Goal: Task Accomplishment & Management: Complete application form

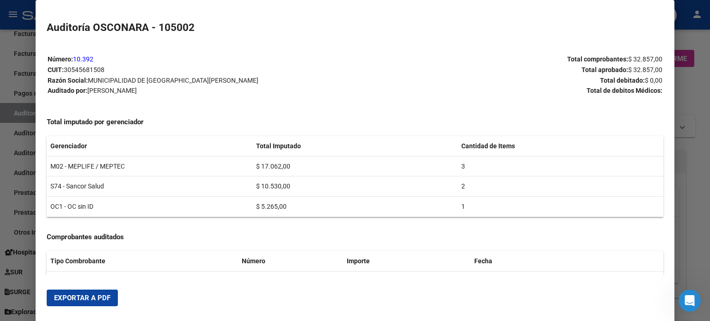
scroll to position [1, 0]
drag, startPoint x: 689, startPoint y: 97, endPoint x: 690, endPoint y: 92, distance: 5.6
click at [689, 97] on div at bounding box center [355, 160] width 710 height 321
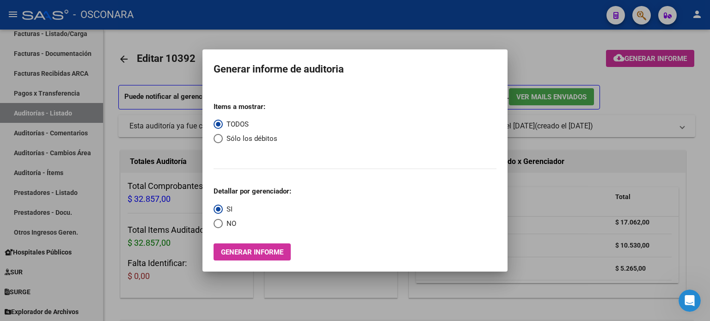
click at [690, 89] on div at bounding box center [355, 160] width 710 height 321
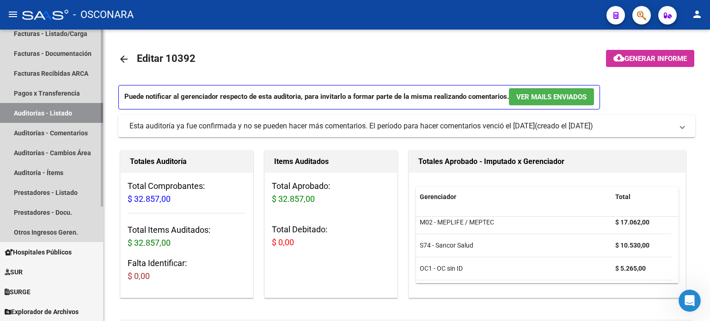
click at [29, 106] on link "Auditorías - Listado" at bounding box center [51, 113] width 103 height 20
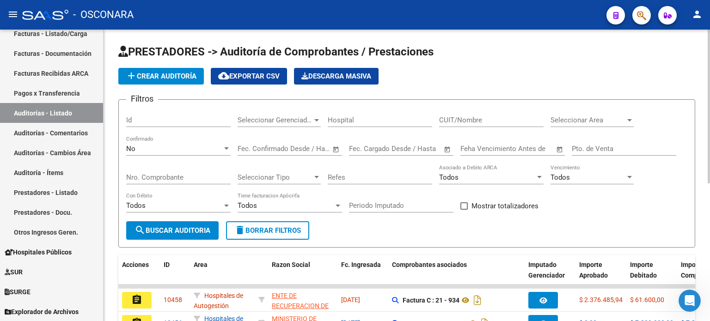
click at [133, 116] on input "Id" at bounding box center [178, 120] width 104 height 8
type input "10422"
click at [150, 150] on div "No" at bounding box center [174, 149] width 96 height 8
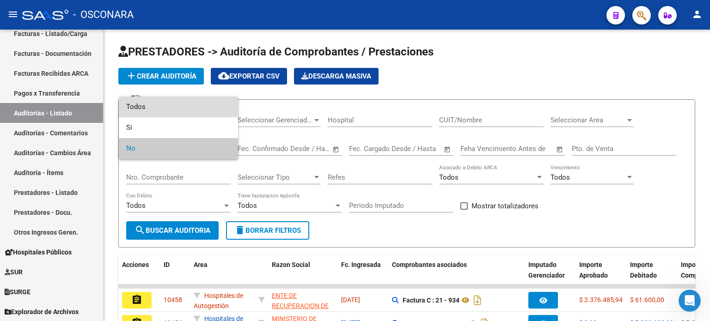
click at [150, 107] on span "Todos" at bounding box center [178, 107] width 104 height 21
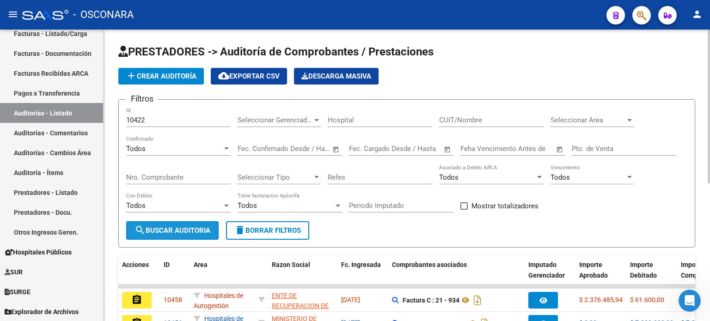
click at [179, 226] on span "search Buscar Auditoria" at bounding box center [172, 230] width 76 height 8
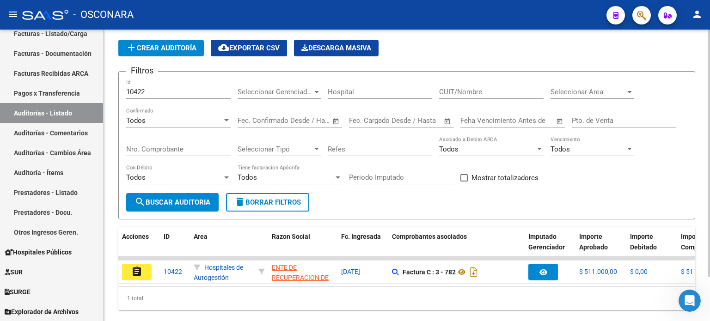
scroll to position [52, 0]
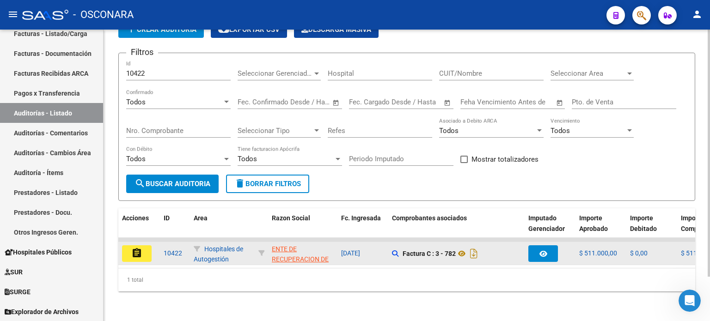
click at [133, 252] on button "assignment" at bounding box center [137, 253] width 30 height 17
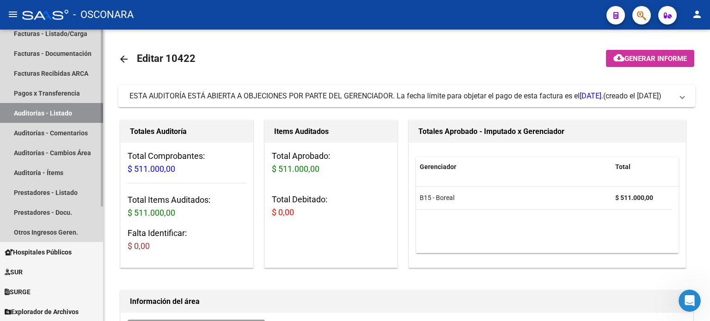
click at [60, 109] on link "Auditorías - Listado" at bounding box center [51, 113] width 103 height 20
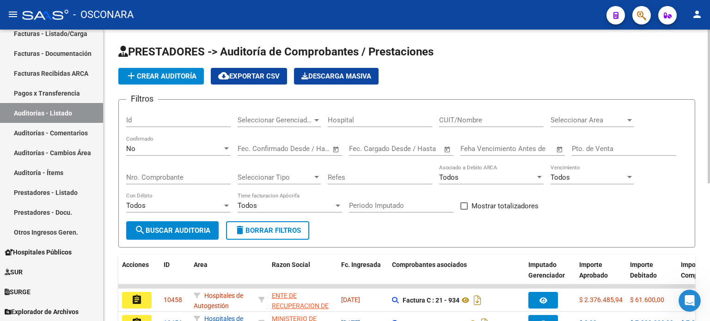
click at [150, 119] on input "Id" at bounding box center [178, 120] width 104 height 8
type input "10333"
click at [147, 147] on div "No" at bounding box center [174, 149] width 96 height 8
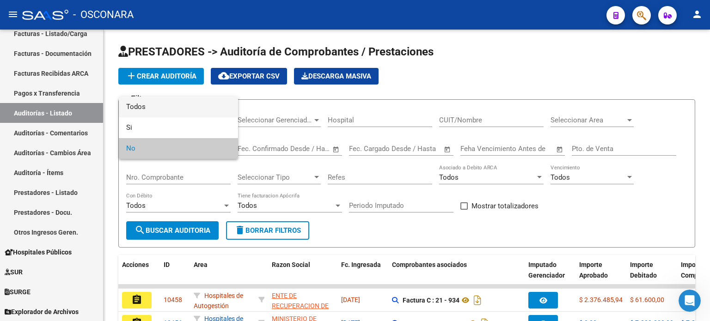
click at [148, 107] on span "Todos" at bounding box center [178, 107] width 104 height 21
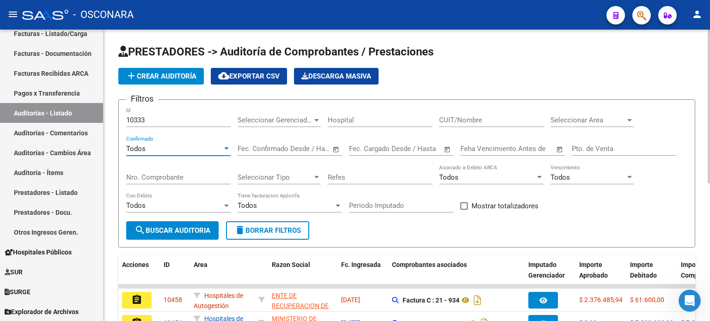
click at [174, 229] on span "search Buscar Auditoria" at bounding box center [172, 230] width 76 height 8
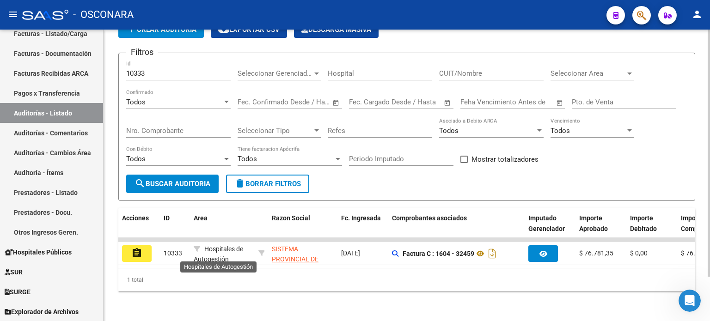
scroll to position [52, 0]
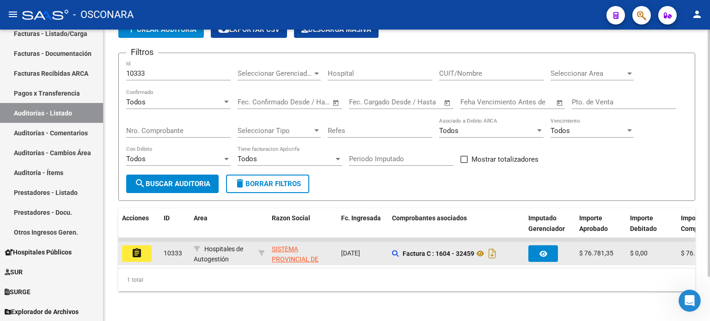
click at [148, 247] on button "assignment" at bounding box center [137, 253] width 30 height 17
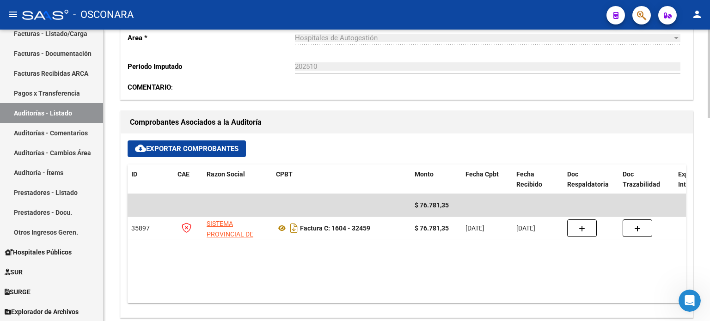
scroll to position [324, 0]
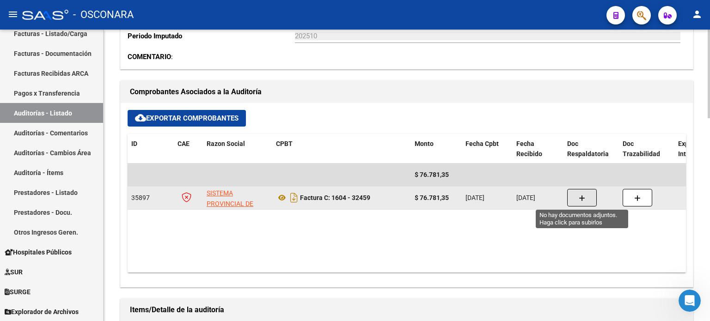
click at [585, 195] on button "button" at bounding box center [582, 198] width 30 height 18
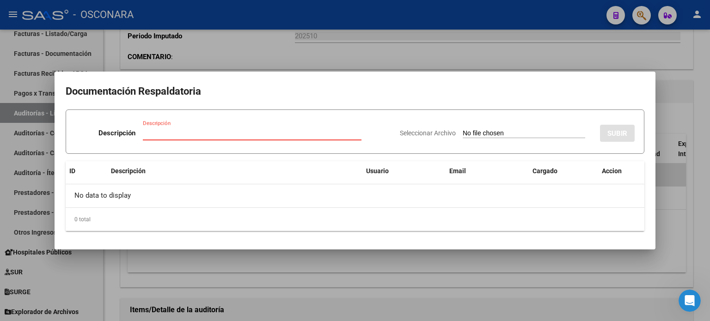
type input "C:\fakepath\32459.pdf"
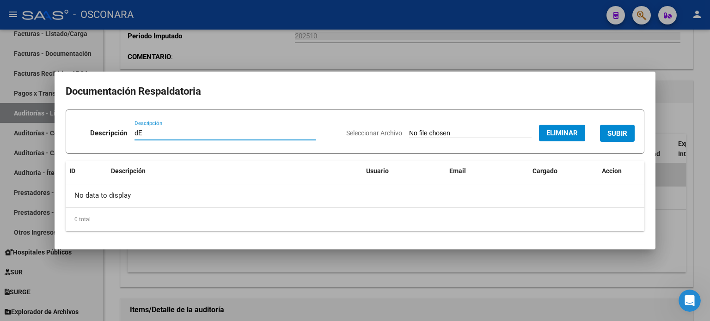
type input "d"
type input "DETALLE"
click at [616, 131] on span "SUBIR" at bounding box center [617, 133] width 20 height 8
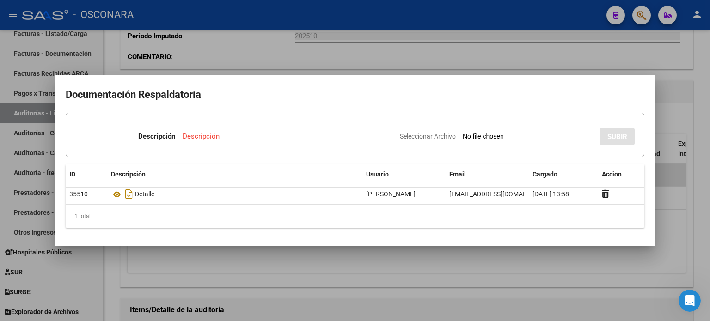
click at [706, 62] on div at bounding box center [355, 160] width 710 height 321
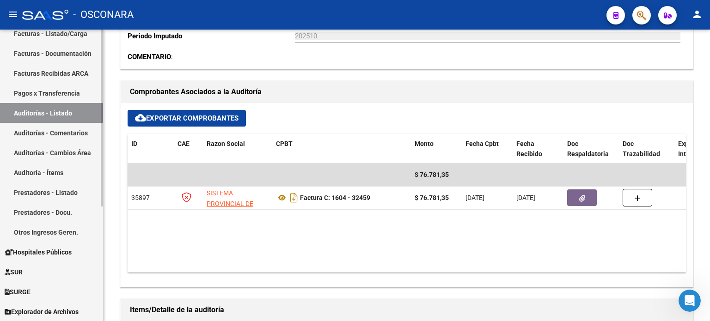
click at [43, 109] on link "Auditorías - Listado" at bounding box center [51, 113] width 103 height 20
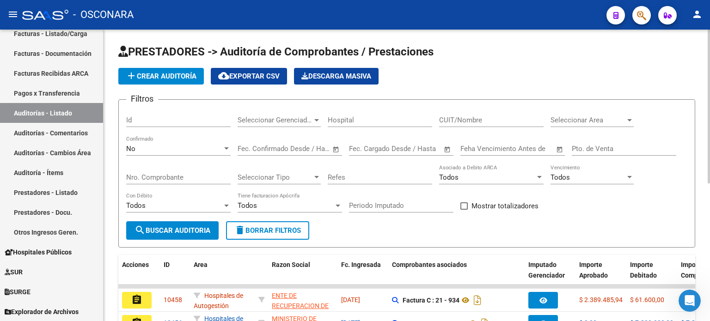
click at [159, 120] on input "Id" at bounding box center [178, 120] width 104 height 8
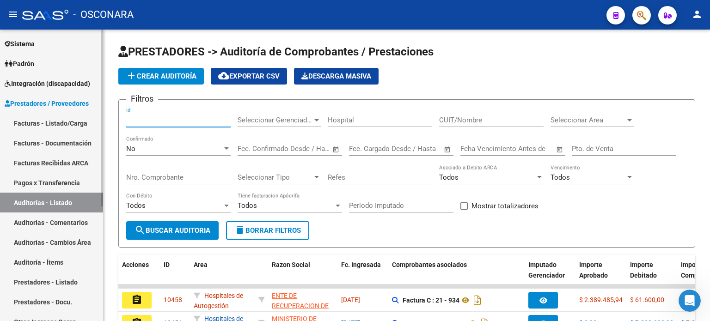
scroll to position [96, 0]
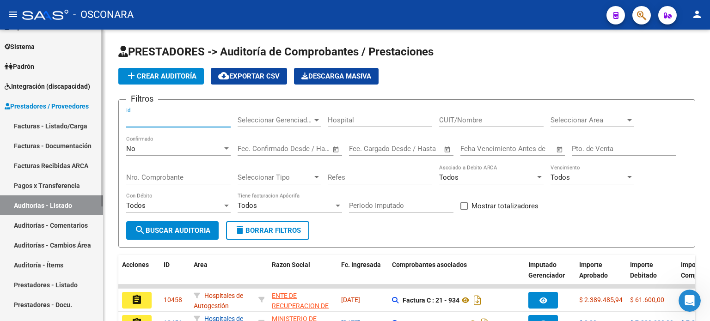
click at [32, 123] on link "Facturas - Listado/Carga" at bounding box center [51, 126] width 103 height 20
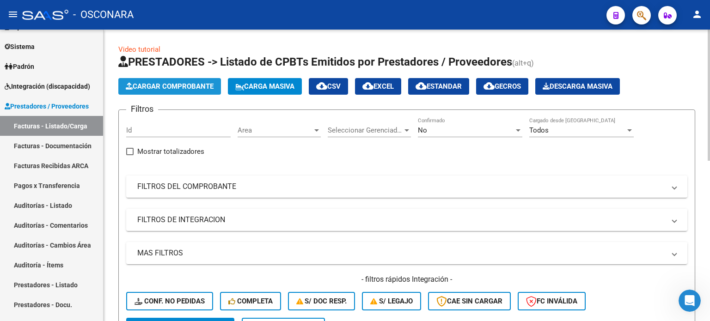
click at [170, 87] on span "Cargar Comprobante" at bounding box center [170, 86] width 88 height 8
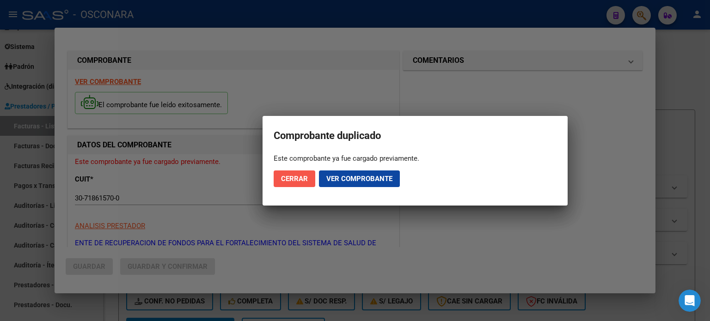
click at [287, 183] on button "Cerrar" at bounding box center [295, 179] width 42 height 17
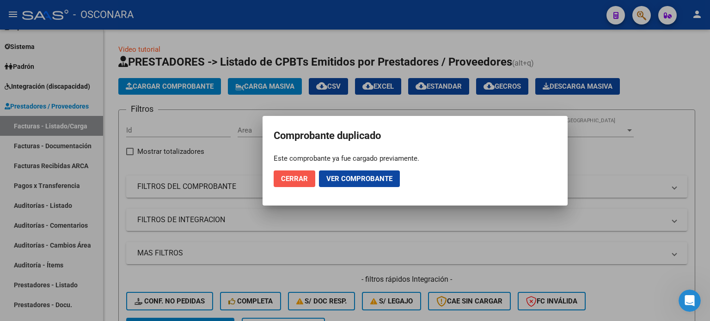
click at [299, 180] on span "Cerrar" at bounding box center [294, 179] width 27 height 8
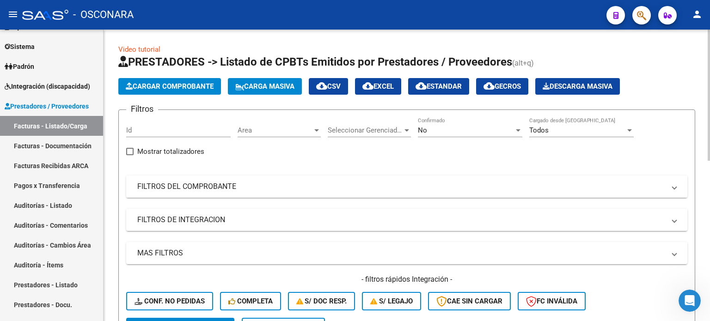
click at [220, 187] on mat-panel-title "FILTROS DEL COMPROBANTE" at bounding box center [401, 187] width 528 height 10
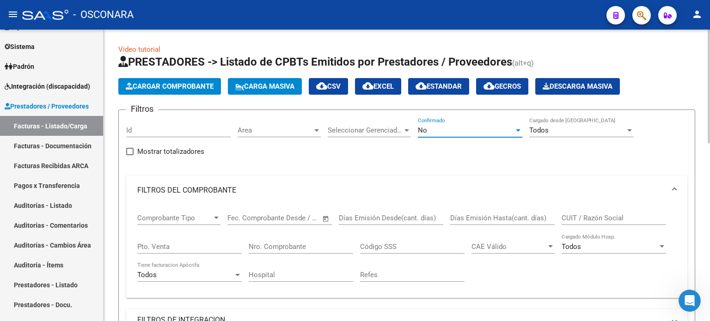
click at [446, 131] on div "No" at bounding box center [466, 130] width 96 height 8
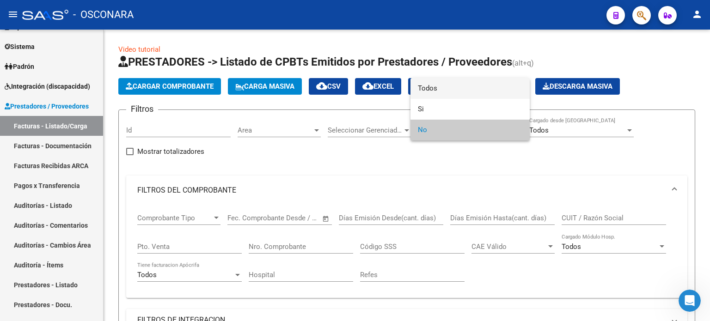
click at [451, 86] on span "Todos" at bounding box center [470, 88] width 104 height 21
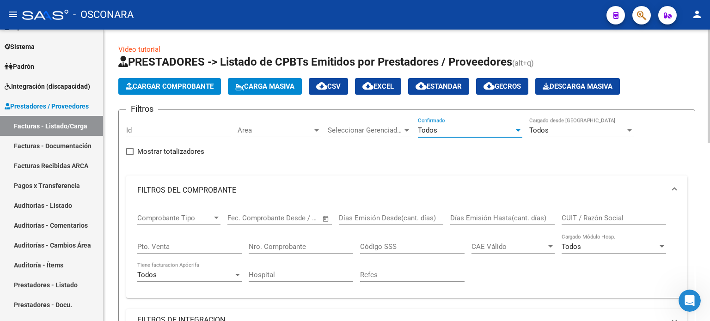
click at [195, 247] on input "Pto. Venta" at bounding box center [189, 247] width 104 height 8
type input "29"
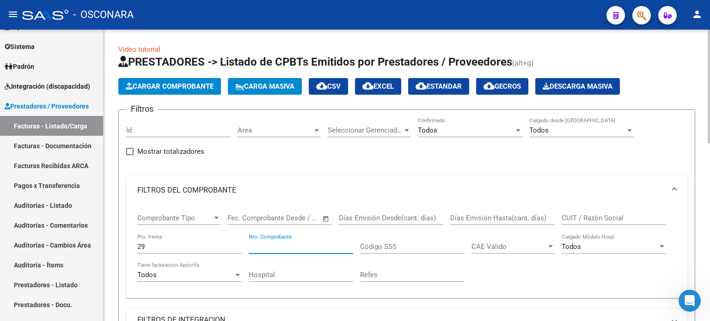
click at [307, 243] on input "Nro. Comprobante" at bounding box center [301, 247] width 104 height 8
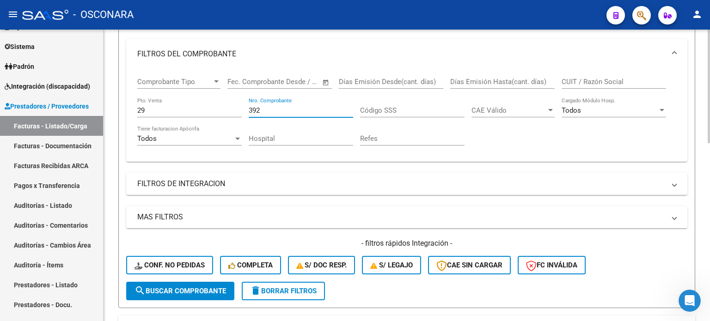
scroll to position [139, 0]
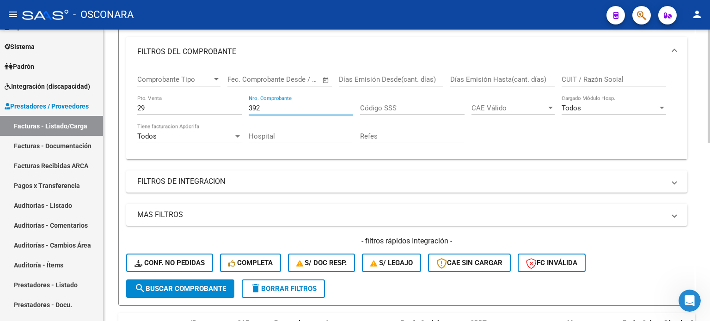
type input "392"
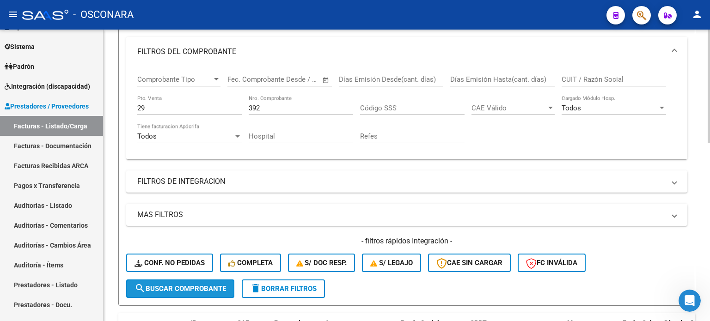
click at [166, 287] on span "search Buscar Comprobante" at bounding box center [180, 289] width 92 height 8
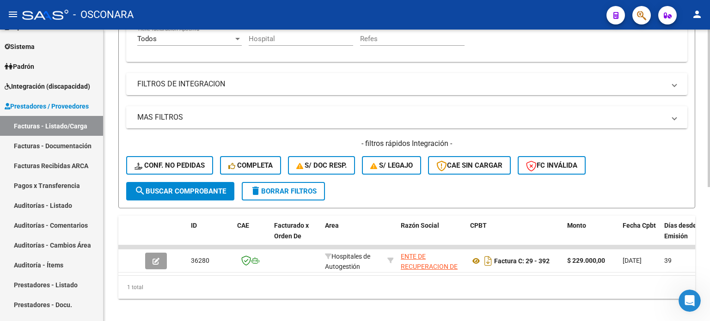
scroll to position [249, 0]
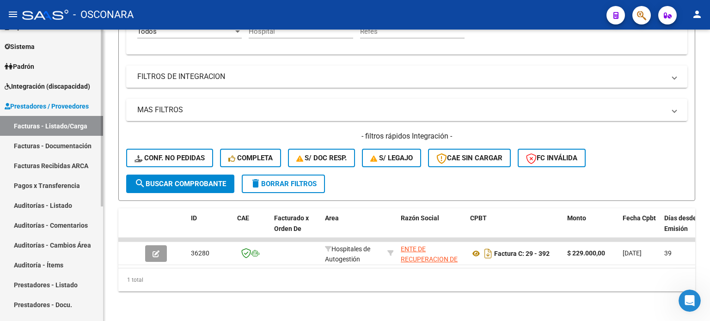
click at [37, 203] on link "Auditorías - Listado" at bounding box center [51, 205] width 103 height 20
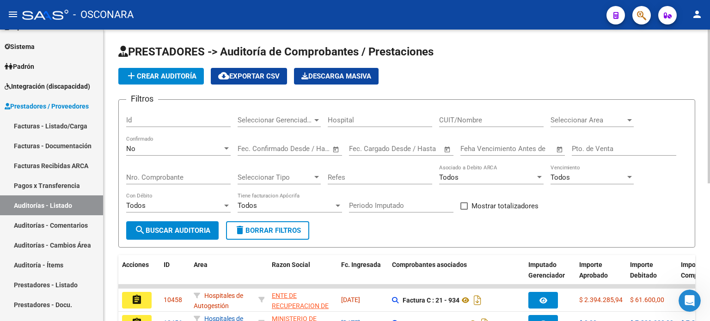
click at [153, 74] on span "add Crear Auditoría" at bounding box center [161, 76] width 71 height 8
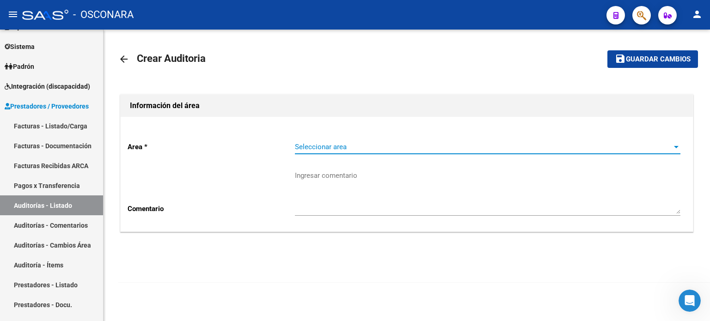
click at [359, 147] on span "Seleccionar area" at bounding box center [483, 147] width 377 height 8
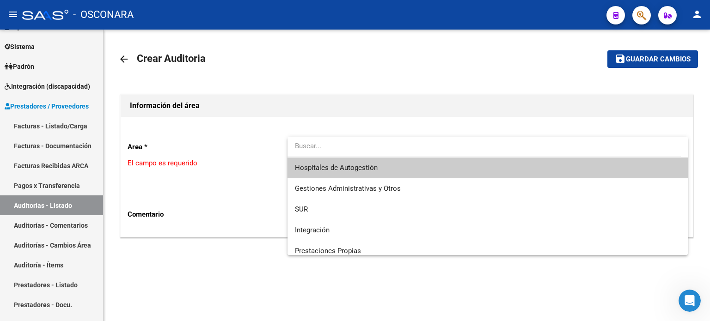
click at [348, 172] on span "Hospitales de Autogestión" at bounding box center [487, 168] width 385 height 21
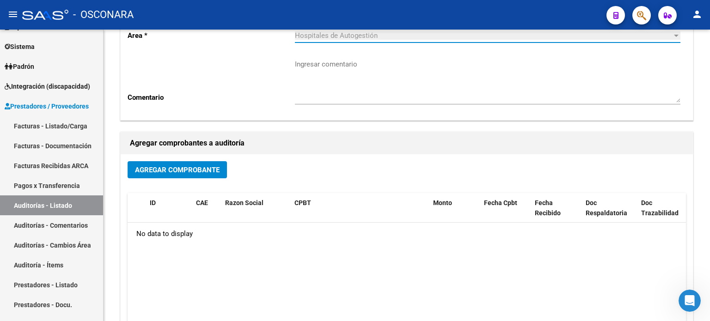
scroll to position [185, 0]
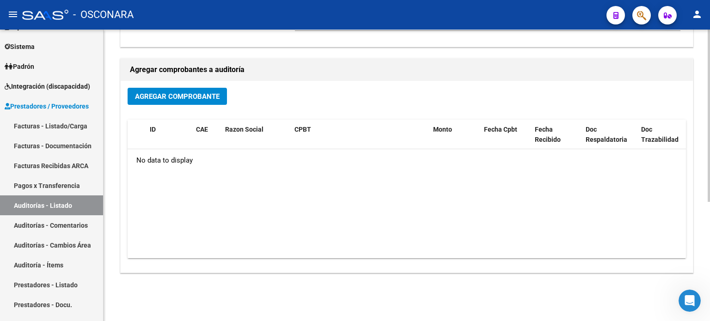
click at [180, 92] on span "Agregar Comprobante" at bounding box center [177, 96] width 85 height 8
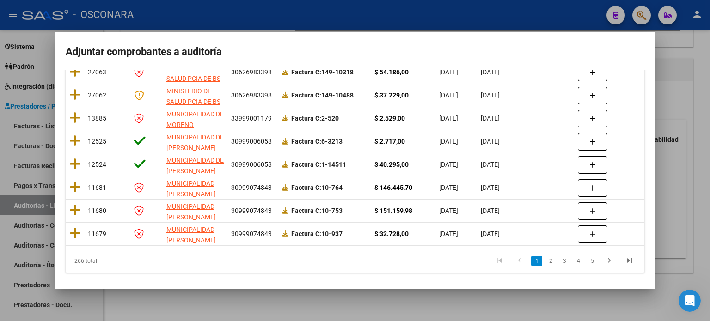
scroll to position [0, 0]
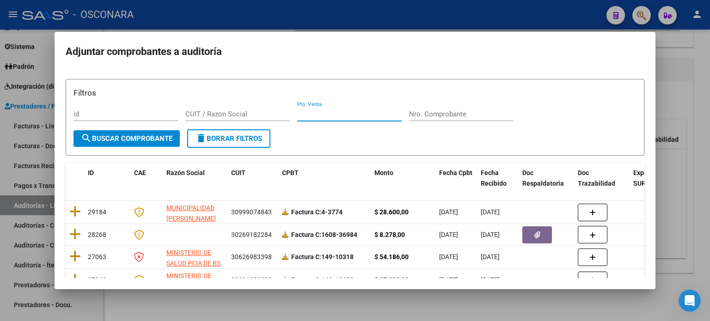
click at [364, 116] on input "Pto. Venta" at bounding box center [349, 114] width 104 height 8
type input "29"
click at [460, 112] on input "Nro. Comprobante" at bounding box center [461, 114] width 104 height 8
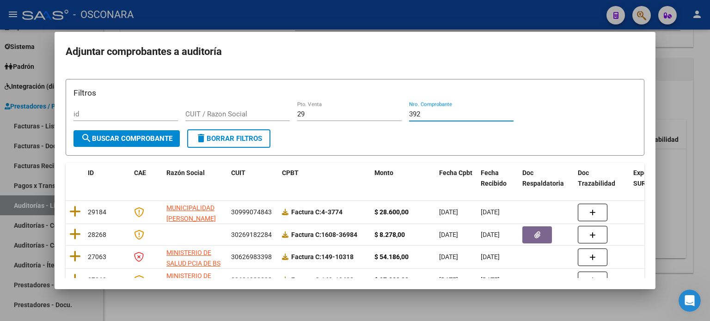
type input "392"
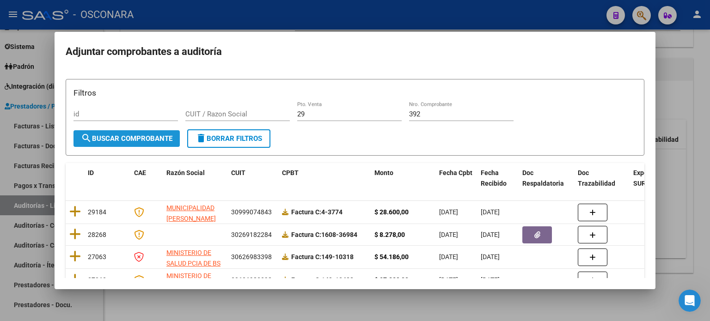
click at [137, 139] on span "search Buscar Comprobante" at bounding box center [127, 138] width 92 height 8
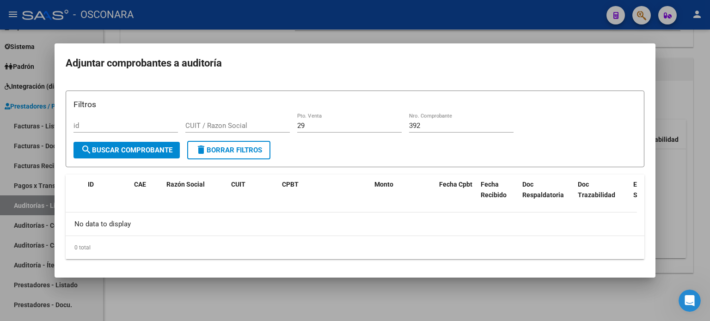
click at [702, 105] on div at bounding box center [355, 160] width 710 height 321
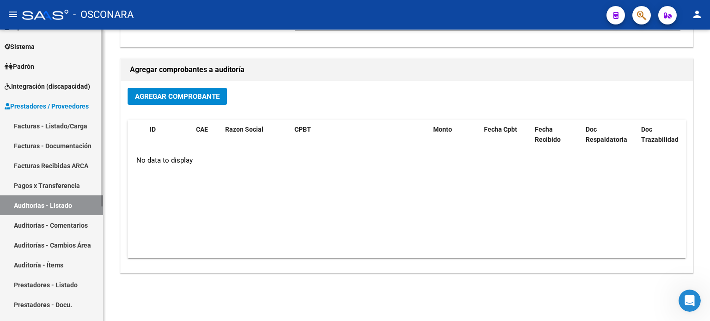
click at [59, 122] on link "Facturas - Listado/Carga" at bounding box center [51, 126] width 103 height 20
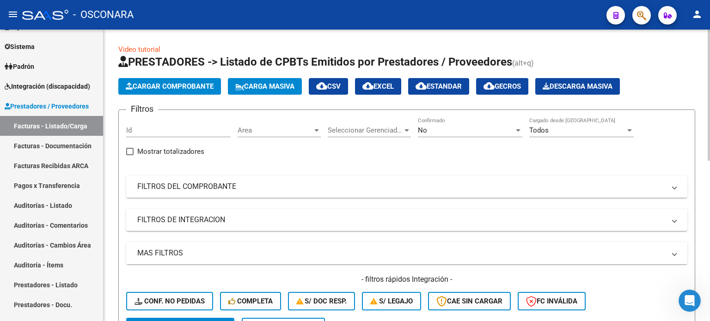
click at [154, 184] on mat-panel-title "FILTROS DEL COMPROBANTE" at bounding box center [401, 187] width 528 height 10
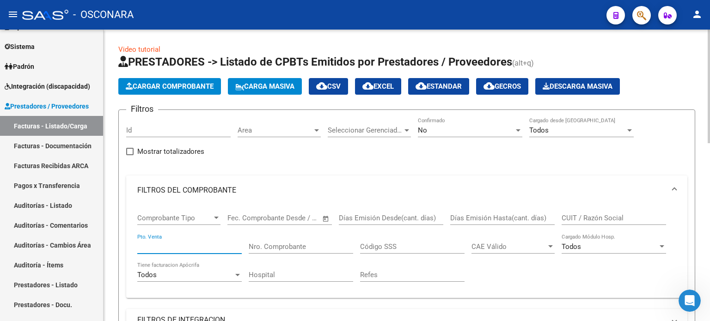
click at [176, 247] on input "Pto. Venta" at bounding box center [189, 247] width 104 height 8
type input "29"
click at [281, 244] on input "Nro. Comprobante" at bounding box center [301, 247] width 104 height 8
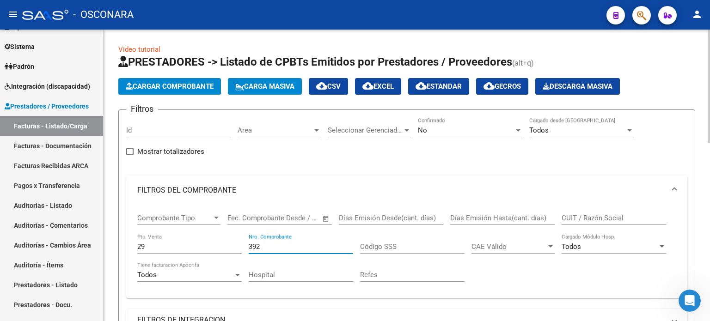
type input "392"
click at [462, 127] on div "No" at bounding box center [466, 130] width 96 height 8
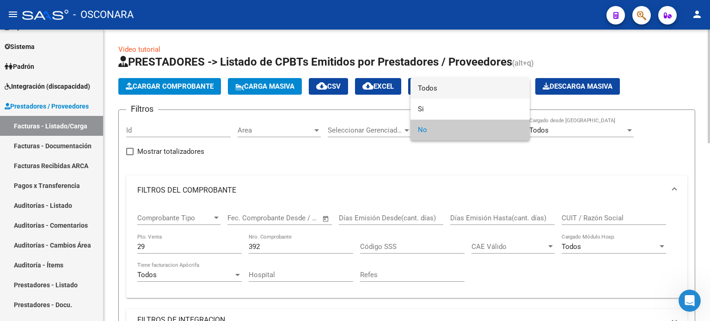
click at [458, 90] on span "Todos" at bounding box center [470, 88] width 104 height 21
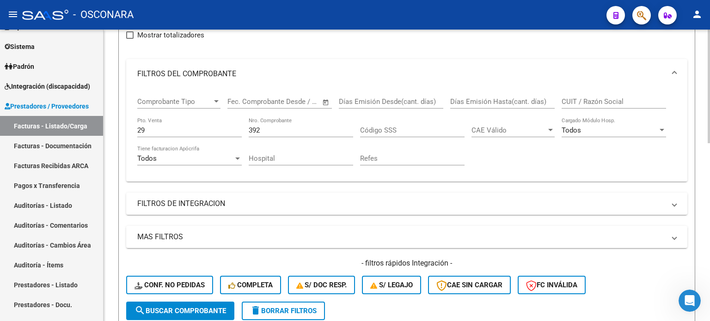
scroll to position [139, 0]
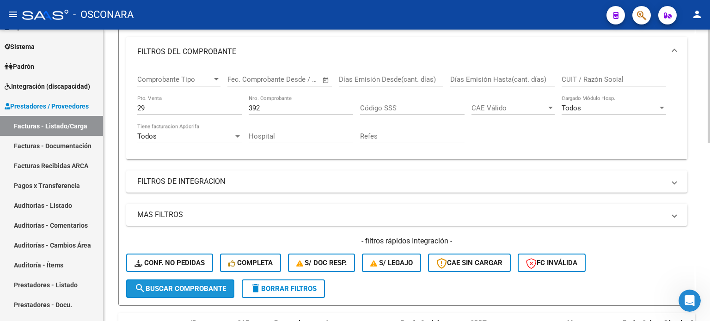
click at [172, 288] on span "search Buscar Comprobante" at bounding box center [180, 289] width 92 height 8
click at [178, 291] on span "search Buscar Comprobante" at bounding box center [180, 289] width 92 height 8
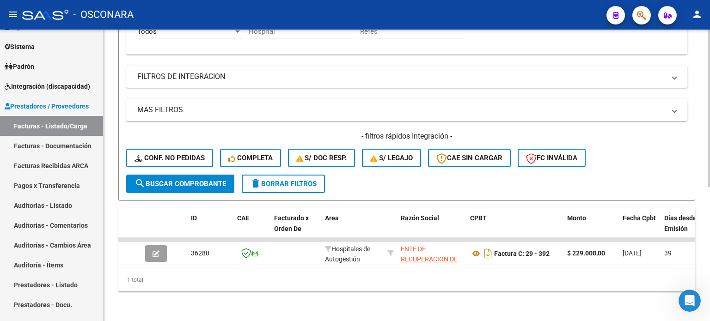
scroll to position [249, 0]
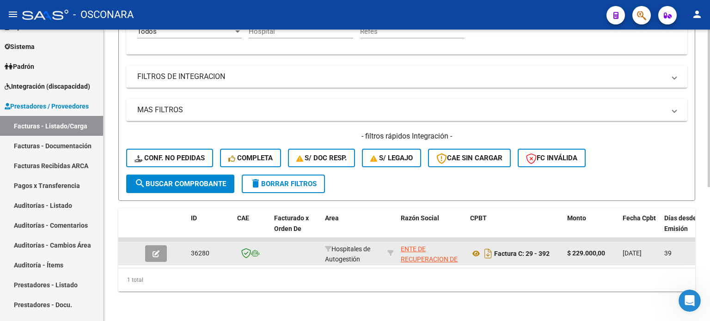
click at [153, 250] on icon "button" at bounding box center [156, 253] width 7 height 7
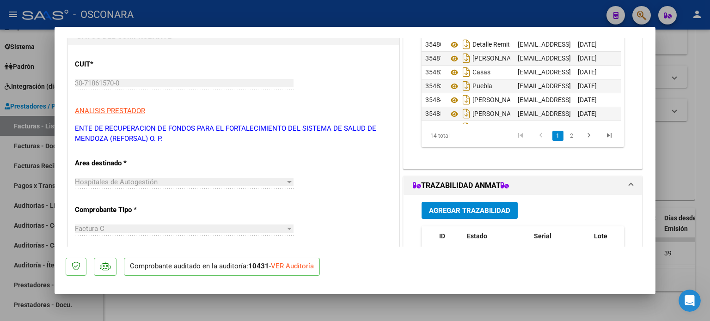
scroll to position [0, 0]
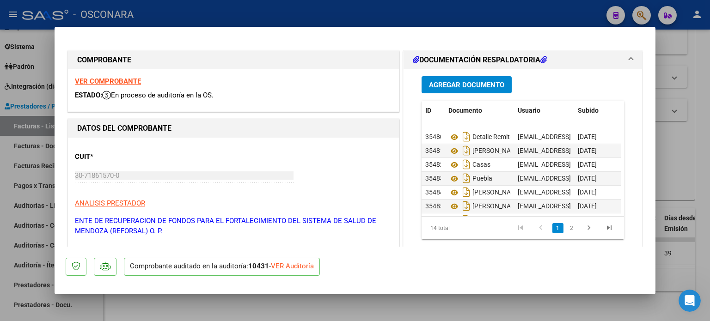
click at [708, 57] on div at bounding box center [355, 160] width 710 height 321
type input "$ 0,00"
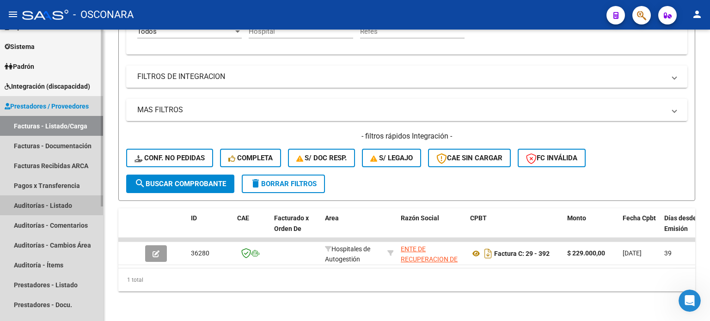
click at [65, 206] on link "Auditorías - Listado" at bounding box center [51, 205] width 103 height 20
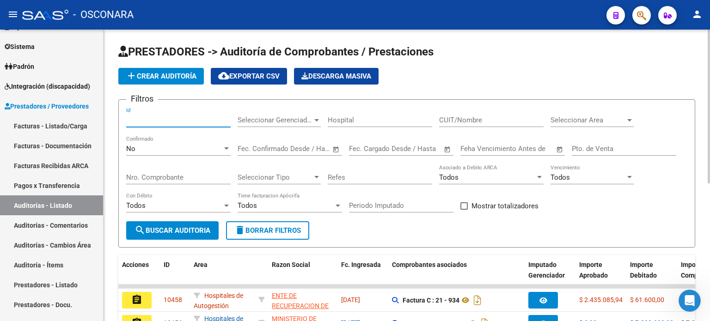
click at [154, 119] on input "Id" at bounding box center [178, 120] width 104 height 8
type input "10431"
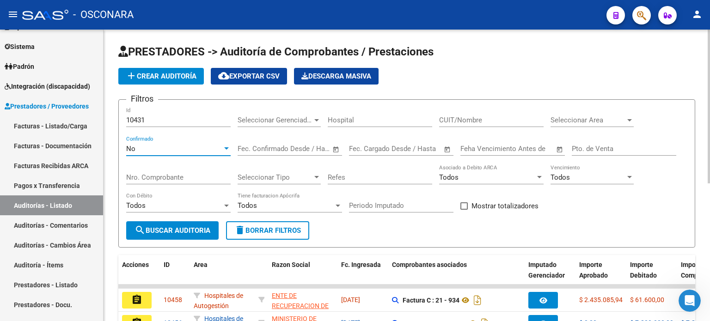
click at [161, 147] on div "No" at bounding box center [174, 149] width 96 height 8
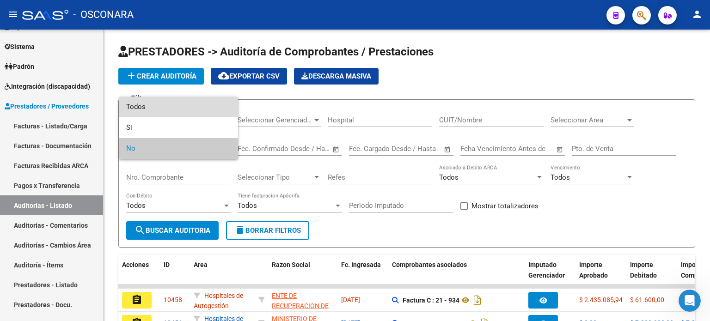
click at [154, 109] on span "Todos" at bounding box center [178, 107] width 104 height 21
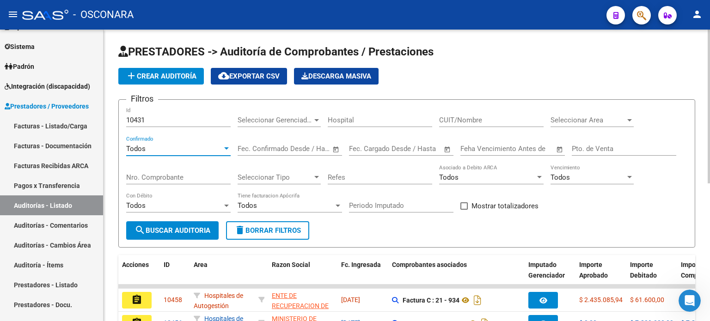
click at [177, 232] on span "search Buscar Auditoria" at bounding box center [172, 230] width 76 height 8
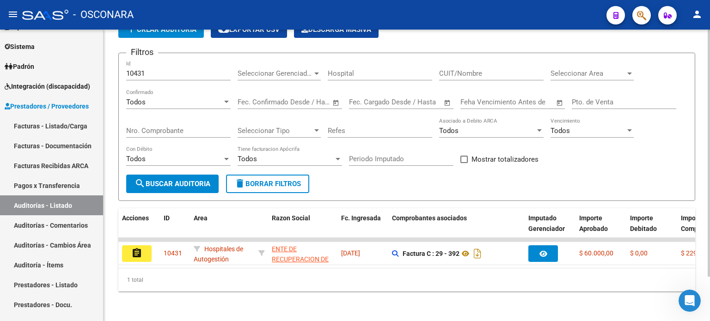
scroll to position [52, 0]
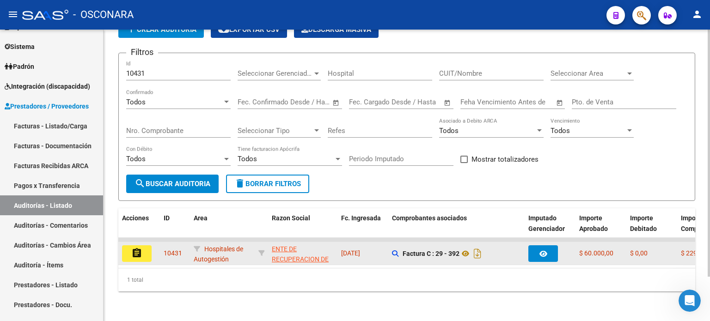
click at [145, 245] on button "assignment" at bounding box center [137, 253] width 30 height 17
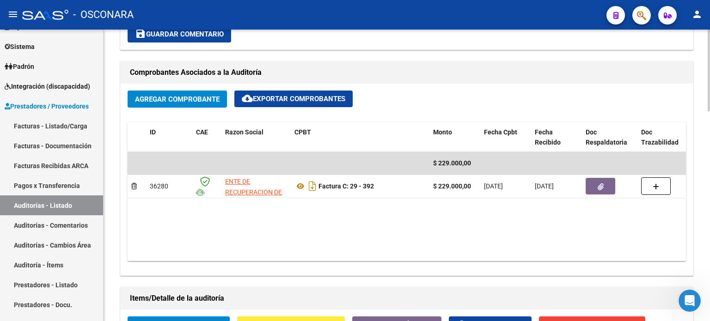
scroll to position [462, 0]
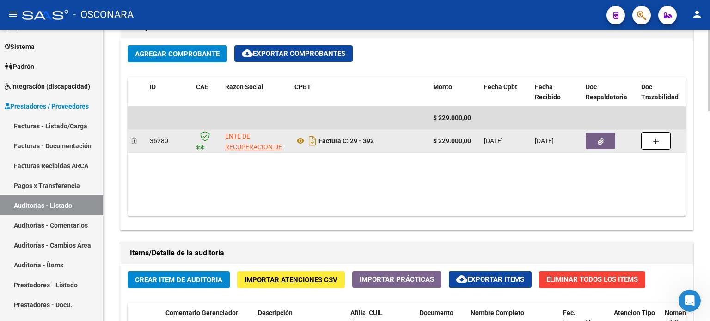
click at [607, 138] on button "button" at bounding box center [601, 141] width 30 height 17
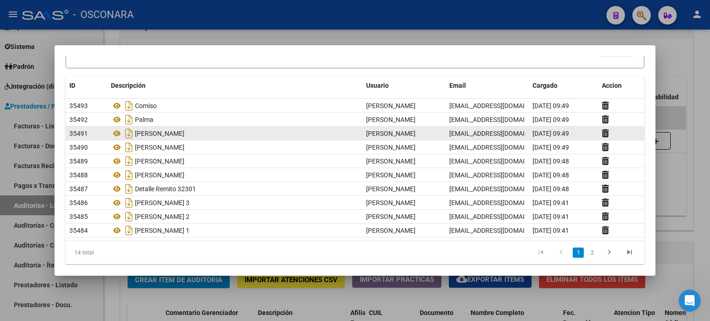
scroll to position [65, 0]
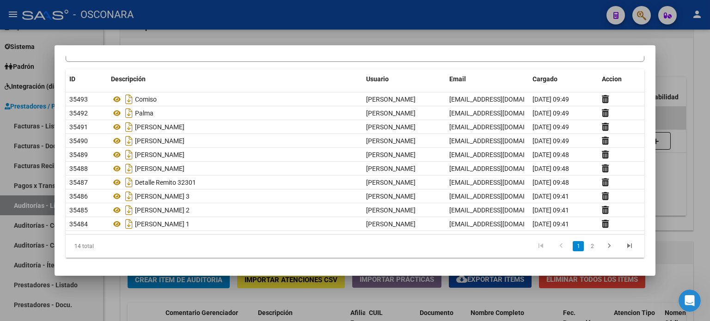
click at [675, 55] on div at bounding box center [355, 160] width 710 height 321
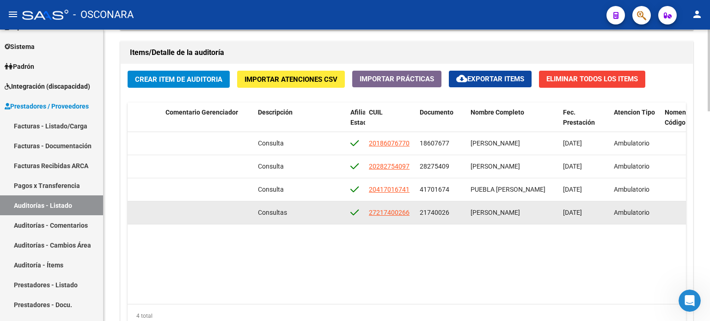
scroll to position [563, 0]
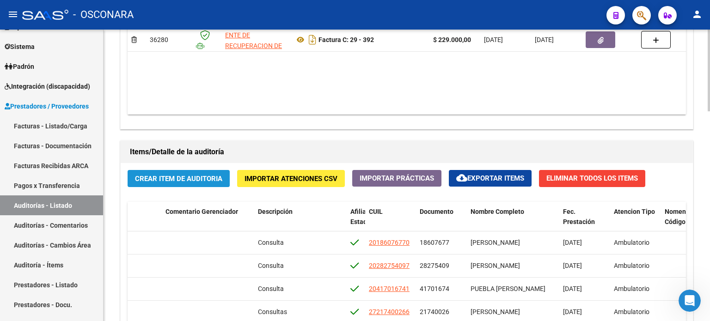
click at [159, 178] on span "Crear Item de Auditoria" at bounding box center [178, 179] width 87 height 8
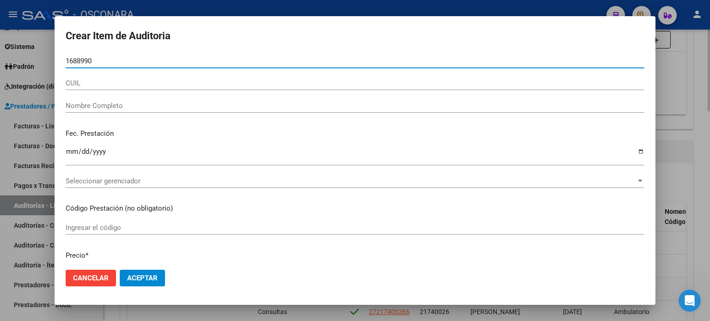
type input "16889906"
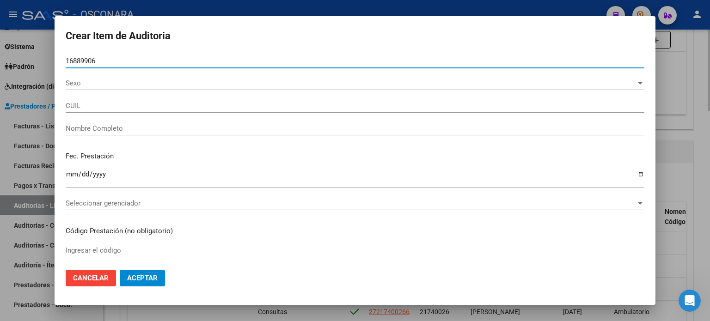
type input "27168899063"
type input "COMISO [PERSON_NAME] -"
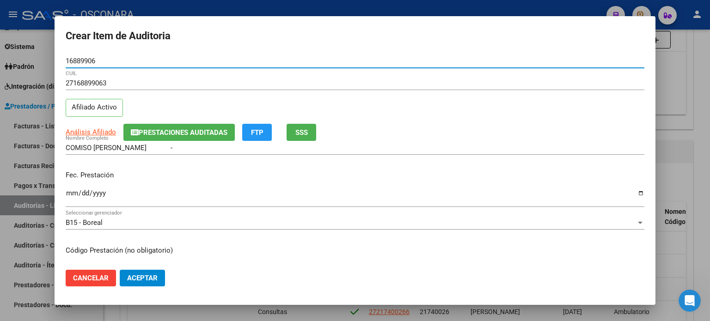
type input "16889906"
click at [70, 193] on input "Ingresar la fecha" at bounding box center [355, 196] width 579 height 15
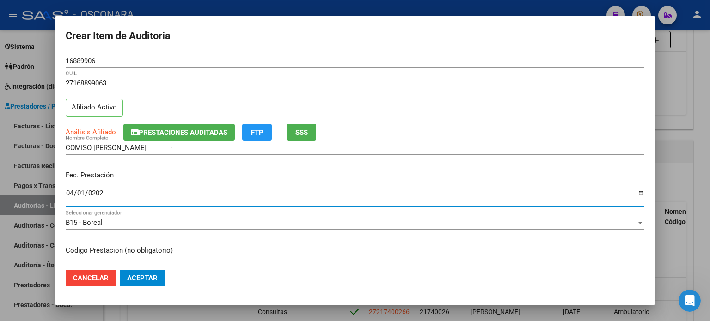
type input "[DATE]"
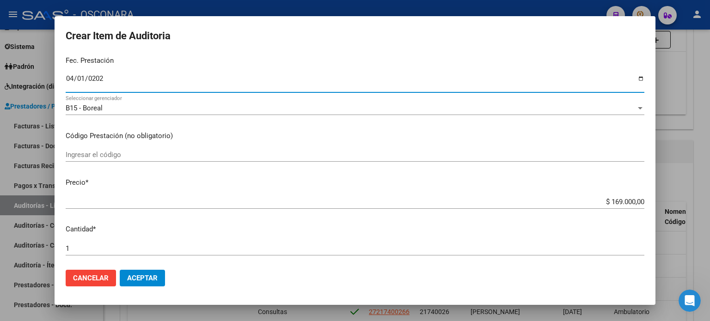
scroll to position [139, 0]
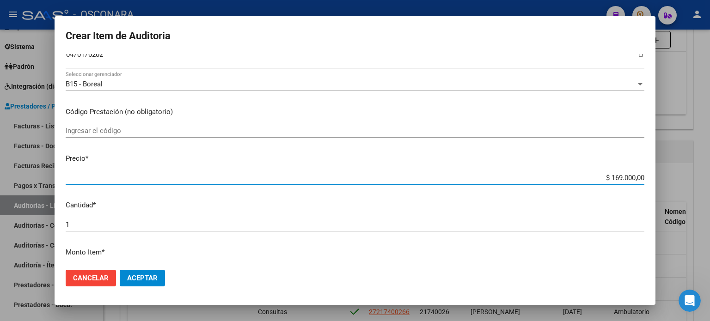
drag, startPoint x: 604, startPoint y: 175, endPoint x: 659, endPoint y: 174, distance: 55.0
click at [658, 174] on div "Crear Item de Auditoria 16889906 Nro Documento 27168899063 CUIL Afiliado Activo…" at bounding box center [355, 160] width 710 height 321
type input "$ 0,01"
type input "$ 0,13"
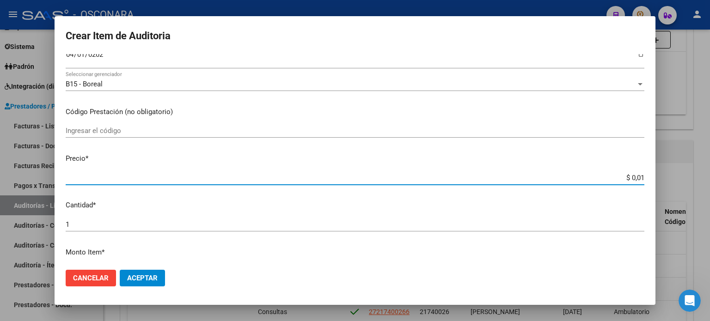
type input "$ 0,13"
type input "$ 1,30"
type input "$ 13,00"
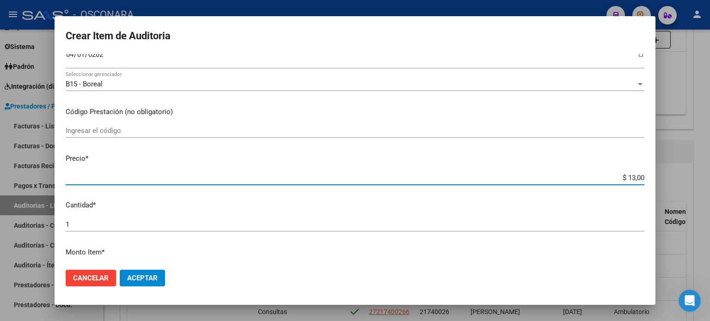
type input "$ 130,00"
type input "$ 1.300,00"
type input "$ 13.000,00"
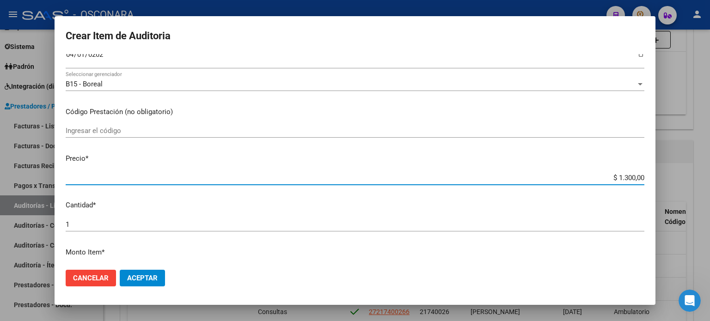
type input "$ 13.000,00"
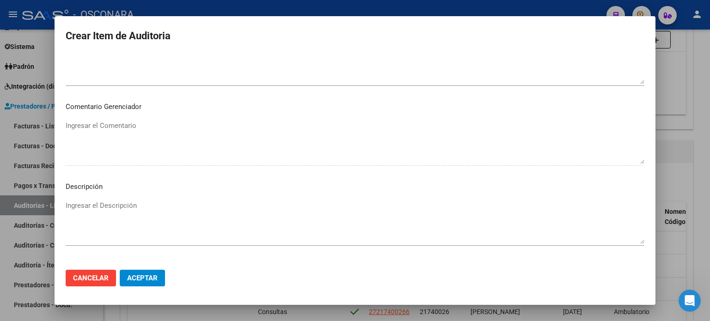
scroll to position [601, 0]
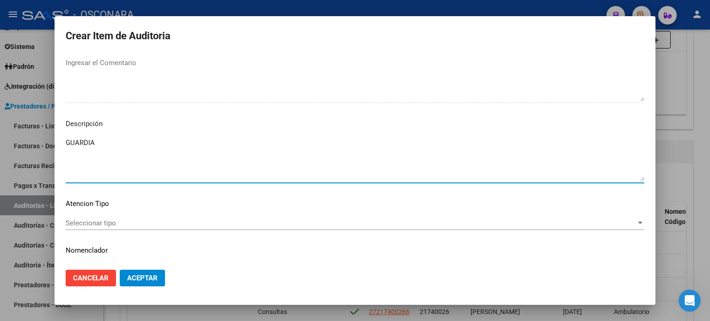
click at [135, 153] on textarea "GUARDIA" at bounding box center [355, 159] width 579 height 43
type textarea "GUARDIA"
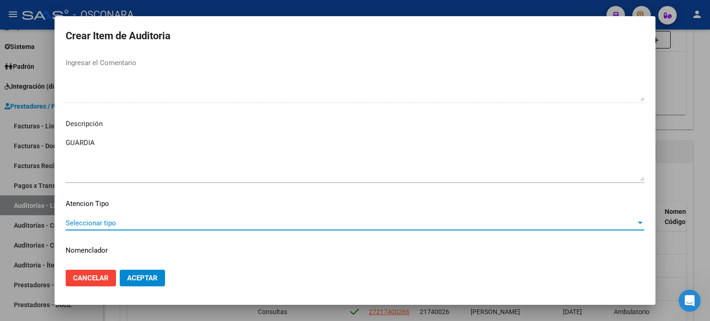
click at [114, 220] on span "Seleccionar tipo" at bounding box center [351, 223] width 570 height 8
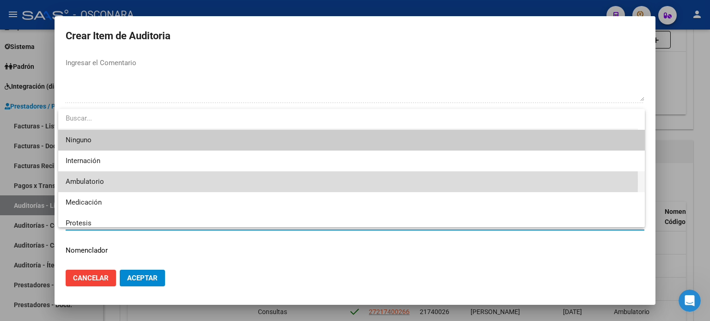
click at [105, 182] on span "Ambulatorio" at bounding box center [352, 181] width 572 height 21
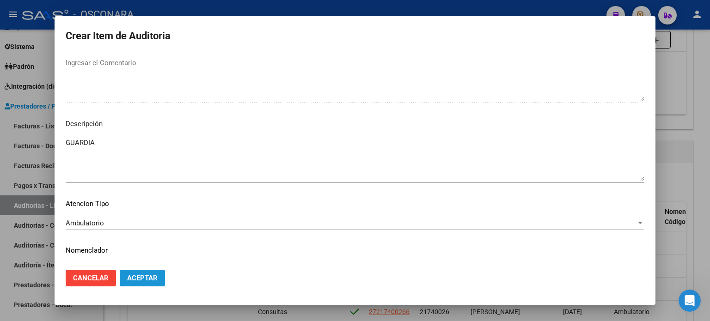
click at [153, 279] on span "Aceptar" at bounding box center [142, 278] width 31 height 8
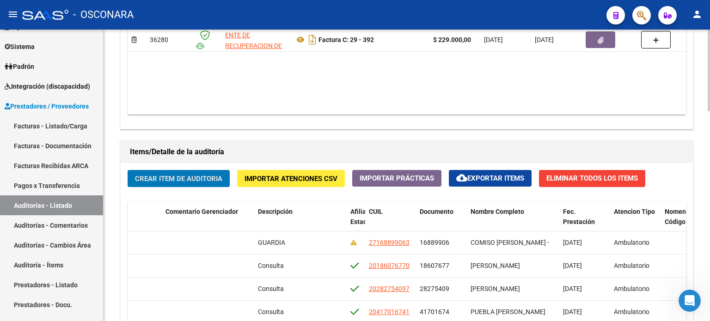
click at [176, 182] on span "Crear Item de Auditoria" at bounding box center [178, 179] width 87 height 8
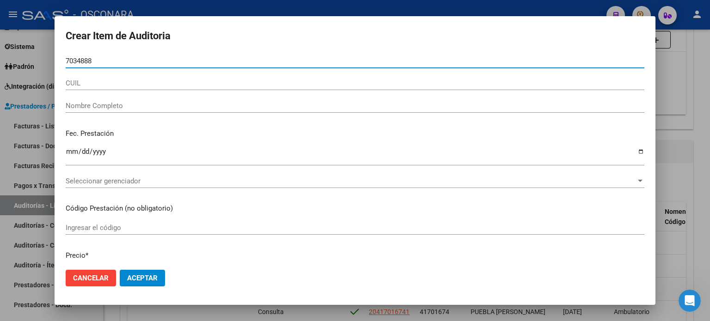
type input "70348889"
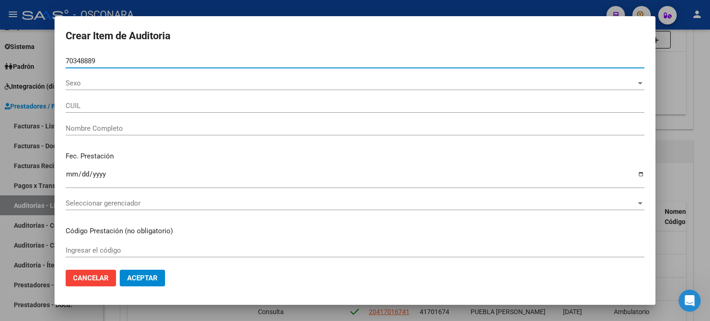
type input "27703488892"
type input "[PERSON_NAME]"
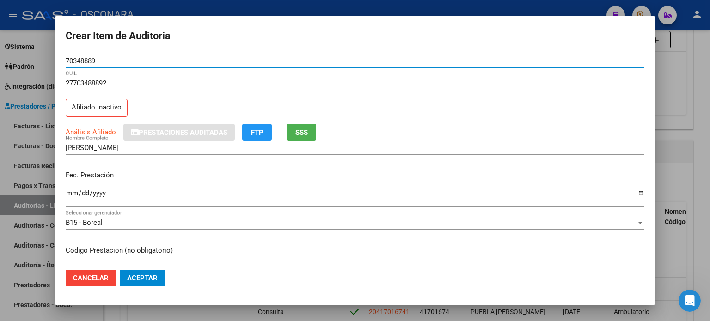
type input "70348889"
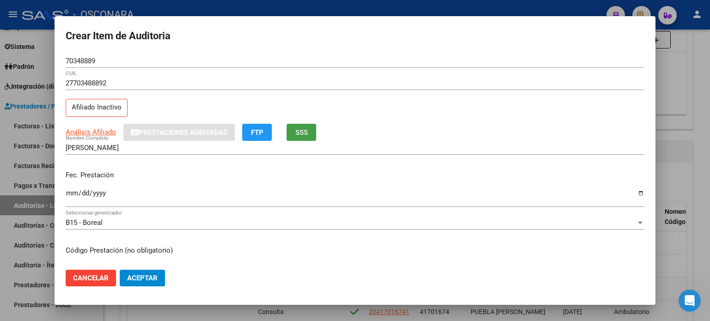
click at [309, 136] on button "SSS" at bounding box center [302, 132] width 30 height 17
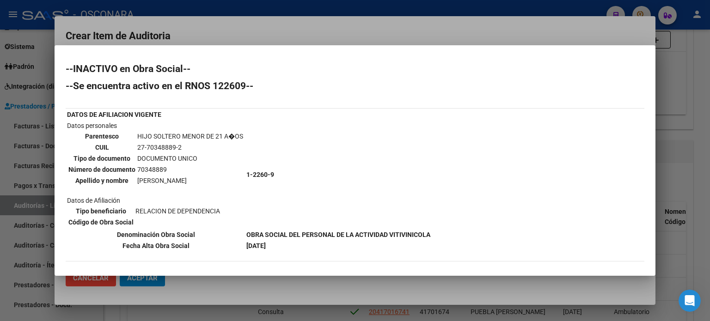
scroll to position [44, 0]
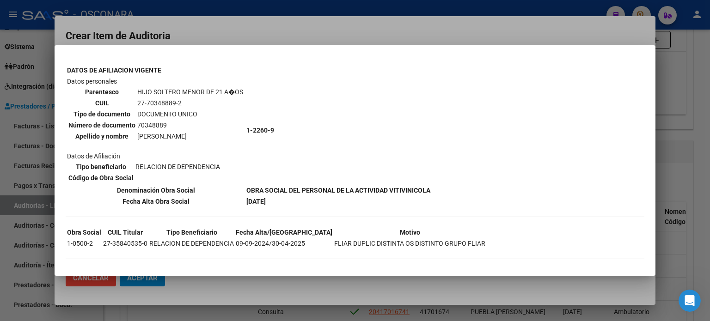
click at [520, 28] on div at bounding box center [355, 160] width 710 height 321
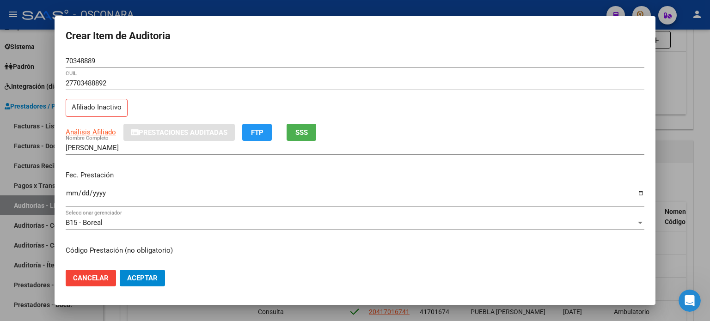
click at [72, 194] on input "Ingresar la fecha" at bounding box center [355, 196] width 579 height 15
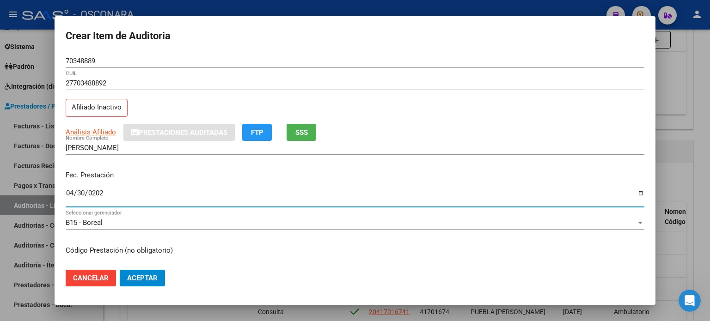
type input "[DATE]"
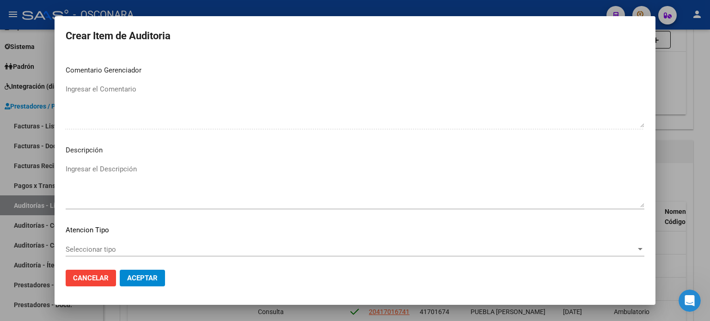
scroll to position [623, 0]
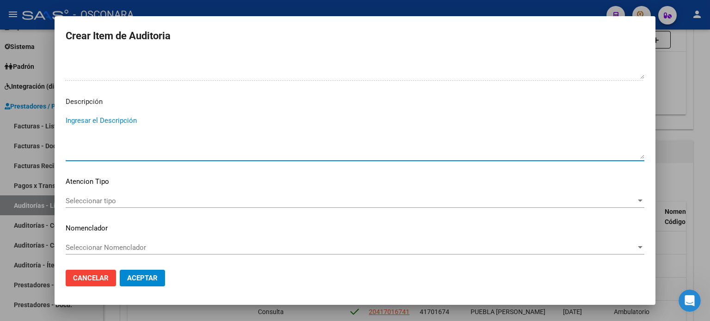
click at [120, 125] on textarea "Ingresar el Descripción" at bounding box center [355, 137] width 579 height 43
type textarea "a"
type textarea "Consulta Activo al momento de la practica"
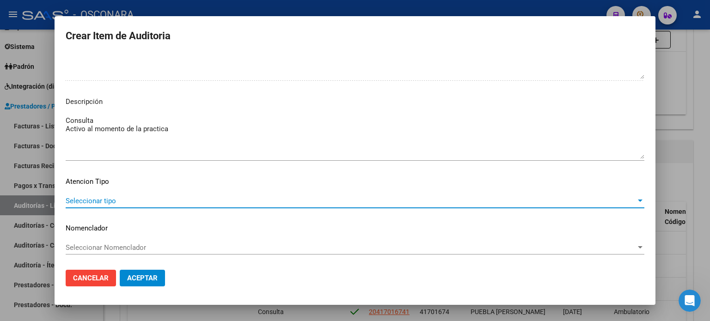
click at [81, 199] on span "Seleccionar tipo" at bounding box center [351, 201] width 570 height 8
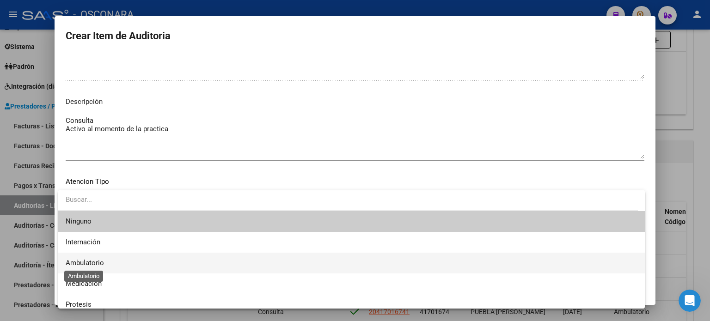
click at [79, 262] on span "Ambulatorio" at bounding box center [85, 263] width 38 height 8
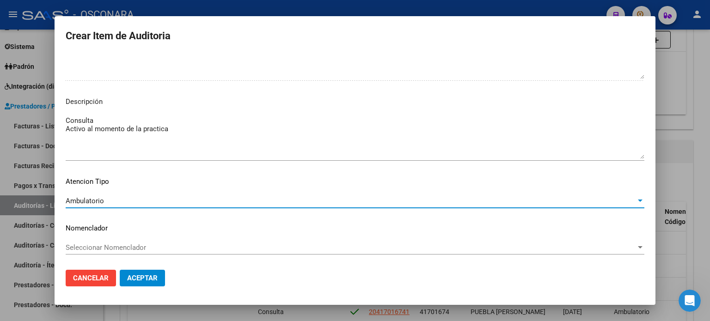
click at [152, 278] on span "Aceptar" at bounding box center [142, 278] width 31 height 8
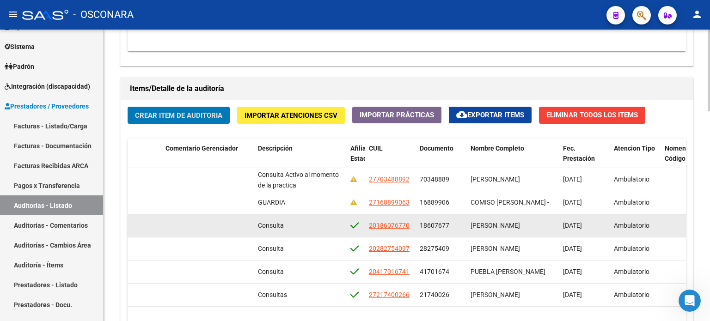
scroll to position [610, 0]
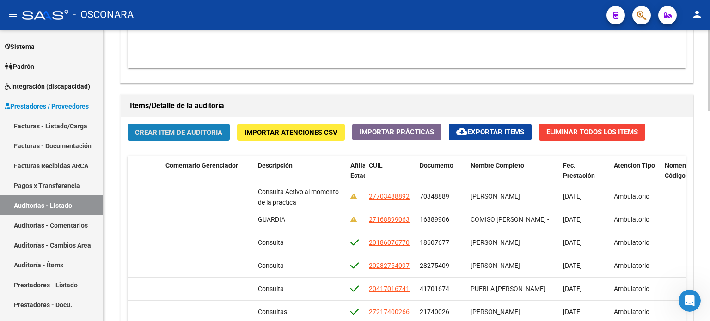
click at [184, 136] on span "Crear Item de Auditoria" at bounding box center [178, 132] width 87 height 8
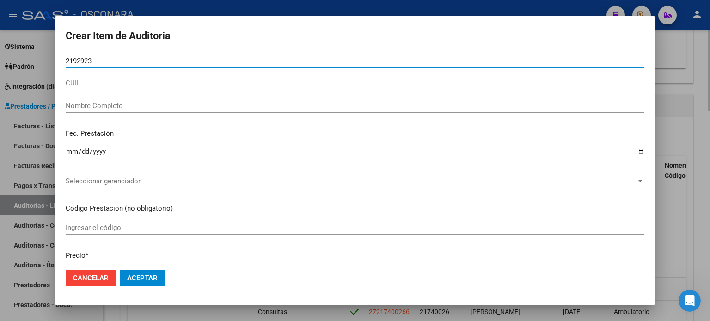
type input "21929238"
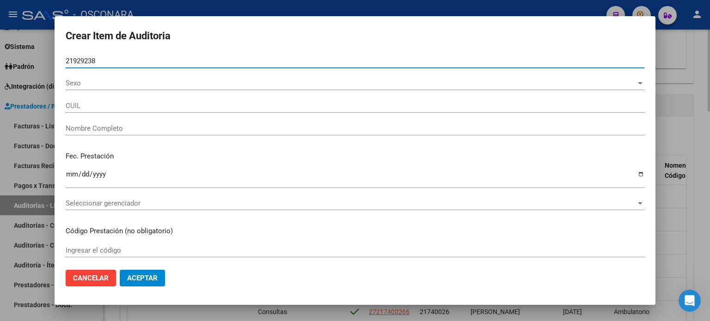
type input "23219292384"
type input "[PERSON_NAME]"
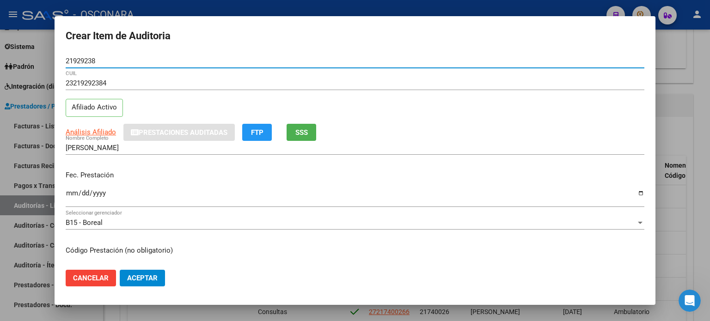
type input "21929238"
click at [72, 194] on input "Ingresar la fecha" at bounding box center [355, 196] width 579 height 15
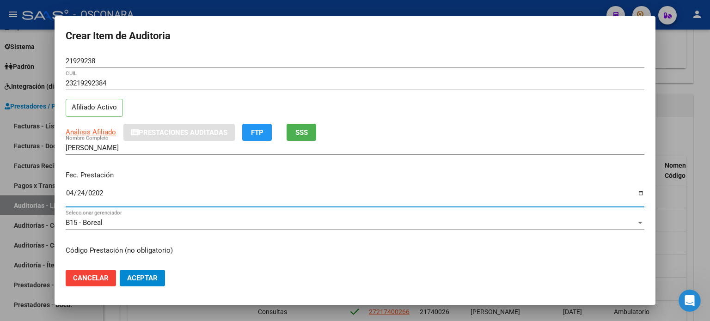
type input "[DATE]"
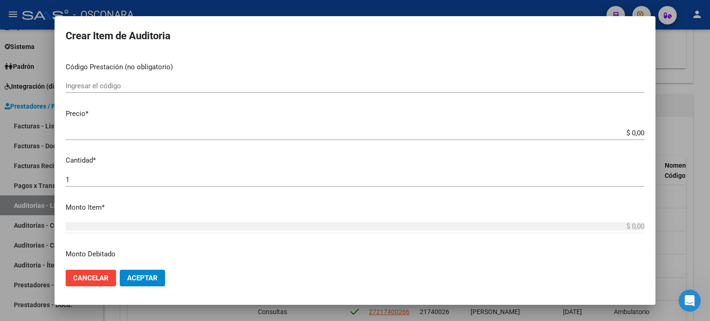
scroll to position [185, 0]
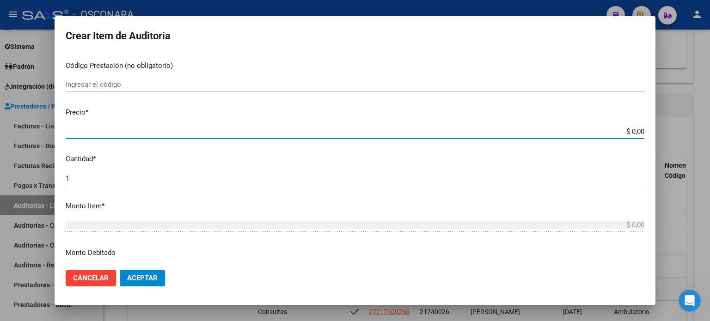
click at [624, 134] on input "$ 0,00" at bounding box center [355, 132] width 579 height 8
type input "$ 8,00"
type input "$ 80,00"
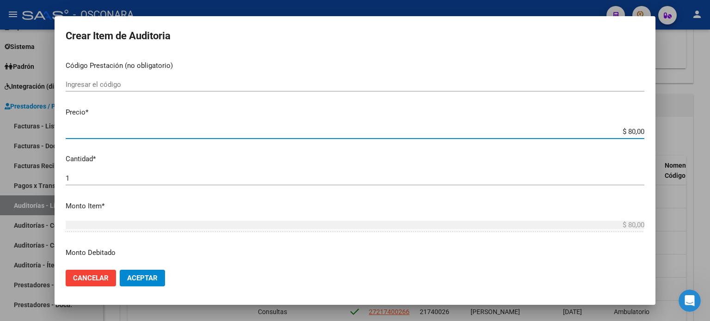
type input "$ 800,00"
type input "$ 8.000,00"
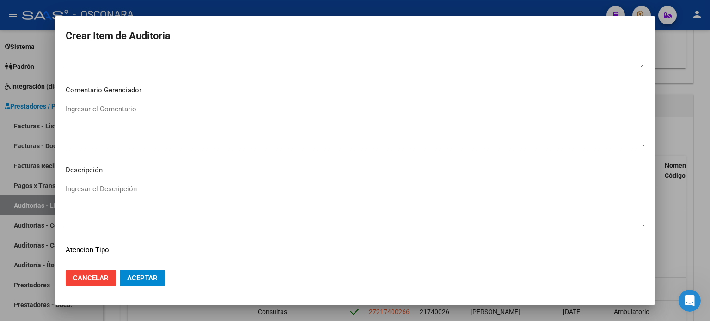
scroll to position [601, 0]
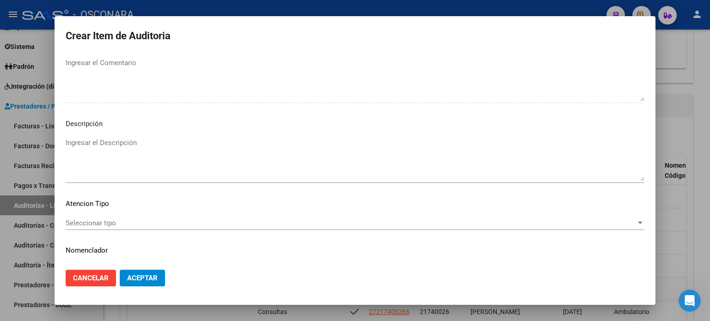
click at [121, 144] on textarea "Ingresar el Descripción" at bounding box center [355, 159] width 579 height 43
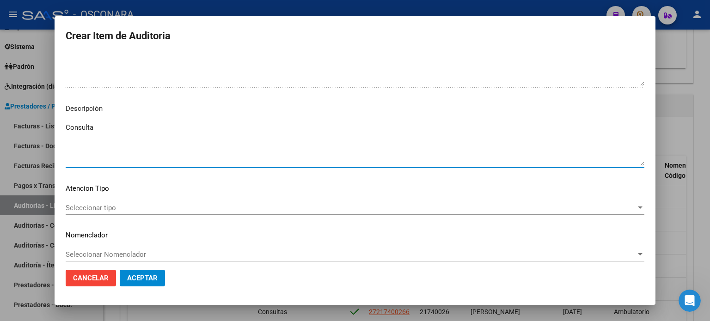
scroll to position [623, 0]
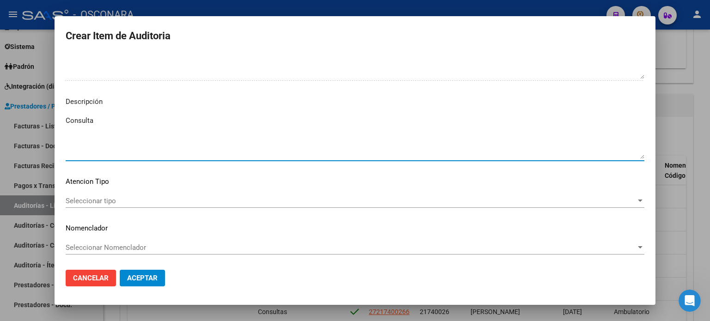
type textarea "Consulta"
click at [121, 196] on div "Seleccionar tipo Seleccionar tipo" at bounding box center [355, 201] width 579 height 14
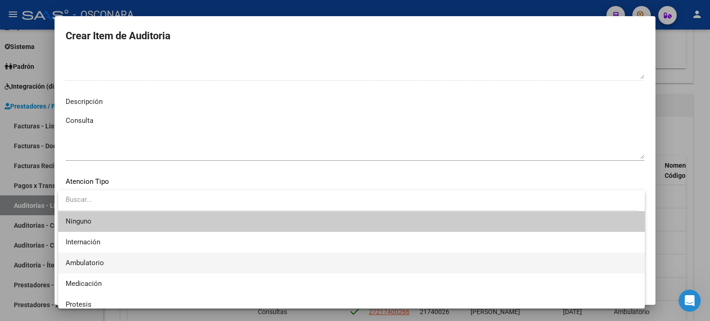
click at [104, 263] on span "Ambulatorio" at bounding box center [352, 263] width 572 height 21
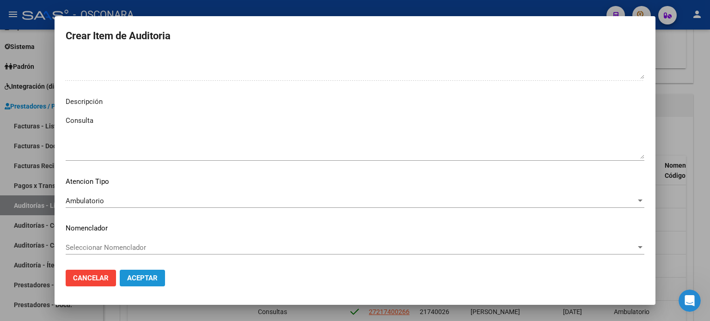
click at [139, 279] on span "Aceptar" at bounding box center [142, 278] width 31 height 8
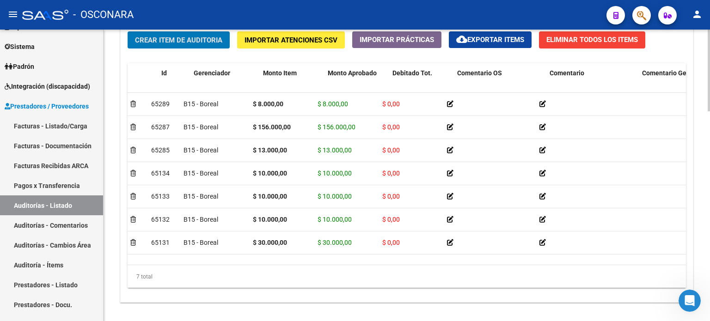
scroll to position [0, 0]
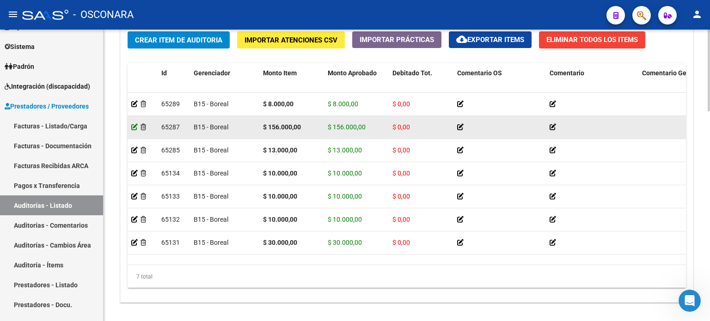
click at [133, 128] on icon at bounding box center [134, 127] width 6 height 6
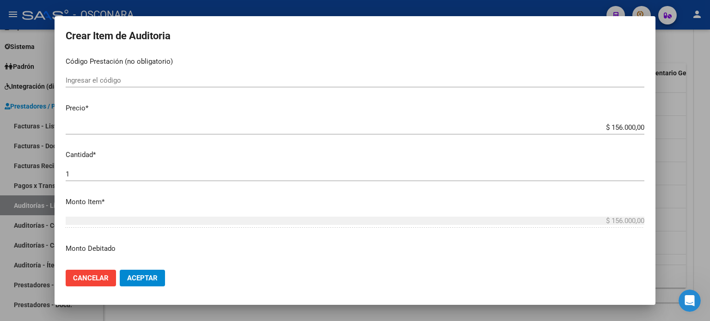
scroll to position [185, 0]
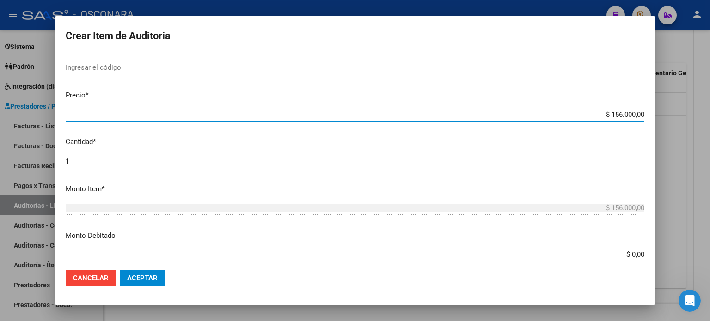
drag, startPoint x: 604, startPoint y: 112, endPoint x: 668, endPoint y: 106, distance: 64.9
click at [668, 106] on div "Crear Item de Auditoria 70348889 Nro Documento 27703488892 CUIL Afiliado Inacti…" at bounding box center [355, 160] width 710 height 321
type input "$ 0,08"
type input "$ 0,80"
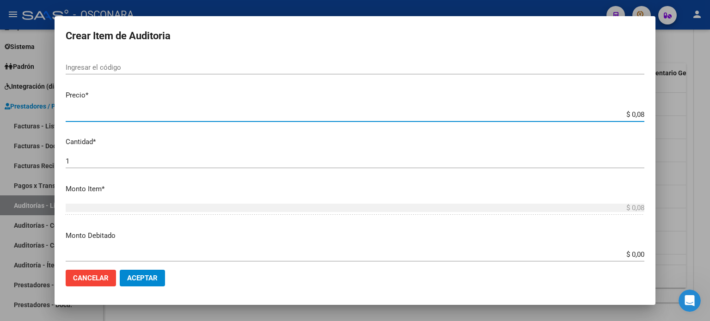
type input "$ 0,80"
type input "$ 8,00"
type input "$ 80,00"
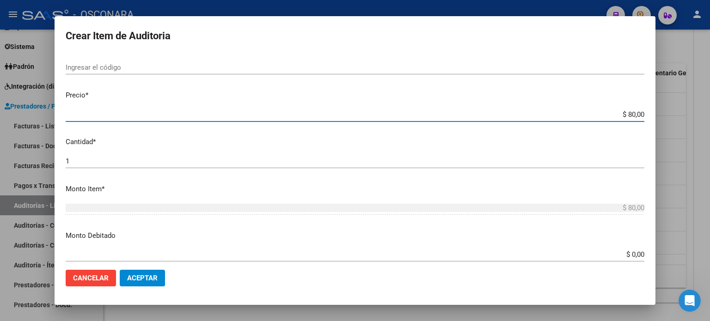
type input "$ 800,00"
type input "$ 8.000,00"
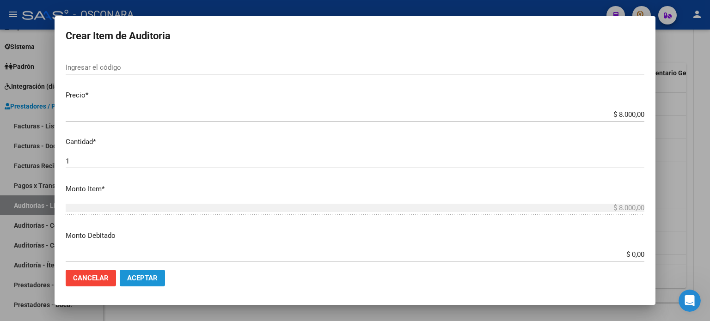
click at [132, 281] on span "Aceptar" at bounding box center [142, 278] width 31 height 8
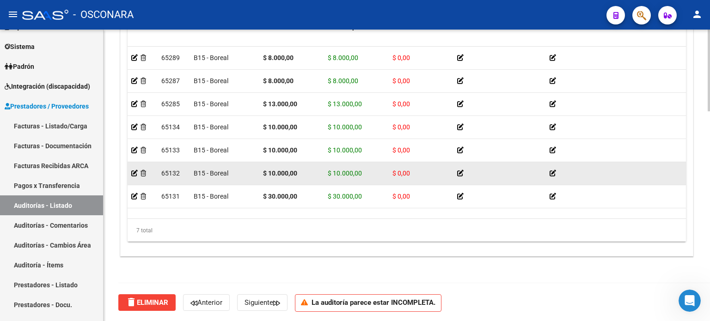
scroll to position [656, 0]
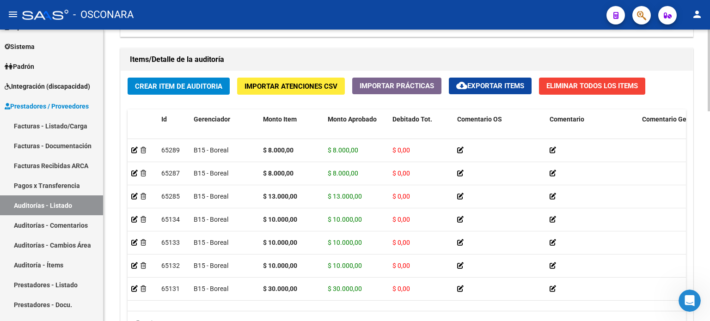
click at [179, 85] on span "Crear Item de Auditoria" at bounding box center [178, 86] width 87 height 8
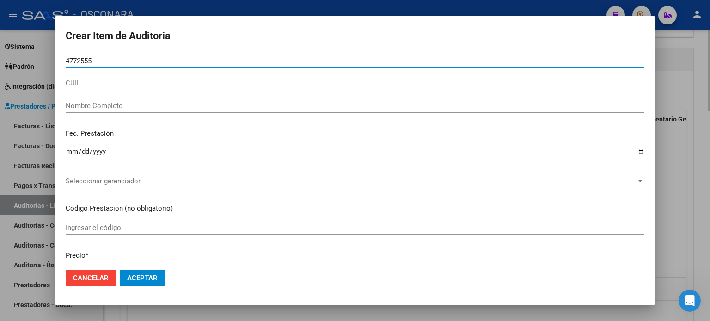
type input "47725553"
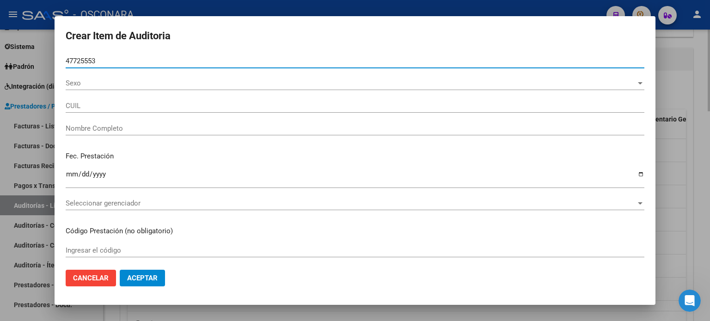
type input "27477255537"
type input "[PERSON_NAME] [PERSON_NAME]"
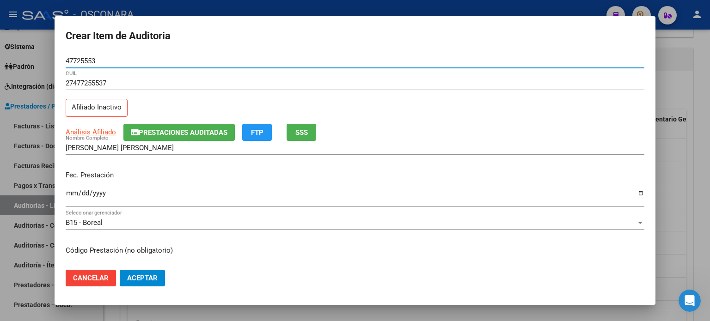
type input "47725553"
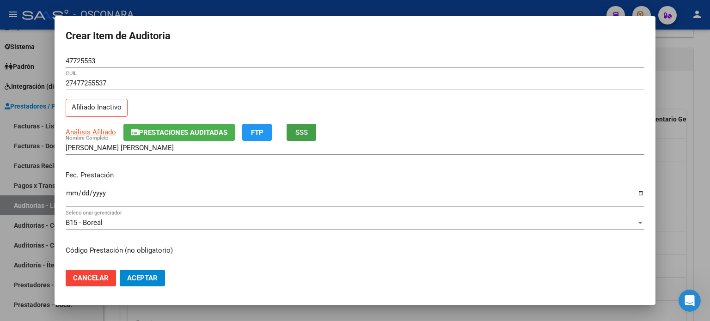
click at [308, 137] on button "SSS" at bounding box center [302, 132] width 30 height 17
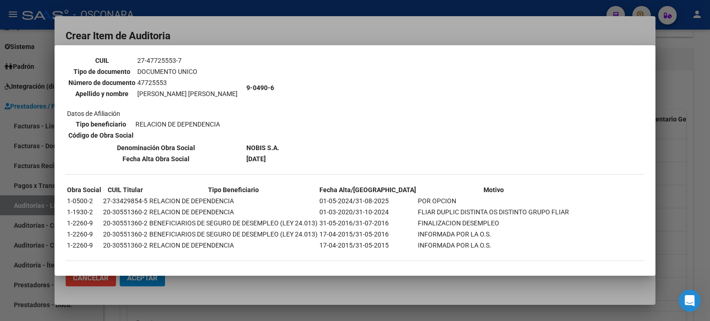
scroll to position [88, 0]
click at [426, 29] on div at bounding box center [355, 160] width 710 height 321
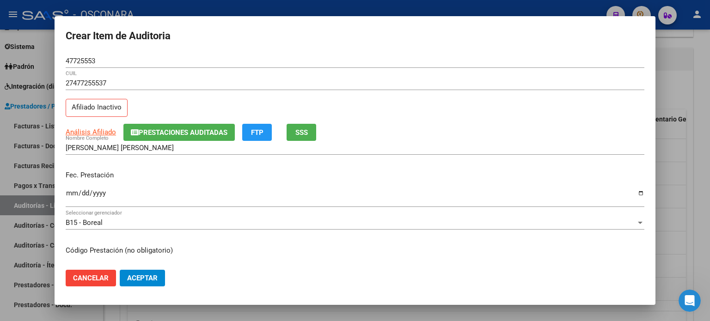
click at [71, 195] on input "Ingresar la fecha" at bounding box center [355, 196] width 579 height 15
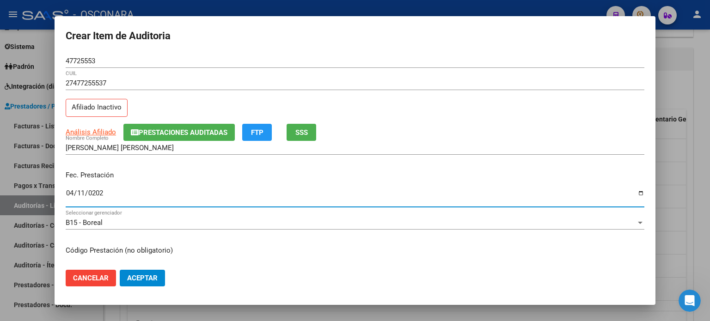
type input "[DATE]"
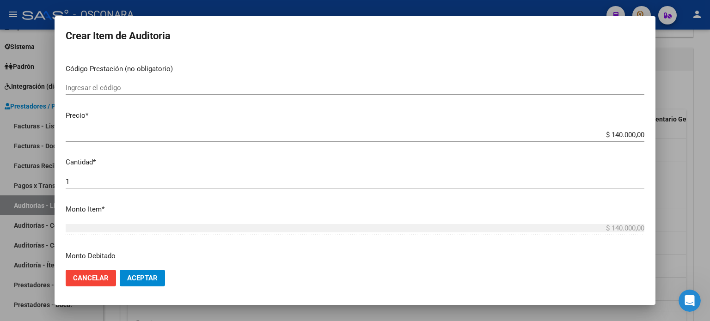
scroll to position [185, 0]
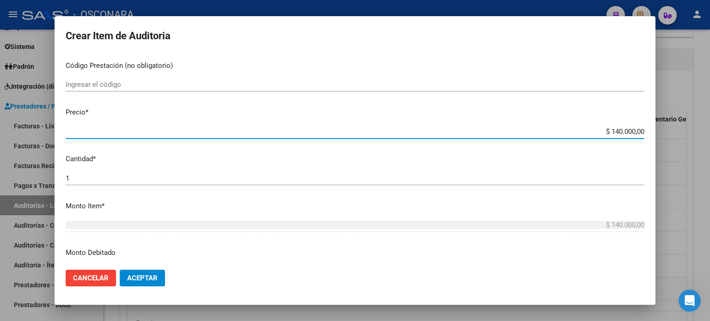
drag, startPoint x: 604, startPoint y: 129, endPoint x: 654, endPoint y: 129, distance: 49.9
click at [654, 129] on mat-dialog-content "47725553 Nro Documento 27477255537 CUIL Afiliado Inactivo Análisis Afiliado Pre…" at bounding box center [355, 158] width 601 height 209
type input "$ 0,08"
type input "$ 0,80"
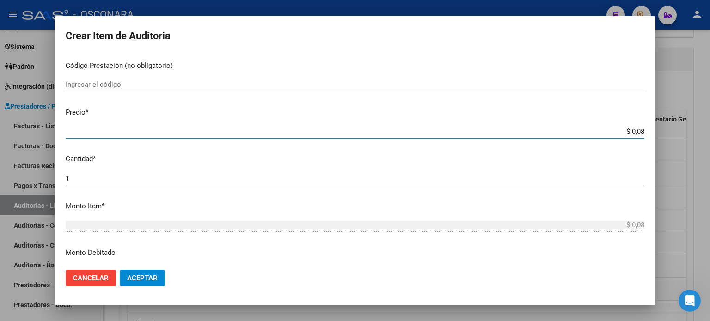
type input "$ 0,80"
type input "$ 8,00"
type input "$ 80,00"
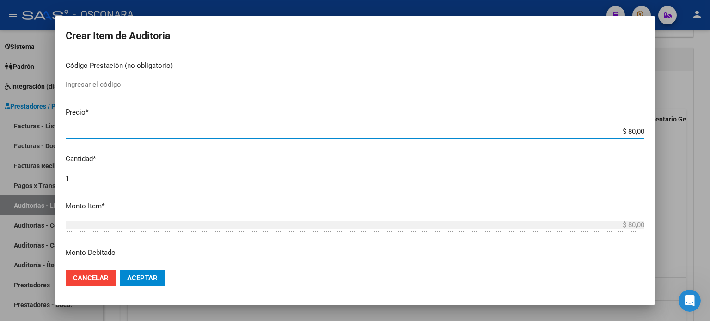
type input "$ 800,00"
type input "$ 8.000,00"
type input "$ 800,00"
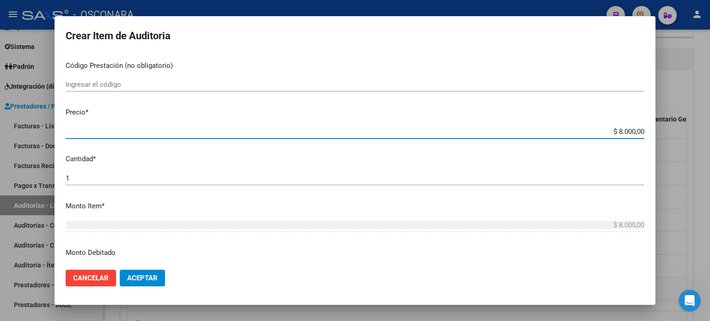
type input "$ 800,00"
type input "$ 80,00"
type input "$ 8,00"
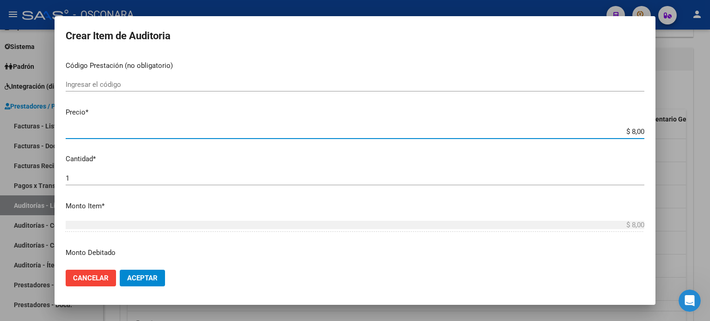
type input "$ 0,80"
type input "$ 0,08"
type input "$ 0,01"
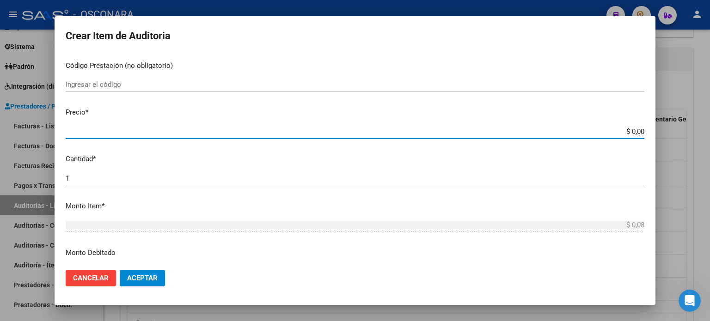
type input "$ 0,01"
type input "$ 0,10"
type input "$ 1,00"
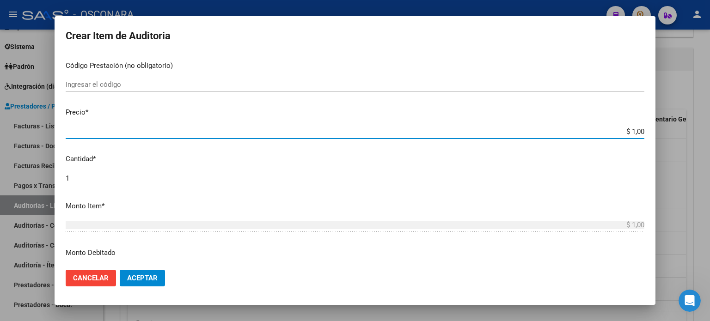
type input "$ 10,00"
type input "$ 100,00"
type input "$ 1.000,00"
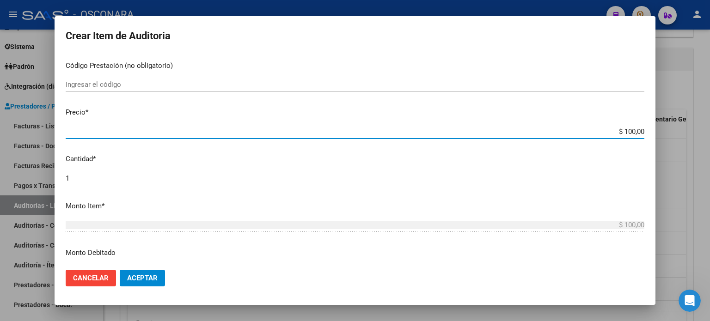
type input "$ 1.000,00"
type input "$ 10.000,00"
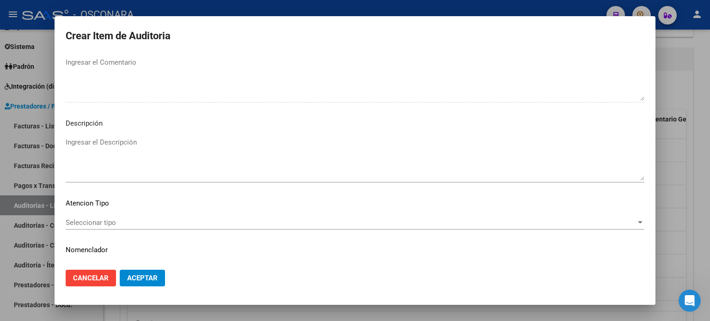
scroll to position [623, 0]
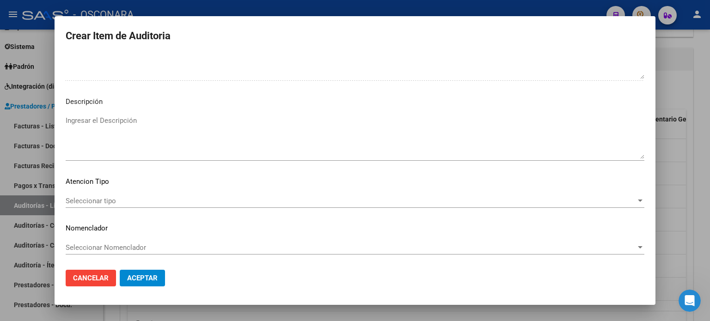
click at [109, 122] on textarea "Ingresar el Descripción" at bounding box center [355, 137] width 579 height 43
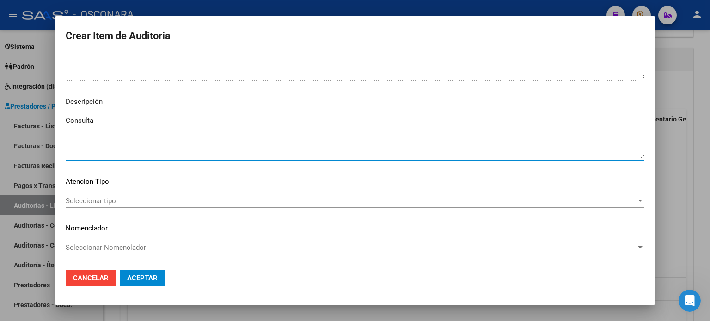
type textarea "Consulta"
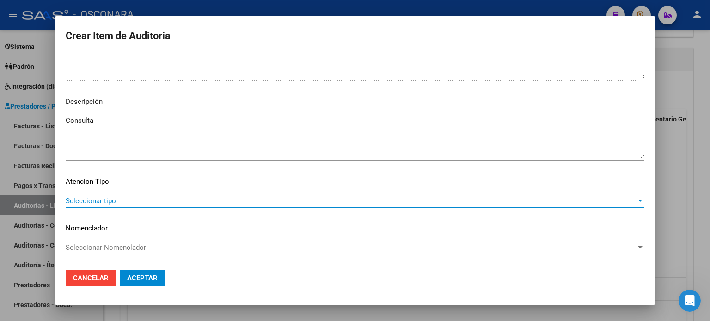
click at [96, 201] on span "Seleccionar tipo" at bounding box center [351, 201] width 570 height 8
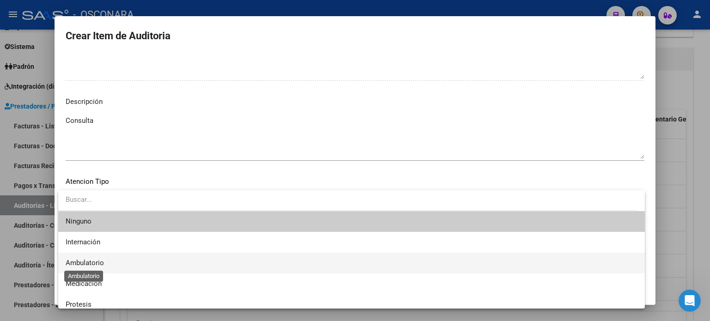
click at [81, 261] on span "Ambulatorio" at bounding box center [85, 263] width 38 height 8
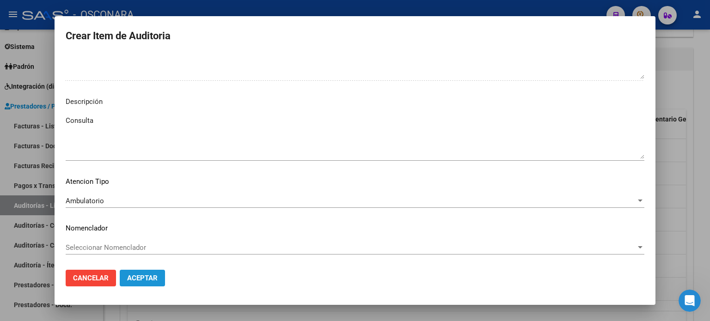
click at [150, 277] on span "Aceptar" at bounding box center [142, 278] width 31 height 8
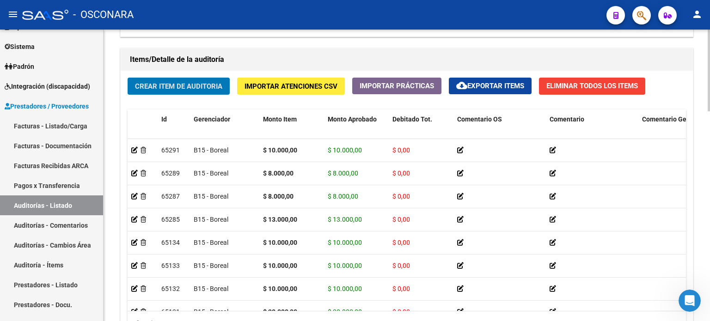
click at [181, 83] on span "Crear Item de Auditoria" at bounding box center [178, 86] width 87 height 8
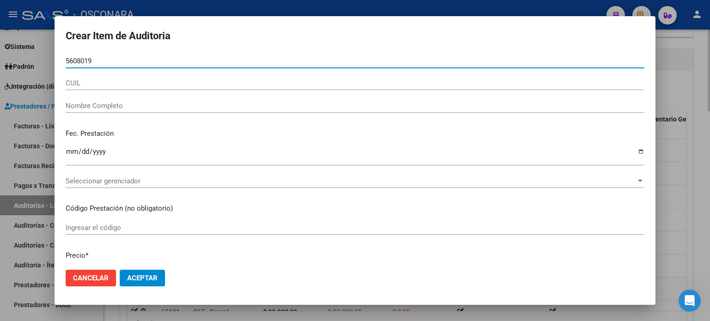
type input "56080191"
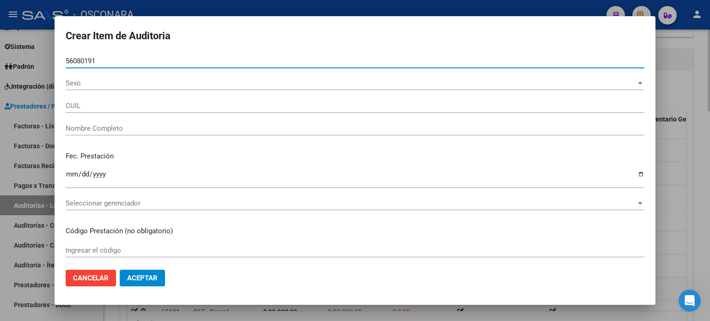
type input "27560801918"
type input "[PERSON_NAME]"
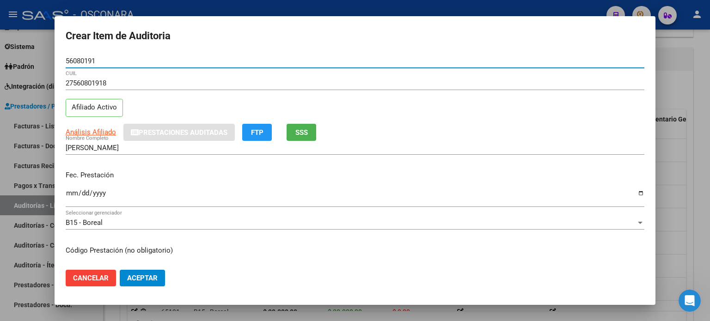
type input "56080191"
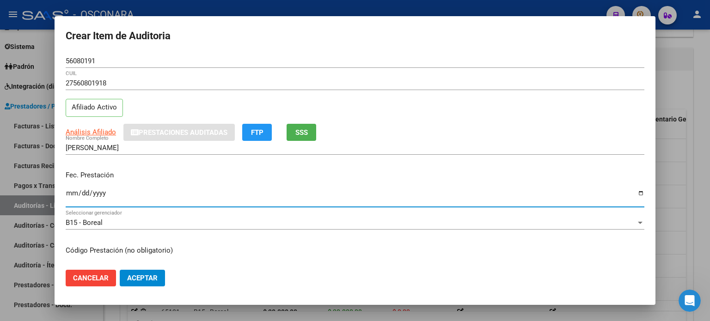
click at [70, 192] on input "Ingresar la fecha" at bounding box center [355, 196] width 579 height 15
type input "[DATE]"
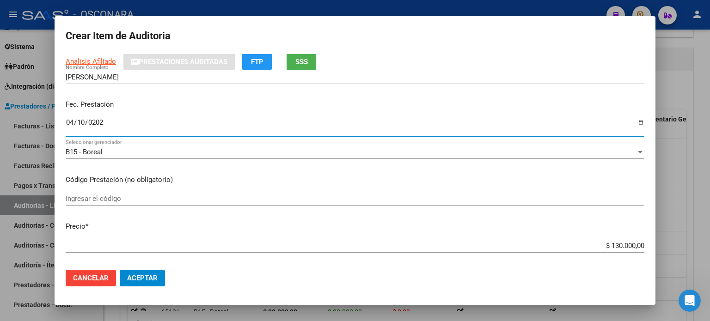
scroll to position [92, 0]
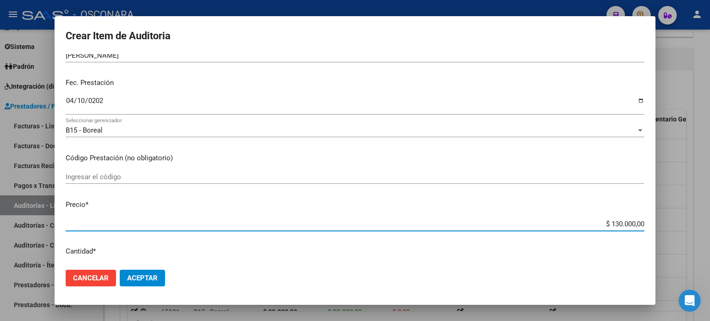
drag, startPoint x: 605, startPoint y: 222, endPoint x: 640, endPoint y: 221, distance: 34.7
click at [640, 221] on app-form-text-field "Precio * $ 130.000,00 Ingresar el precio" at bounding box center [359, 214] width 586 height 29
type input "$ 0,10"
type input "$ 1,00"
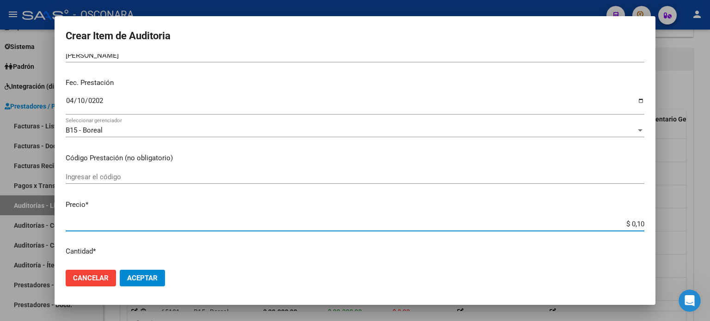
type input "$ 1,00"
type input "$ 10,00"
type input "$ 100,00"
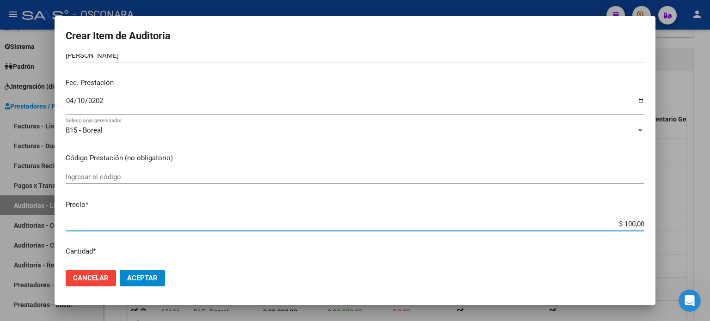
type input "$ 1.000,00"
type input "$ 10.000,00"
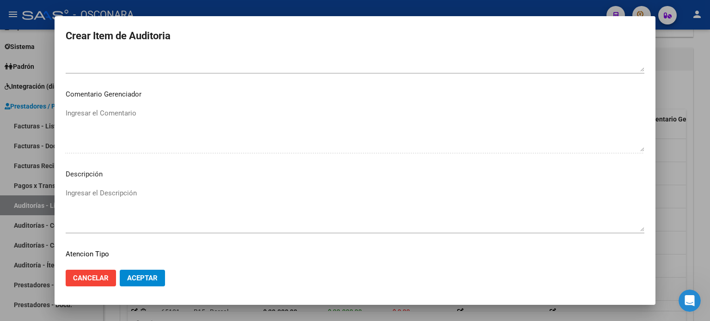
scroll to position [601, 0]
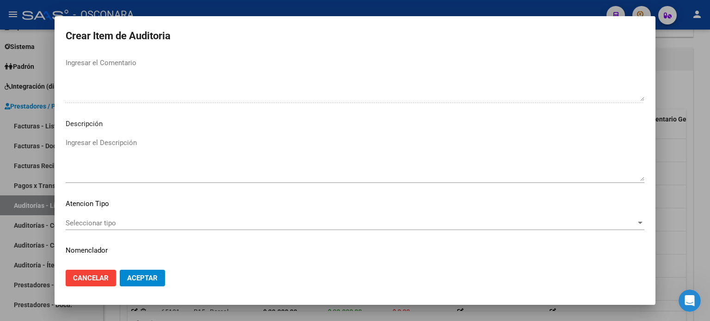
click at [137, 141] on textarea "Ingresar el Descripción" at bounding box center [355, 159] width 579 height 43
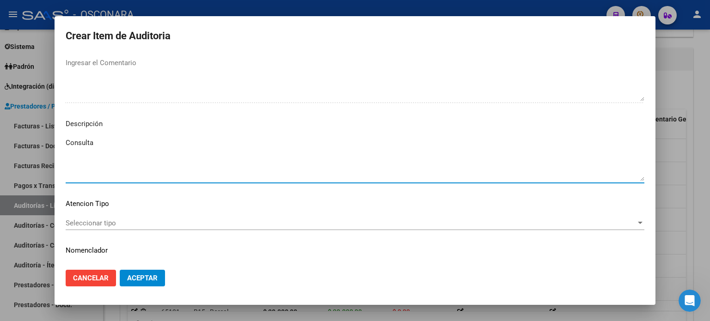
type textarea "Consulta"
click at [104, 221] on span "Seleccionar tipo" at bounding box center [351, 223] width 570 height 8
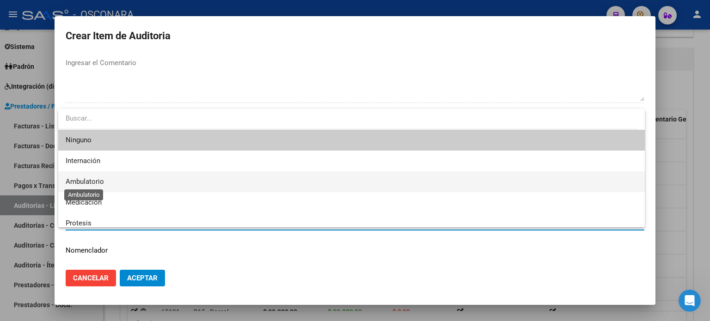
click at [92, 181] on span "Ambulatorio" at bounding box center [85, 181] width 38 height 8
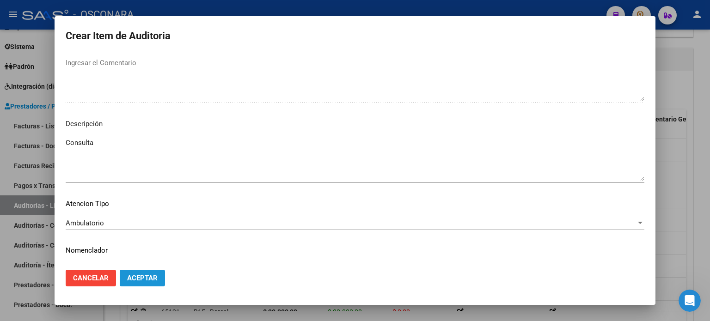
click at [153, 274] on span "Aceptar" at bounding box center [142, 278] width 31 height 8
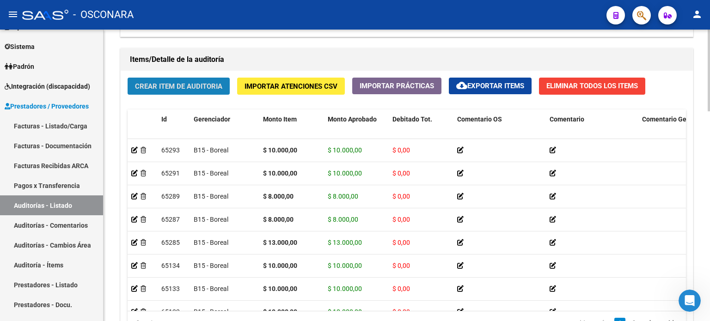
click at [181, 85] on span "Crear Item de Auditoria" at bounding box center [178, 86] width 87 height 8
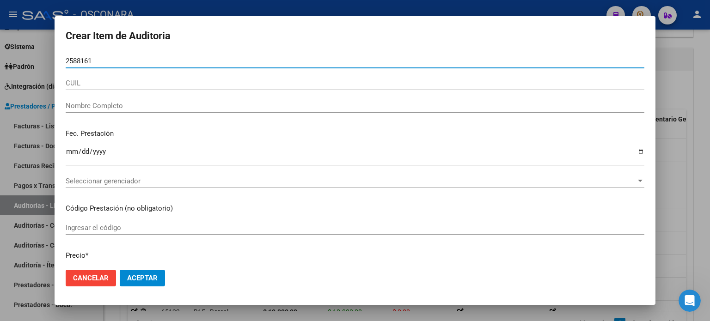
type input "25881617"
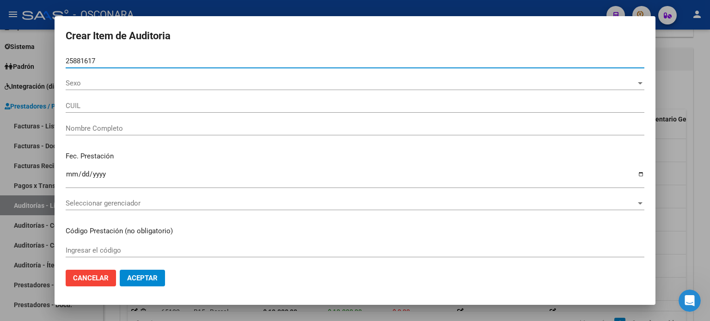
type input "20258816170"
type input "[PERSON_NAME] -"
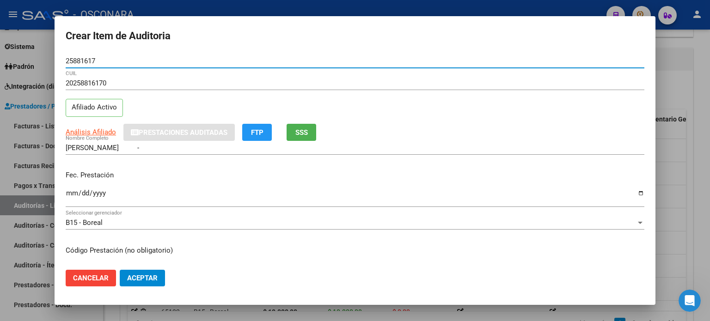
type input "25881617"
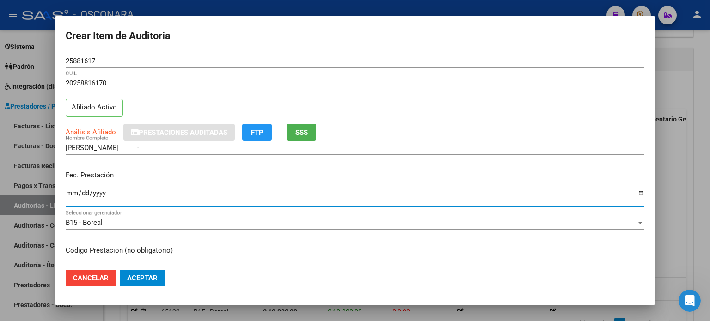
click at [74, 191] on input "Ingresar la fecha" at bounding box center [355, 196] width 579 height 15
type input "[DATE]"
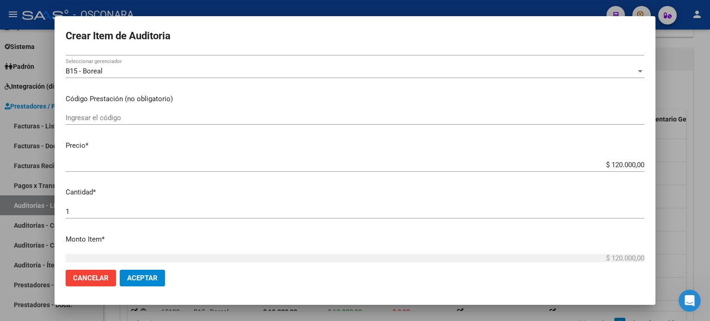
scroll to position [185, 0]
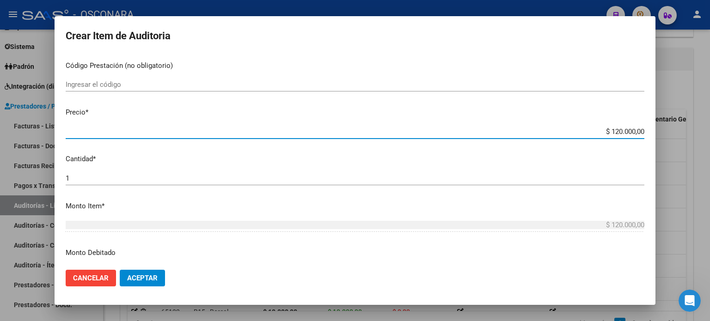
drag, startPoint x: 605, startPoint y: 129, endPoint x: 640, endPoint y: 129, distance: 34.7
click at [640, 129] on app-form-text-field "Precio * $ 120.000,00 Ingresar el precio" at bounding box center [359, 121] width 586 height 29
type input "$ 0,10"
type input "$ 1,00"
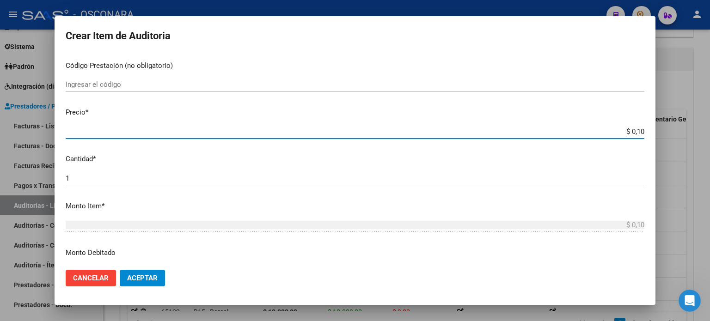
type input "$ 1,00"
type input "$ 10,00"
type input "$ 100,00"
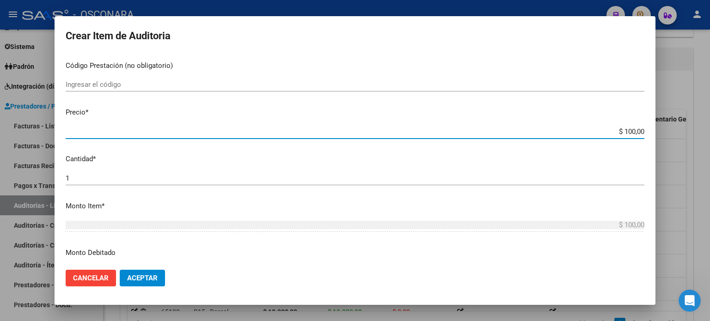
type input "$ 1.000,00"
type input "$ 10.000,00"
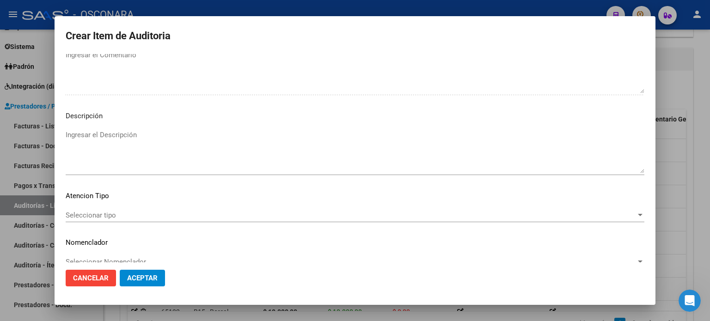
scroll to position [623, 0]
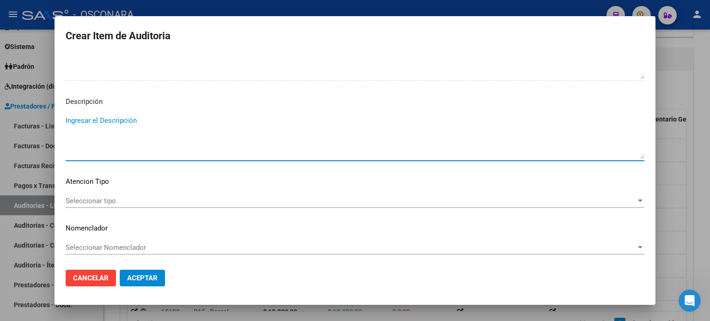
click at [120, 116] on textarea "Ingresar el Descripción" at bounding box center [355, 137] width 579 height 43
type textarea "Consulta"
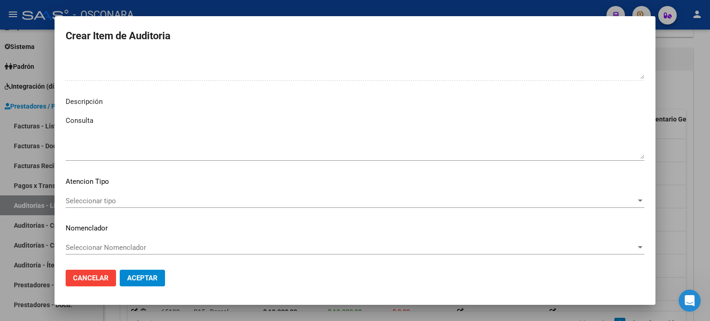
click at [111, 195] on div "Seleccionar tipo Seleccionar tipo" at bounding box center [355, 201] width 579 height 14
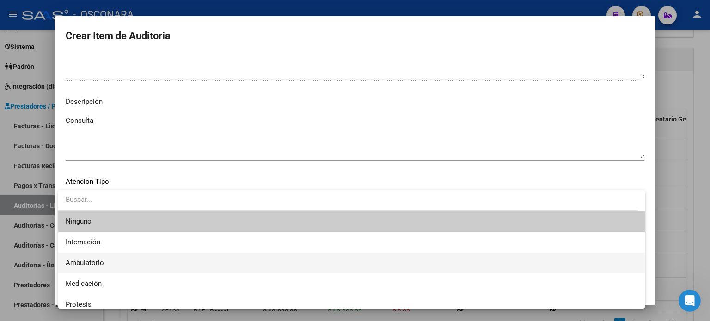
click at [109, 262] on span "Ambulatorio" at bounding box center [352, 263] width 572 height 21
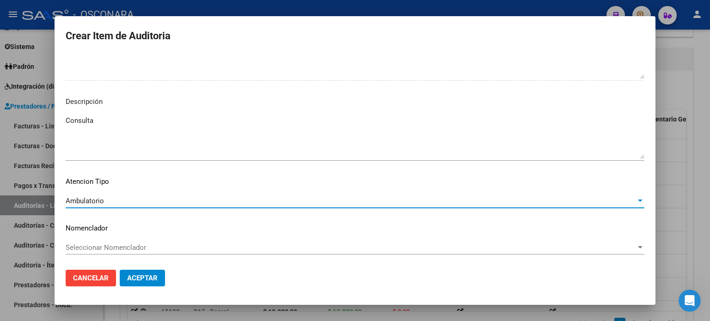
click at [155, 280] on span "Aceptar" at bounding box center [142, 278] width 31 height 8
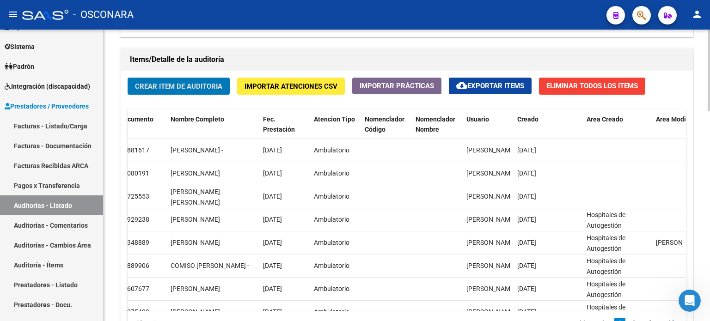
scroll to position [0, 0]
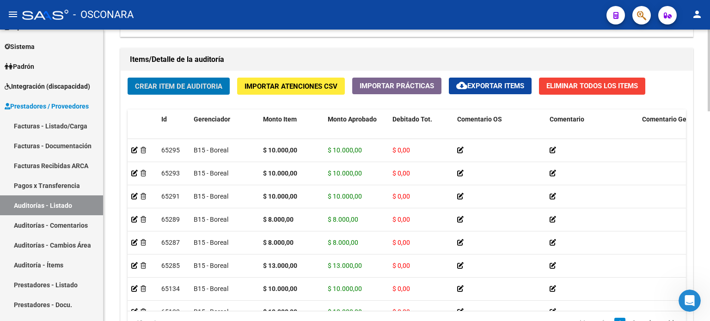
click at [155, 82] on span "Crear Item de Auditoria" at bounding box center [178, 86] width 87 height 8
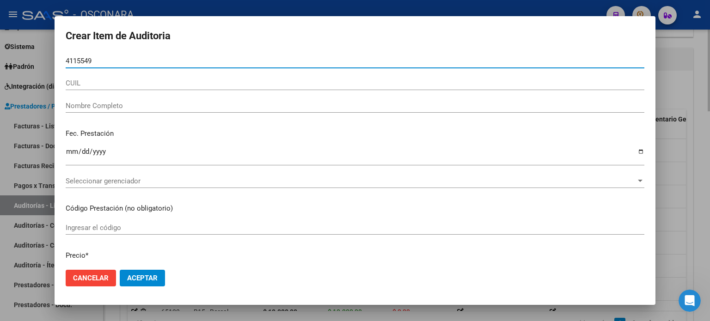
type input "41155496"
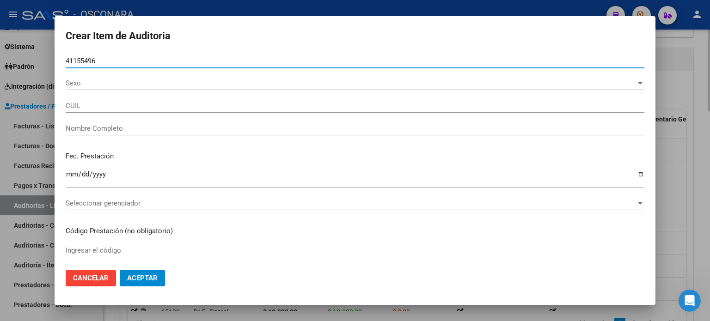
type input "27411554967"
type input "ROJO [PERSON_NAME]"
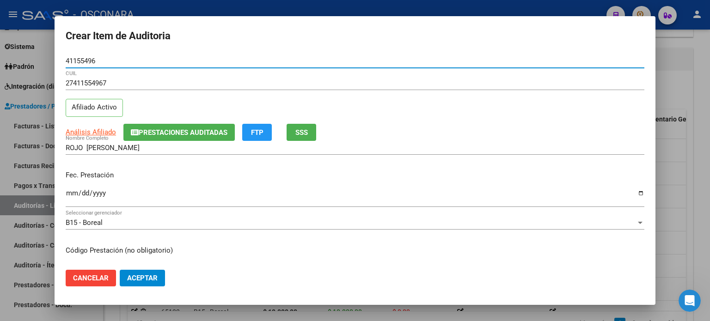
type input "41155496"
click at [68, 190] on input "Ingresar la fecha" at bounding box center [355, 196] width 579 height 15
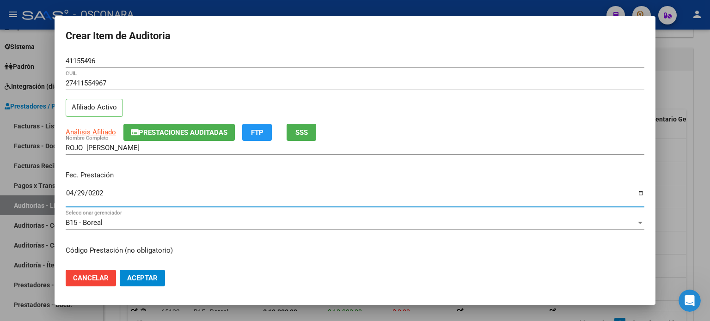
type input "[DATE]"
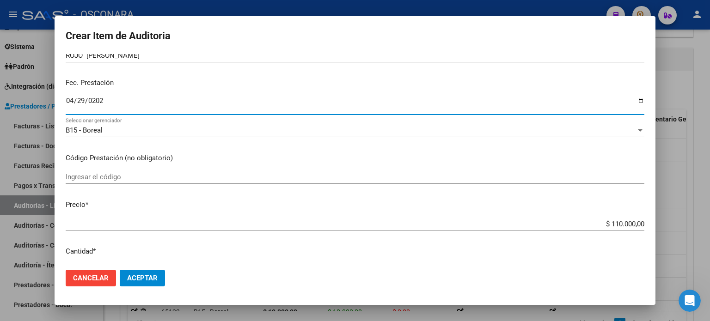
scroll to position [139, 0]
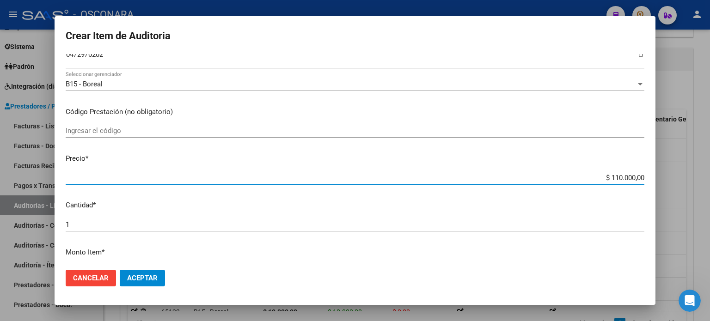
drag, startPoint x: 609, startPoint y: 177, endPoint x: 642, endPoint y: 177, distance: 33.7
click at [642, 177] on app-form-text-field "Precio * $ 110.000,00 Ingresar el precio" at bounding box center [359, 167] width 586 height 29
type input "$ 0,11"
type input "$ 0,01"
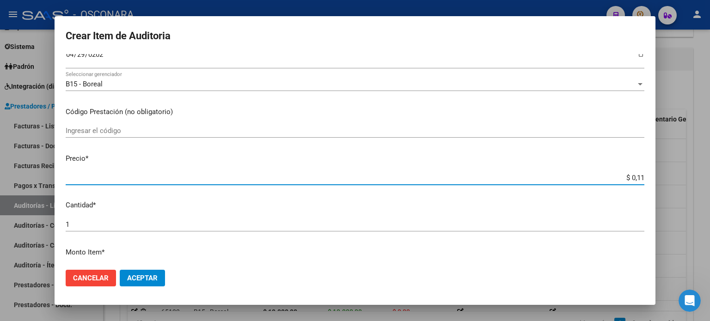
type input "$ 0,01"
type input "$ 0,10"
type input "$ 1,00"
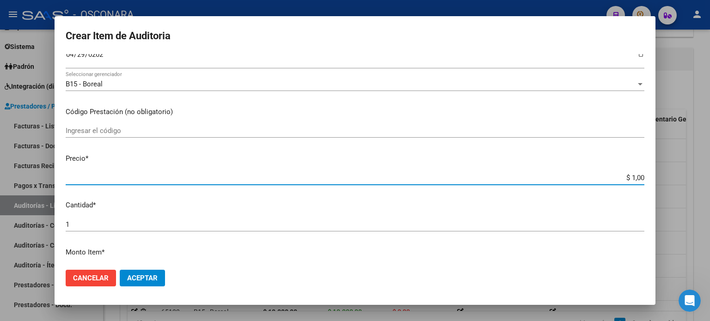
type input "$ 10,00"
type input "$ 100,00"
type input "$ 1.000,00"
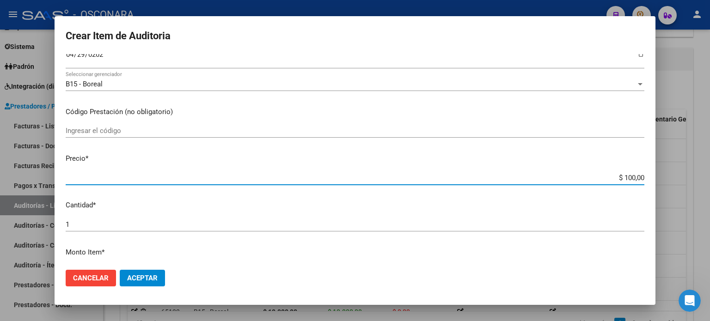
type input "$ 1.000,00"
type input "$ 10.000,00"
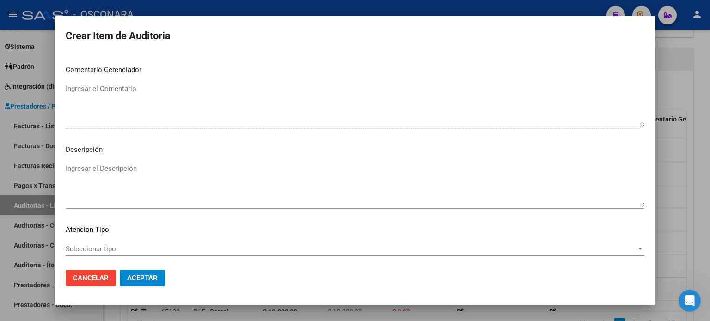
scroll to position [623, 0]
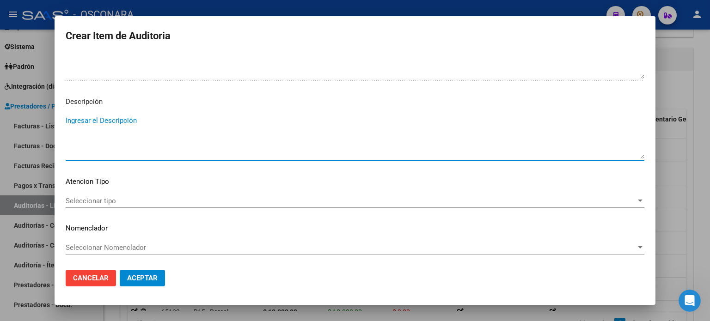
click at [121, 121] on textarea "Ingresar el Descripción" at bounding box center [355, 137] width 579 height 43
type textarea "Consulta"
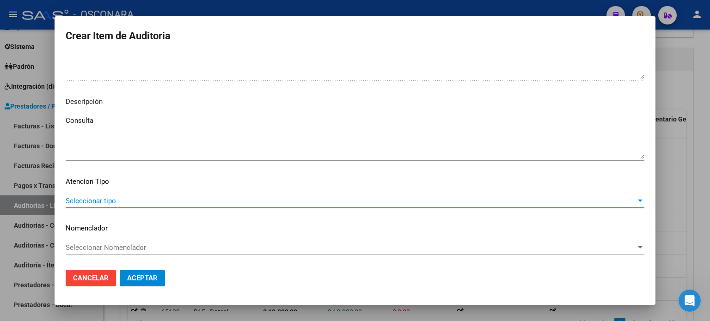
click at [115, 201] on span "Seleccionar tipo" at bounding box center [351, 201] width 570 height 8
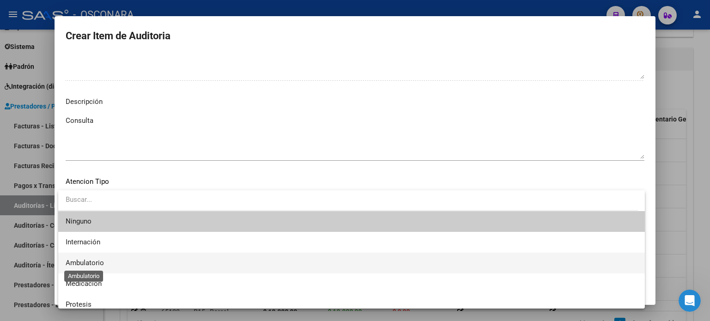
click at [93, 264] on span "Ambulatorio" at bounding box center [85, 263] width 38 height 8
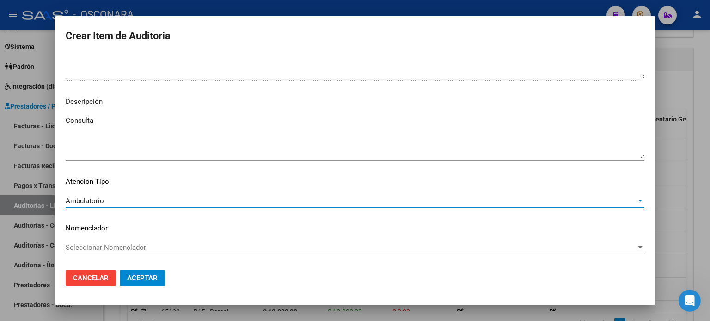
click at [138, 280] on span "Aceptar" at bounding box center [142, 278] width 31 height 8
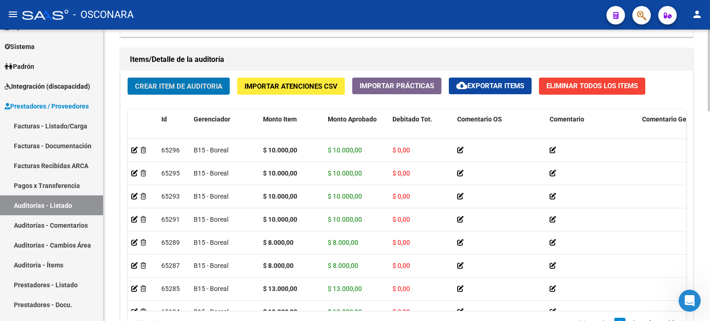
click at [166, 85] on span "Crear Item de Auditoria" at bounding box center [178, 86] width 87 height 8
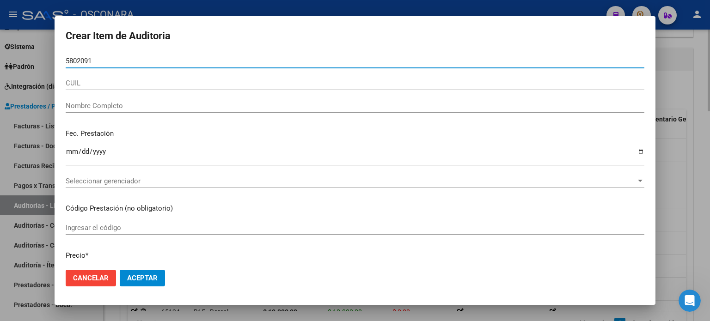
type input "58020913"
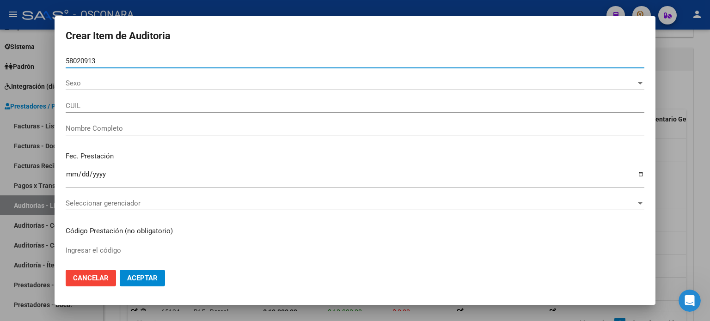
type input "20580209131"
type input "[PERSON_NAME] ROJO [PERSON_NAME]"
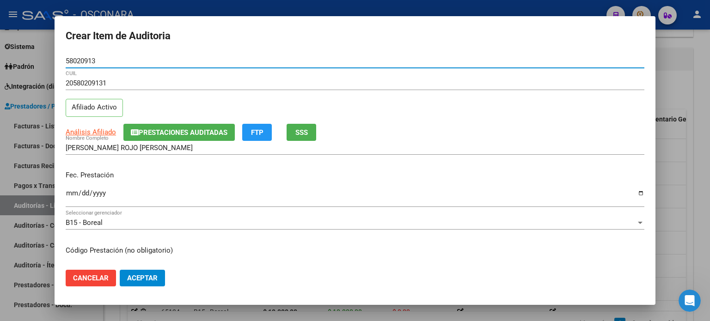
type input "58020913"
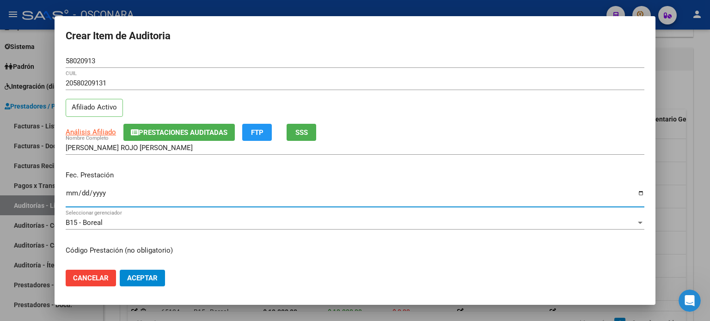
click at [71, 191] on input "Ingresar la fecha" at bounding box center [355, 196] width 579 height 15
type input "[DATE]"
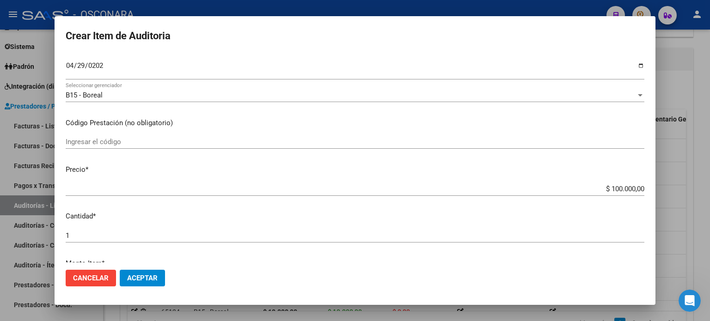
scroll to position [139, 0]
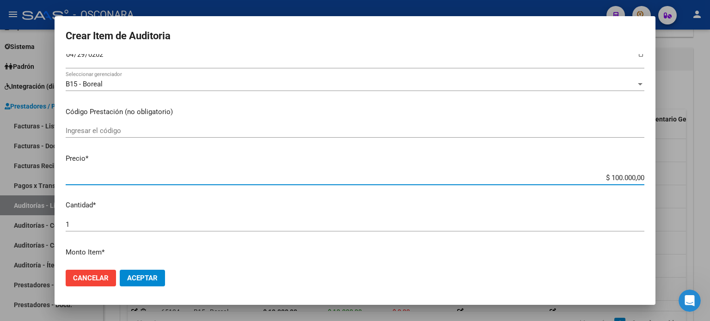
drag, startPoint x: 603, startPoint y: 177, endPoint x: 635, endPoint y: 177, distance: 32.4
click at [635, 177] on input "$ 100.000,00" at bounding box center [355, 178] width 579 height 8
type input "$ 0,01"
type input "$ 0,10"
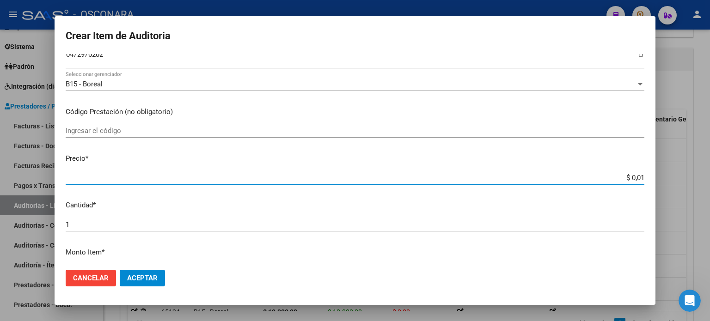
type input "$ 0,10"
type input "$ 1,00"
type input "$ 10,00"
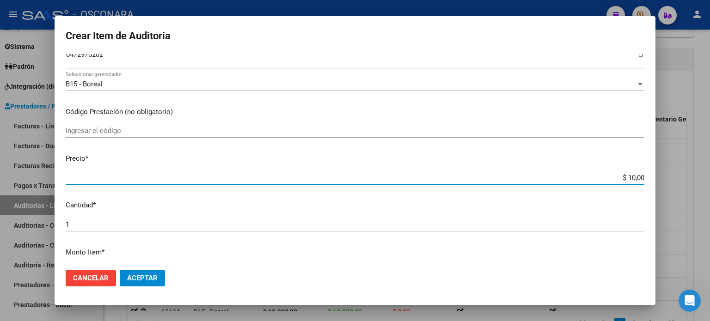
type input "$ 100,00"
type input "$ 1.000,00"
type input "$ 10.000,00"
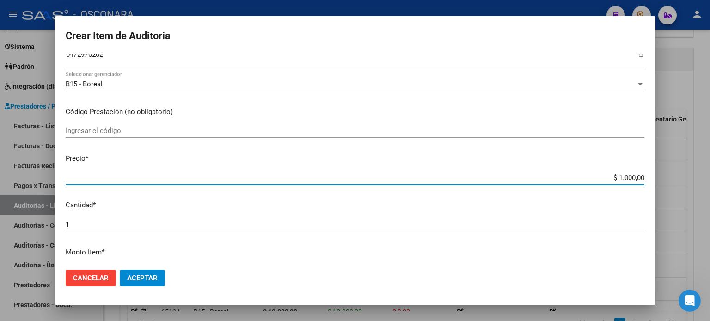
type input "$ 10.000,00"
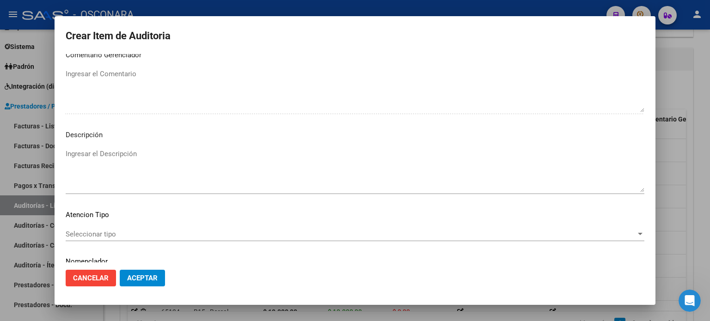
scroll to position [601, 0]
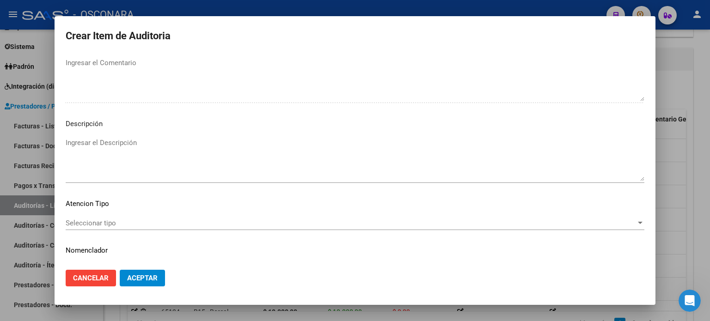
click at [133, 142] on textarea "Ingresar el Descripción" at bounding box center [355, 159] width 579 height 43
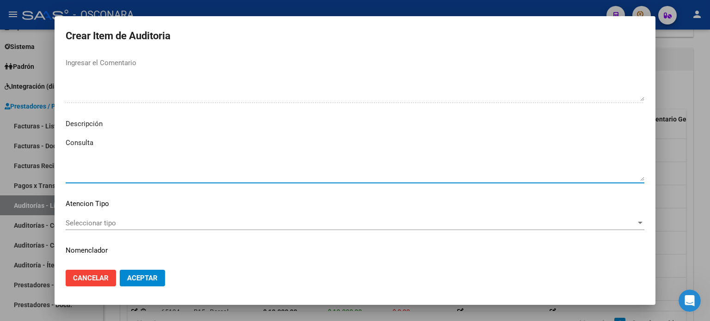
type textarea "Consulta"
click at [101, 218] on div "Seleccionar tipo Seleccionar tipo" at bounding box center [355, 223] width 579 height 14
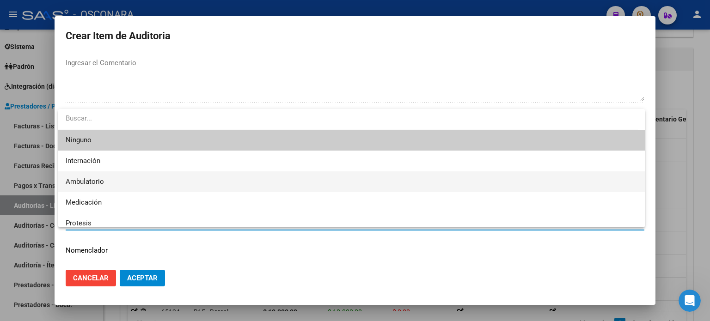
click at [101, 177] on span "Ambulatorio" at bounding box center [85, 181] width 38 height 8
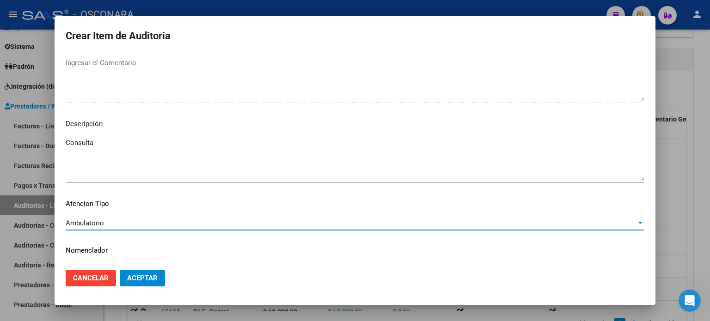
click at [137, 279] on span "Aceptar" at bounding box center [142, 278] width 31 height 8
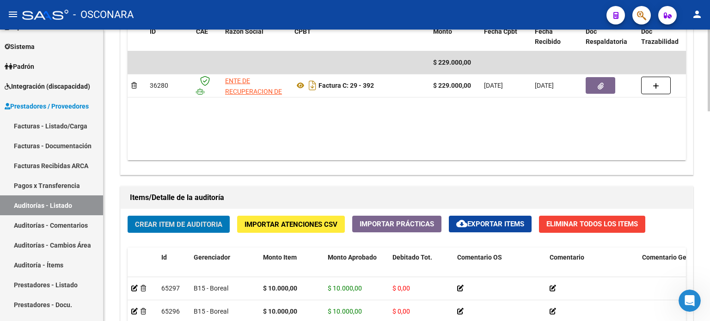
scroll to position [517, 0]
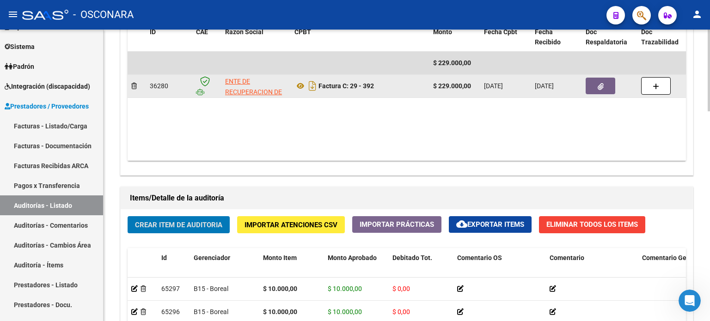
click at [600, 87] on icon "button" at bounding box center [601, 86] width 6 height 7
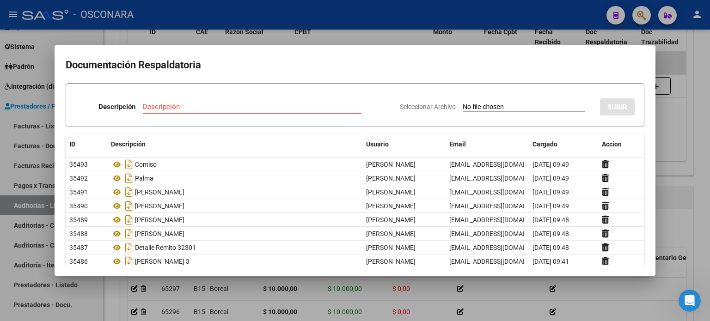
type input "C:\fakepath\Reporte_listado_encuentro_341868.zip"
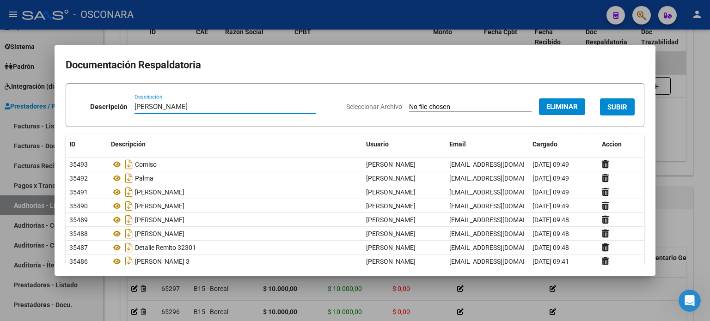
type input "[PERSON_NAME]"
click at [608, 109] on span "SUBIR" at bounding box center [617, 107] width 20 height 8
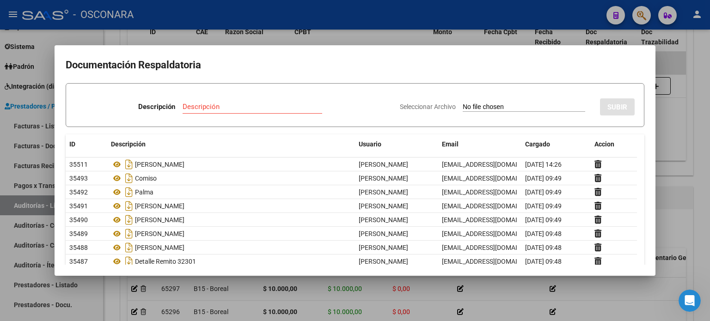
type input "C:\fakepath\Reporte_listado_encuentro_341865.zip"
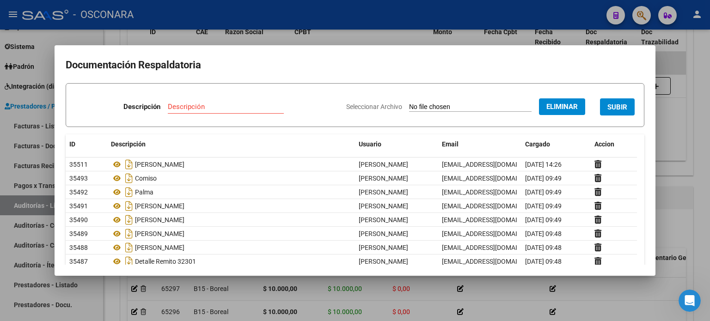
click at [198, 106] on input "Descripción" at bounding box center [226, 107] width 116 height 8
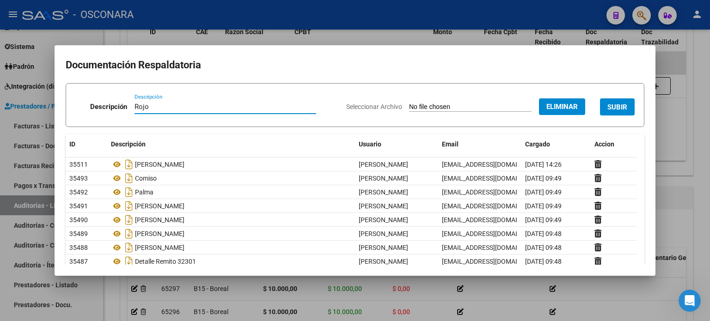
type input "Rojo"
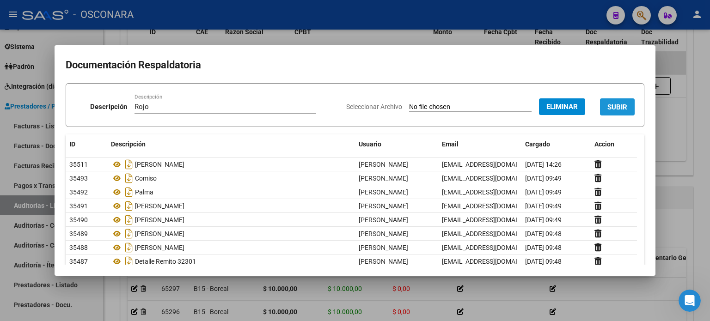
click at [607, 107] on span "SUBIR" at bounding box center [617, 107] width 20 height 8
click at [205, 109] on input "Descripción" at bounding box center [226, 107] width 116 height 8
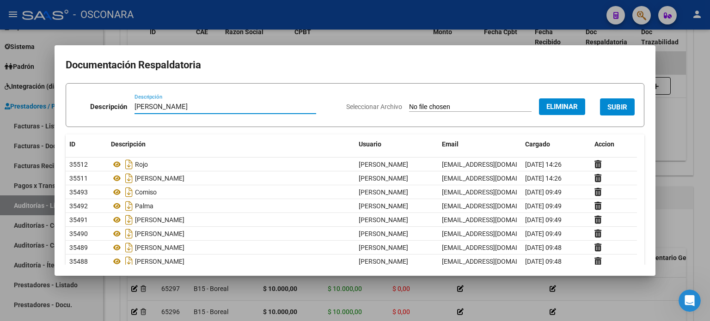
click at [607, 110] on span "SUBIR" at bounding box center [617, 107] width 20 height 8
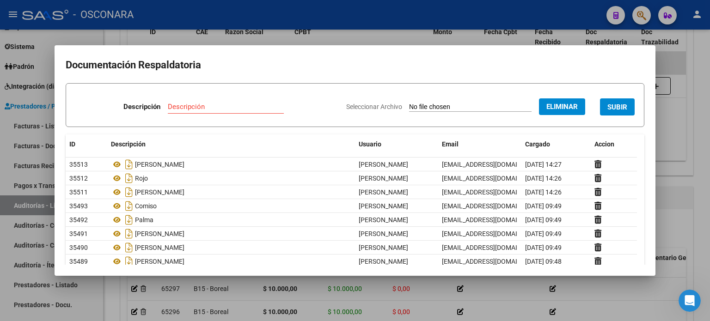
click at [185, 106] on input "Descripción" at bounding box center [226, 107] width 116 height 8
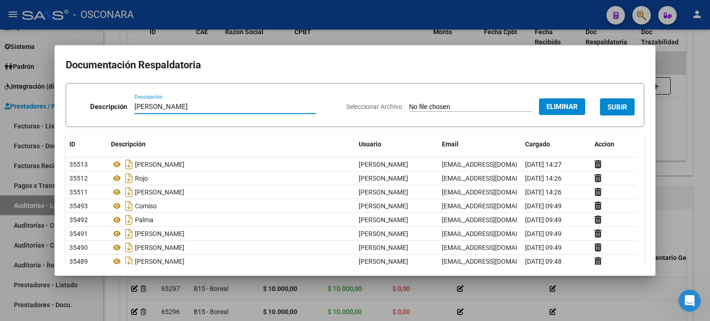
click at [608, 107] on span "SUBIR" at bounding box center [617, 107] width 20 height 8
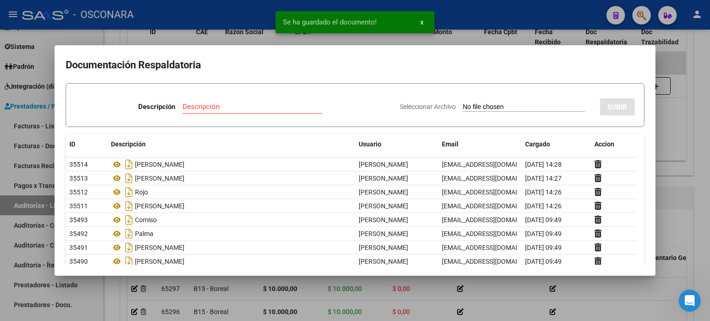
click at [699, 102] on div at bounding box center [355, 160] width 710 height 321
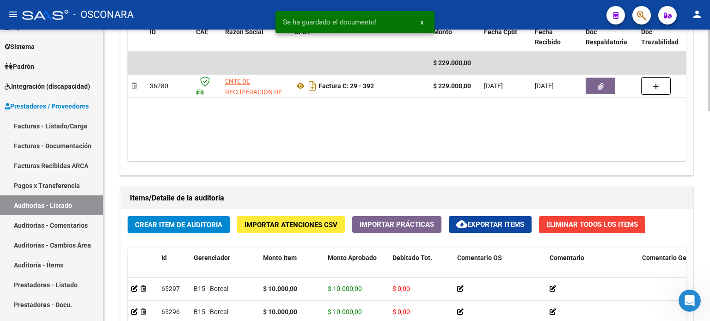
click at [159, 225] on span "Crear Item de Auditoria" at bounding box center [178, 225] width 87 height 8
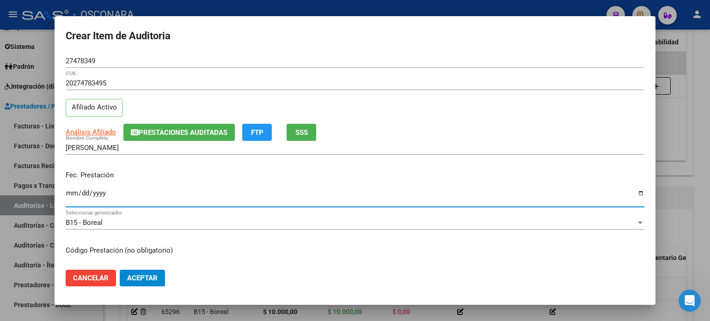
click at [72, 194] on input "Ingresar la fecha" at bounding box center [355, 196] width 579 height 15
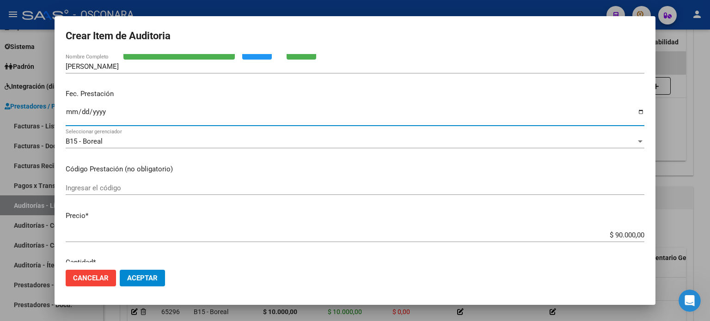
scroll to position [92, 0]
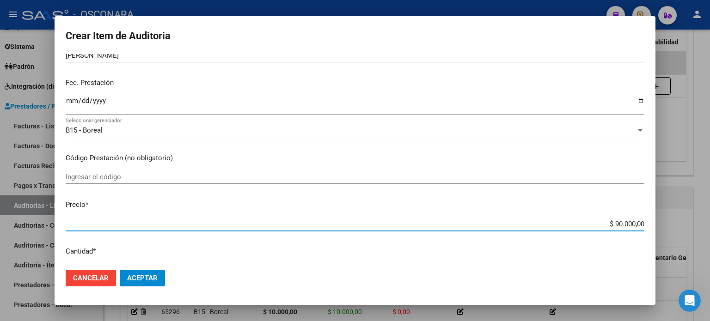
drag, startPoint x: 608, startPoint y: 222, endPoint x: 639, endPoint y: 222, distance: 30.5
click at [639, 222] on app-form-text-field "Precio * $ 90.000,00 Ingresar el precio" at bounding box center [359, 214] width 586 height 29
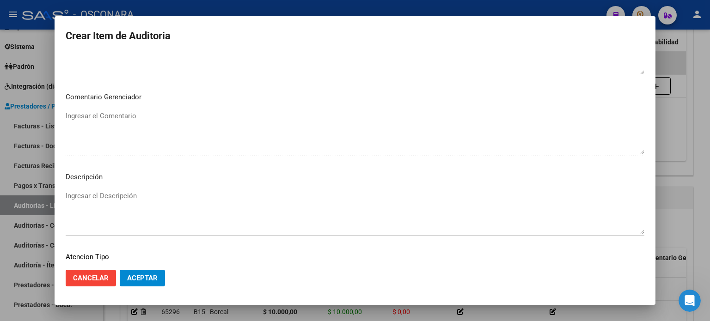
scroll to position [555, 0]
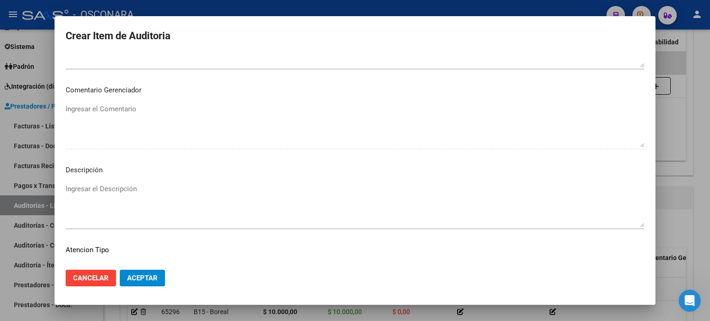
click at [140, 185] on textarea "Ingresar el Descripción" at bounding box center [355, 205] width 579 height 43
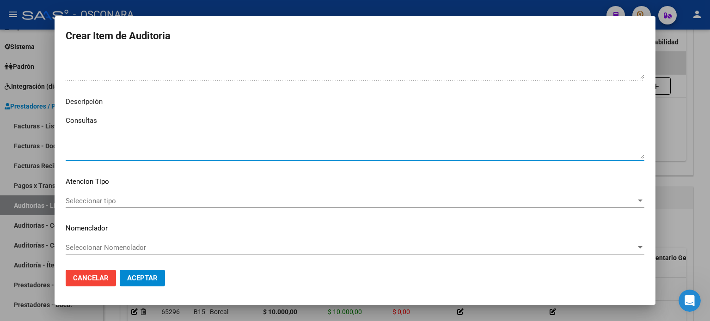
scroll to position [623, 0]
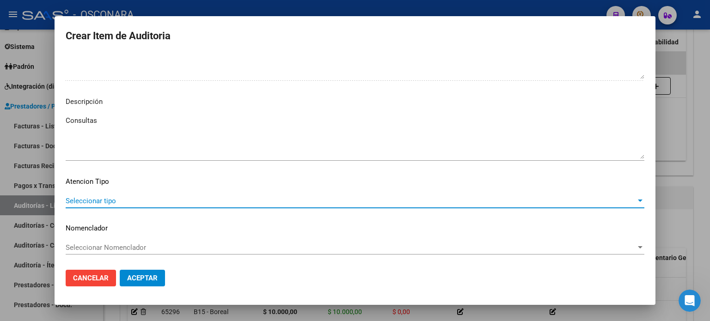
click at [113, 198] on span "Seleccionar tipo" at bounding box center [351, 201] width 570 height 8
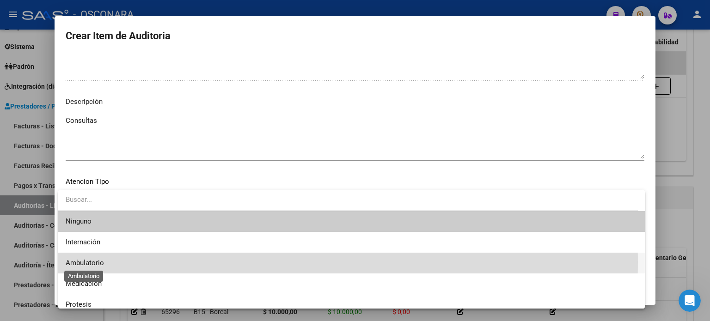
click at [99, 263] on span "Ambulatorio" at bounding box center [85, 263] width 38 height 8
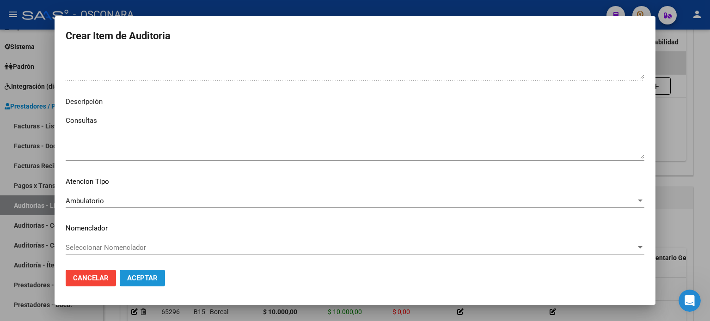
click at [159, 278] on button "Aceptar" at bounding box center [142, 278] width 45 height 17
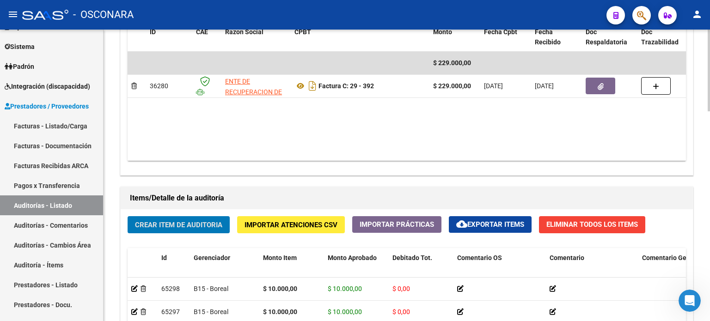
click at [169, 227] on span "Crear Item de Auditoria" at bounding box center [178, 225] width 87 height 8
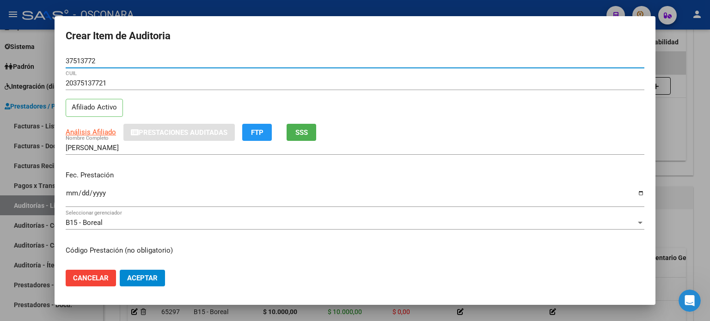
click at [73, 195] on input "Ingresar la fecha" at bounding box center [355, 196] width 579 height 15
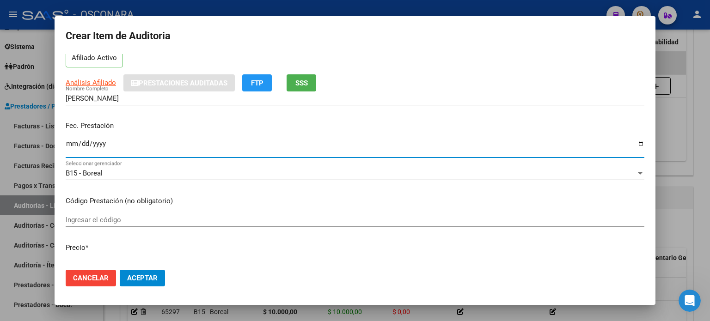
scroll to position [231, 0]
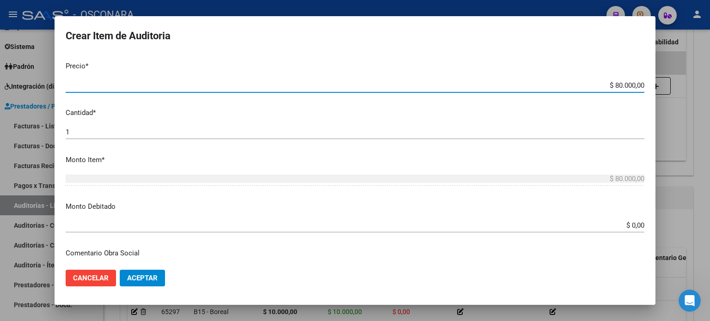
drag, startPoint x: 607, startPoint y: 83, endPoint x: 647, endPoint y: 81, distance: 40.2
click at [647, 81] on mat-dialog-content "37513772 Nro Documento 20375137721 CUIL Afiliado Activo Análisis Afiliado Prest…" at bounding box center [355, 158] width 601 height 209
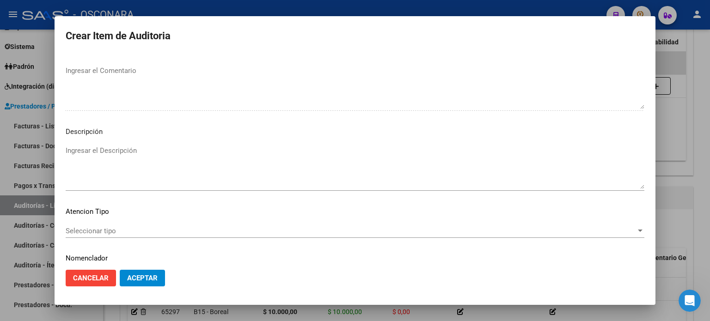
scroll to position [601, 0]
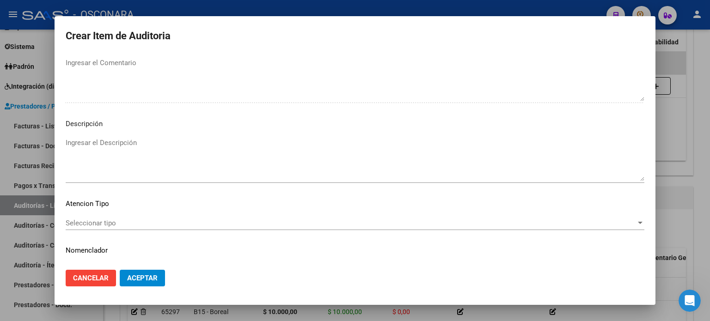
click at [114, 143] on textarea "Ingresar el Descripción" at bounding box center [355, 159] width 579 height 43
click at [97, 215] on mat-dialog-content "37513772 Nro Documento 20375137721 CUIL Afiliado Activo Análisis Afiliado Prest…" at bounding box center [355, 158] width 601 height 209
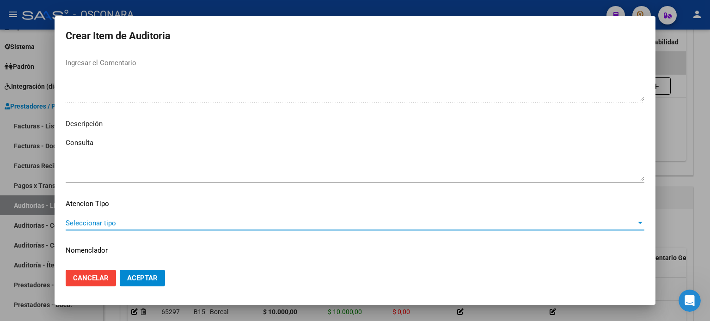
click at [94, 220] on span "Seleccionar tipo" at bounding box center [351, 223] width 570 height 8
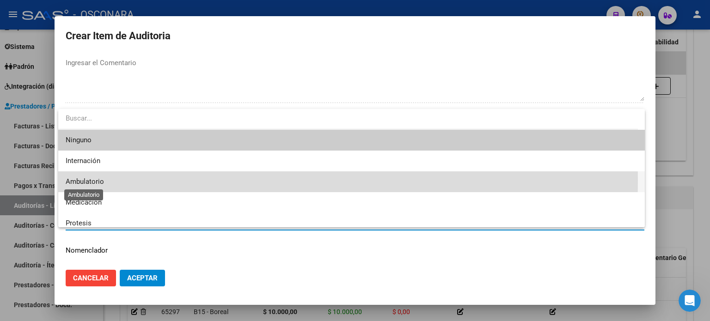
click at [87, 181] on span "Ambulatorio" at bounding box center [85, 181] width 38 height 8
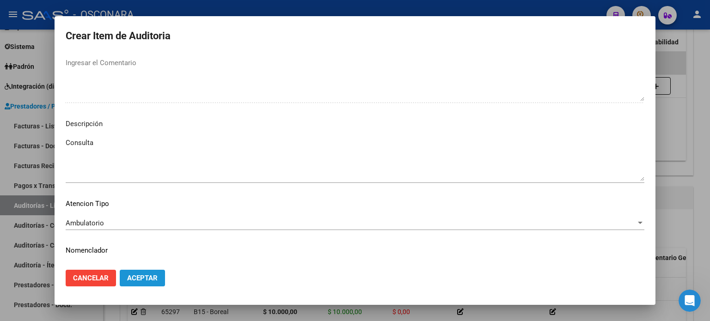
click at [143, 277] on span "Aceptar" at bounding box center [142, 278] width 31 height 8
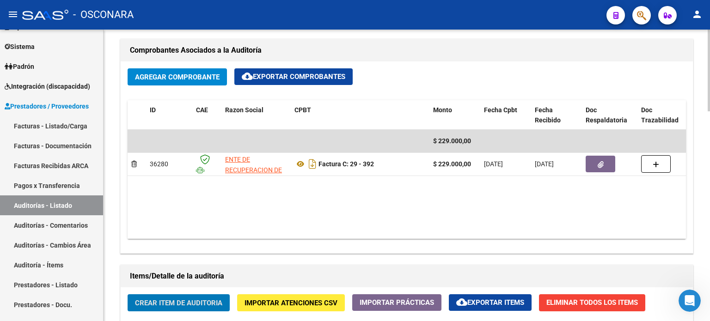
scroll to position [425, 0]
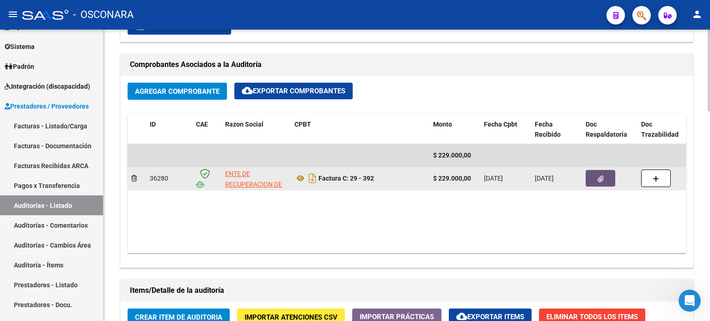
click at [599, 176] on icon "button" at bounding box center [601, 179] width 6 height 7
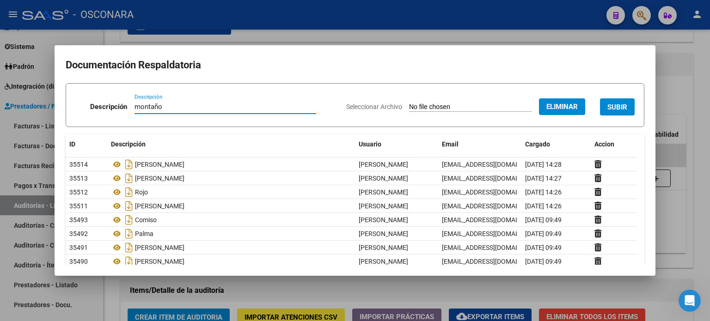
click at [135, 105] on input "montaño" at bounding box center [225, 107] width 182 height 8
click at [609, 106] on span "SUBIR" at bounding box center [617, 107] width 20 height 8
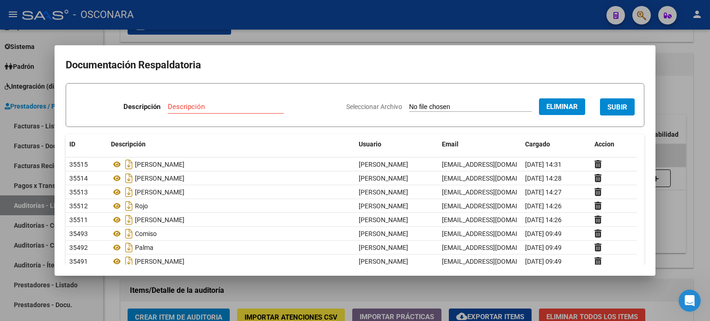
click at [189, 110] on input "Descripción" at bounding box center [226, 107] width 116 height 8
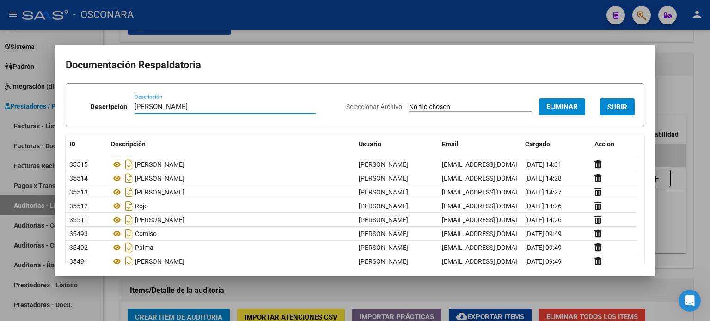
click at [615, 108] on span "SUBIR" at bounding box center [617, 107] width 20 height 8
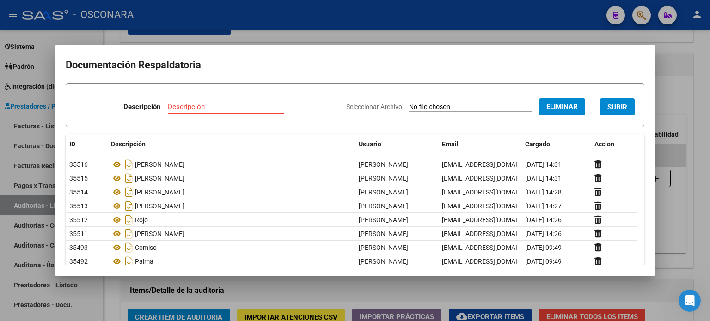
click at [208, 108] on input "Descripción" at bounding box center [226, 107] width 116 height 8
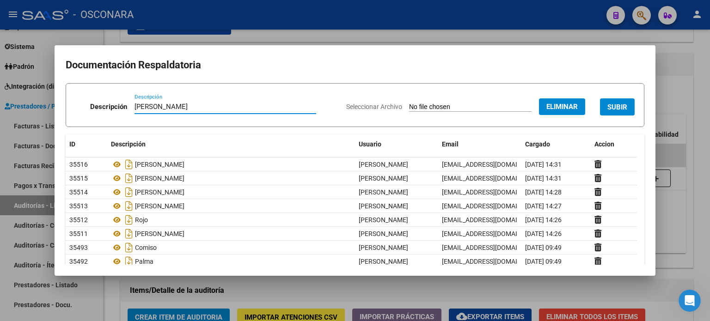
click at [607, 105] on span "SUBIR" at bounding box center [617, 107] width 20 height 8
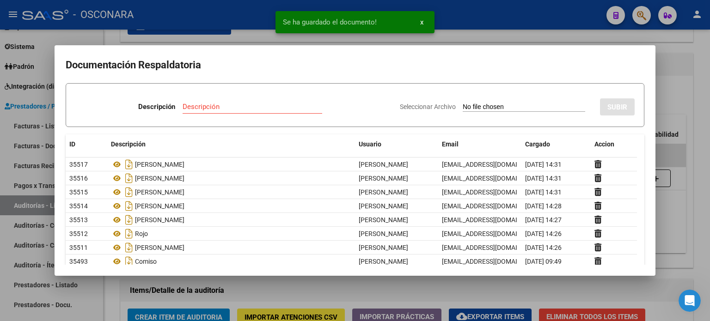
click at [702, 81] on div at bounding box center [355, 160] width 710 height 321
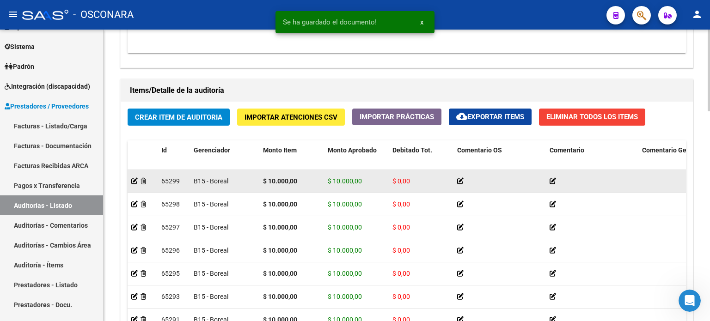
scroll to position [656, 0]
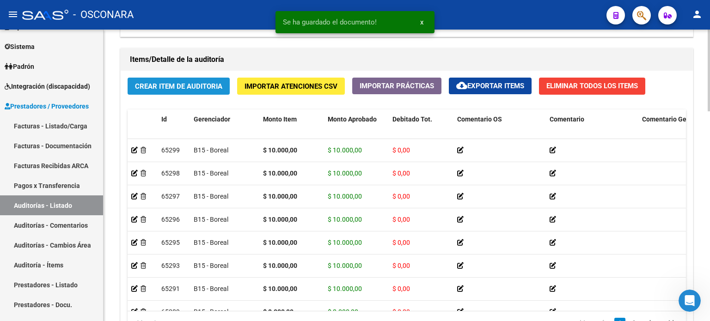
click at [185, 89] on span "Crear Item de Auditoria" at bounding box center [178, 86] width 87 height 8
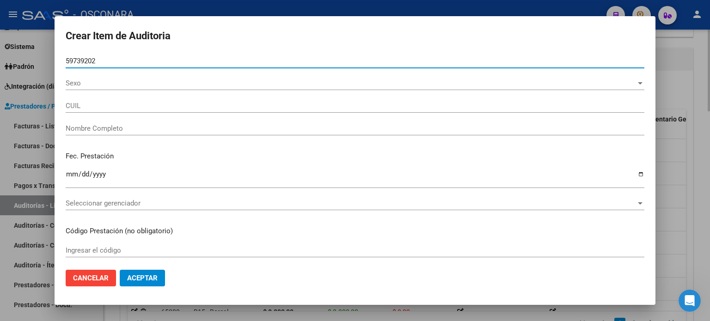
scroll to position [373, 0]
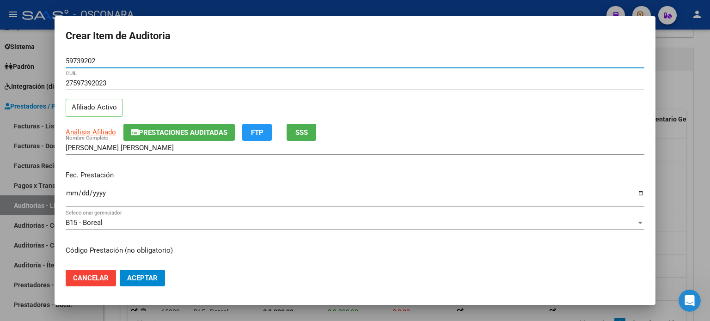
click at [69, 194] on input "Ingresar la fecha" at bounding box center [355, 196] width 579 height 15
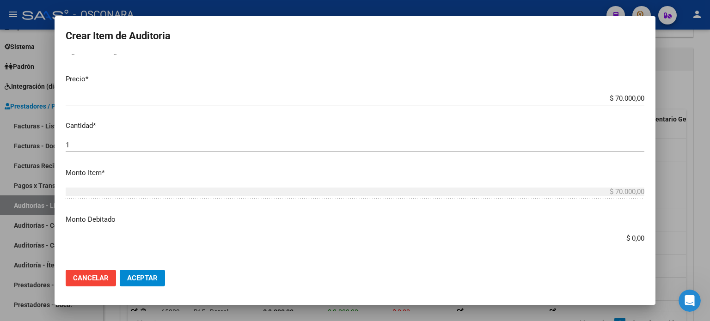
scroll to position [231, 0]
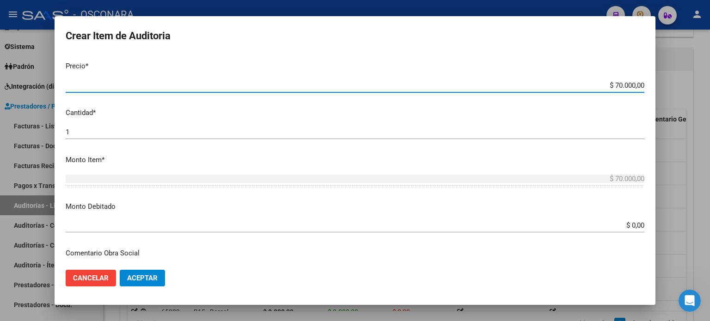
drag, startPoint x: 607, startPoint y: 83, endPoint x: 654, endPoint y: 83, distance: 47.6
click at [654, 83] on mat-dialog-content "59739202 Nro Documento 27597392023 CUIL Afiliado Activo Análisis Afiliado Prest…" at bounding box center [355, 158] width 601 height 209
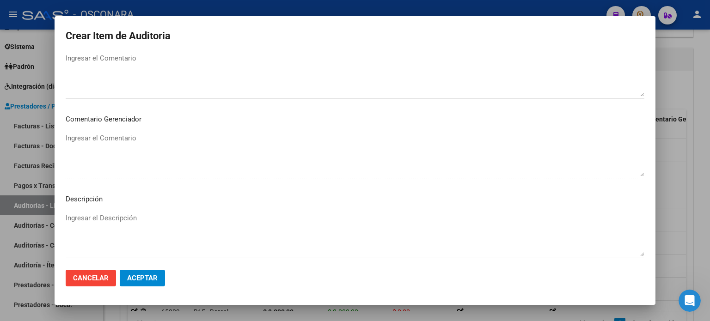
scroll to position [555, 0]
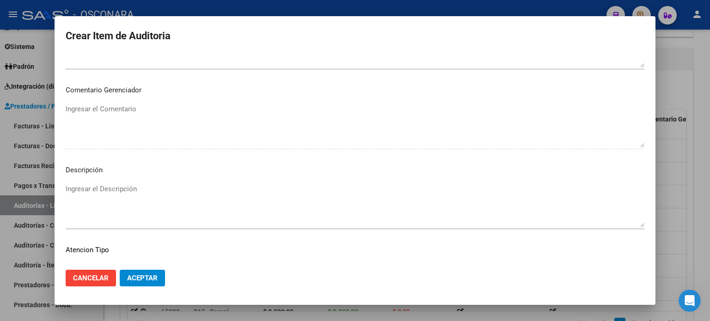
click at [144, 188] on textarea "Ingresar el Descripción" at bounding box center [355, 205] width 579 height 43
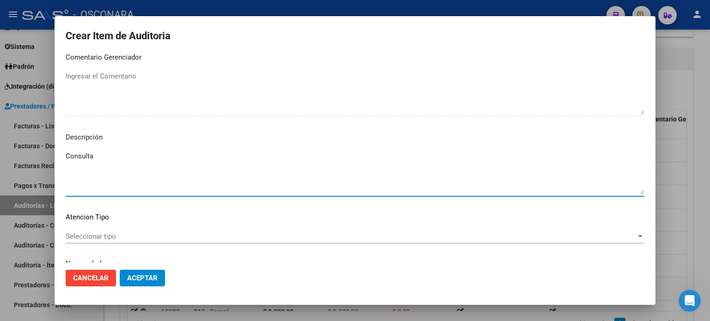
scroll to position [623, 0]
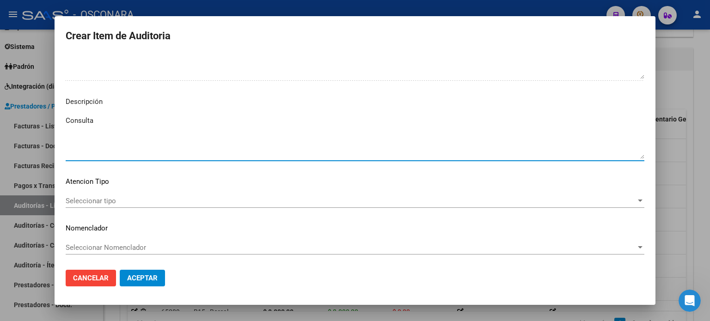
click at [111, 204] on span "Seleccionar tipo" at bounding box center [351, 201] width 570 height 8
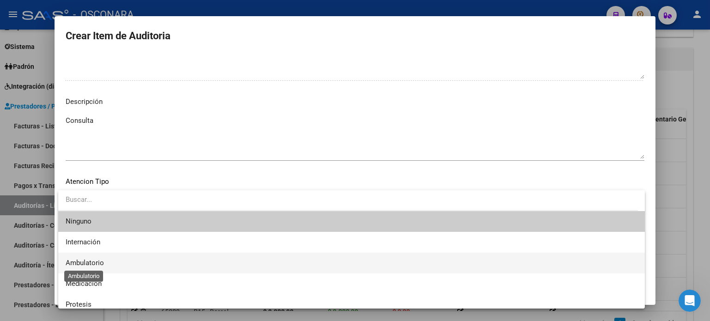
click at [89, 261] on span "Ambulatorio" at bounding box center [85, 263] width 38 height 8
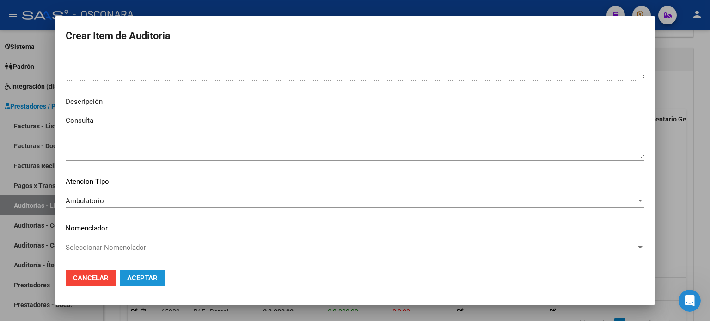
click at [150, 282] on span "Aceptar" at bounding box center [142, 278] width 31 height 8
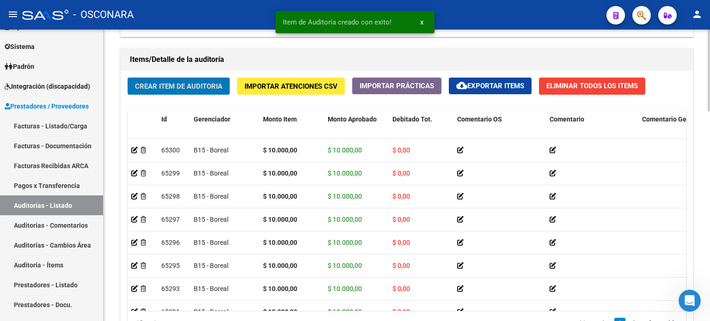
click at [162, 83] on span "Crear Item de Auditoria" at bounding box center [178, 86] width 87 height 8
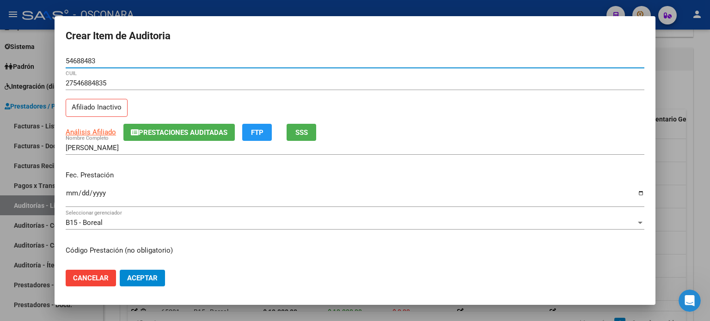
click at [306, 134] on span "SSS" at bounding box center [301, 132] width 12 height 8
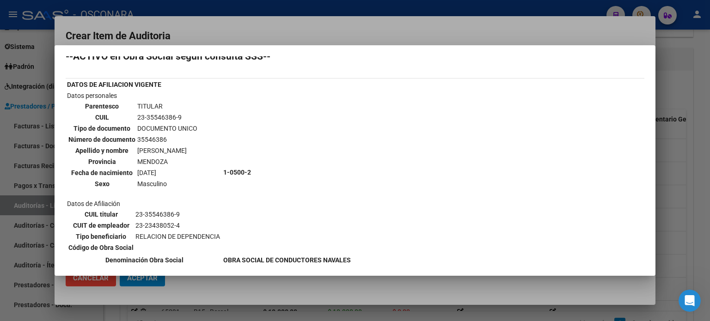
scroll to position [0, 0]
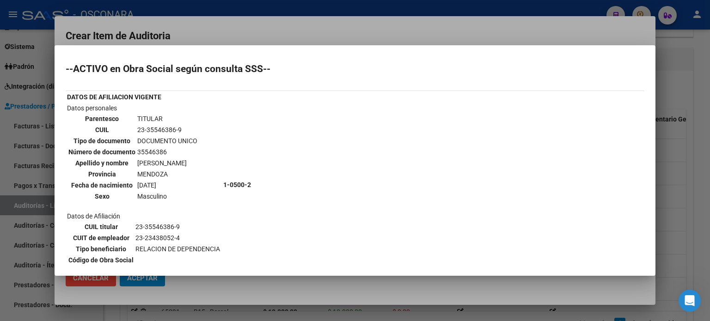
click at [548, 25] on div at bounding box center [355, 160] width 710 height 321
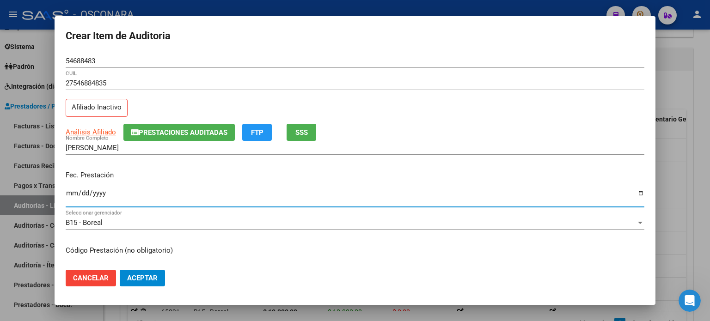
click at [70, 194] on input "Ingresar la fecha" at bounding box center [355, 196] width 579 height 15
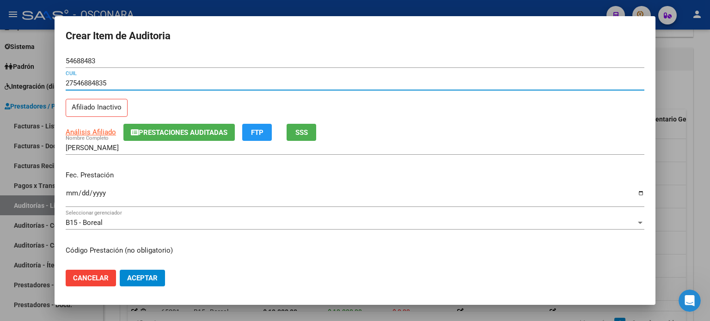
drag, startPoint x: 111, startPoint y: 82, endPoint x: 60, endPoint y: 85, distance: 50.9
click at [60, 85] on mat-dialog-content "54688483 Nro Documento 27546884835 CUIL Afiliado Inactivo Análisis Afiliado Pre…" at bounding box center [355, 158] width 601 height 209
click at [142, 147] on input "[PERSON_NAME]" at bounding box center [355, 148] width 579 height 8
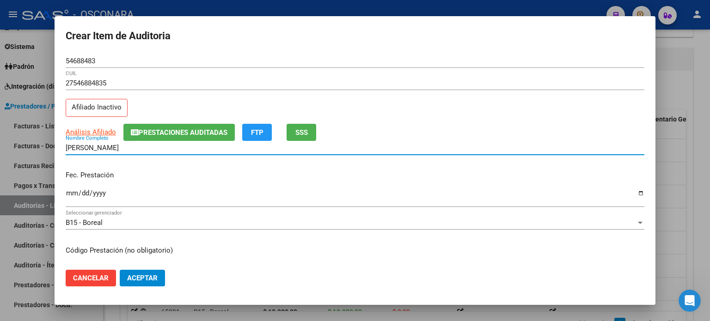
drag, startPoint x: 149, startPoint y: 147, endPoint x: 33, endPoint y: 149, distance: 115.5
click at [33, 149] on div "Crear Item de Auditoria 54688483 Nro Documento 27546884835 CUIL Afiliado Inacti…" at bounding box center [355, 160] width 710 height 321
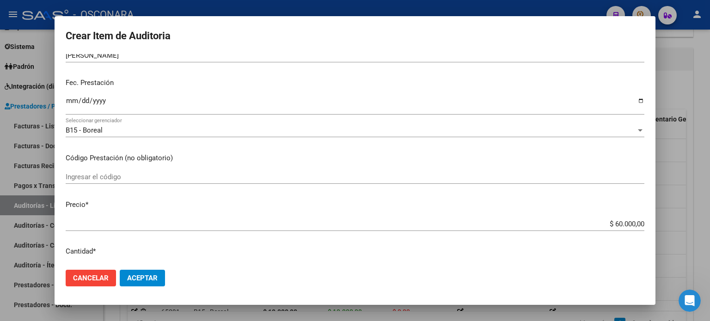
scroll to position [139, 0]
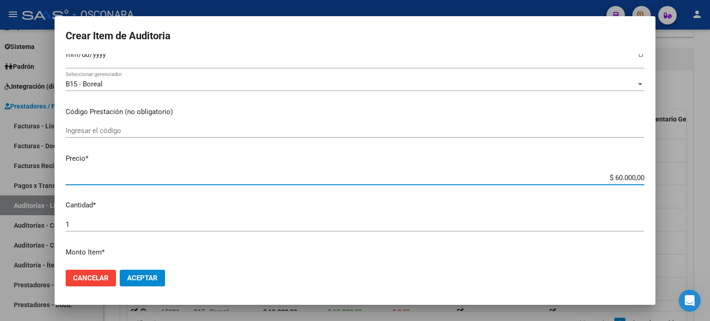
drag, startPoint x: 608, startPoint y: 176, endPoint x: 642, endPoint y: 176, distance: 33.7
click at [642, 176] on app-form-text-field "Precio * $ 60.000,00 Ingresar el precio" at bounding box center [359, 167] width 586 height 29
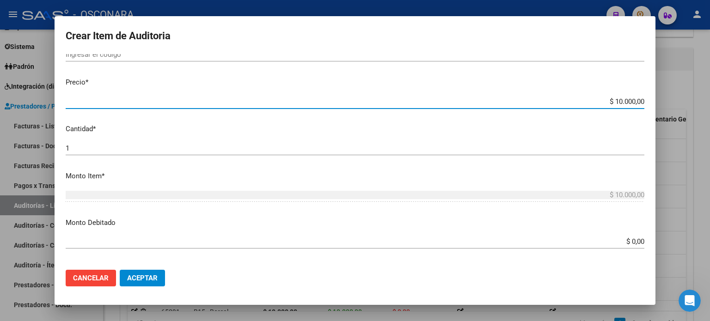
scroll to position [231, 0]
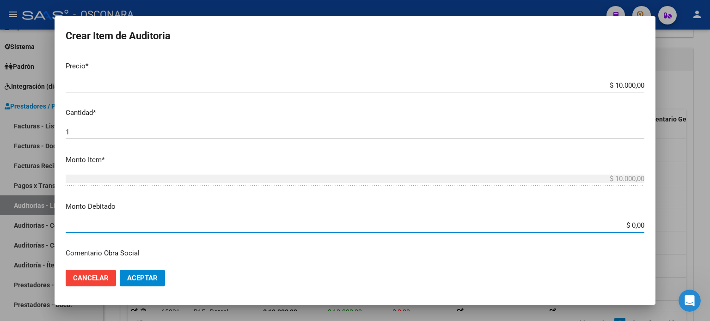
drag, startPoint x: 623, startPoint y: 225, endPoint x: 646, endPoint y: 224, distance: 22.7
click at [646, 224] on mat-dialog-content "54688483 Nro Documento 27546884835 CUIL Afiliado Inactivo Análisis Afiliado Pre…" at bounding box center [355, 158] width 601 height 209
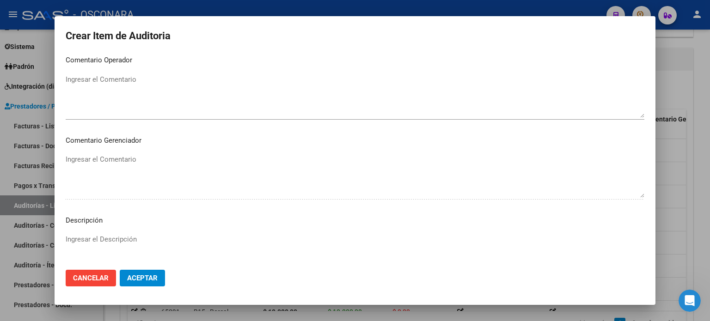
scroll to position [508, 0]
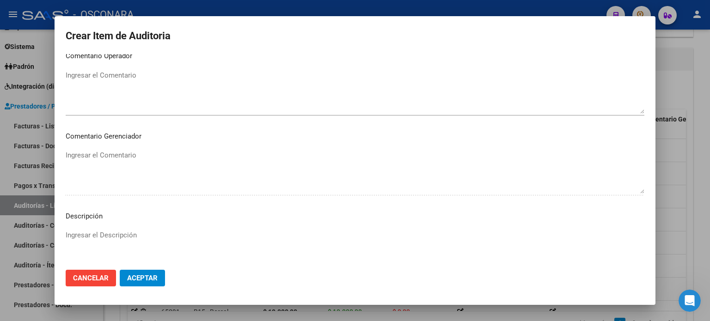
click at [116, 228] on div "Ingresar el Descripción" at bounding box center [355, 251] width 579 height 47
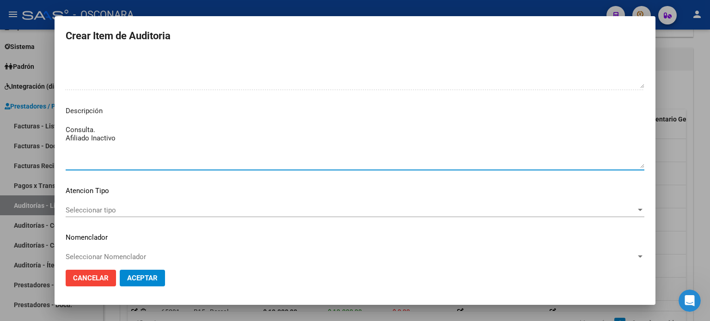
scroll to position [623, 0]
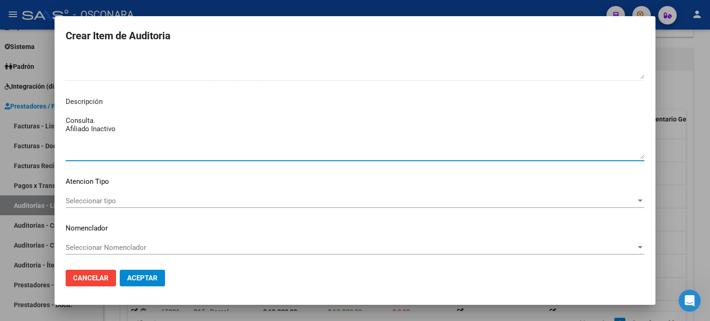
click at [110, 194] on div "Seleccionar tipo Seleccionar tipo" at bounding box center [355, 201] width 579 height 14
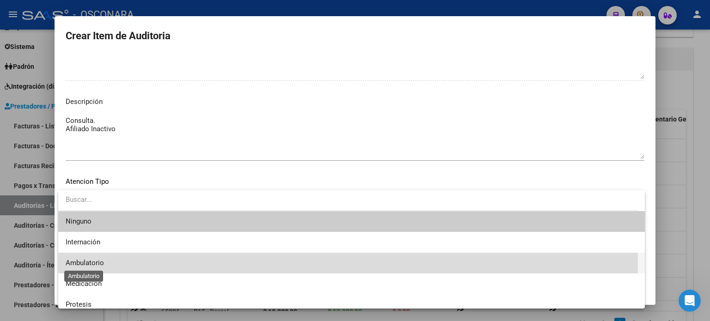
click at [88, 263] on span "Ambulatorio" at bounding box center [85, 263] width 38 height 8
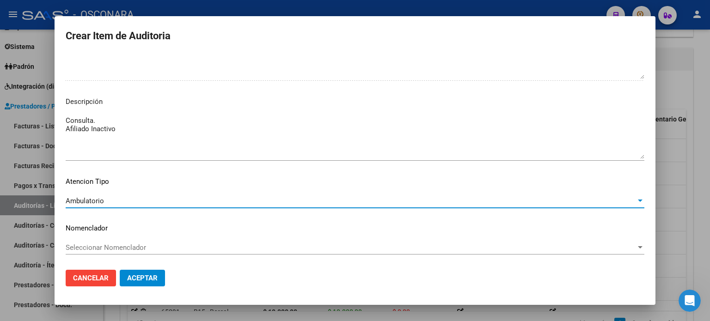
click at [152, 278] on span "Aceptar" at bounding box center [142, 278] width 31 height 8
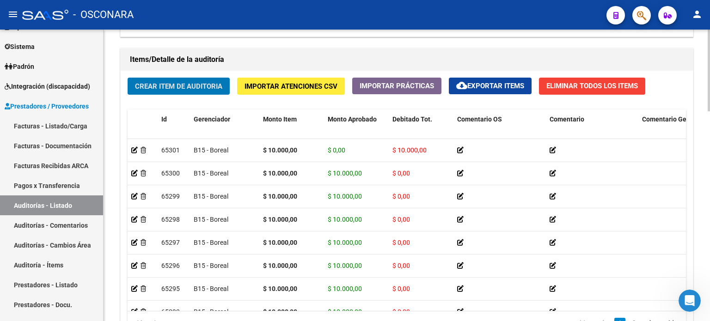
click at [193, 82] on span "Crear Item de Auditoria" at bounding box center [178, 86] width 87 height 8
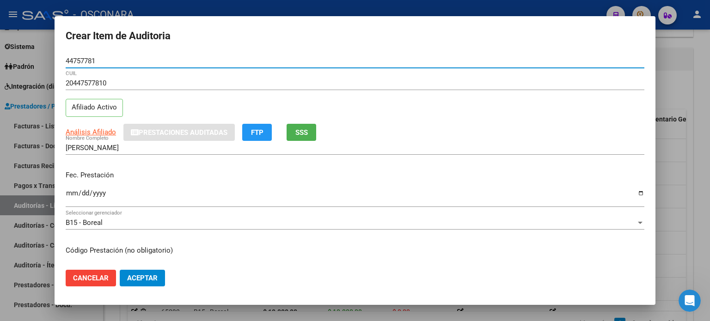
click at [74, 193] on input "Ingresar la fecha" at bounding box center [355, 196] width 579 height 15
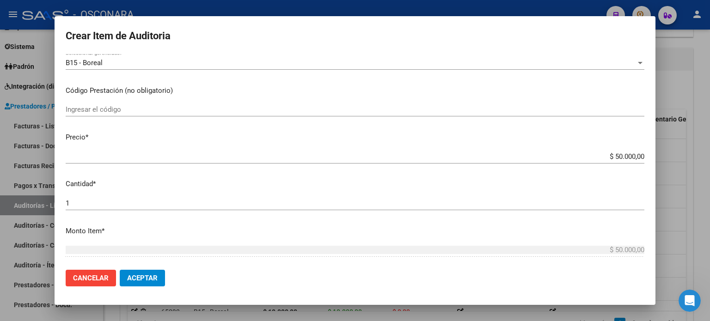
scroll to position [185, 0]
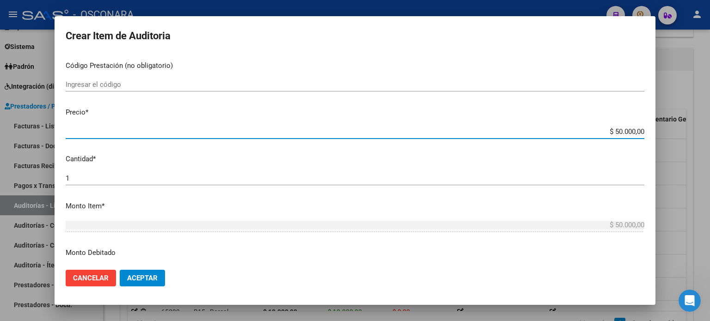
drag, startPoint x: 608, startPoint y: 130, endPoint x: 656, endPoint y: 127, distance: 48.6
click at [656, 127] on div "Crear Item de Auditoria 44757781 Nro Documento 20447577810 CUIL Afiliado Activo…" at bounding box center [355, 160] width 710 height 321
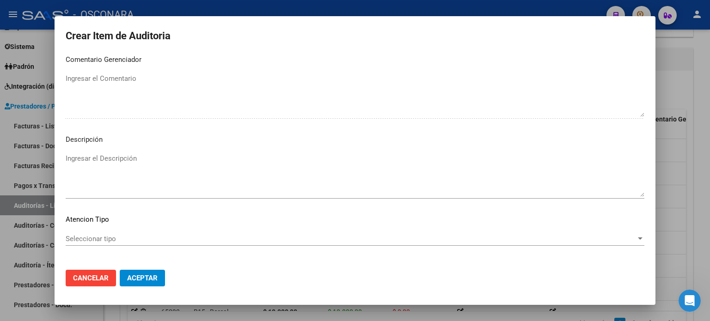
scroll to position [623, 0]
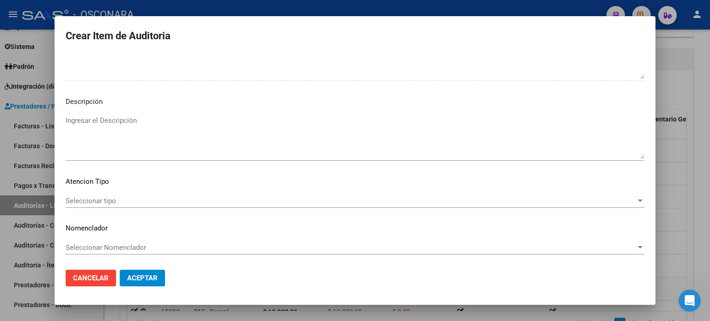
click at [111, 116] on textarea "Ingresar el Descripción" at bounding box center [355, 137] width 579 height 43
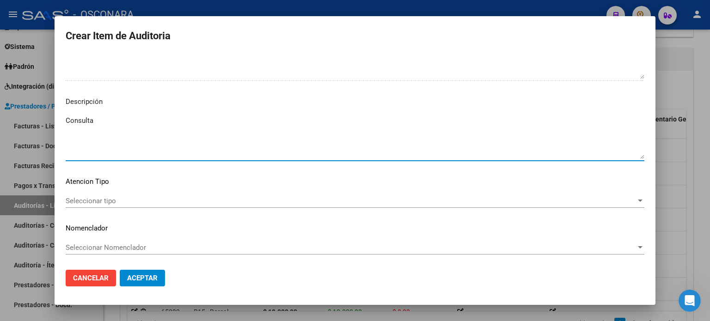
click at [65, 201] on mat-dialog-content "44757781 Nro Documento 20447577810 CUIL Afiliado Activo Análisis Afiliado Prest…" at bounding box center [355, 158] width 601 height 209
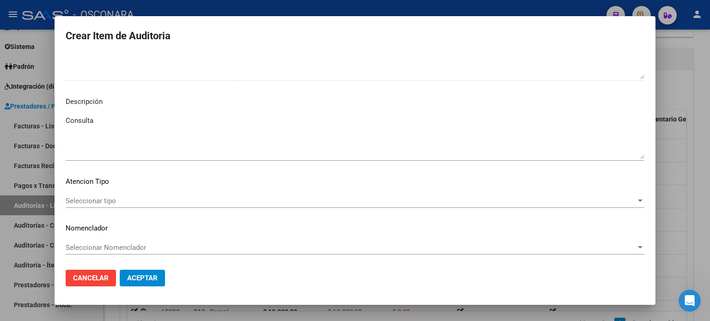
click at [77, 197] on span "Seleccionar tipo" at bounding box center [351, 201] width 570 height 8
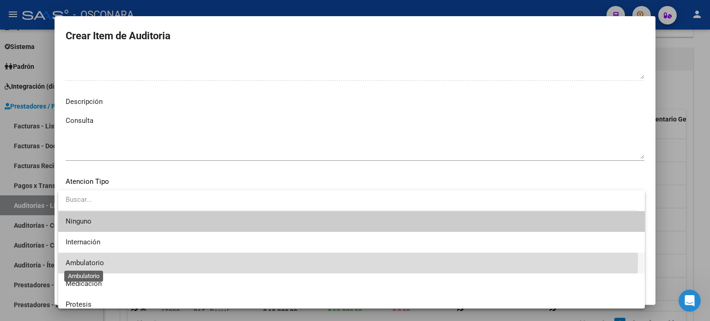
click at [85, 261] on span "Ambulatorio" at bounding box center [85, 263] width 38 height 8
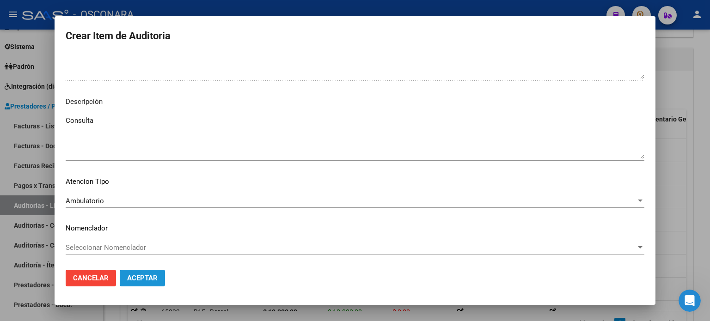
click at [145, 277] on span "Aceptar" at bounding box center [142, 278] width 31 height 8
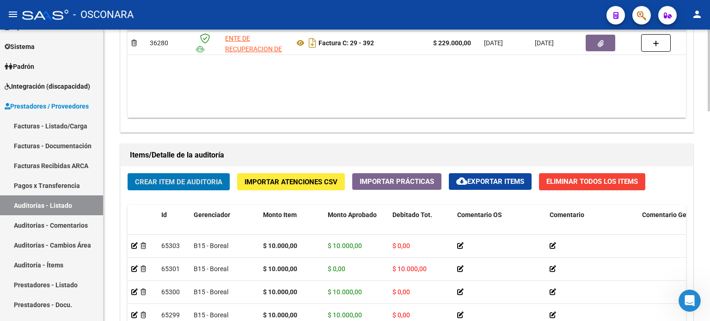
scroll to position [471, 0]
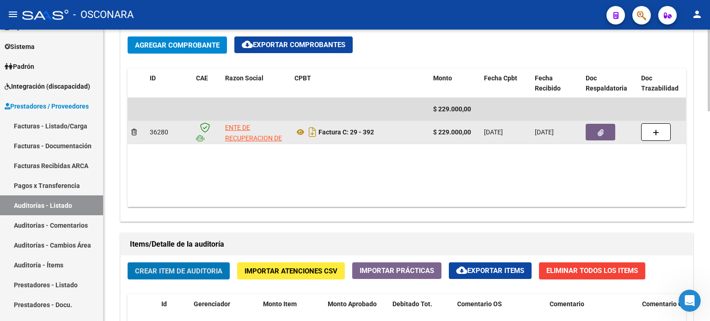
click at [604, 131] on button "button" at bounding box center [601, 132] width 30 height 17
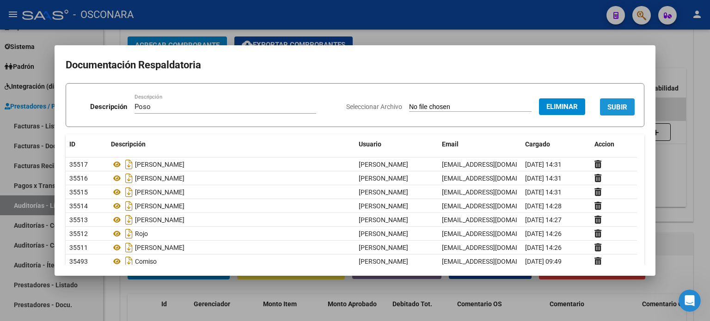
click at [607, 109] on span "SUBIR" at bounding box center [617, 107] width 20 height 8
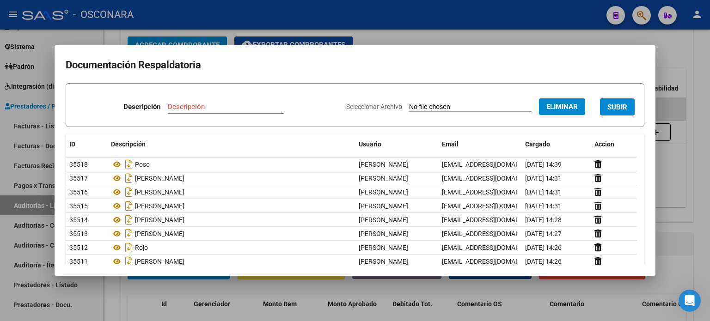
click at [201, 105] on input "Descripción" at bounding box center [226, 107] width 116 height 8
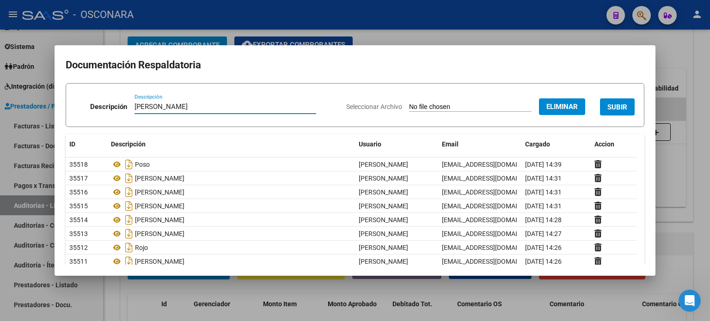
click at [611, 104] on span "SUBIR" at bounding box center [617, 107] width 20 height 8
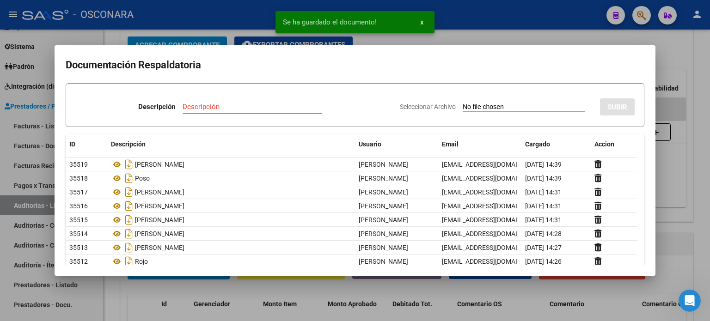
click at [671, 46] on div at bounding box center [355, 160] width 710 height 321
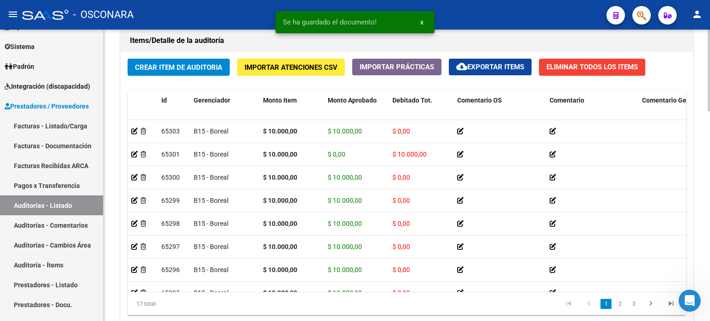
scroll to position [610, 0]
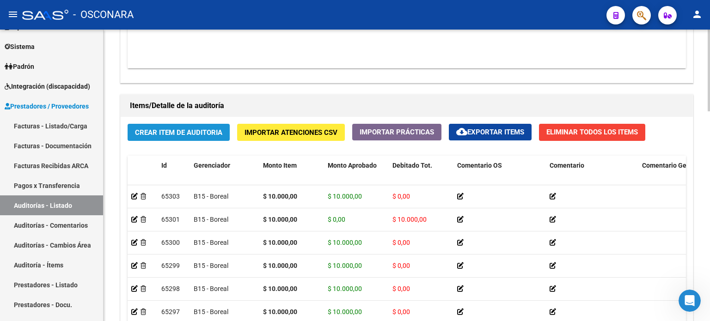
click at [174, 136] on button "Crear Item de Auditoria" at bounding box center [179, 132] width 102 height 17
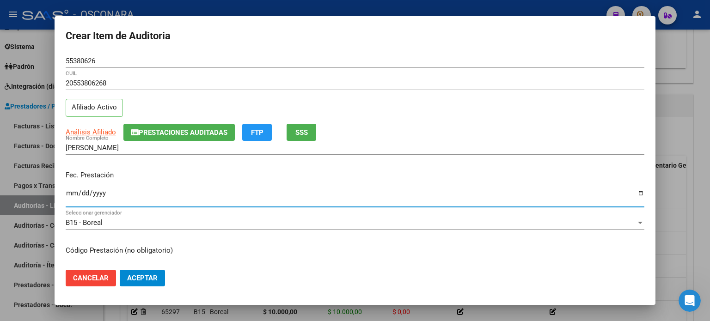
click at [73, 192] on input "Ingresar la fecha" at bounding box center [355, 196] width 579 height 15
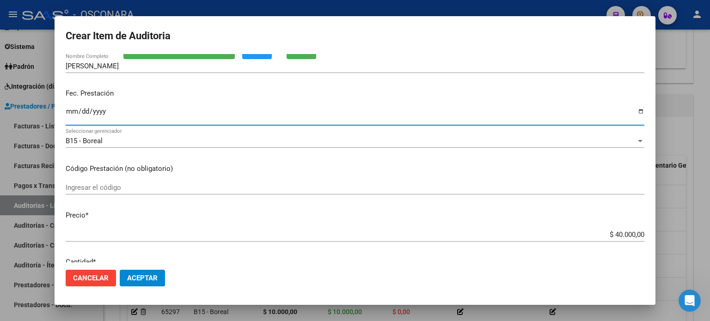
scroll to position [92, 0]
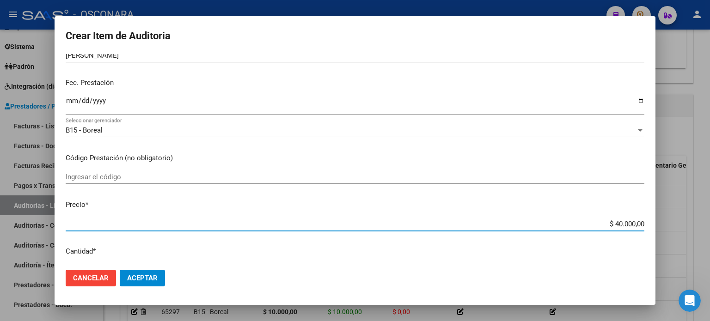
drag, startPoint x: 606, startPoint y: 224, endPoint x: 649, endPoint y: 217, distance: 43.1
click at [649, 217] on mat-dialog-content "55380626 Nro Documento 20553806268 CUIL Afiliado Activo Análisis Afiliado Prest…" at bounding box center [355, 158] width 601 height 209
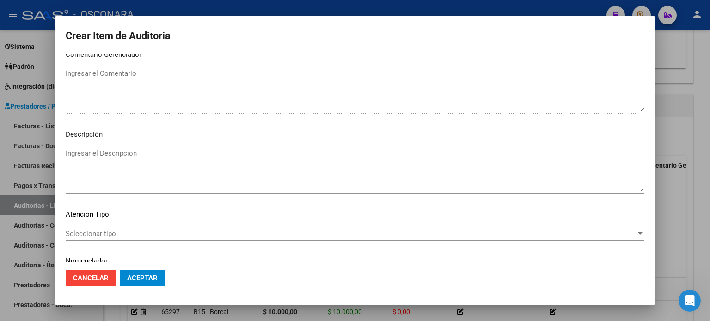
scroll to position [601, 0]
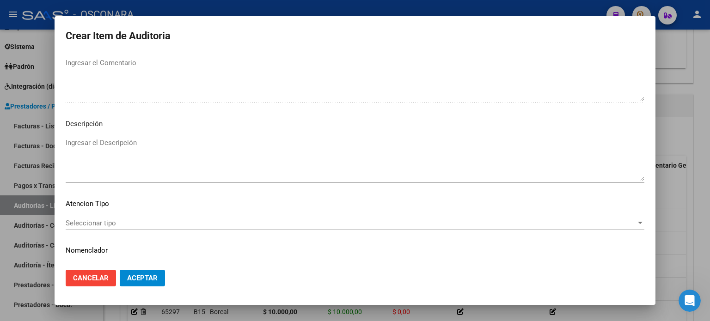
click at [121, 149] on textarea "Ingresar el Descripción" at bounding box center [355, 159] width 579 height 43
click at [99, 218] on div "Seleccionar tipo Seleccionar tipo" at bounding box center [355, 223] width 579 height 14
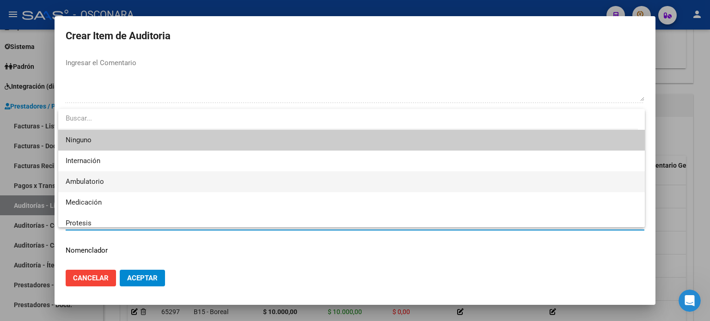
click at [98, 184] on span "Ambulatorio" at bounding box center [85, 181] width 38 height 8
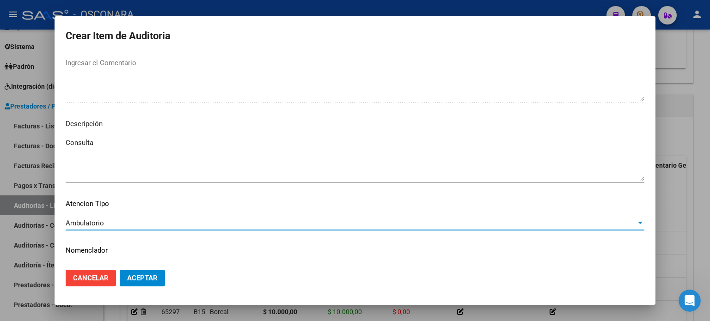
click at [141, 276] on span "Aceptar" at bounding box center [142, 278] width 31 height 8
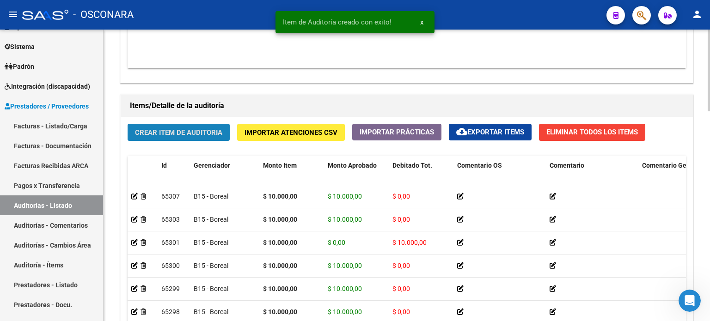
click at [157, 129] on span "Crear Item de Auditoria" at bounding box center [178, 132] width 87 height 8
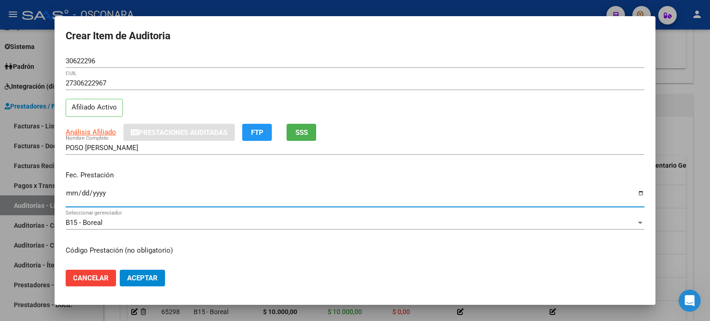
click at [72, 194] on input "Ingresar la fecha" at bounding box center [355, 196] width 579 height 15
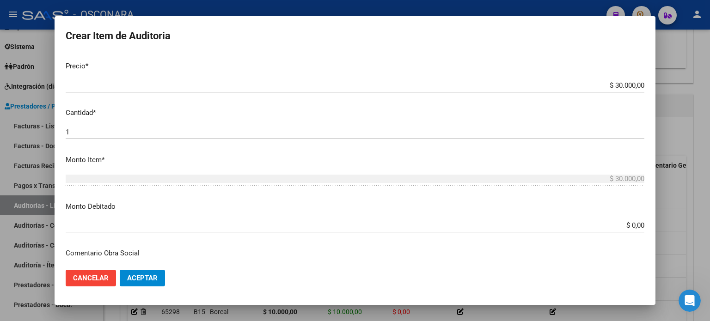
scroll to position [139, 0]
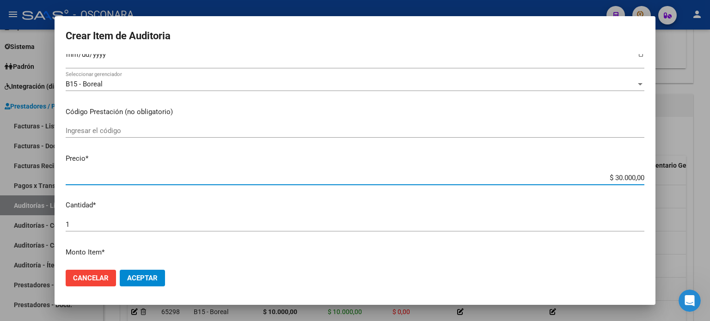
drag, startPoint x: 606, startPoint y: 177, endPoint x: 662, endPoint y: 175, distance: 55.5
click at [663, 177] on div "Crear Item de Auditoria 30622296 Nro Documento 27306222967 CUIL Afiliado Activo…" at bounding box center [355, 160] width 710 height 321
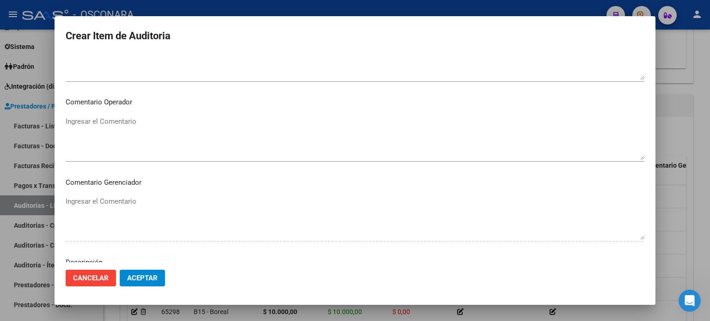
scroll to position [623, 0]
click at [144, 116] on textarea "Ingresar el Descripción" at bounding box center [355, 137] width 579 height 43
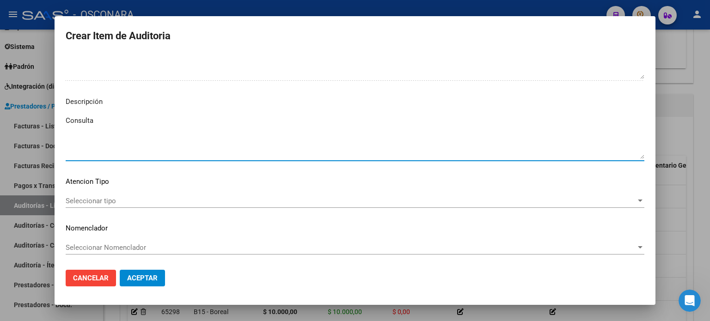
click at [114, 201] on span "Seleccionar tipo" at bounding box center [351, 201] width 570 height 8
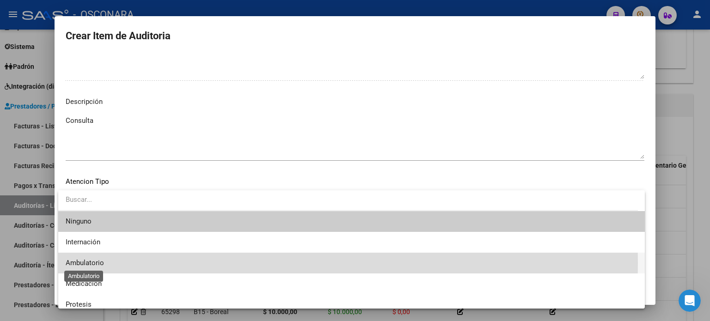
click at [91, 263] on span "Ambulatorio" at bounding box center [85, 263] width 38 height 8
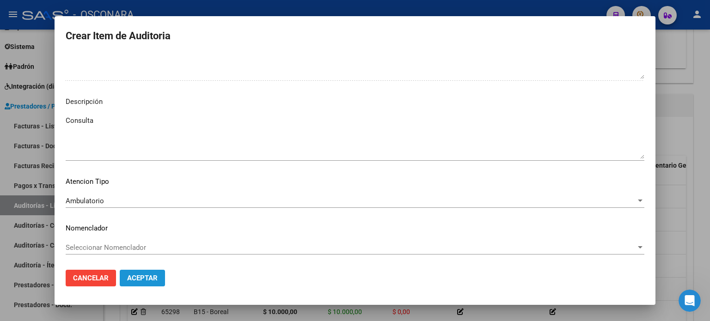
click at [148, 281] on span "Aceptar" at bounding box center [142, 278] width 31 height 8
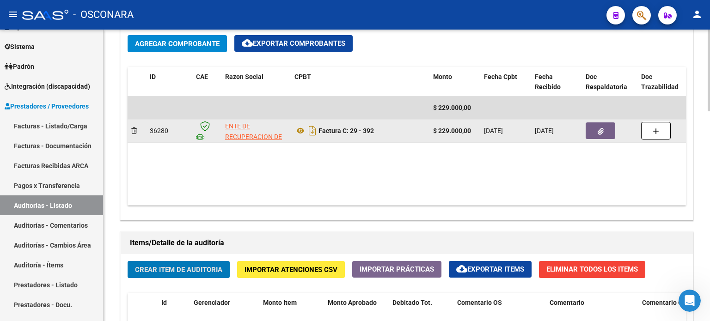
scroll to position [471, 0]
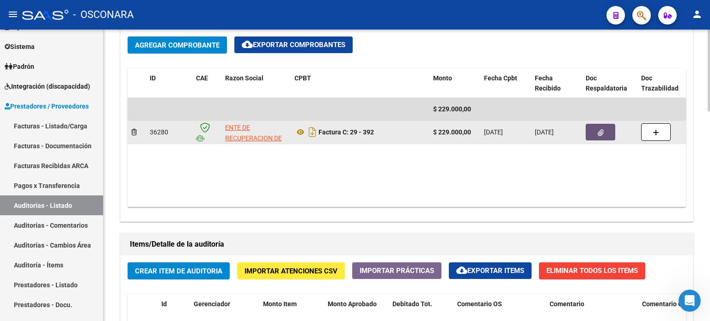
click at [600, 130] on icon "button" at bounding box center [601, 132] width 6 height 7
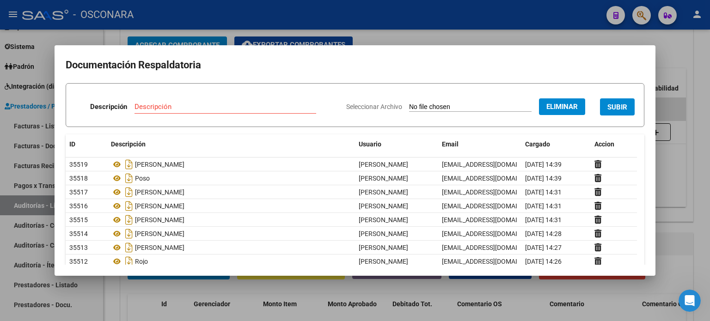
drag, startPoint x: 427, startPoint y: 36, endPoint x: 603, endPoint y: 119, distance: 194.3
click at [428, 36] on div at bounding box center [355, 160] width 710 height 321
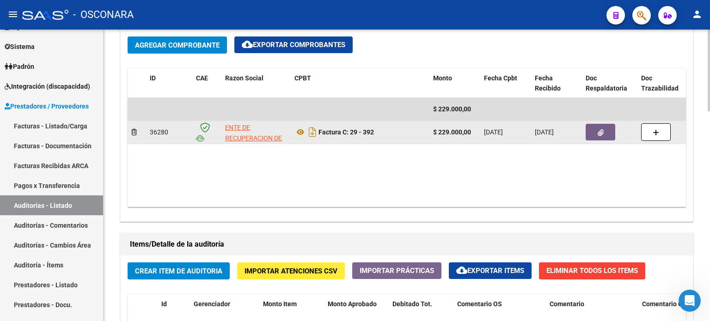
click at [604, 126] on button "button" at bounding box center [601, 132] width 30 height 17
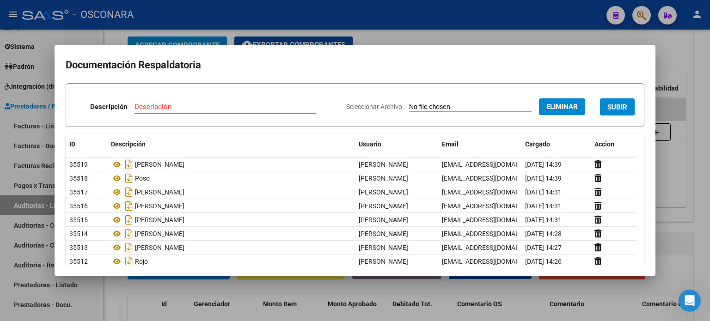
click at [190, 109] on input "Descripción" at bounding box center [225, 107] width 182 height 8
click at [609, 105] on span "SUBIR" at bounding box center [617, 107] width 20 height 8
click at [181, 107] on input "Descripción" at bounding box center [226, 107] width 116 height 8
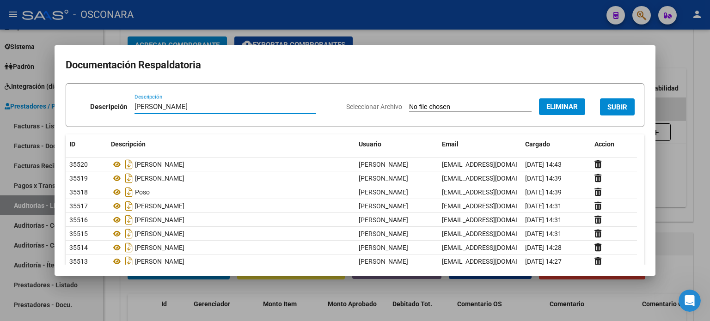
click at [608, 105] on span "SUBIR" at bounding box center [617, 107] width 20 height 8
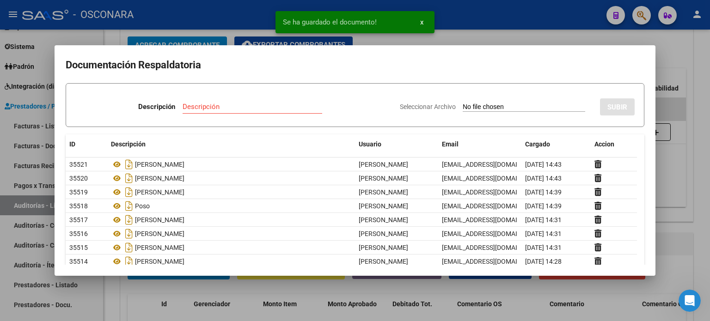
click at [701, 37] on div at bounding box center [355, 160] width 710 height 321
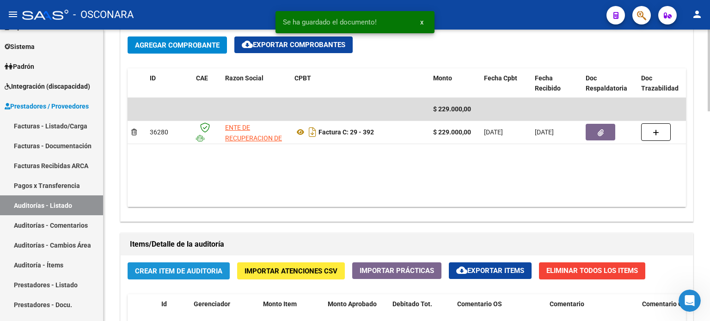
click at [172, 267] on span "Crear Item de Auditoria" at bounding box center [178, 271] width 87 height 8
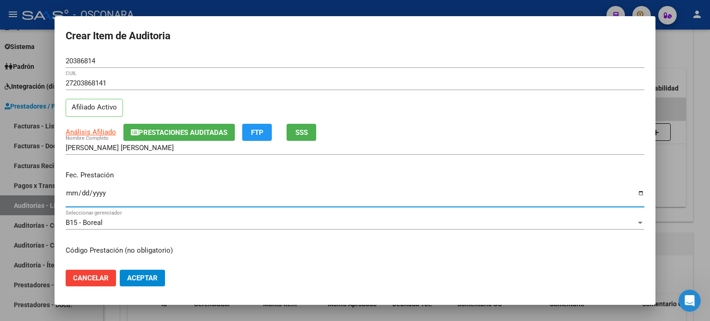
click at [72, 194] on input "Ingresar la fecha" at bounding box center [355, 196] width 579 height 15
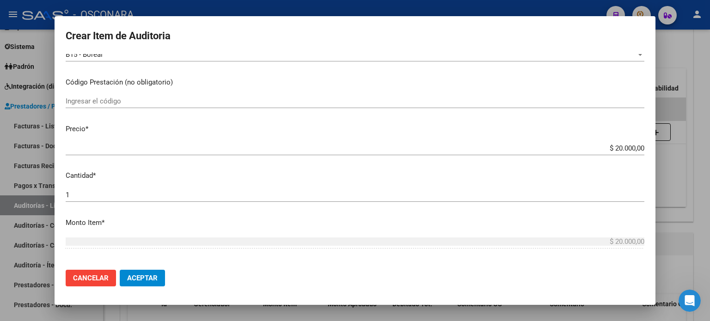
scroll to position [185, 0]
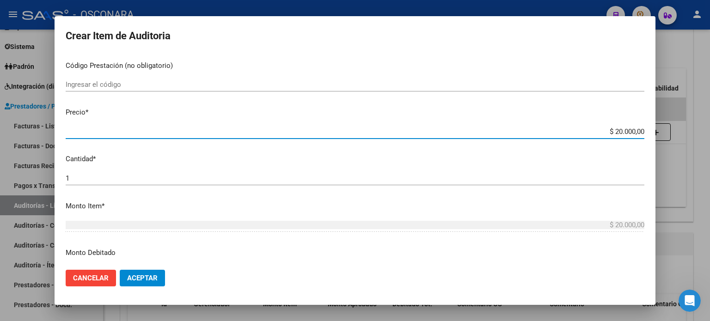
drag, startPoint x: 606, startPoint y: 131, endPoint x: 662, endPoint y: 129, distance: 56.0
click at [662, 129] on div "Crear Item de Auditoria 20386814 Nro Documento 27203868141 CUIL Afiliado Activo…" at bounding box center [355, 160] width 710 height 321
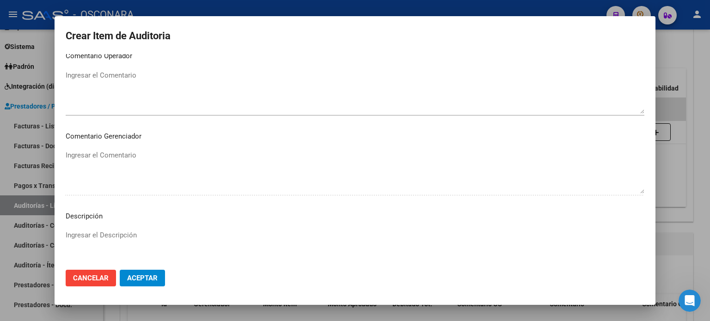
scroll to position [601, 0]
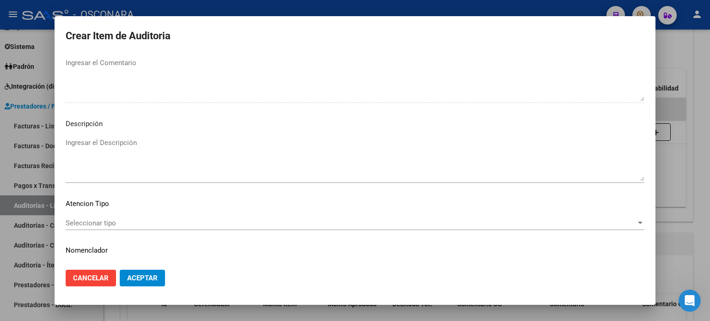
click at [137, 141] on textarea "Ingresar el Descripción" at bounding box center [355, 159] width 579 height 43
click at [112, 214] on mat-dialog-content "20386814 Nro Documento 27203868141 CUIL Afiliado Activo Análisis Afiliado Prest…" at bounding box center [355, 158] width 601 height 209
click at [110, 222] on span "Seleccionar tipo" at bounding box center [351, 223] width 570 height 8
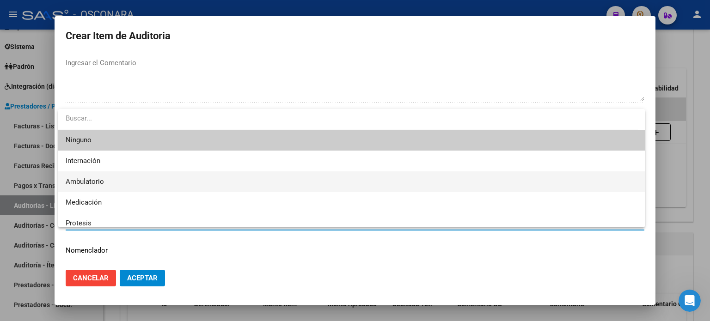
click at [93, 183] on span "Ambulatorio" at bounding box center [85, 181] width 38 height 8
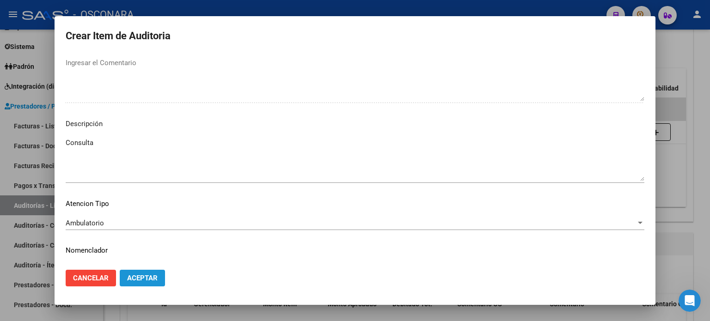
click at [140, 280] on span "Aceptar" at bounding box center [142, 278] width 31 height 8
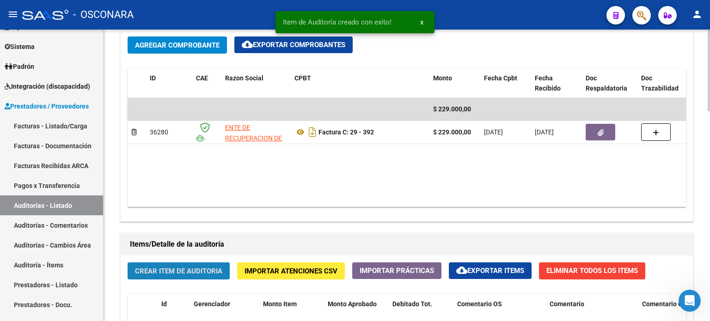
click at [169, 270] on span "Crear Item de Auditoria" at bounding box center [178, 271] width 87 height 8
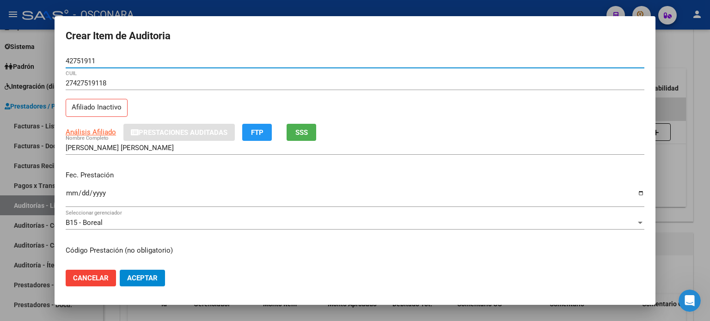
click at [305, 132] on span "SSS" at bounding box center [301, 132] width 12 height 8
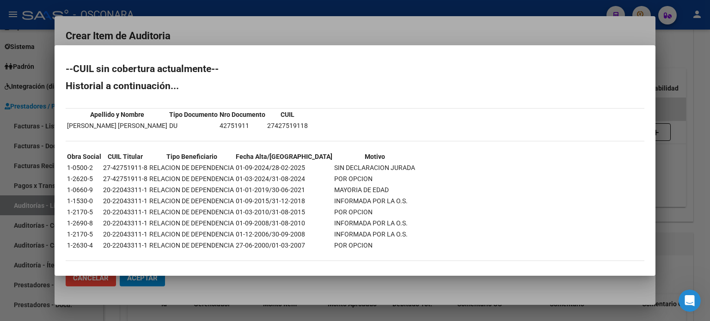
click at [539, 19] on div at bounding box center [355, 160] width 710 height 321
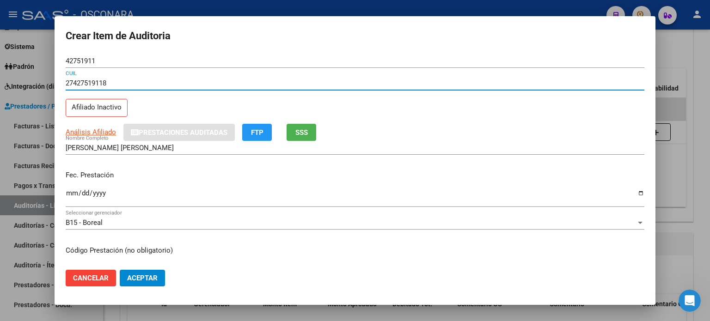
drag, startPoint x: 116, startPoint y: 82, endPoint x: 35, endPoint y: 90, distance: 81.3
click at [37, 89] on div "Crear Item de Auditoria 42751911 Nro Documento 27427519118 CUIL Afiliado Inacti…" at bounding box center [355, 160] width 710 height 321
click at [163, 149] on input "[PERSON_NAME] [PERSON_NAME]" at bounding box center [355, 148] width 579 height 8
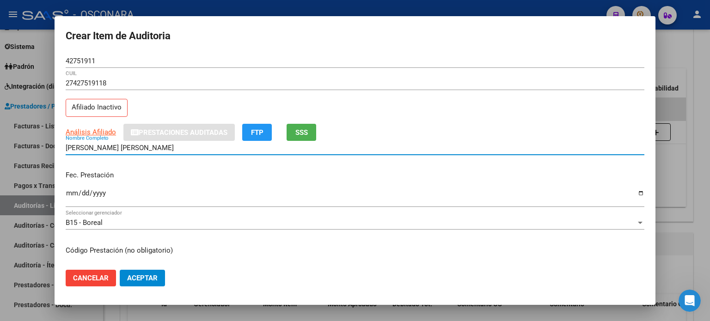
drag, startPoint x: 164, startPoint y: 148, endPoint x: 18, endPoint y: 148, distance: 146.5
click at [18, 148] on div "Crear Item de Auditoria 42751911 Nro Documento 27427519118 CUIL Afiliado Inacti…" at bounding box center [355, 160] width 710 height 321
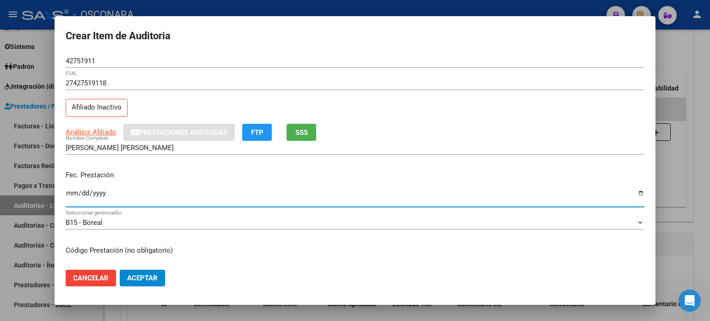
click at [72, 194] on input "Ingresar la fecha" at bounding box center [355, 196] width 579 height 15
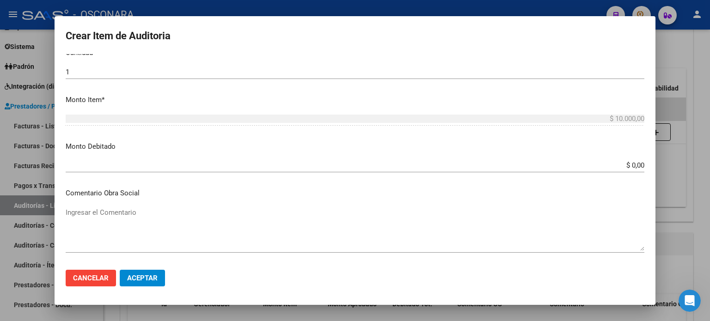
scroll to position [277, 0]
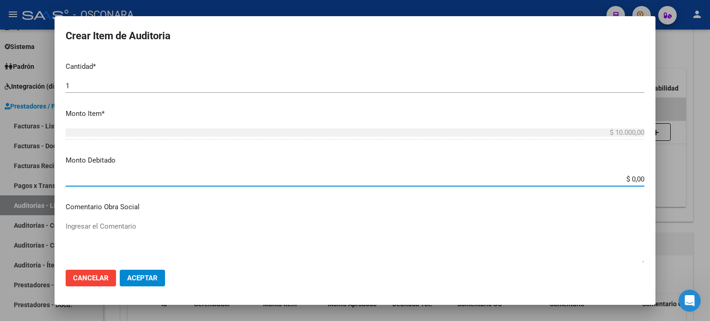
drag, startPoint x: 623, startPoint y: 181, endPoint x: 641, endPoint y: 181, distance: 18.5
click at [641, 181] on app-form-text-field "Monto Debitado $ 0,00 Ingresar el monto" at bounding box center [359, 169] width 586 height 29
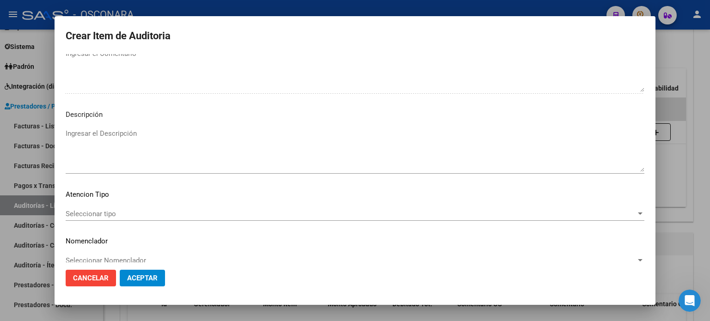
scroll to position [623, 0]
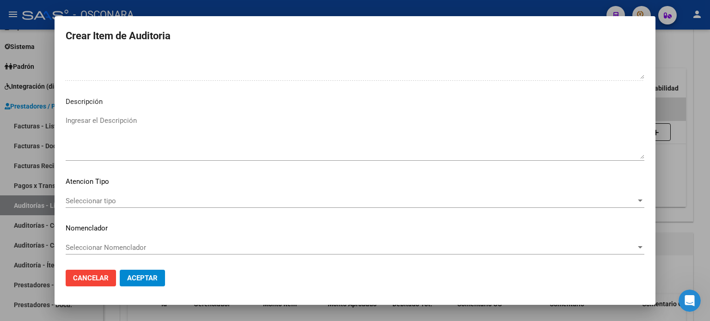
click at [113, 121] on textarea "Ingresar el Descripción" at bounding box center [355, 137] width 579 height 43
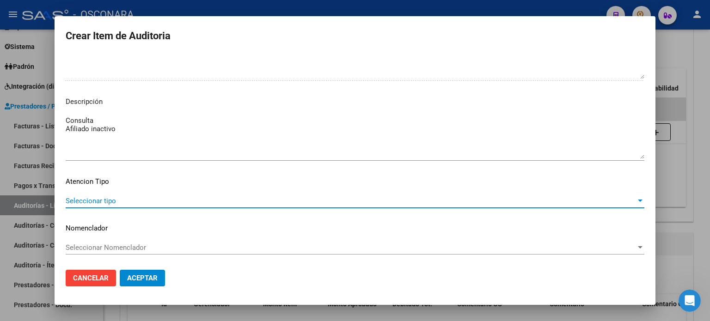
click at [96, 197] on span "Seleccionar tipo" at bounding box center [351, 201] width 570 height 8
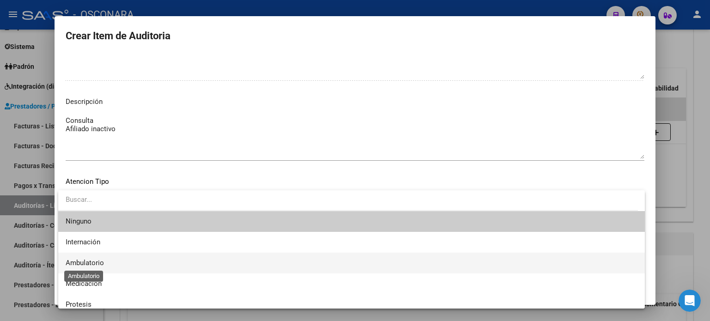
click at [86, 267] on span "Ambulatorio" at bounding box center [352, 263] width 572 height 21
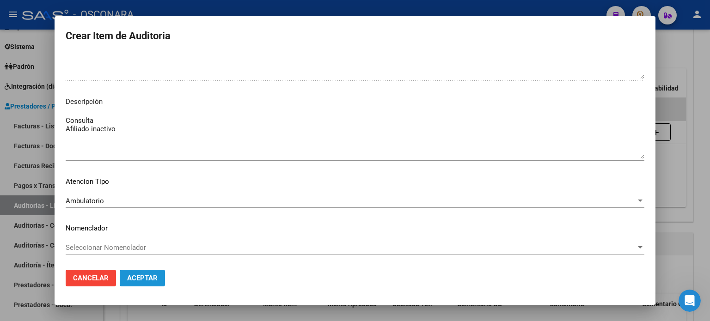
click at [145, 279] on span "Aceptar" at bounding box center [142, 278] width 31 height 8
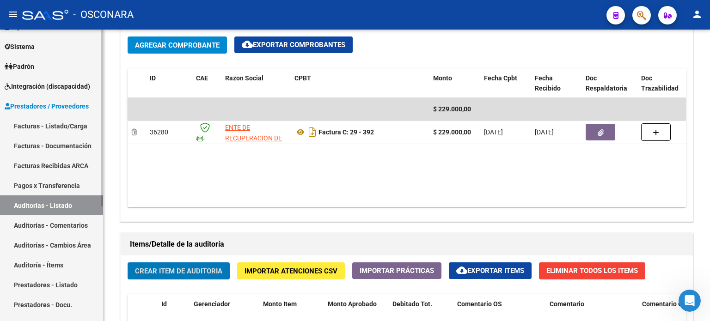
click at [48, 130] on link "Facturas - Listado/Carga" at bounding box center [51, 126] width 103 height 20
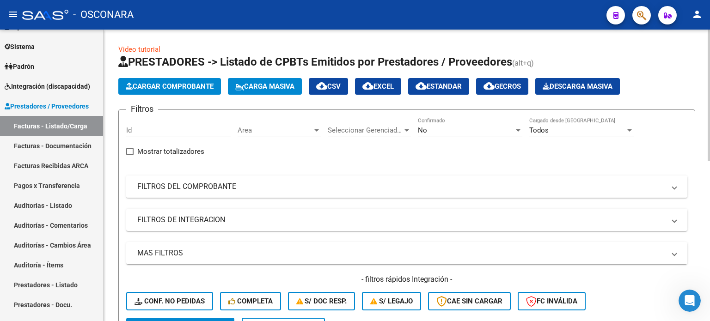
click at [163, 184] on mat-panel-title "FILTROS DEL COMPROBANTE" at bounding box center [401, 187] width 528 height 10
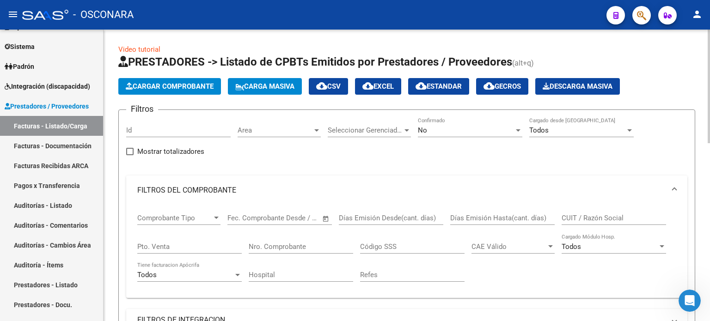
click at [455, 131] on div "No" at bounding box center [466, 130] width 96 height 8
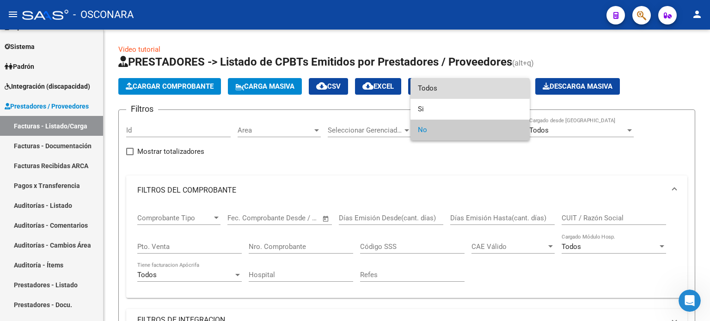
click at [439, 88] on span "Todos" at bounding box center [470, 88] width 104 height 21
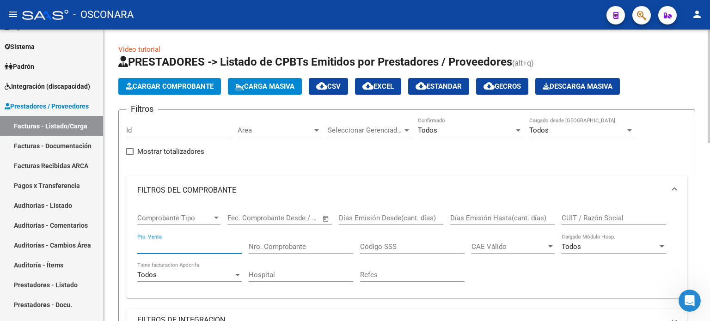
click at [192, 247] on input "Pto. Venta" at bounding box center [189, 247] width 104 height 8
click at [309, 245] on input "Nro. Comprobante" at bounding box center [301, 247] width 104 height 8
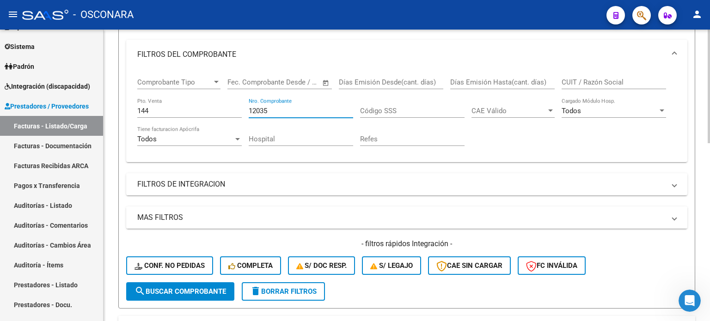
scroll to position [139, 0]
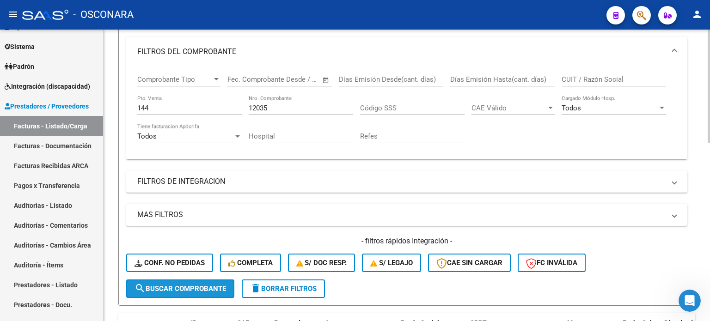
click at [167, 285] on span "search Buscar Comprobante" at bounding box center [180, 289] width 92 height 8
click at [191, 288] on span "search Buscar Comprobante" at bounding box center [180, 289] width 92 height 8
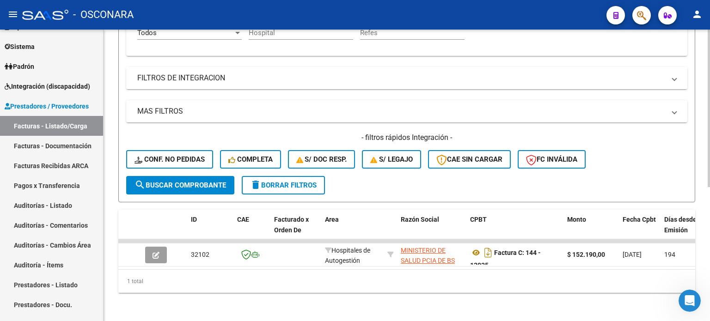
scroll to position [249, 0]
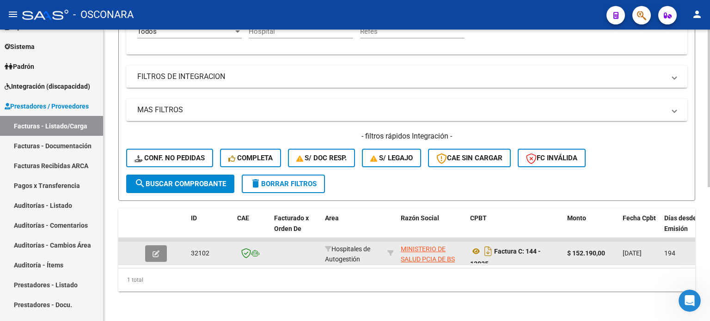
click at [153, 250] on icon "button" at bounding box center [156, 253] width 7 height 7
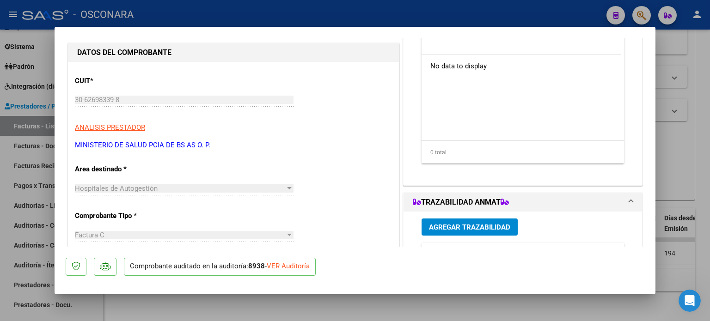
scroll to position [92, 0]
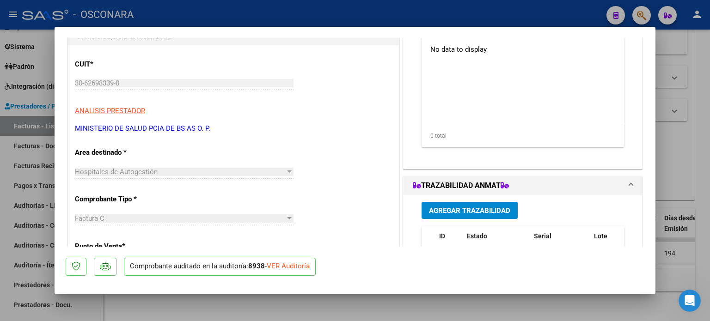
click at [702, 68] on div at bounding box center [355, 160] width 710 height 321
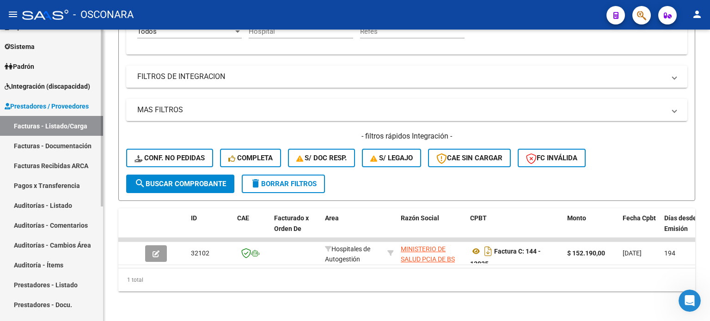
click at [40, 209] on link "Auditorías - Listado" at bounding box center [51, 205] width 103 height 20
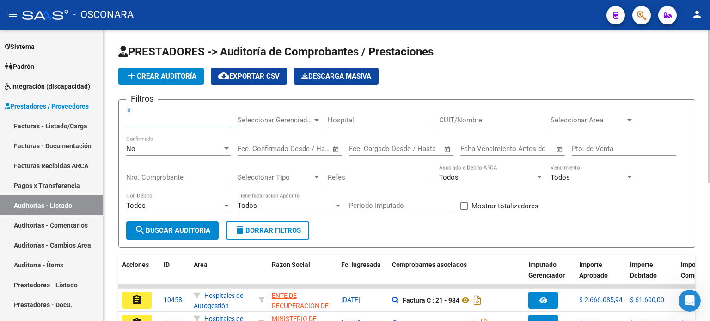
click at [147, 118] on input "Id" at bounding box center [178, 120] width 104 height 8
click at [137, 147] on div "No" at bounding box center [174, 149] width 96 height 8
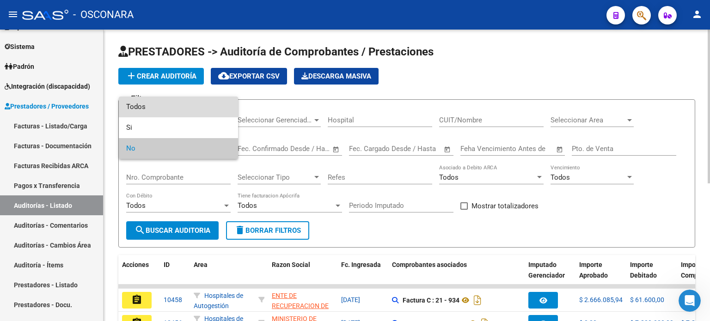
click at [145, 108] on span "Todos" at bounding box center [178, 107] width 104 height 21
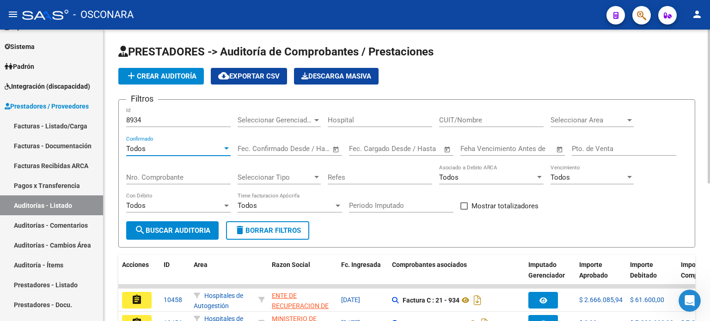
click at [159, 223] on button "search Buscar Auditoria" at bounding box center [172, 230] width 92 height 18
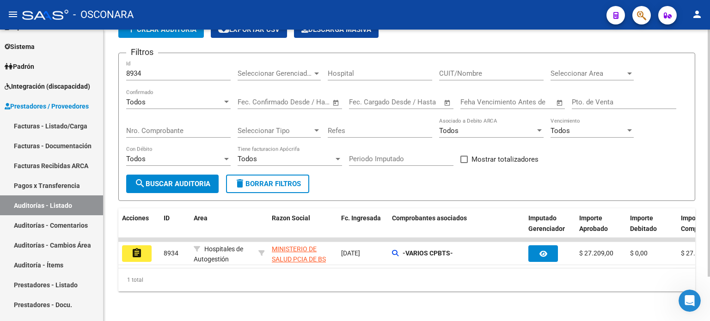
scroll to position [52, 0]
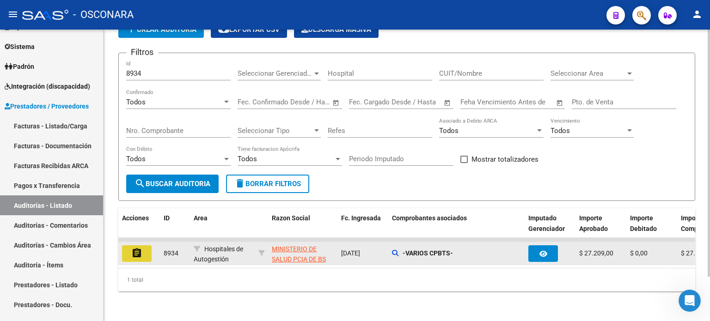
click at [135, 248] on mat-icon "assignment" at bounding box center [136, 253] width 11 height 11
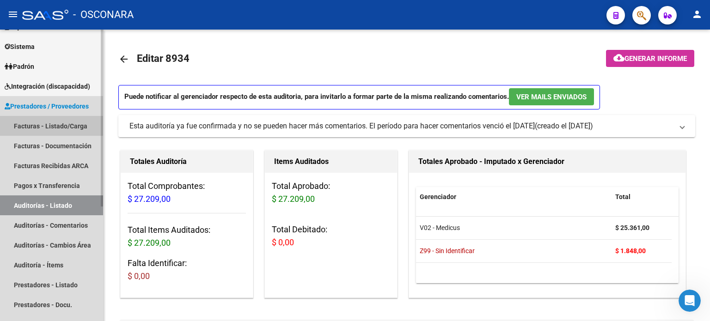
click at [41, 125] on link "Facturas - Listado/Carga" at bounding box center [51, 126] width 103 height 20
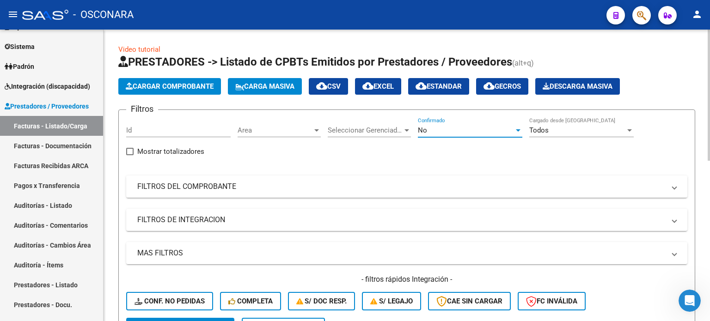
click at [481, 129] on div "No" at bounding box center [466, 130] width 96 height 8
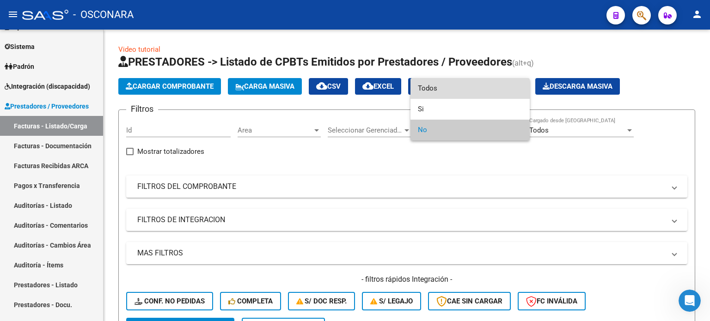
click at [452, 89] on span "Todos" at bounding box center [470, 88] width 104 height 21
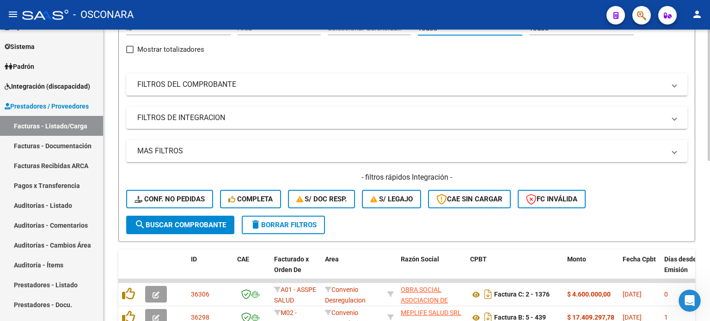
scroll to position [46, 0]
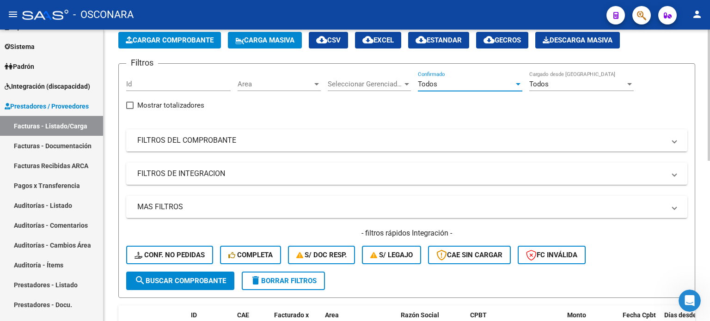
click at [224, 144] on mat-panel-title "FILTROS DEL COMPROBANTE" at bounding box center [401, 140] width 528 height 10
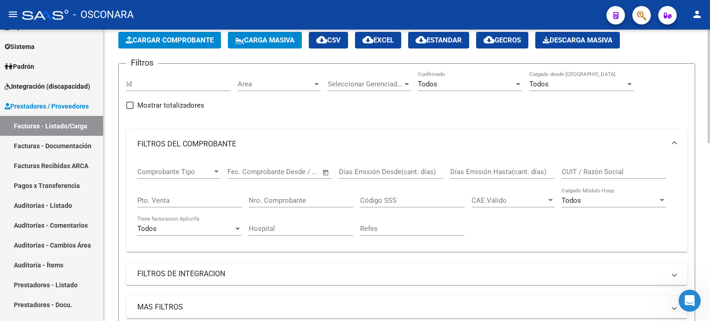
click at [191, 201] on input "Pto. Venta" at bounding box center [189, 200] width 104 height 8
click at [302, 202] on input "Nro. Comprobante" at bounding box center [301, 200] width 104 height 8
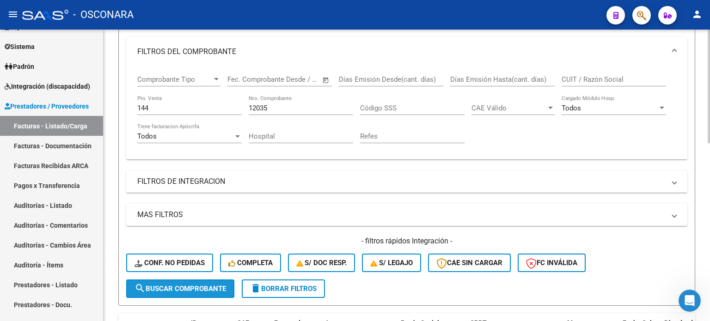
click at [181, 282] on button "search Buscar Comprobante" at bounding box center [180, 289] width 108 height 18
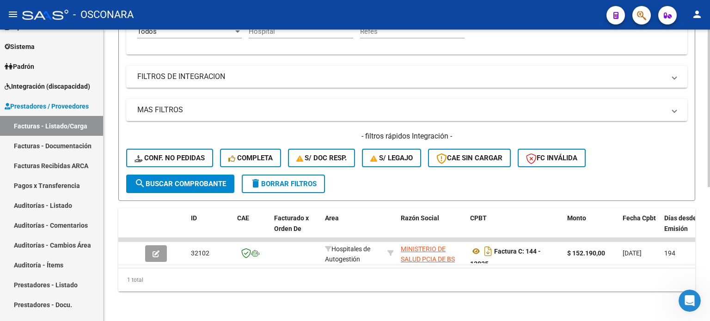
scroll to position [249, 0]
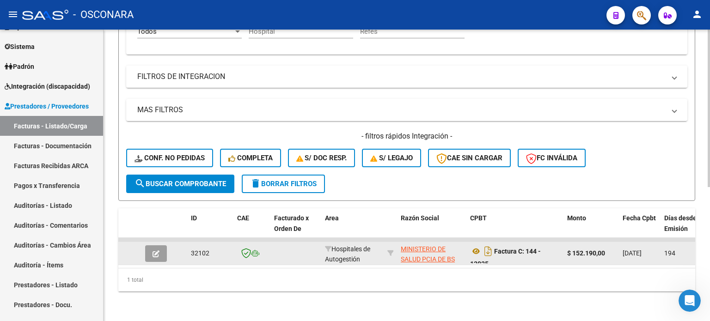
click at [159, 250] on icon "button" at bounding box center [156, 253] width 7 height 7
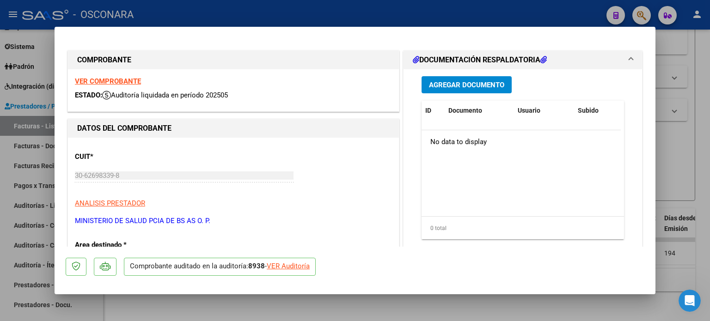
drag, startPoint x: 707, startPoint y: 48, endPoint x: 702, endPoint y: 50, distance: 5.2
click at [707, 49] on div at bounding box center [355, 160] width 710 height 321
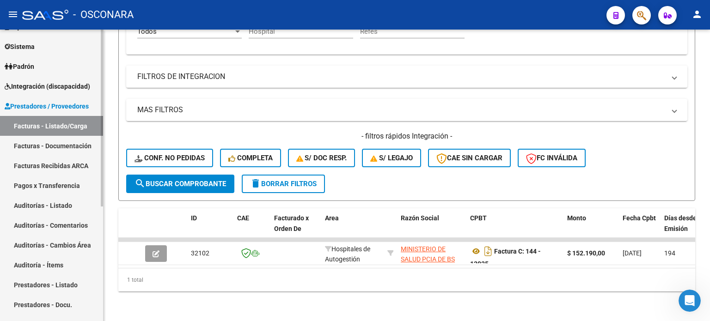
click at [48, 208] on link "Auditorías - Listado" at bounding box center [51, 205] width 103 height 20
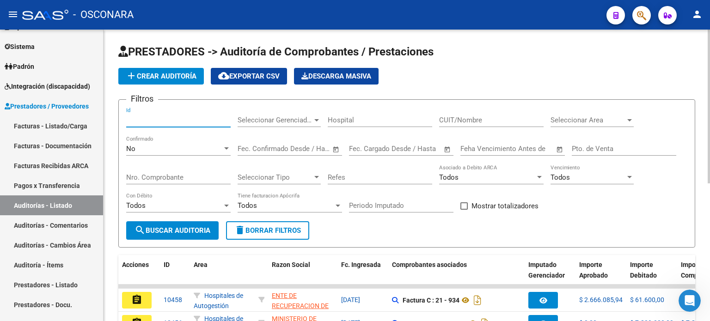
click at [166, 116] on input "Id" at bounding box center [178, 120] width 104 height 8
click at [140, 146] on div "No" at bounding box center [174, 149] width 96 height 8
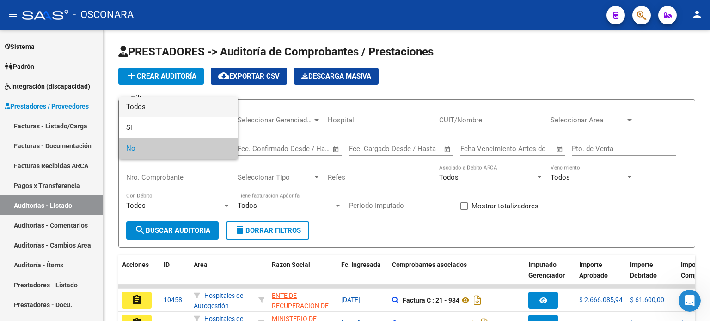
click at [147, 107] on span "Todos" at bounding box center [178, 107] width 104 height 21
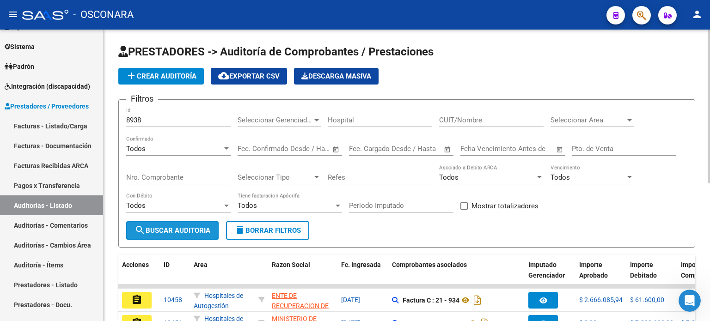
click at [161, 228] on span "search Buscar Auditoria" at bounding box center [172, 230] width 76 height 8
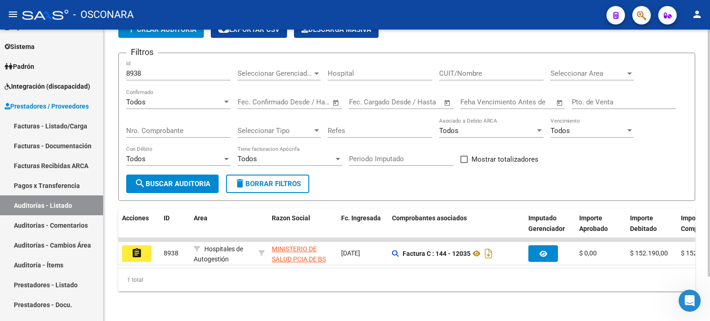
scroll to position [52, 0]
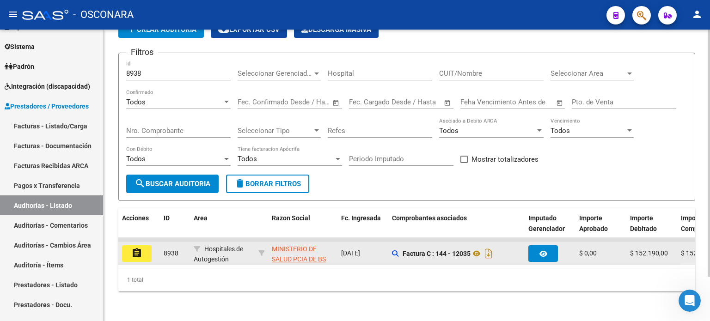
click at [144, 245] on button "assignment" at bounding box center [137, 253] width 30 height 17
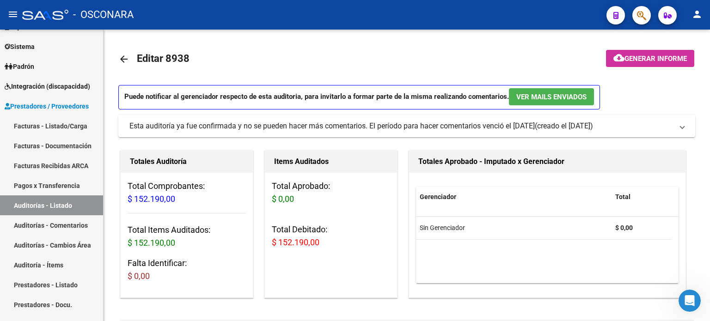
scroll to position [372, 0]
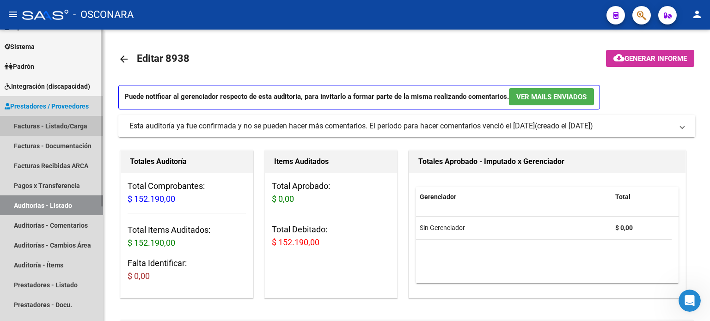
click at [26, 122] on link "Facturas - Listado/Carga" at bounding box center [51, 126] width 103 height 20
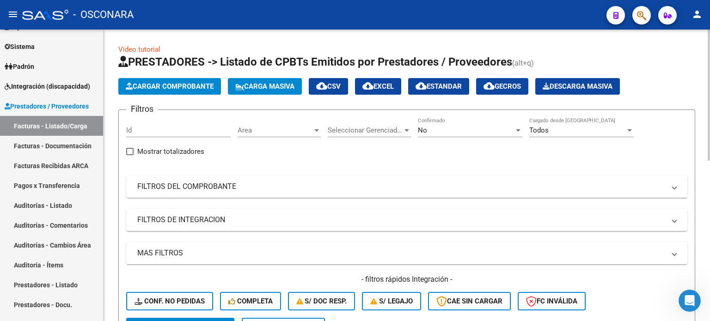
click at [172, 82] on span "Cargar Comprobante" at bounding box center [170, 86] width 88 height 8
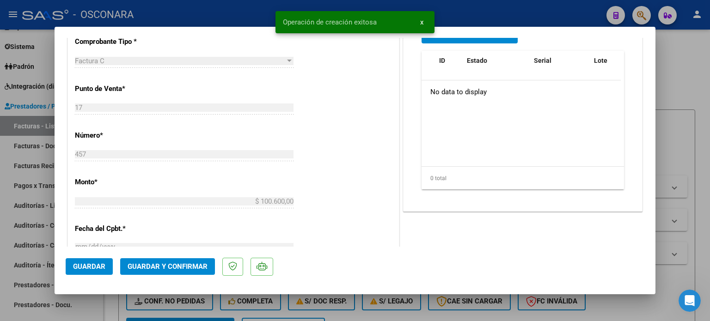
scroll to position [324, 0]
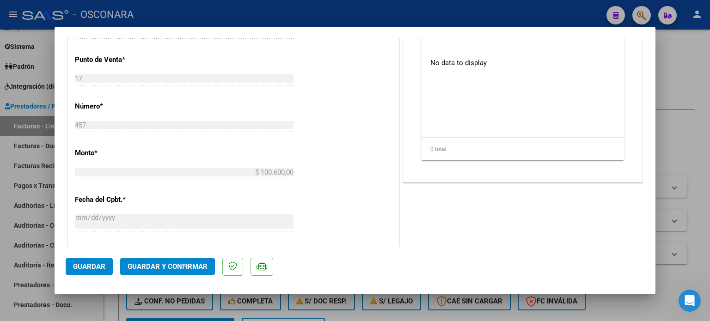
click at [691, 65] on div at bounding box center [355, 160] width 710 height 321
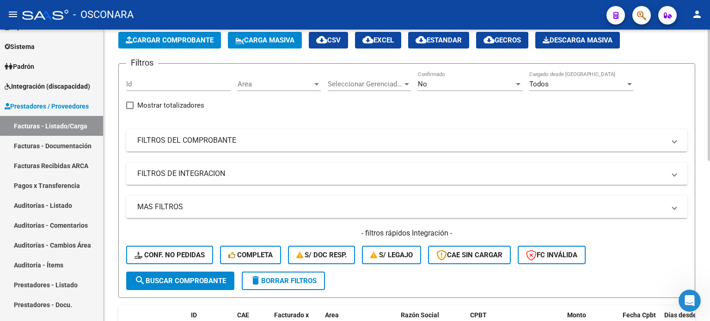
scroll to position [0, 0]
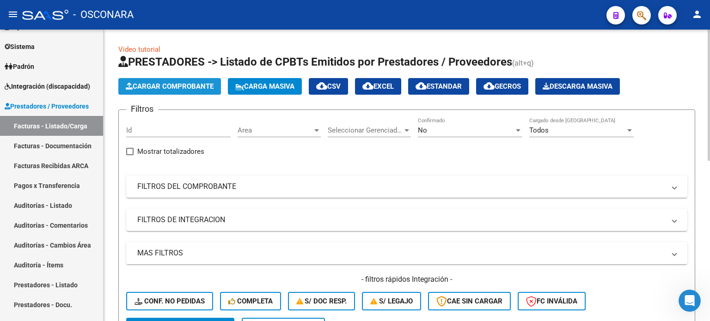
click at [158, 90] on span "Cargar Comprobante" at bounding box center [170, 86] width 88 height 8
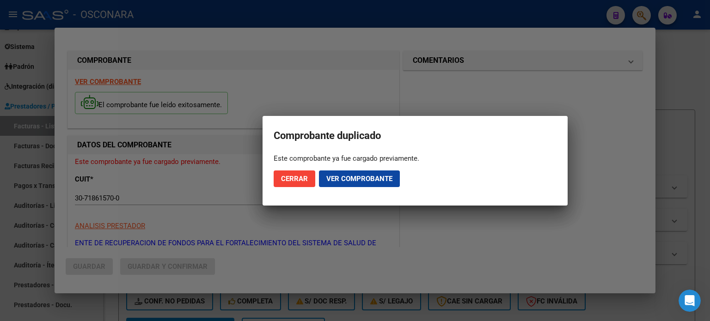
click at [294, 178] on span "Cerrar" at bounding box center [294, 179] width 27 height 8
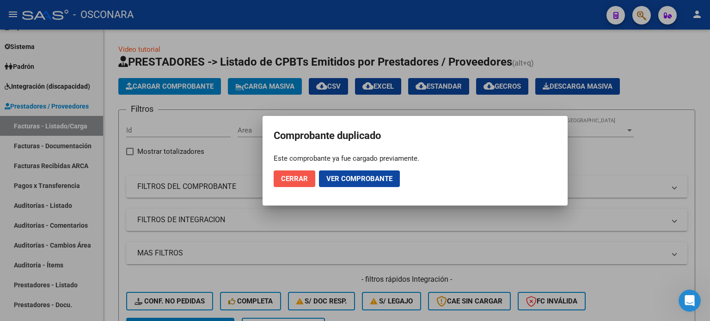
click at [298, 180] on span "Cerrar" at bounding box center [294, 179] width 27 height 8
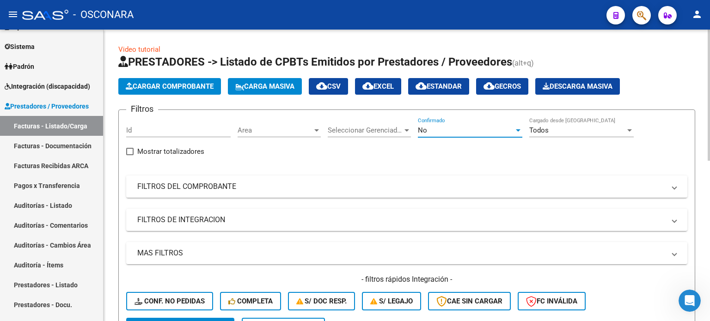
click at [441, 126] on div "No" at bounding box center [466, 130] width 96 height 8
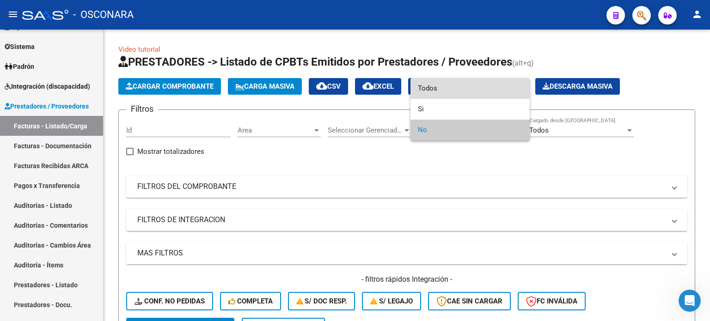
click at [429, 85] on span "Todos" at bounding box center [470, 88] width 104 height 21
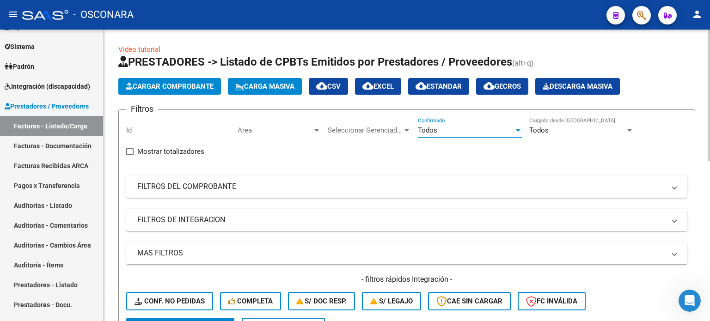
click at [239, 187] on mat-panel-title "FILTROS DEL COMPROBANTE" at bounding box center [401, 187] width 528 height 10
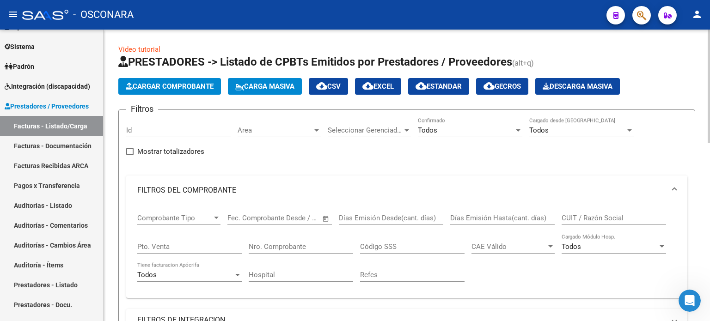
click at [194, 245] on input "Pto. Venta" at bounding box center [189, 247] width 104 height 8
click at [278, 240] on div "Nro. Comprobante" at bounding box center [301, 244] width 104 height 20
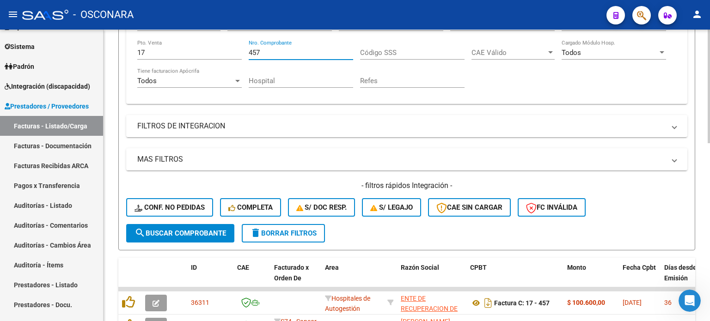
scroll to position [231, 0]
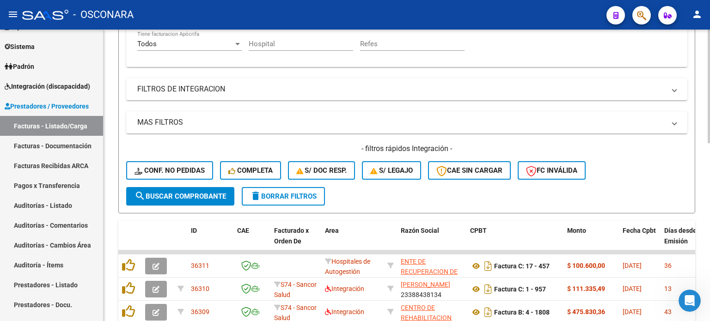
click at [192, 192] on span "search Buscar Comprobante" at bounding box center [180, 196] width 92 height 8
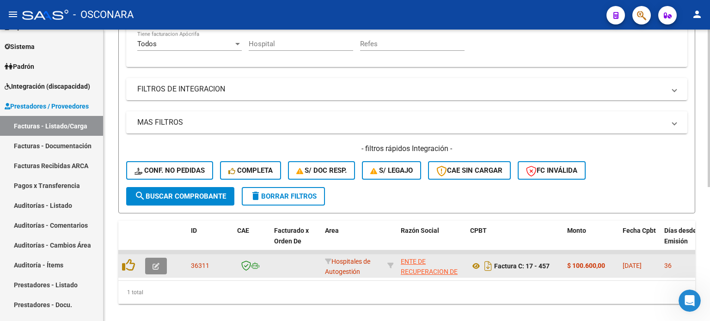
click at [159, 264] on button "button" at bounding box center [156, 266] width 22 height 17
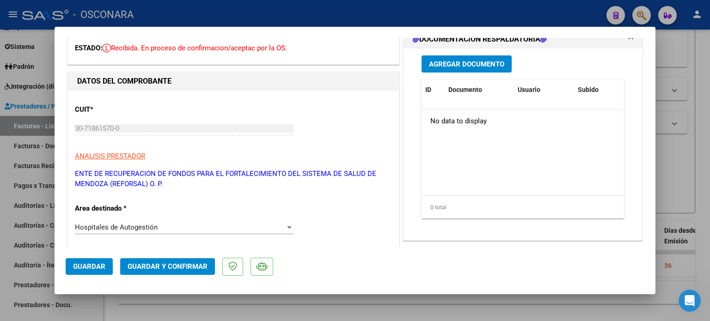
scroll to position [0, 0]
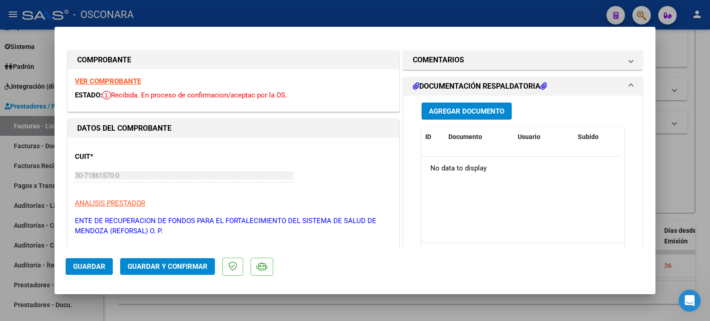
click at [446, 116] on span "Agregar Documento" at bounding box center [466, 111] width 75 height 8
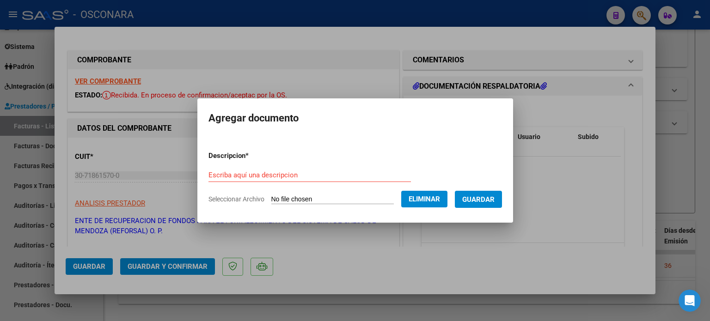
click at [307, 174] on input "Escriba aquí una descripcion" at bounding box center [309, 175] width 202 height 8
click at [489, 201] on span "Guardar" at bounding box center [478, 199] width 32 height 8
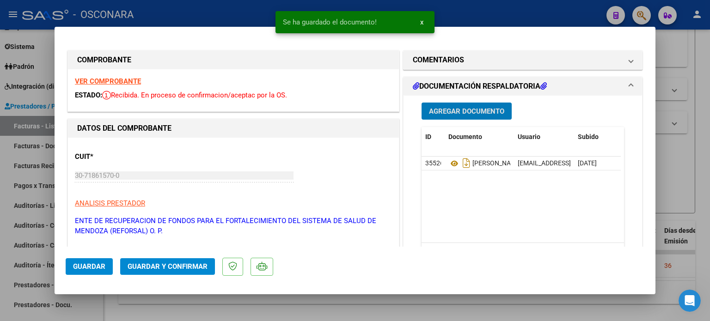
click at [446, 109] on span "Agregar Documento" at bounding box center [466, 111] width 75 height 8
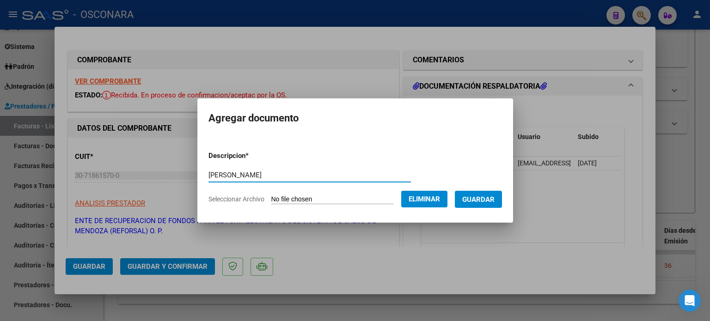
click at [480, 201] on span "Guardar" at bounding box center [478, 199] width 32 height 8
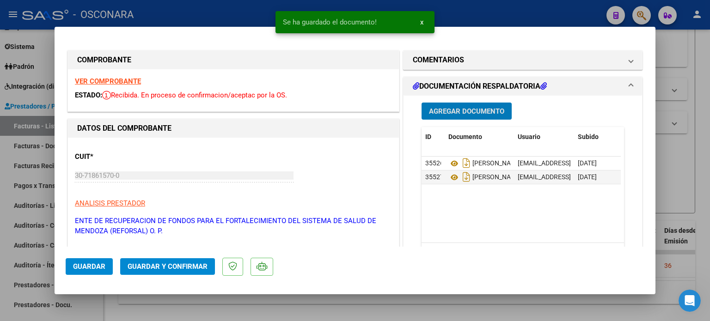
click at [451, 104] on button "Agregar Documento" at bounding box center [466, 111] width 90 height 17
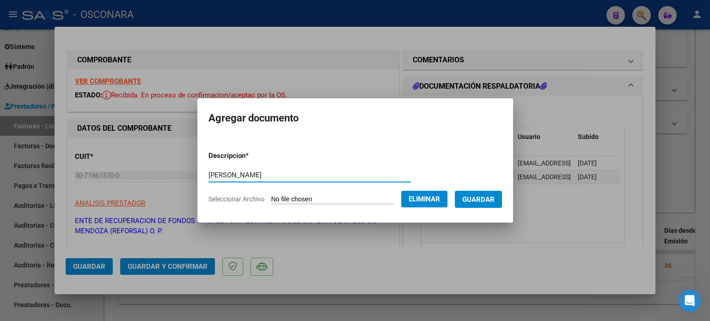
click at [486, 198] on span "Guardar" at bounding box center [478, 199] width 32 height 8
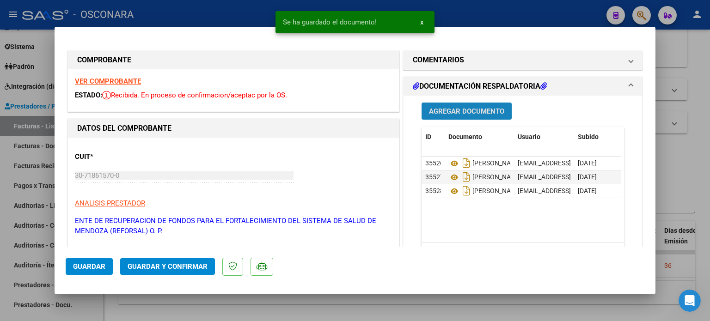
click at [466, 110] on span "Agregar Documento" at bounding box center [466, 111] width 75 height 8
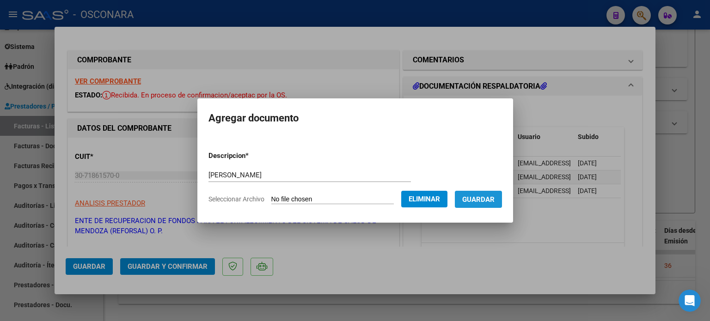
click at [494, 195] on span "Guardar" at bounding box center [478, 199] width 32 height 8
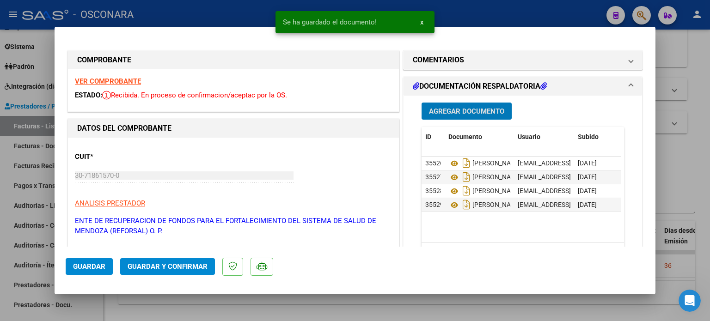
click at [453, 114] on span "Agregar Documento" at bounding box center [466, 111] width 75 height 8
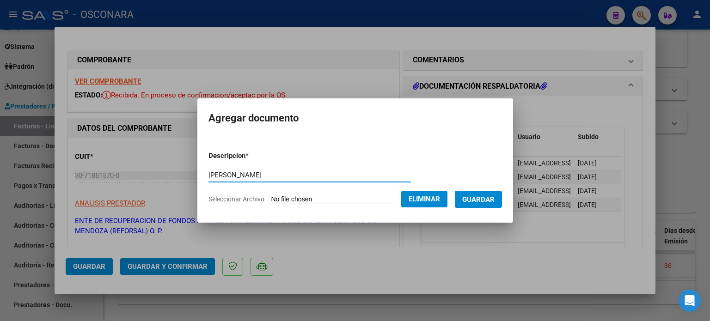
click at [495, 195] on span "Guardar" at bounding box center [478, 199] width 32 height 8
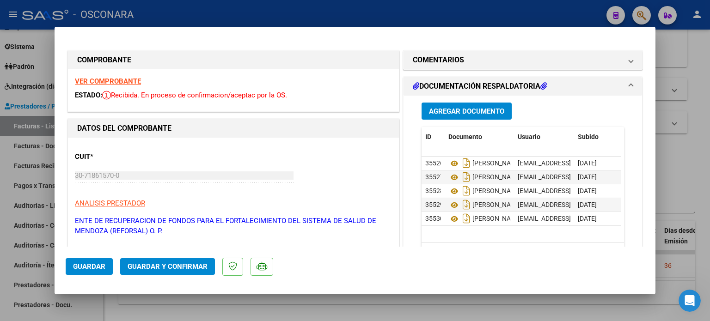
click at [444, 114] on span "Agregar Documento" at bounding box center [466, 111] width 75 height 8
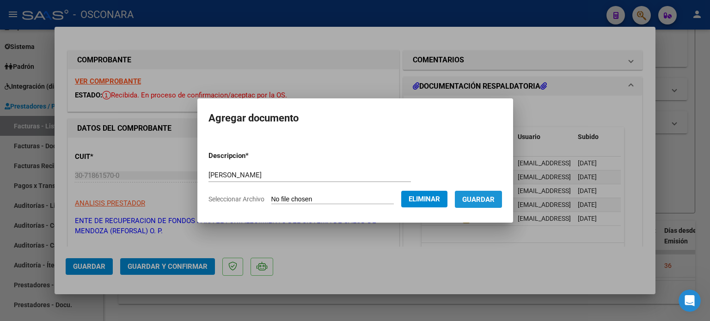
click at [495, 199] on span "Guardar" at bounding box center [478, 199] width 32 height 8
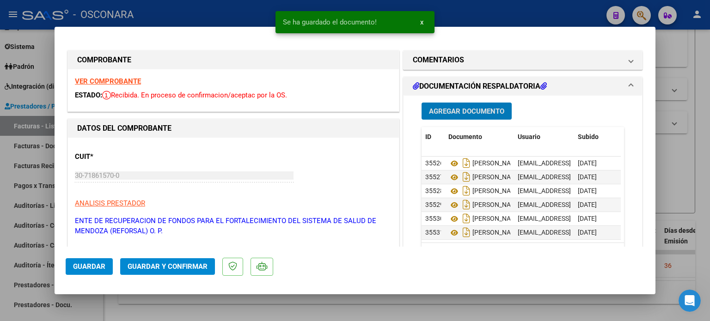
click at [456, 110] on span "Agregar Documento" at bounding box center [466, 111] width 75 height 8
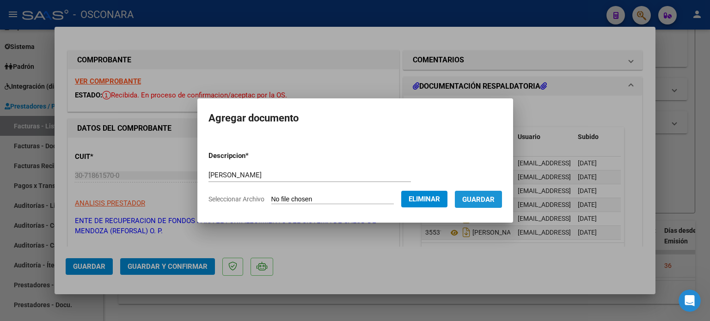
click at [488, 201] on span "Guardar" at bounding box center [478, 199] width 32 height 8
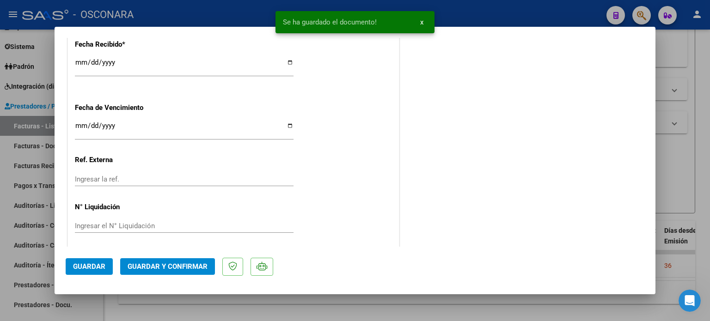
scroll to position [558, 0]
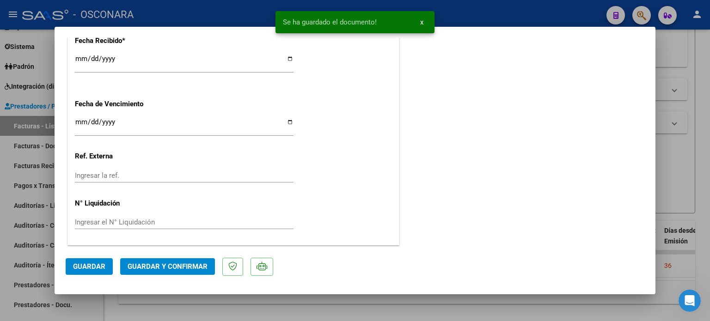
click at [161, 269] on span "Guardar y Confirmar" at bounding box center [168, 267] width 80 height 8
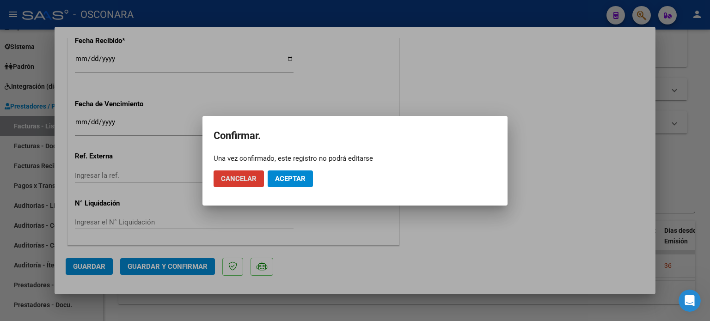
click at [296, 178] on span "Aceptar" at bounding box center [290, 179] width 31 height 8
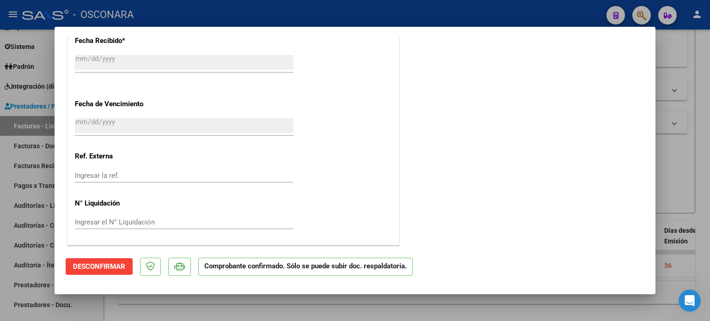
click at [87, 268] on span "Desconfirmar" at bounding box center [99, 267] width 52 height 8
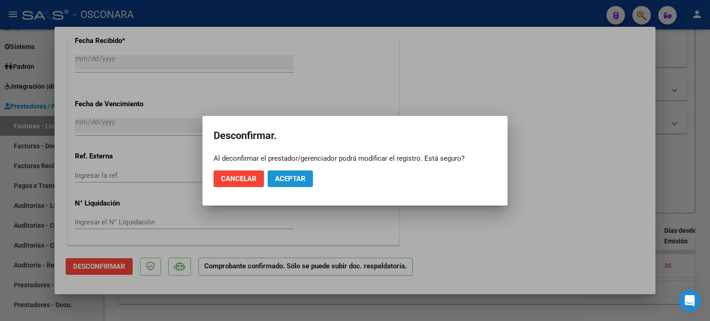
click at [286, 181] on span "Aceptar" at bounding box center [290, 179] width 31 height 8
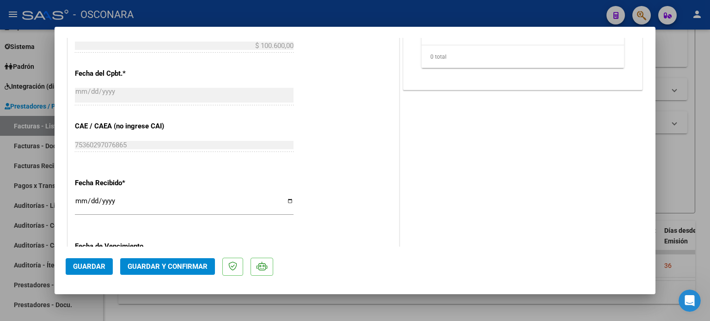
scroll to position [462, 0]
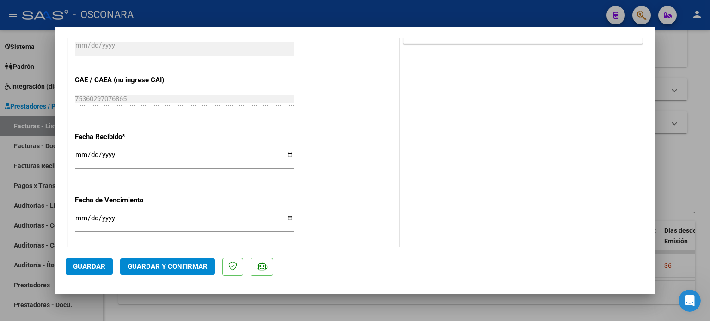
click at [77, 159] on input "[DATE]" at bounding box center [184, 158] width 219 height 15
click at [187, 264] on span "Guardar y Confirmar" at bounding box center [168, 267] width 80 height 8
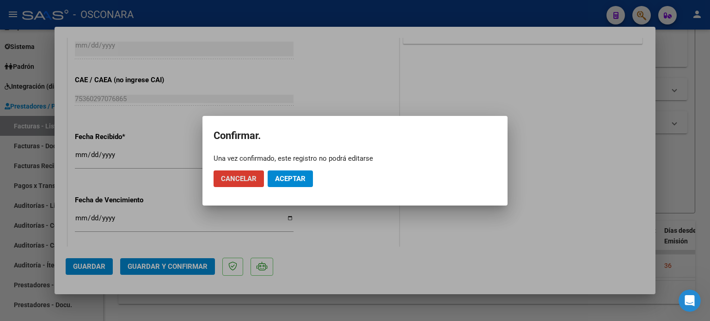
click at [300, 185] on button "Aceptar" at bounding box center [290, 179] width 45 height 17
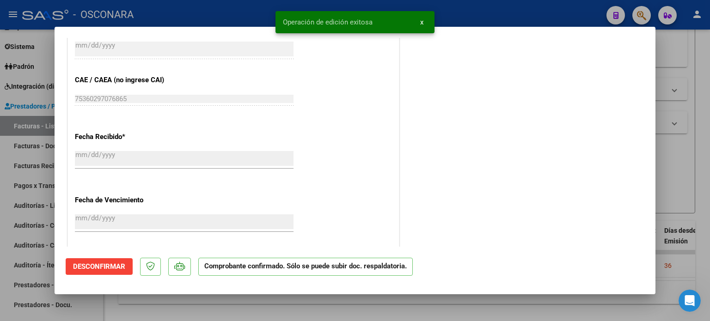
click at [702, 76] on div at bounding box center [355, 160] width 710 height 321
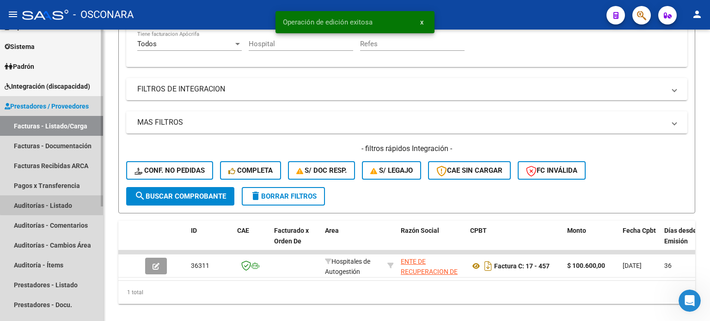
click at [62, 203] on link "Auditorías - Listado" at bounding box center [51, 205] width 103 height 20
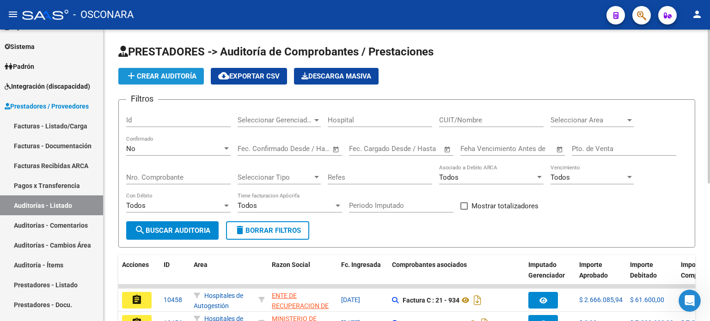
click at [166, 72] on span "add Crear Auditoría" at bounding box center [161, 76] width 71 height 8
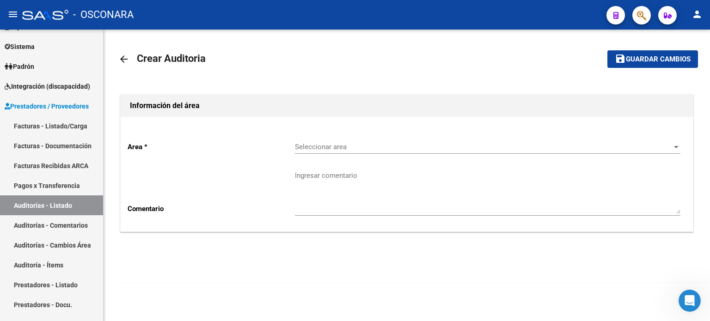
click at [377, 146] on span "Seleccionar area" at bounding box center [483, 147] width 377 height 8
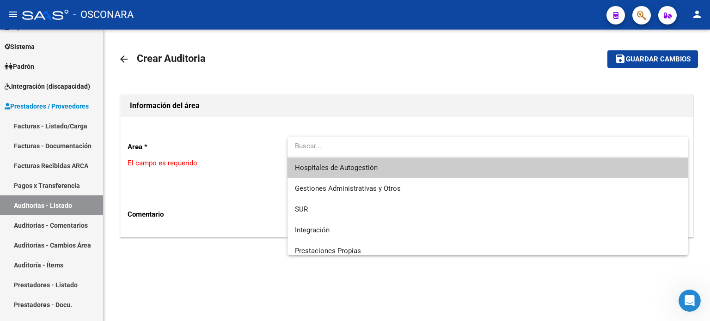
click at [359, 174] on span "Hospitales de Autogestión" at bounding box center [487, 168] width 385 height 21
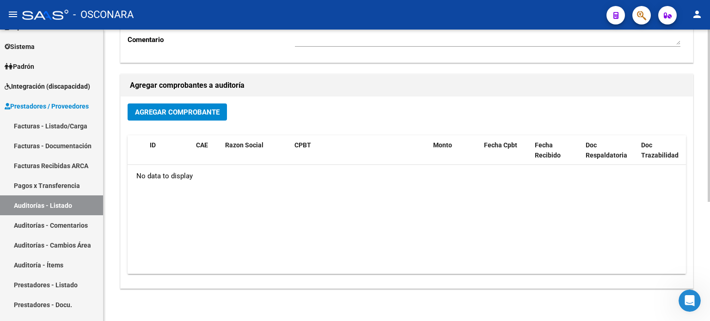
scroll to position [185, 0]
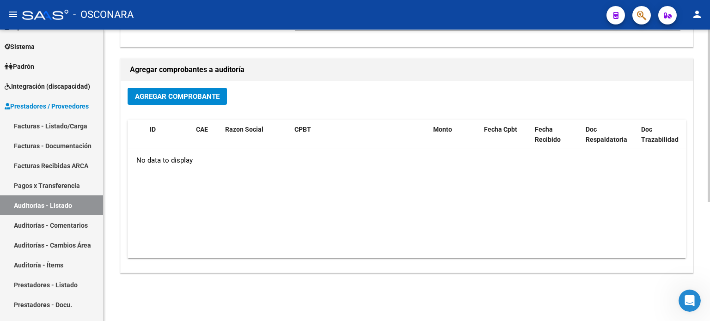
click at [199, 97] on span "Agregar Comprobante" at bounding box center [177, 96] width 85 height 8
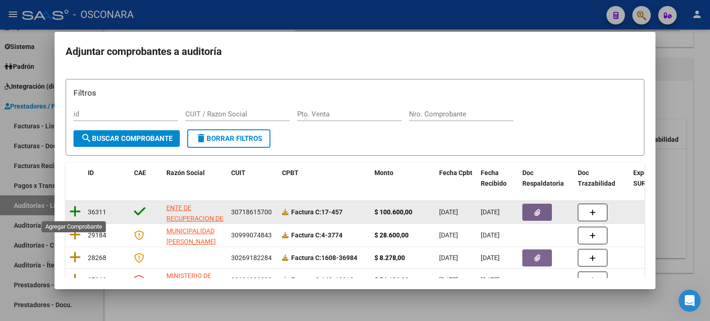
click at [74, 209] on icon at bounding box center [75, 211] width 12 height 13
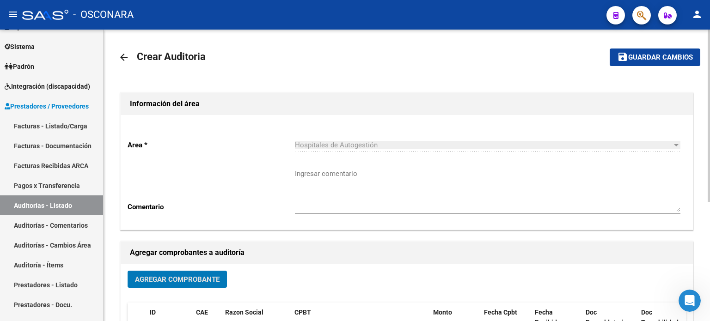
scroll to position [0, 0]
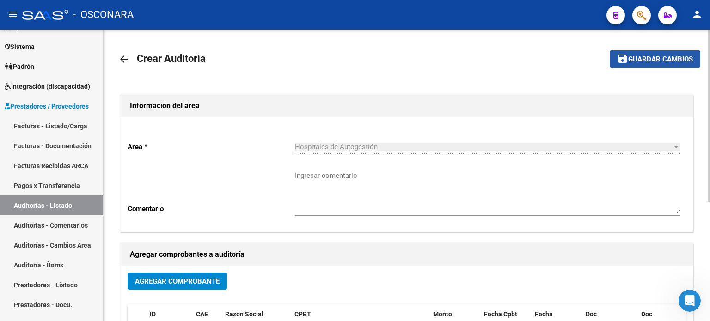
click at [677, 57] on span "Guardar cambios" at bounding box center [660, 59] width 65 height 8
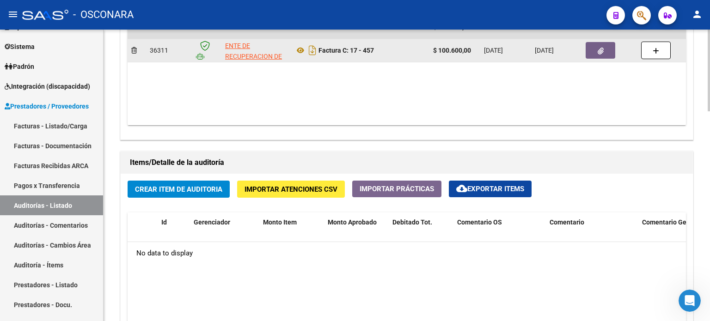
scroll to position [563, 0]
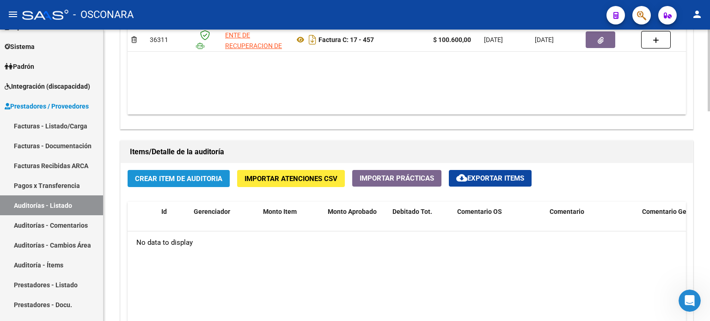
click at [172, 177] on span "Crear Item de Auditoria" at bounding box center [178, 179] width 87 height 8
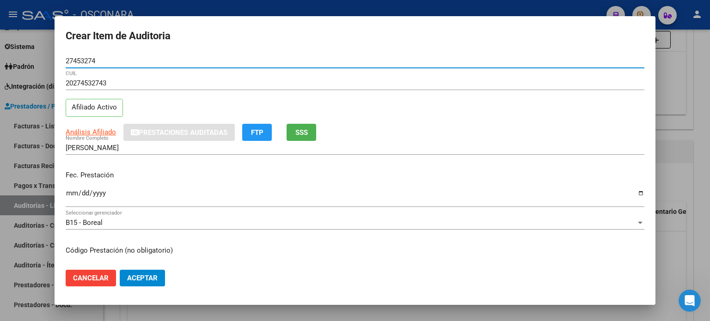
click at [69, 194] on input "Ingresar la fecha" at bounding box center [355, 196] width 579 height 15
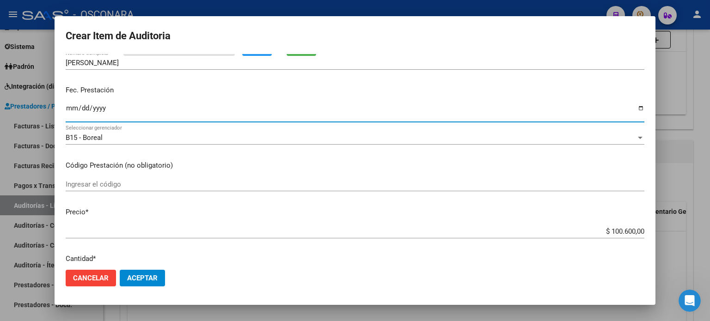
scroll to position [92, 0]
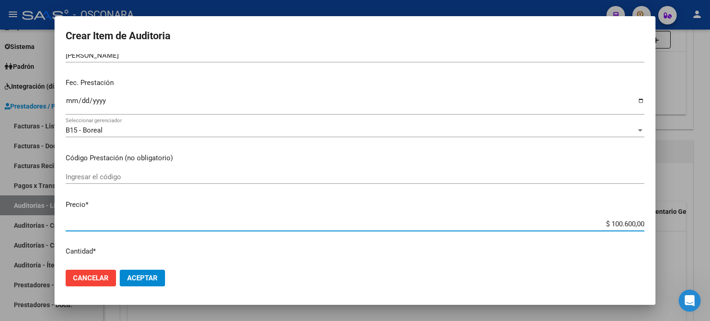
drag, startPoint x: 604, startPoint y: 220, endPoint x: 640, endPoint y: 221, distance: 36.1
click at [640, 221] on app-form-text-field "Precio * $ 100.600,00 Ingresar el precio" at bounding box center [359, 214] width 586 height 29
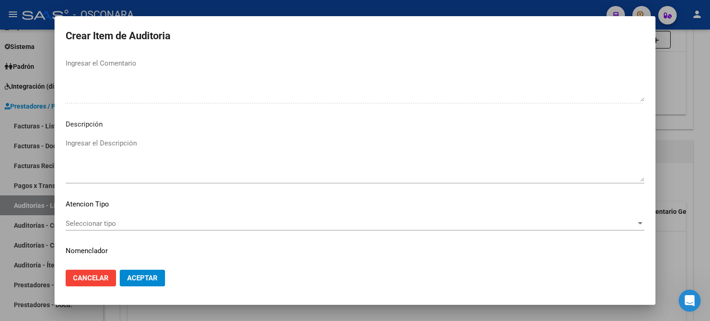
scroll to position [601, 0]
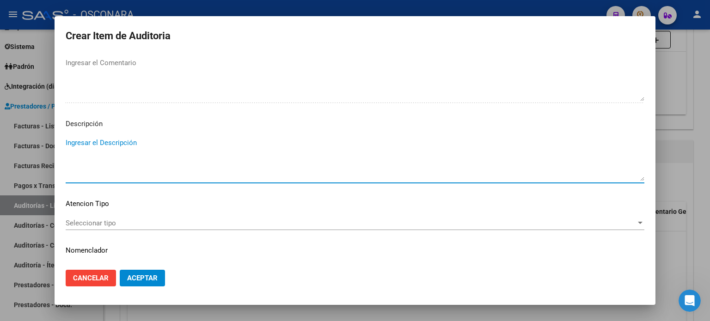
click at [91, 143] on textarea "Ingresar el Descripción" at bounding box center [355, 159] width 579 height 43
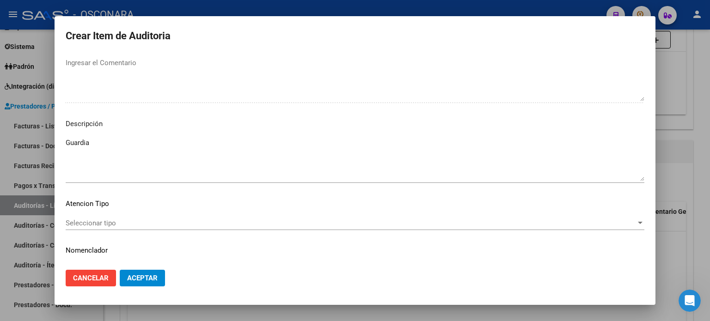
click at [92, 214] on mat-dialog-content "27453274 Nro Documento 20274532743 CUIL Afiliado Activo Análisis Afiliado Prest…" at bounding box center [355, 158] width 601 height 209
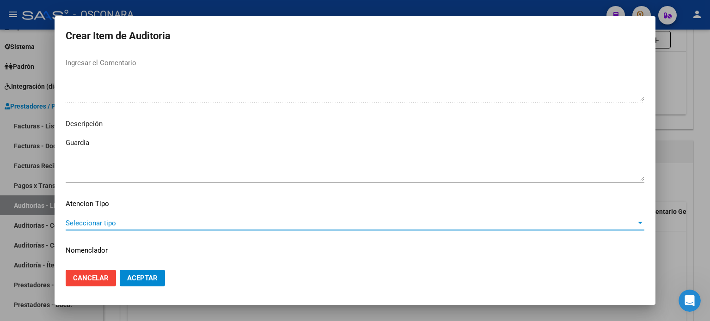
click at [81, 223] on span "Seleccionar tipo" at bounding box center [351, 223] width 570 height 8
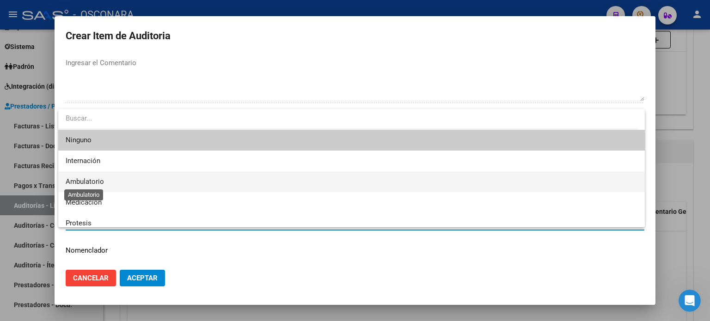
click at [86, 185] on span "Ambulatorio" at bounding box center [85, 181] width 38 height 8
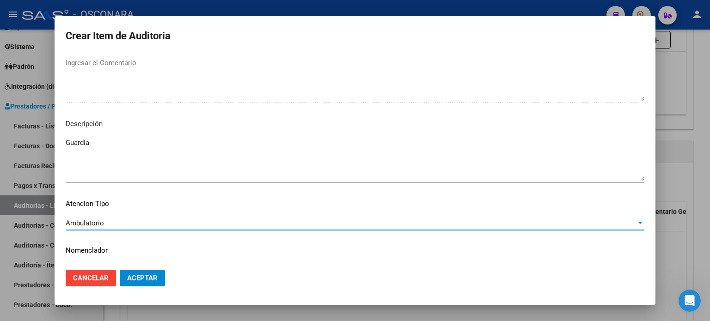
click at [133, 280] on span "Aceptar" at bounding box center [142, 278] width 31 height 8
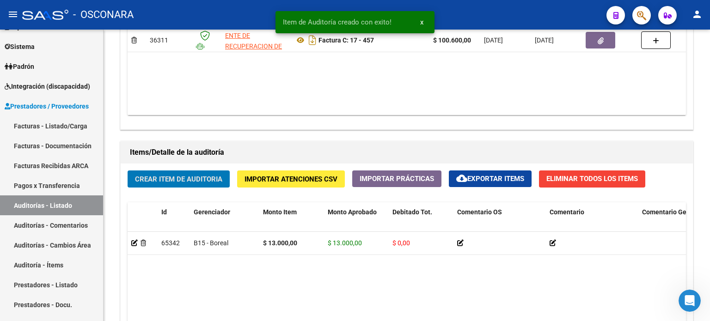
scroll to position [564, 0]
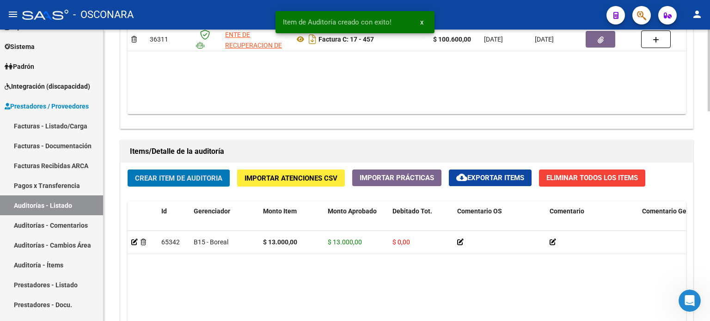
click at [170, 171] on button "Crear Item de Auditoria" at bounding box center [179, 178] width 102 height 17
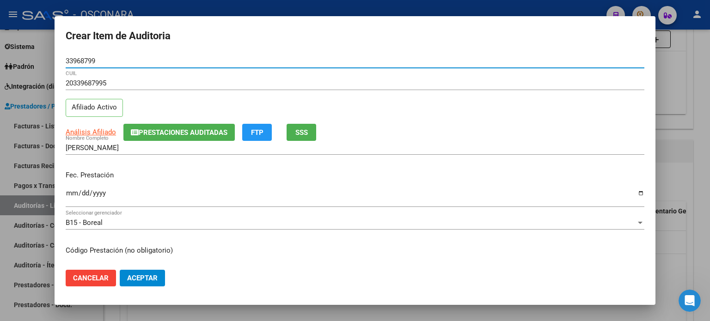
click at [70, 195] on input "Ingresar la fecha" at bounding box center [355, 196] width 579 height 15
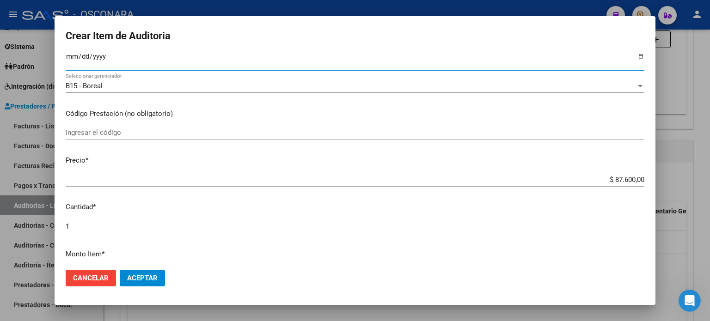
scroll to position [139, 0]
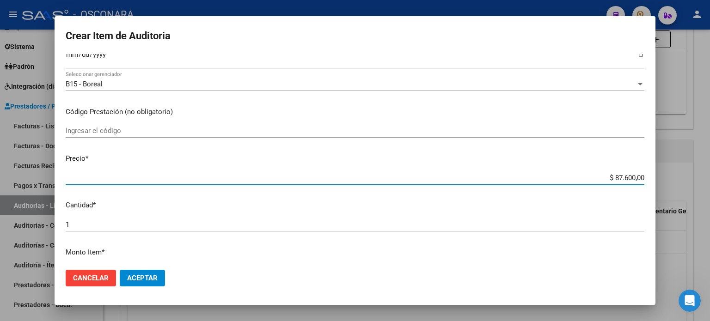
drag, startPoint x: 607, startPoint y: 177, endPoint x: 652, endPoint y: 177, distance: 45.3
click at [652, 177] on mat-dialog-content "33968799 Nro Documento 20339687995 CUIL Afiliado Activo Análisis Afiliado Prest…" at bounding box center [355, 158] width 601 height 209
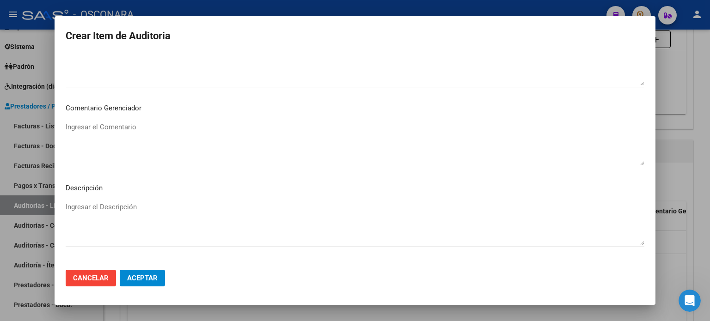
scroll to position [555, 0]
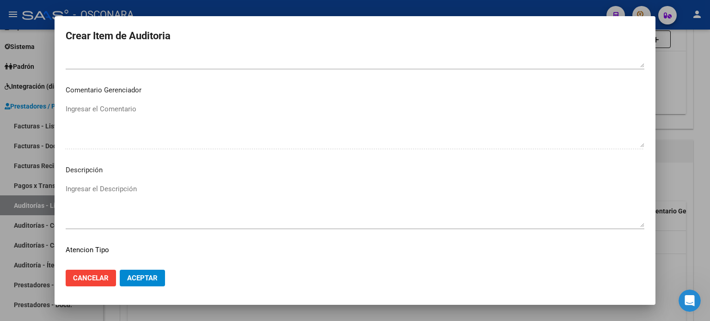
click at [139, 194] on textarea "Ingresar el Descripción" at bounding box center [355, 205] width 579 height 43
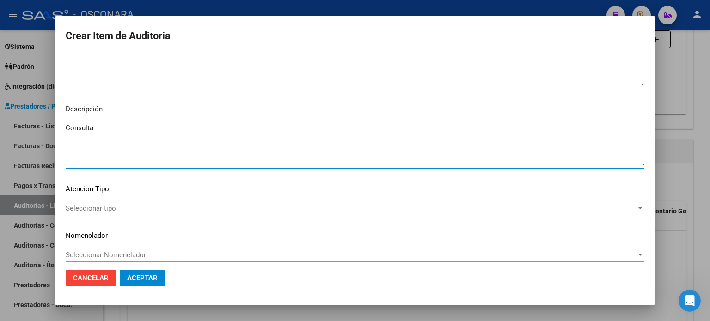
scroll to position [623, 0]
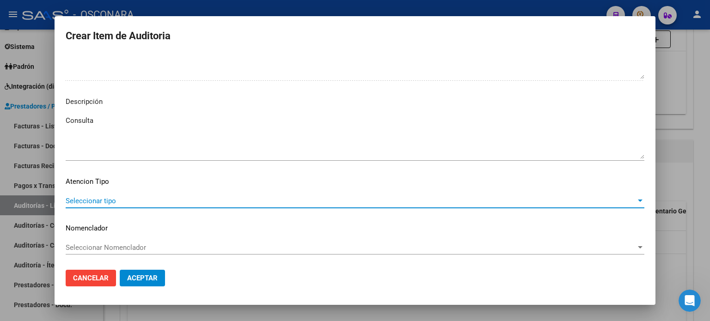
click at [133, 197] on span "Seleccionar tipo" at bounding box center [351, 201] width 570 height 8
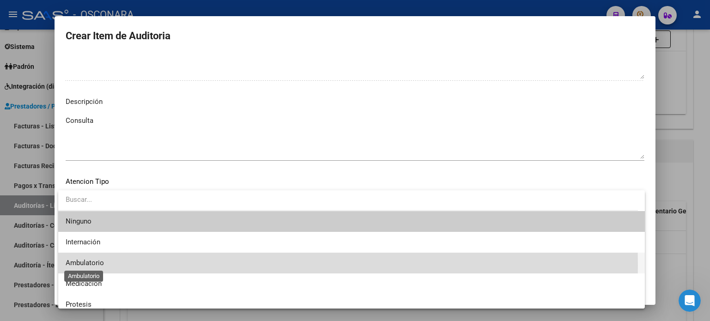
click at [94, 266] on span "Ambulatorio" at bounding box center [85, 263] width 38 height 8
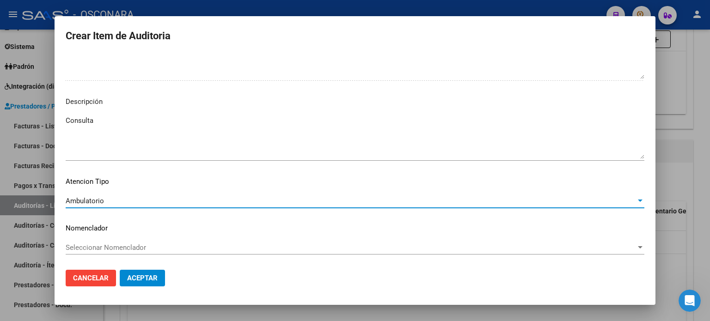
click at [145, 282] on span "Aceptar" at bounding box center [142, 278] width 31 height 8
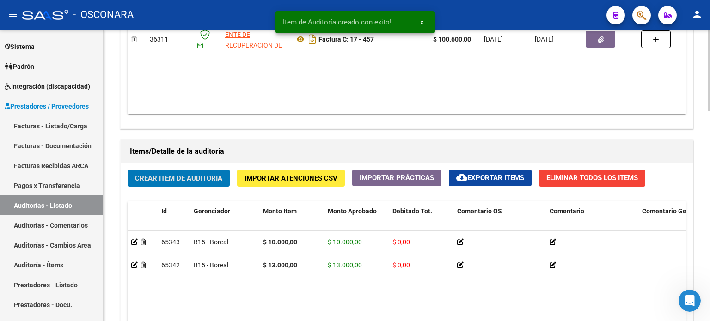
click at [170, 170] on button "Crear Item de Auditoria" at bounding box center [179, 178] width 102 height 17
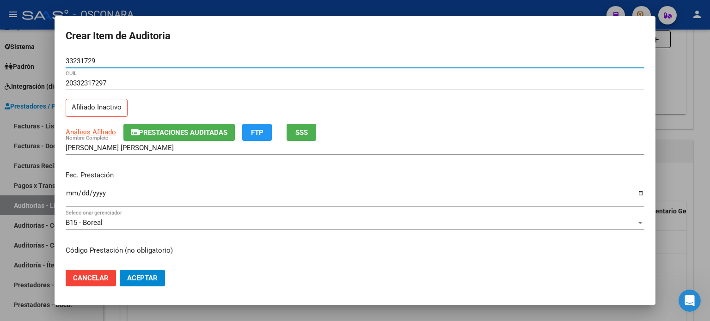
click at [297, 134] on span "SSS" at bounding box center [301, 132] width 12 height 8
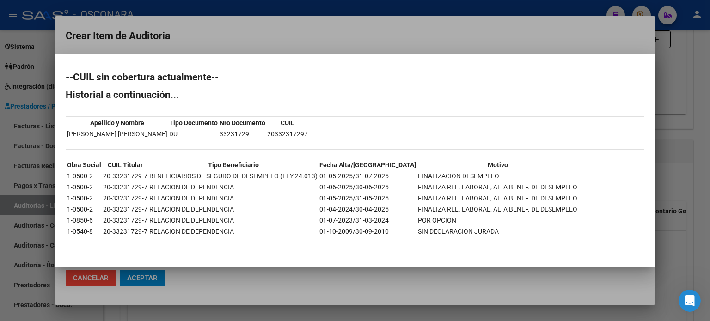
click at [455, 23] on div at bounding box center [355, 160] width 710 height 321
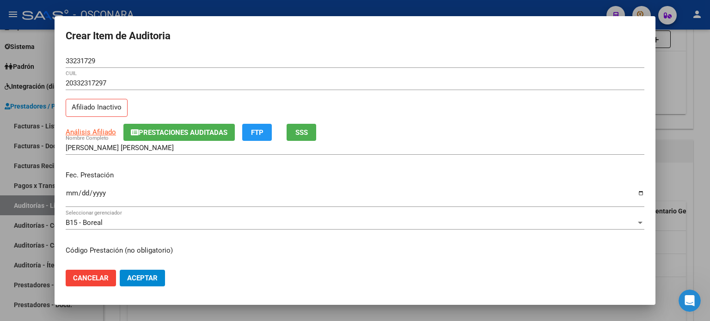
click at [67, 193] on input "Ingresar la fecha" at bounding box center [355, 196] width 579 height 15
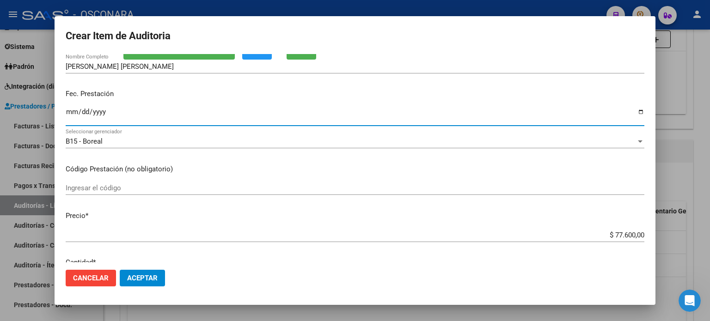
scroll to position [92, 0]
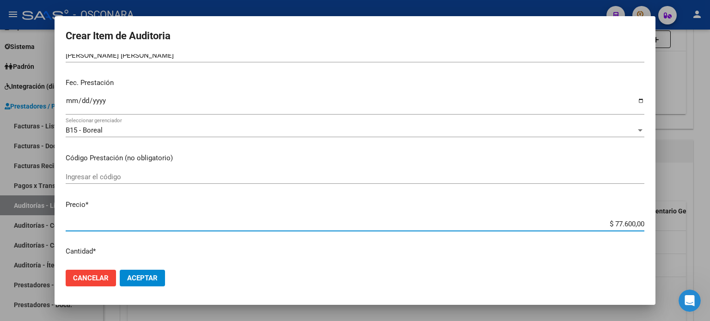
drag, startPoint x: 607, startPoint y: 222, endPoint x: 639, endPoint y: 222, distance: 31.9
click at [639, 222] on app-form-text-field "Precio * $ 77.600,00 Ingresar el precio" at bounding box center [359, 214] width 586 height 29
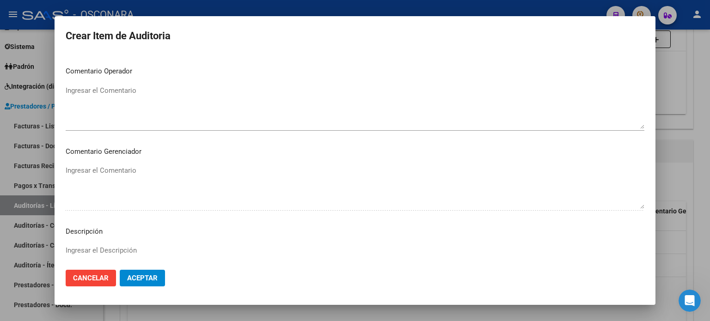
scroll to position [555, 0]
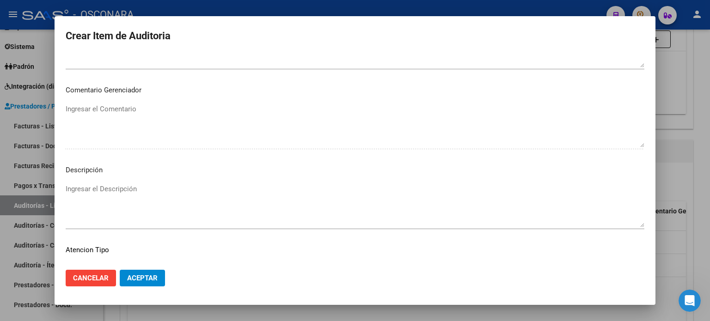
click at [125, 186] on textarea "Ingresar el Descripción" at bounding box center [355, 205] width 579 height 43
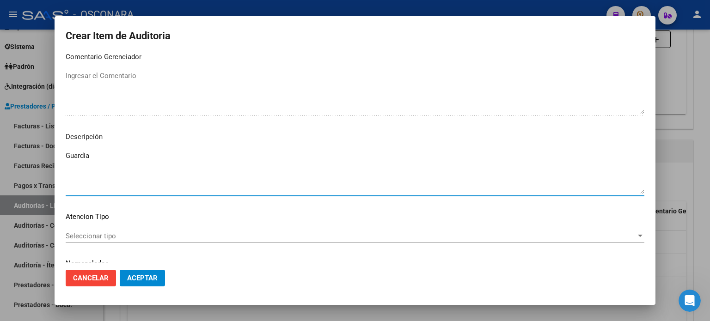
scroll to position [623, 0]
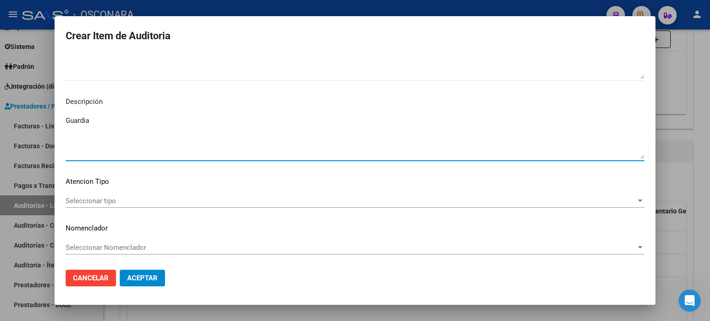
click at [118, 197] on span "Seleccionar tipo" at bounding box center [351, 201] width 570 height 8
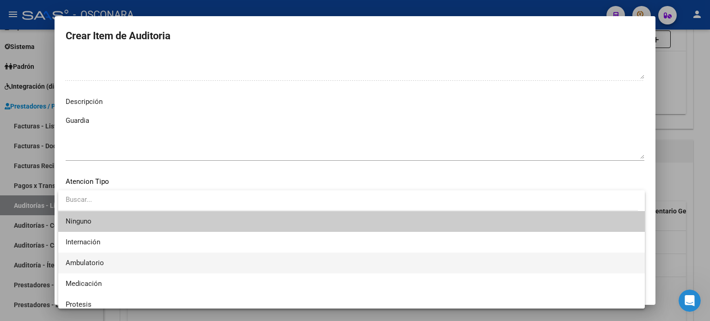
click at [104, 266] on span "Ambulatorio" at bounding box center [352, 263] width 572 height 21
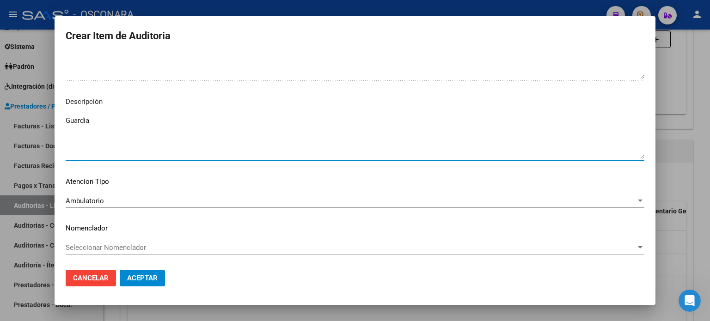
click at [87, 130] on textarea "Guardia" at bounding box center [355, 137] width 579 height 43
click at [98, 124] on textarea "Guardia" at bounding box center [355, 137] width 579 height 43
click at [144, 286] on button "Aceptar" at bounding box center [142, 278] width 45 height 17
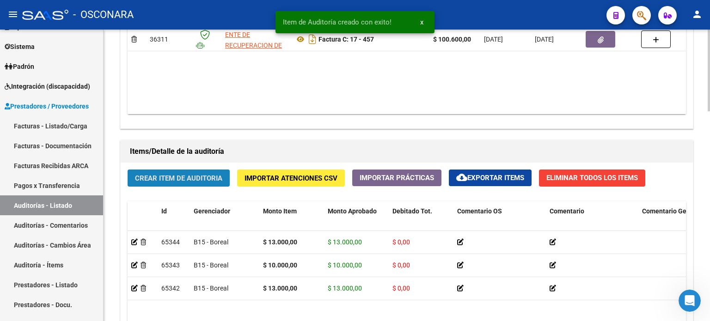
click at [174, 177] on span "Crear Item de Auditoria" at bounding box center [178, 178] width 87 height 8
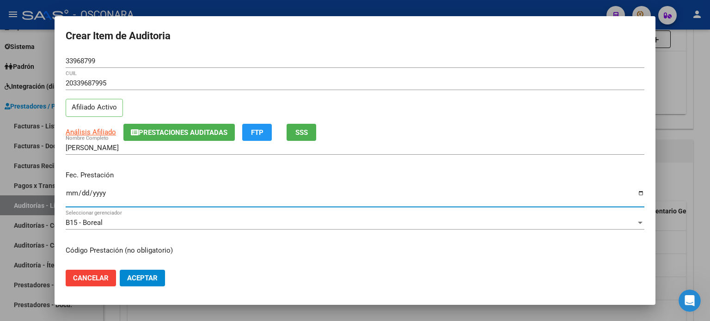
click at [72, 190] on input "[DATE]" at bounding box center [355, 196] width 579 height 15
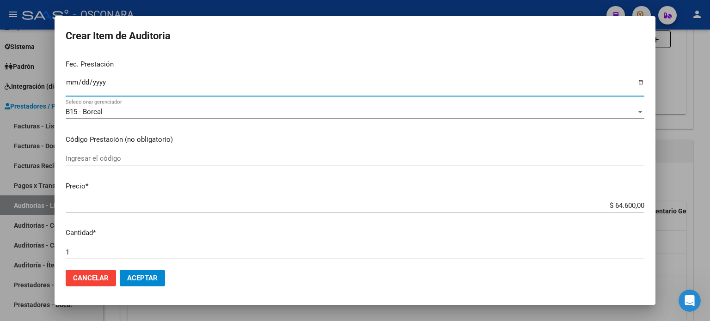
scroll to position [139, 0]
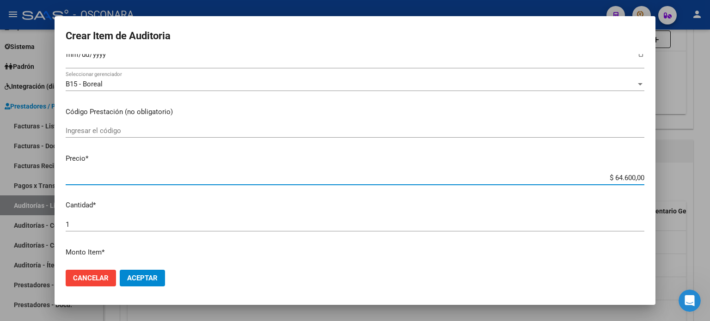
drag, startPoint x: 609, startPoint y: 176, endPoint x: 624, endPoint y: 176, distance: 15.3
click at [624, 176] on input "$ 64.600,00" at bounding box center [355, 178] width 579 height 8
drag, startPoint x: 605, startPoint y: 177, endPoint x: 638, endPoint y: 177, distance: 33.3
click at [638, 177] on app-form-text-field "Precio * $ 64.600,00 Ingresar el precio" at bounding box center [359, 167] width 586 height 29
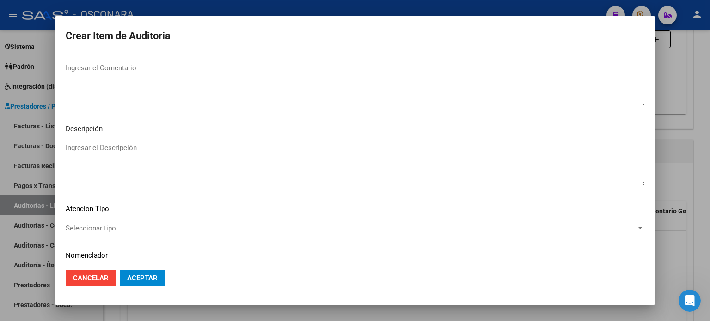
scroll to position [601, 0]
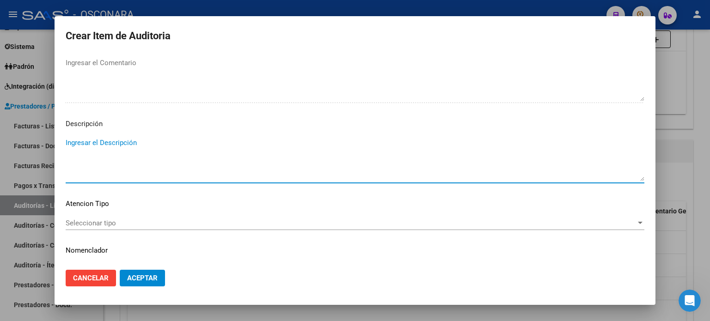
click at [92, 141] on textarea "Ingresar el Descripción" at bounding box center [355, 159] width 579 height 43
click at [90, 219] on span "Seleccionar tipo" at bounding box center [351, 223] width 570 height 8
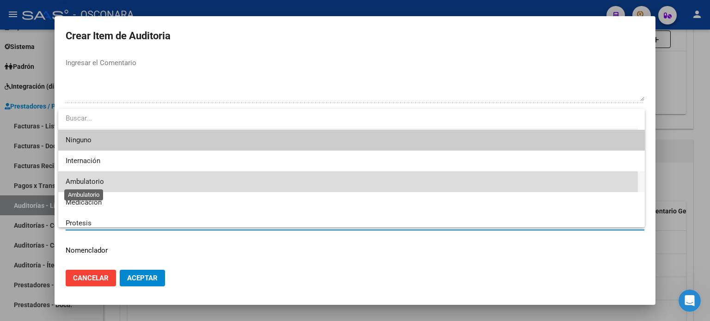
click at [88, 183] on span "Ambulatorio" at bounding box center [85, 181] width 38 height 8
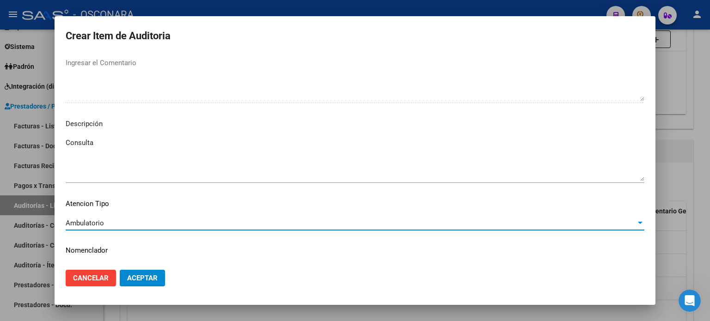
click at [142, 277] on span "Aceptar" at bounding box center [142, 278] width 31 height 8
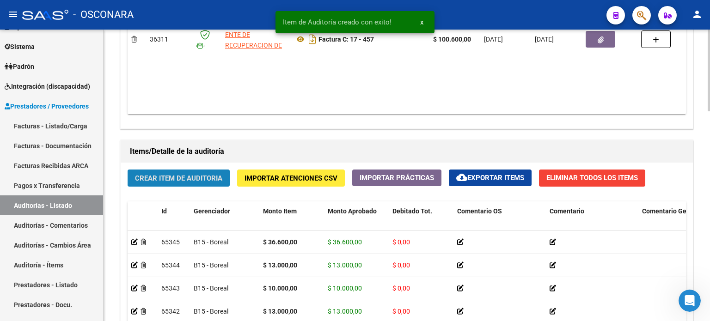
click at [166, 174] on span "Crear Item de Auditoria" at bounding box center [178, 178] width 87 height 8
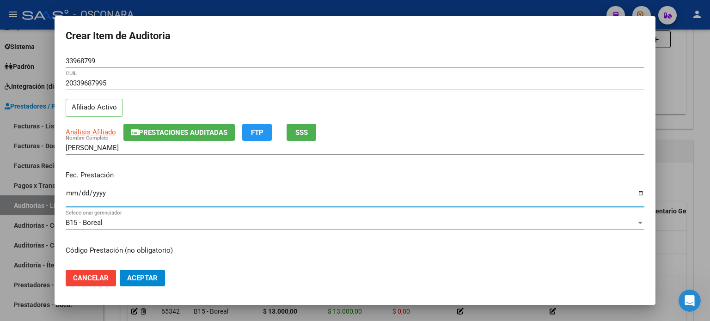
click at [70, 192] on input "Ingresar la fecha" at bounding box center [355, 196] width 579 height 15
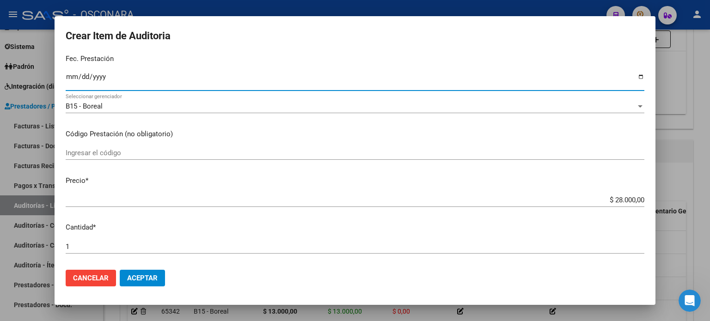
scroll to position [139, 0]
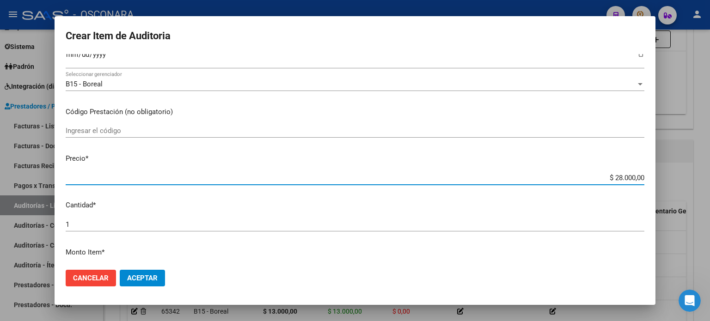
drag, startPoint x: 607, startPoint y: 174, endPoint x: 661, endPoint y: 176, distance: 54.1
click at [661, 176] on div "Crear Item de Auditoria 33968799 Nro Documento 20339687995 CUIL Afiliado Activo…" at bounding box center [355, 160] width 710 height 321
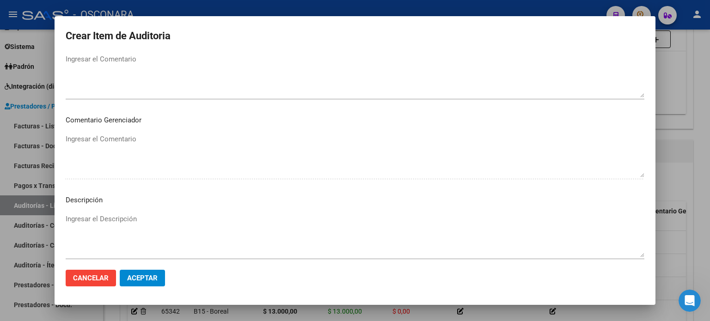
scroll to position [555, 0]
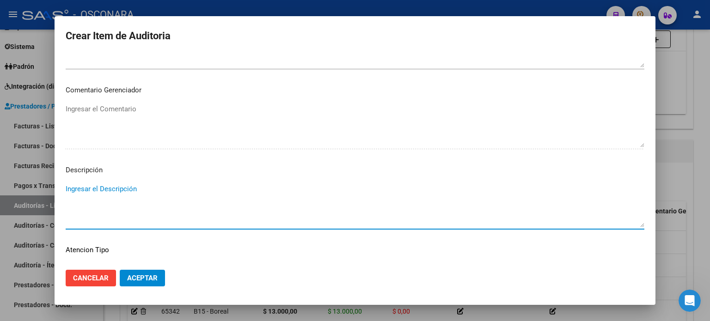
click at [138, 190] on textarea "Ingresar el Descripción" at bounding box center [355, 205] width 579 height 43
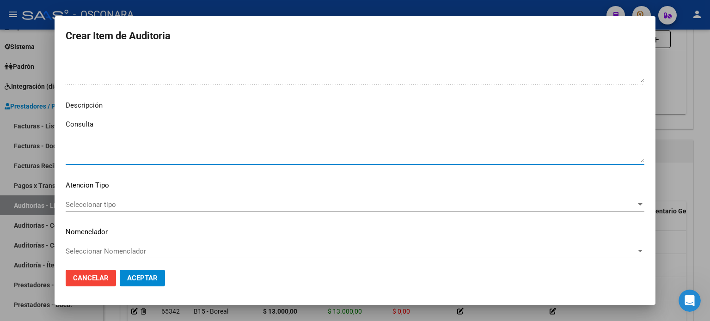
scroll to position [623, 0]
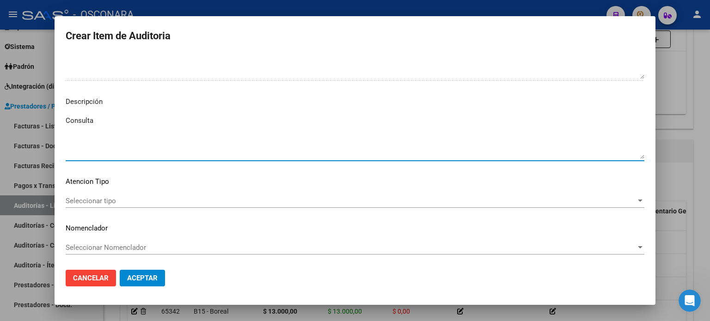
click at [131, 199] on span "Seleccionar tipo" at bounding box center [351, 201] width 570 height 8
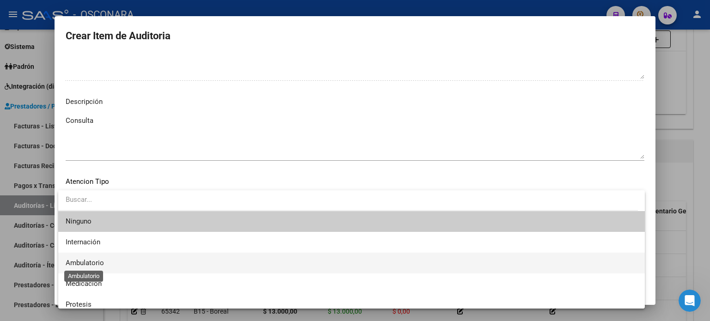
click at [94, 264] on span "Ambulatorio" at bounding box center [85, 263] width 38 height 8
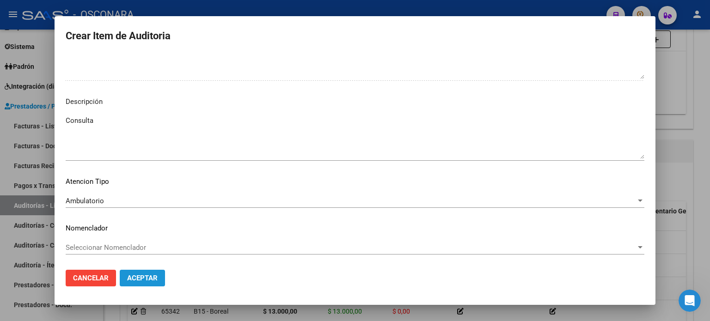
click at [150, 277] on span "Aceptar" at bounding box center [142, 278] width 31 height 8
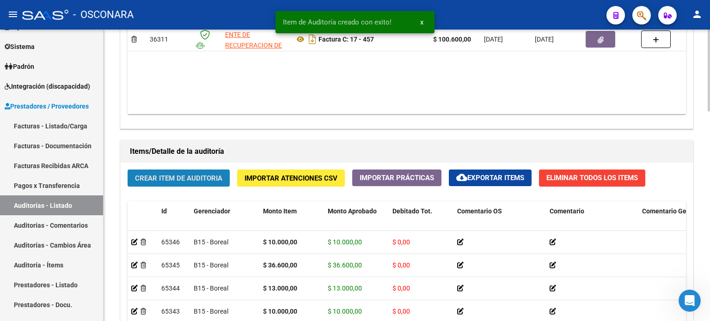
click at [154, 174] on span "Crear Item de Auditoria" at bounding box center [178, 178] width 87 height 8
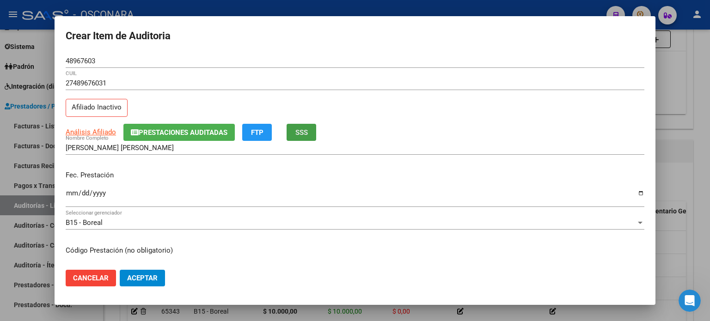
click at [311, 133] on button "SSS" at bounding box center [302, 132] width 30 height 17
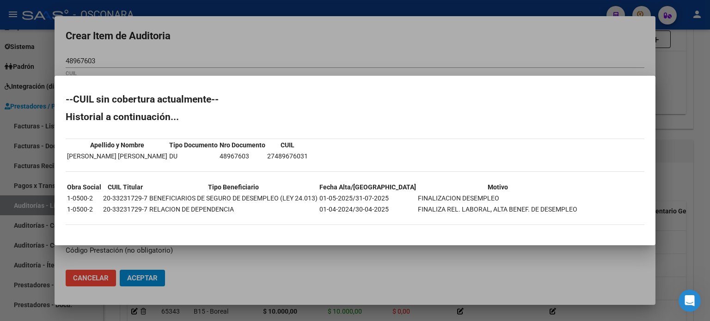
click at [539, 30] on div at bounding box center [355, 160] width 710 height 321
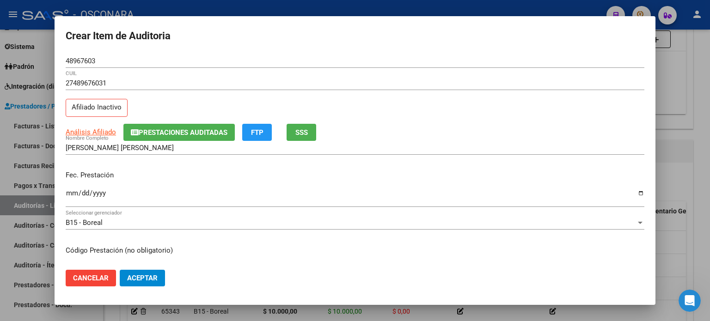
click at [64, 192] on mat-dialog-content "48967603 Nro Documento 27489676031 CUIL Afiliado Inactivo Análisis Afiliado Pre…" at bounding box center [355, 158] width 601 height 209
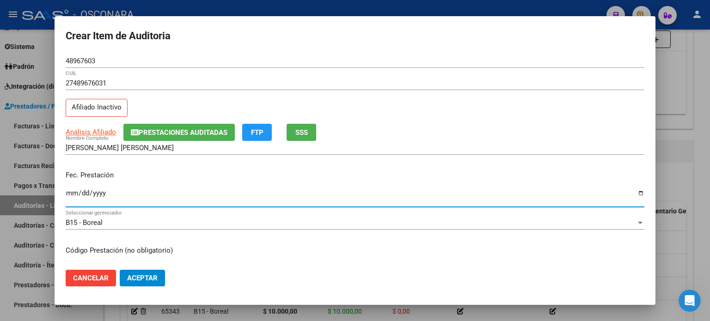
click at [66, 194] on input "Ingresar la fecha" at bounding box center [355, 196] width 579 height 15
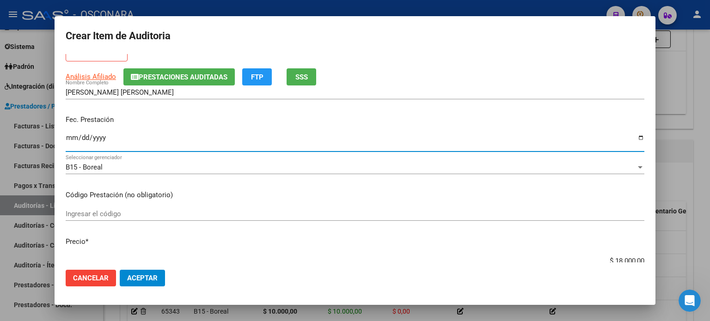
scroll to position [92, 0]
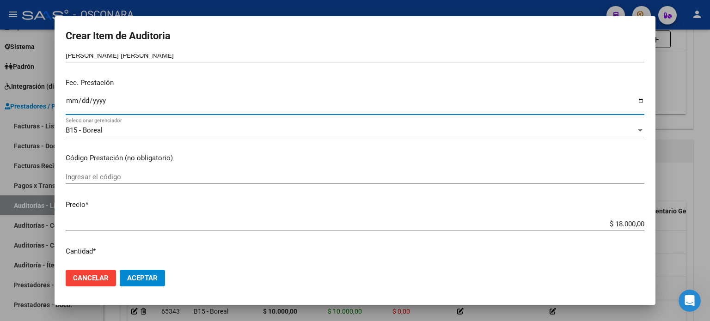
drag, startPoint x: 606, startPoint y: 223, endPoint x: 612, endPoint y: 222, distance: 6.2
click at [606, 223] on input "$ 18.000,00" at bounding box center [355, 224] width 579 height 8
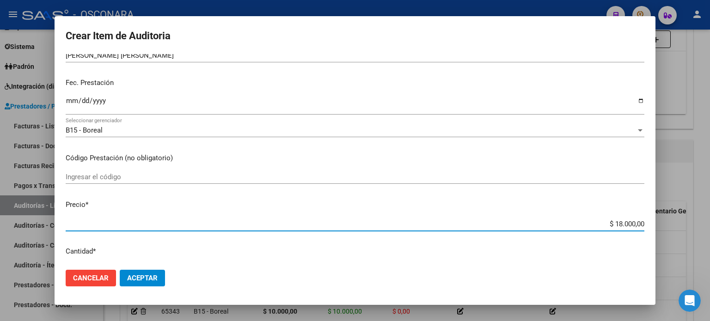
drag, startPoint x: 606, startPoint y: 223, endPoint x: 644, endPoint y: 223, distance: 37.4
click at [644, 223] on app-form-text-field "Precio * $ 18.000,00 Ingresar el precio" at bounding box center [359, 214] width 586 height 29
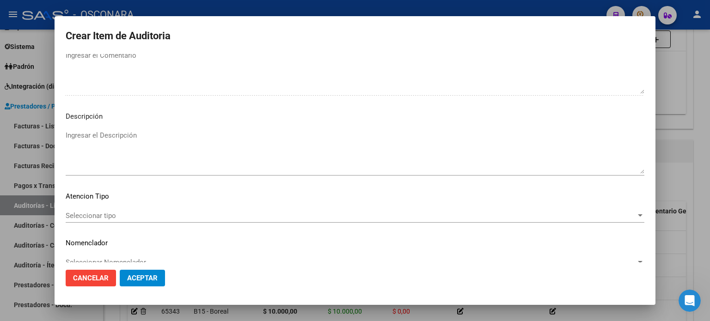
scroll to position [623, 0]
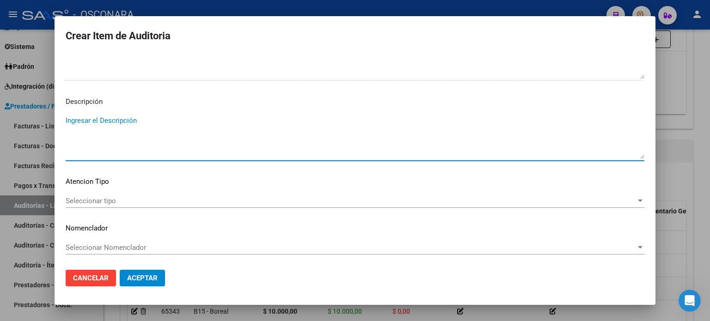
click at [77, 122] on textarea "Ingresar el Descripción" at bounding box center [355, 137] width 579 height 43
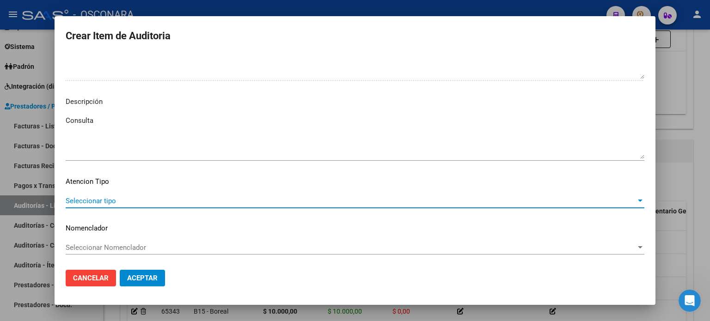
click at [72, 200] on span "Seleccionar tipo" at bounding box center [351, 201] width 570 height 8
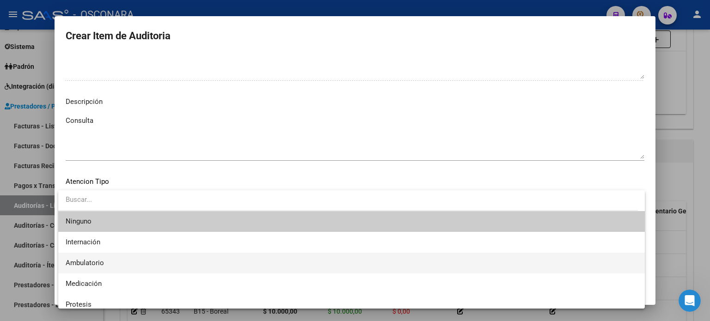
click at [81, 260] on span "Ambulatorio" at bounding box center [85, 263] width 38 height 8
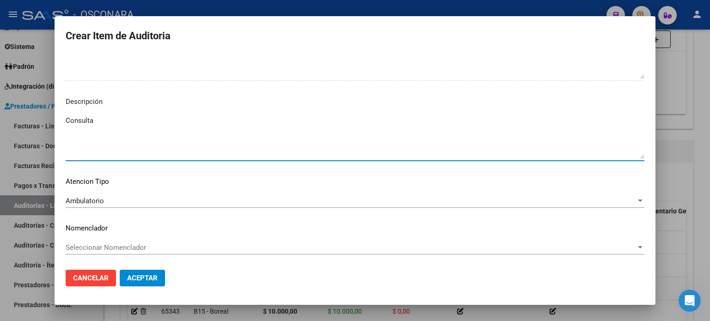
click at [78, 132] on textarea "Consulta" at bounding box center [355, 137] width 579 height 43
click at [96, 118] on textarea "Consulta" at bounding box center [355, 137] width 579 height 43
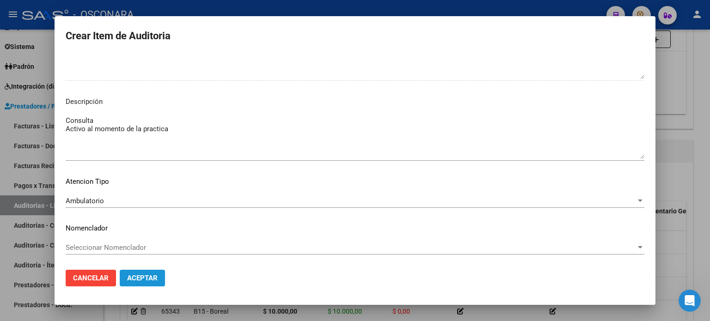
click at [132, 281] on span "Aceptar" at bounding box center [142, 278] width 31 height 8
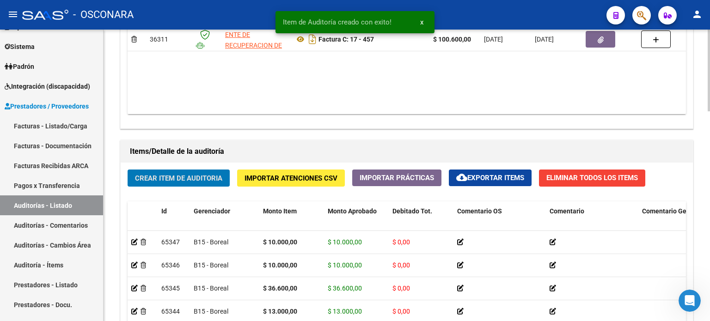
click at [148, 174] on span "Crear Item de Auditoria" at bounding box center [178, 178] width 87 height 8
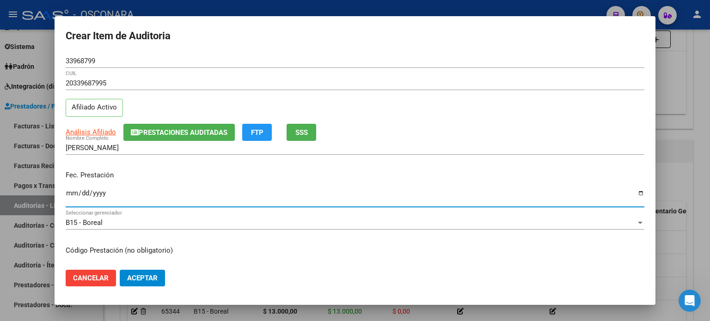
click at [74, 192] on input "[DATE]" at bounding box center [355, 196] width 579 height 15
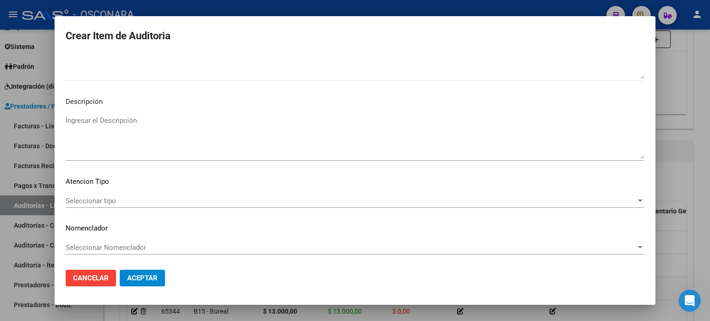
click at [100, 119] on textarea "Ingresar el Descripción" at bounding box center [355, 137] width 579 height 43
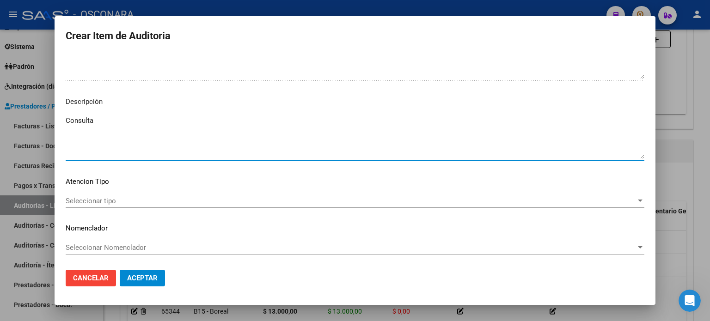
click at [108, 200] on span "Seleccionar tipo" at bounding box center [351, 201] width 570 height 8
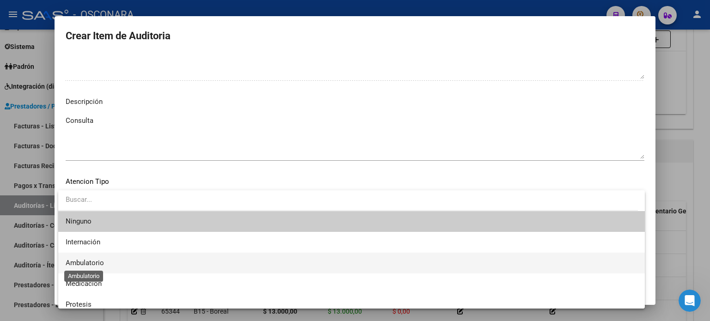
click at [89, 262] on span "Ambulatorio" at bounding box center [85, 263] width 38 height 8
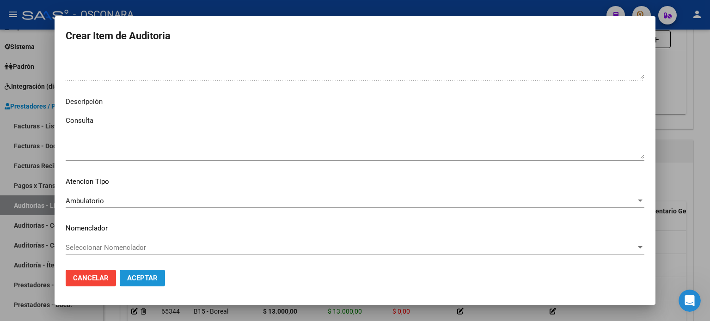
drag, startPoint x: 147, startPoint y: 281, endPoint x: 132, endPoint y: 279, distance: 15.4
click at [147, 281] on span "Aceptar" at bounding box center [142, 278] width 31 height 8
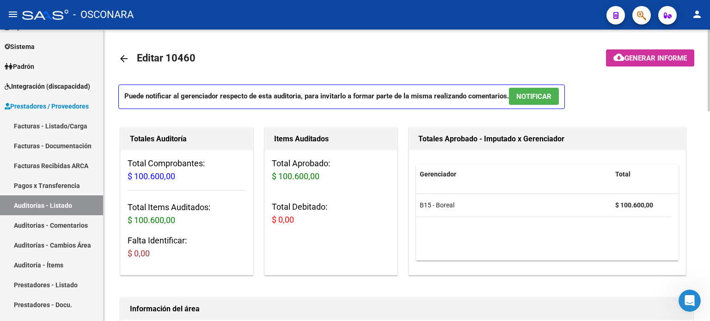
scroll to position [0, 0]
click at [413, 67] on mat-toolbar-row "arrow_back Editar 10460" at bounding box center [343, 59] width 450 height 30
click at [529, 99] on span "NOTIFICAR" at bounding box center [533, 97] width 35 height 8
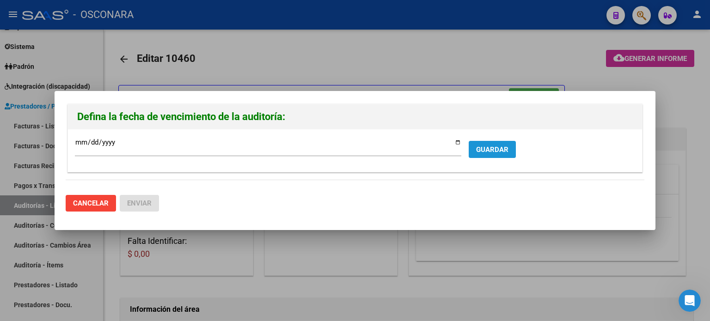
click at [495, 147] on span "GUARDAR" at bounding box center [492, 150] width 32 height 8
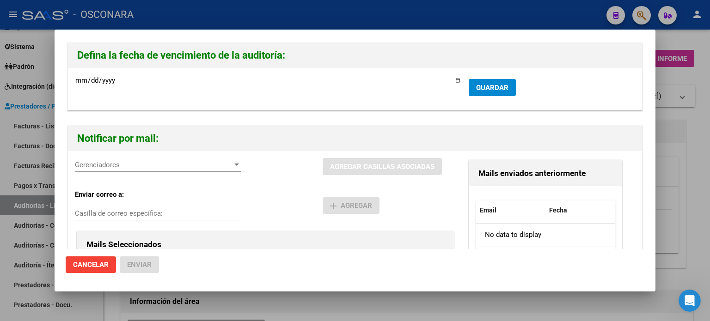
click at [707, 75] on div at bounding box center [355, 160] width 710 height 321
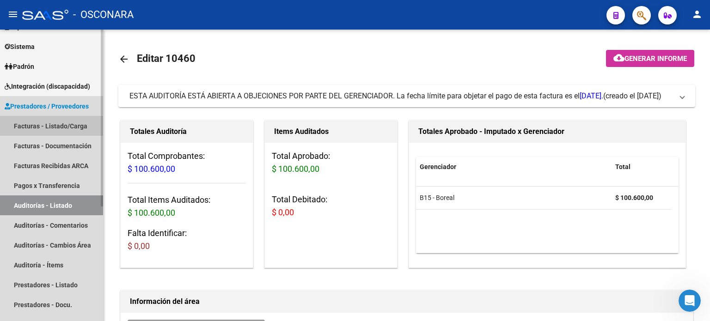
click at [21, 123] on link "Facturas - Listado/Carga" at bounding box center [51, 126] width 103 height 20
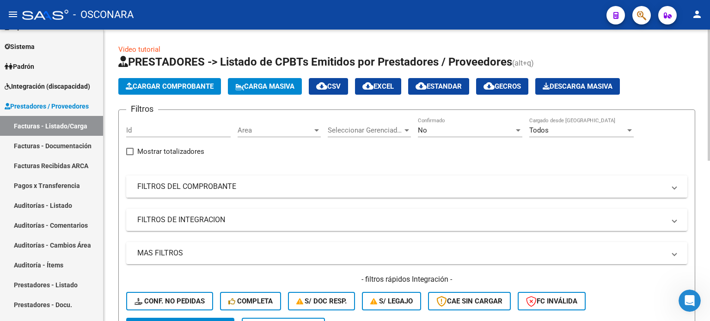
click at [162, 185] on mat-panel-title "FILTROS DEL COMPROBANTE" at bounding box center [401, 187] width 528 height 10
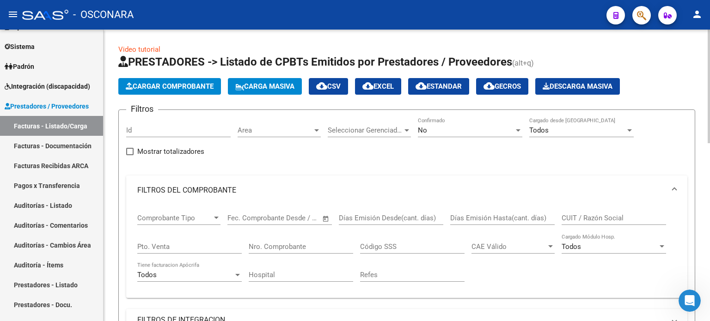
click at [462, 130] on div "No" at bounding box center [466, 130] width 96 height 8
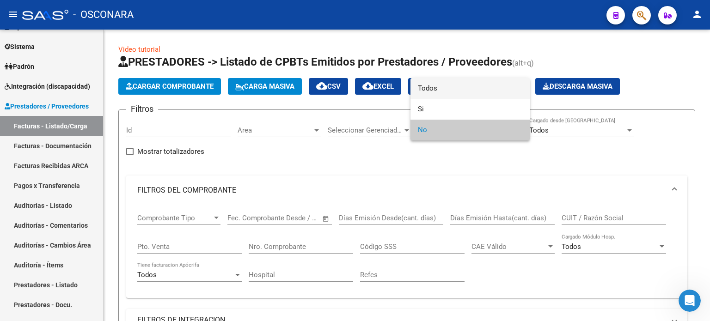
click at [451, 88] on span "Todos" at bounding box center [470, 88] width 104 height 21
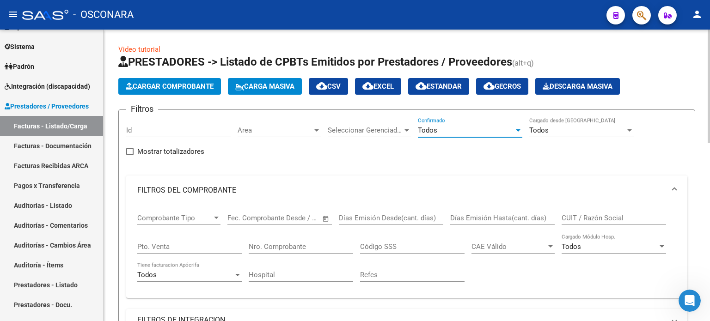
click at [174, 246] on input "Pto. Venta" at bounding box center [189, 247] width 104 height 8
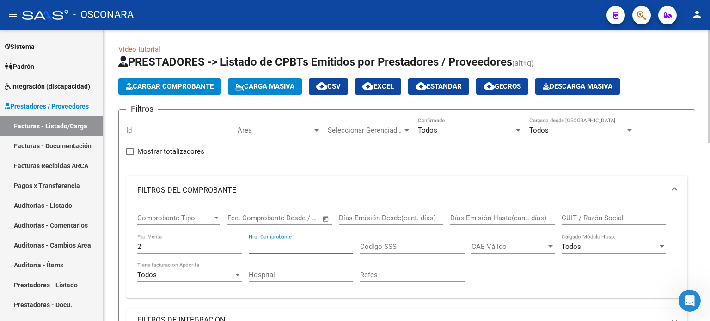
click at [290, 245] on input "Nro. Comprobante" at bounding box center [301, 247] width 104 height 8
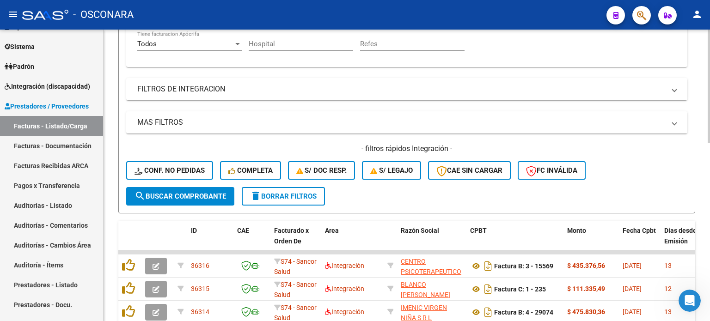
click at [203, 192] on span "search Buscar Comprobante" at bounding box center [180, 196] width 92 height 8
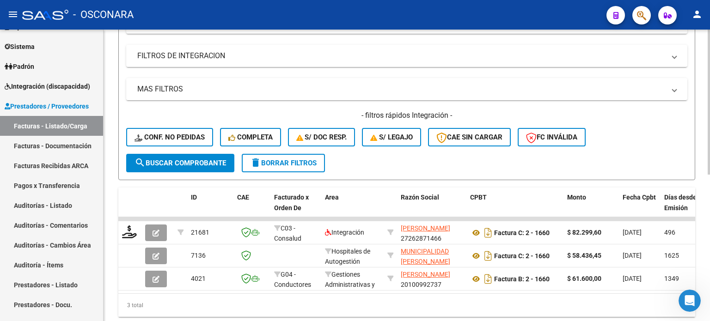
scroll to position [277, 0]
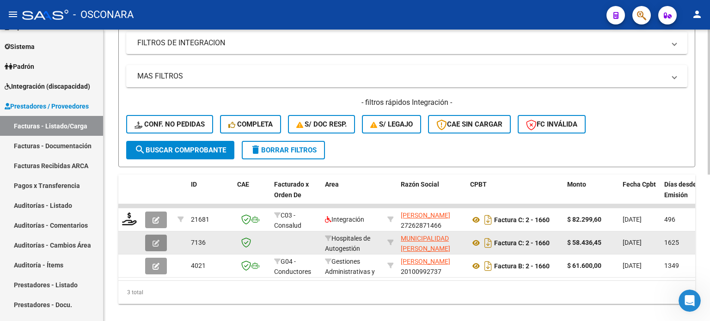
click at [159, 242] on button "button" at bounding box center [156, 243] width 22 height 17
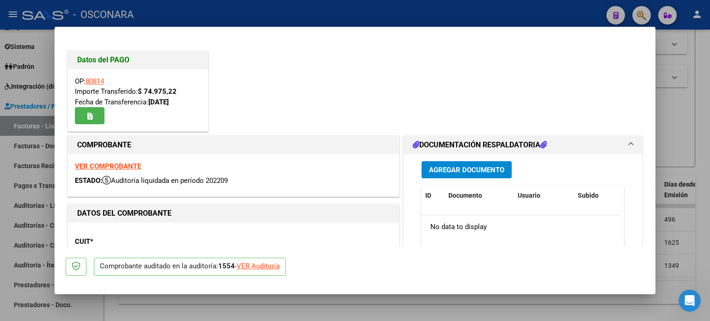
click at [704, 76] on div at bounding box center [355, 160] width 710 height 321
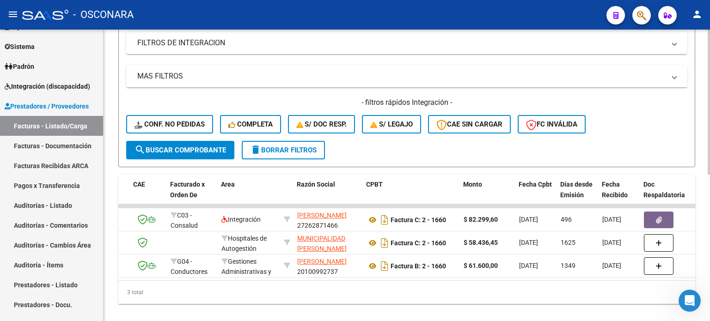
scroll to position [0, 0]
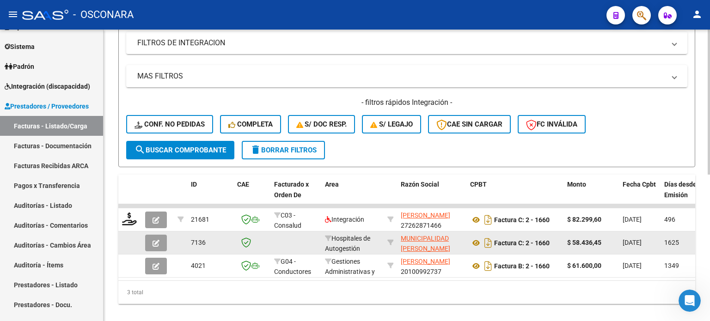
click at [157, 241] on icon "button" at bounding box center [156, 243] width 7 height 7
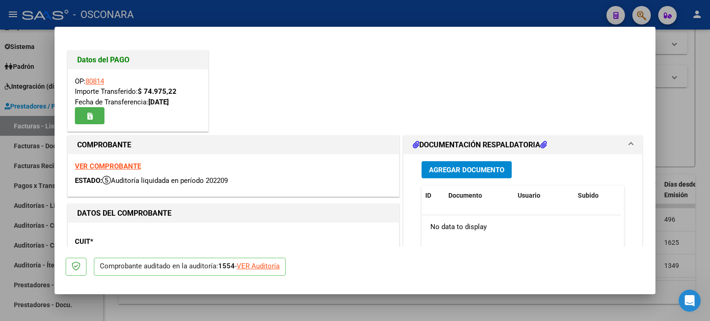
click at [688, 116] on div at bounding box center [355, 160] width 710 height 321
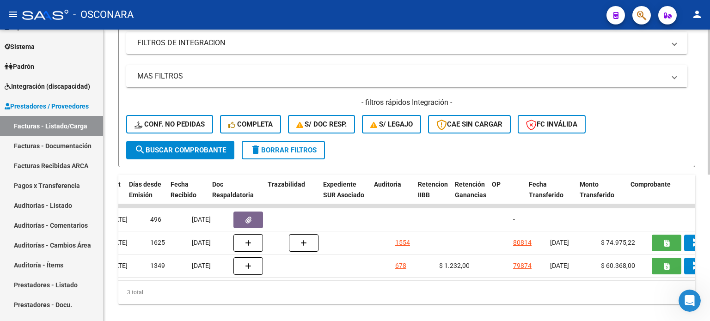
scroll to position [0, 574]
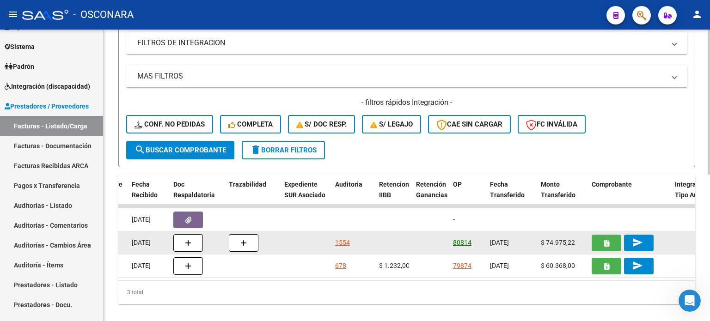
click at [460, 241] on link "80814" at bounding box center [462, 242] width 18 height 7
click at [460, 240] on link "80814" at bounding box center [462, 242] width 18 height 7
click at [595, 240] on button "button" at bounding box center [607, 243] width 30 height 17
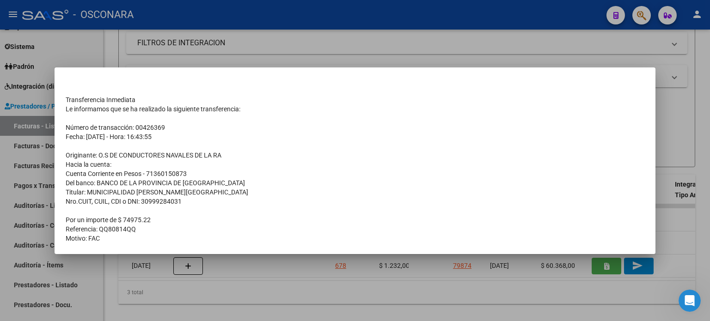
drag, startPoint x: 70, startPoint y: 98, endPoint x: 204, endPoint y: 234, distance: 190.9
click at [203, 235] on tbody "Transferencia Inmediata Le informamos que se ha realizado la siguiente transfer…" at bounding box center [355, 164] width 579 height 157
copy tbody "Transferencia Inmediata Le informamos que se ha realizado la siguiente transfer…"
click at [376, 46] on div at bounding box center [355, 160] width 710 height 321
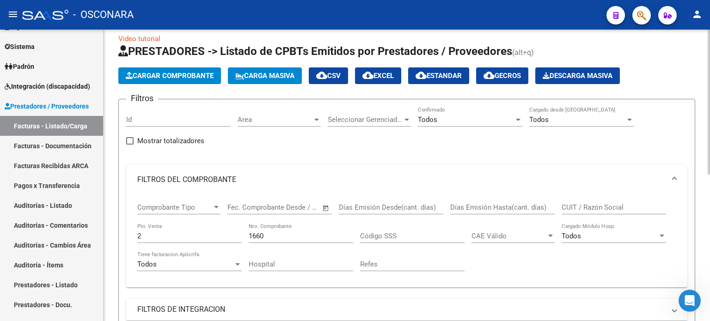
scroll to position [0, 0]
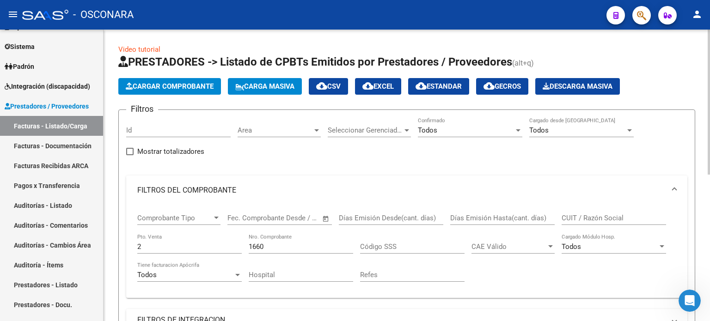
click at [287, 246] on input "1660" at bounding box center [301, 247] width 104 height 8
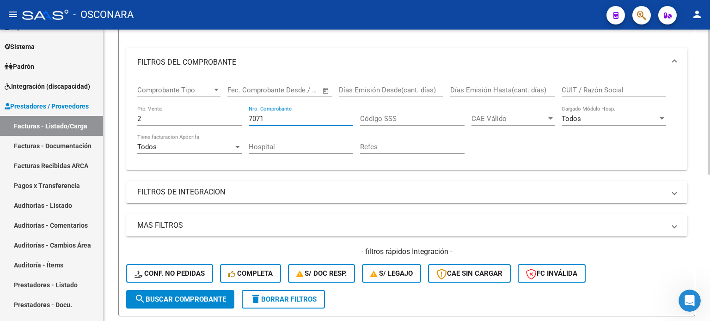
scroll to position [139, 0]
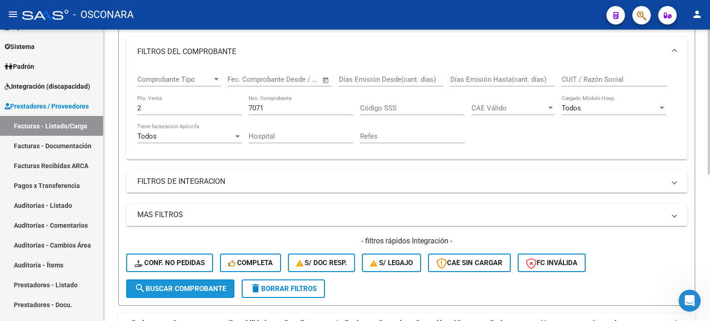
click at [194, 289] on span "search Buscar Comprobante" at bounding box center [180, 289] width 92 height 8
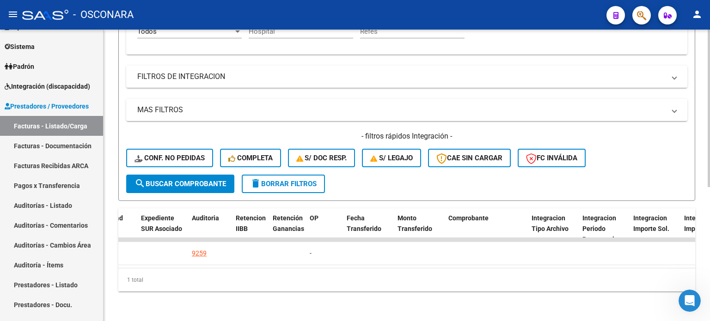
scroll to position [0, 566]
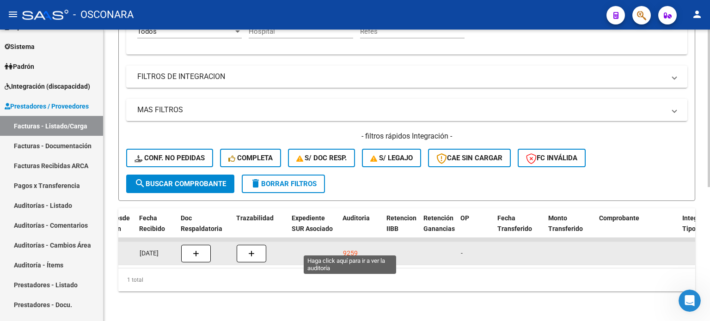
click at [351, 248] on div "9259" at bounding box center [350, 253] width 15 height 11
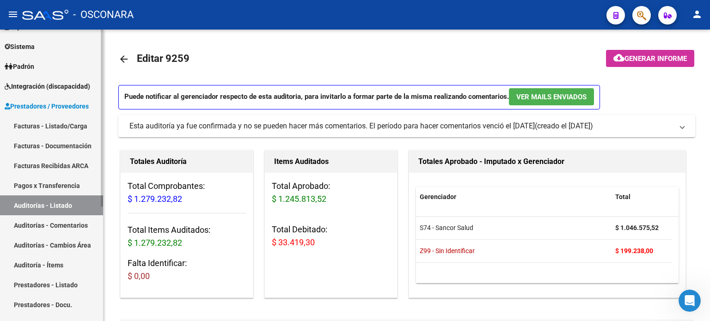
click at [43, 118] on link "Facturas - Listado/Carga" at bounding box center [51, 126] width 103 height 20
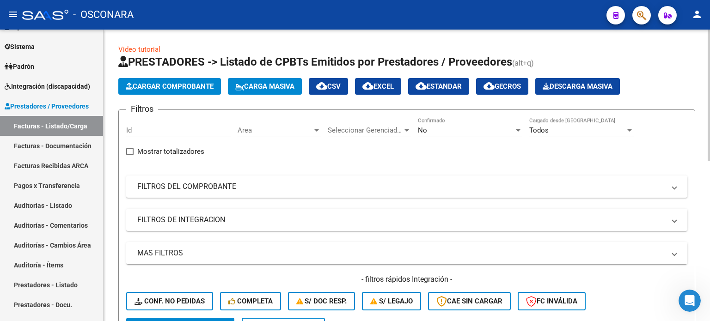
click at [445, 116] on form "Filtros Id Area Area Seleccionar Gerenciador Seleccionar Gerenciador No Confirm…" at bounding box center [406, 227] width 577 height 235
click at [446, 124] on div "No Confirmado" at bounding box center [470, 127] width 104 height 20
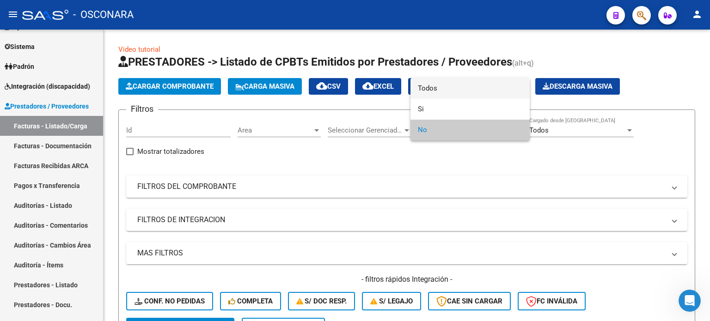
click at [441, 87] on span "Todos" at bounding box center [470, 88] width 104 height 21
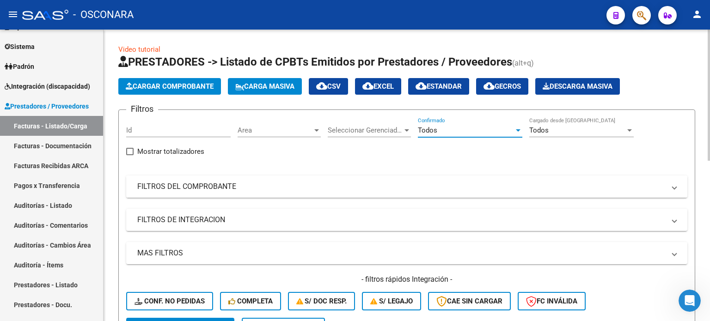
click at [247, 189] on mat-panel-title "FILTROS DEL COMPROBANTE" at bounding box center [401, 187] width 528 height 10
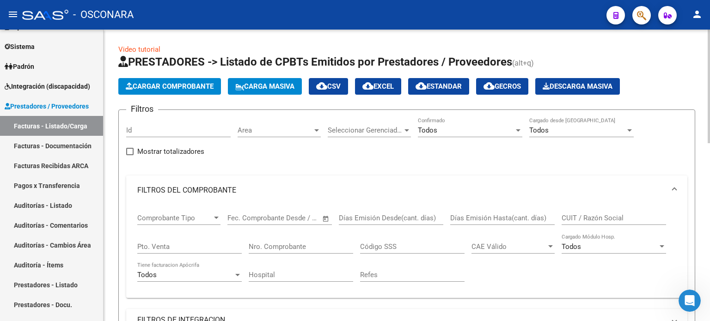
click at [195, 247] on input "Pto. Venta" at bounding box center [189, 247] width 104 height 8
click at [286, 238] on div "Nro. Comprobante" at bounding box center [301, 244] width 104 height 20
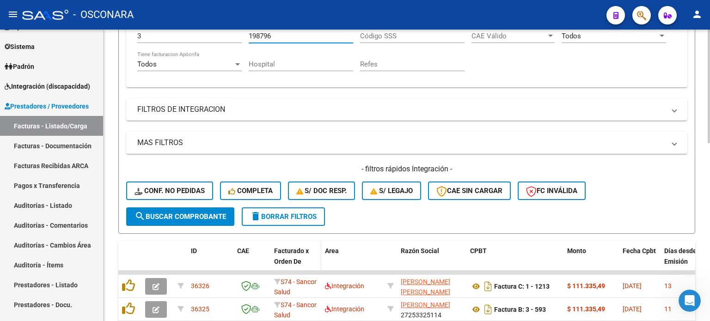
scroll to position [231, 0]
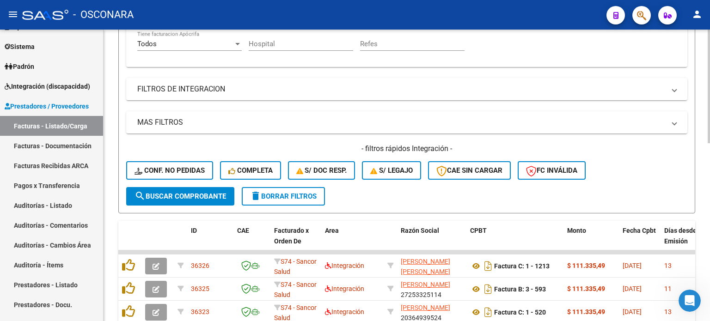
click at [172, 197] on span "search Buscar Comprobante" at bounding box center [180, 196] width 92 height 8
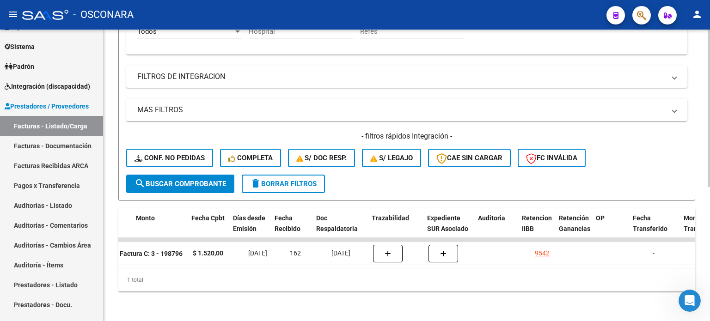
scroll to position [0, 431]
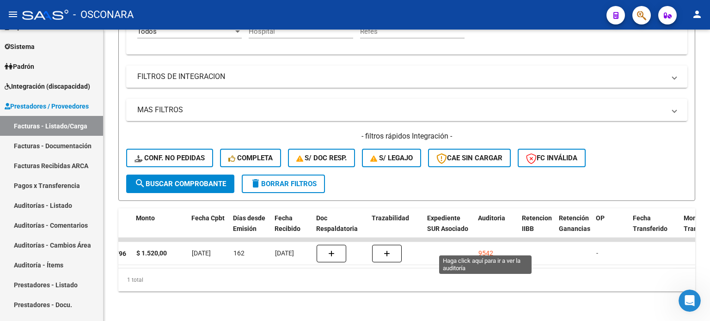
click at [489, 248] on div "9542" at bounding box center [485, 253] width 15 height 11
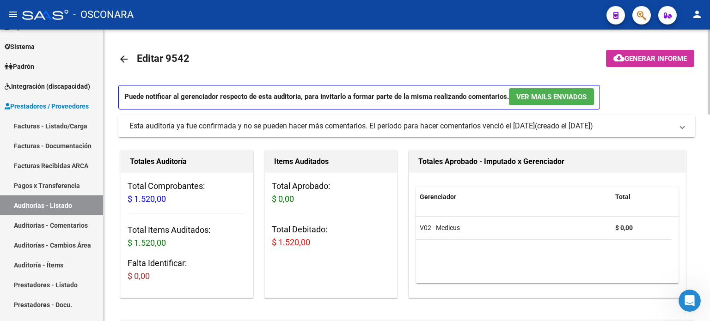
click at [120, 57] on mat-icon "arrow_back" at bounding box center [123, 59] width 11 height 11
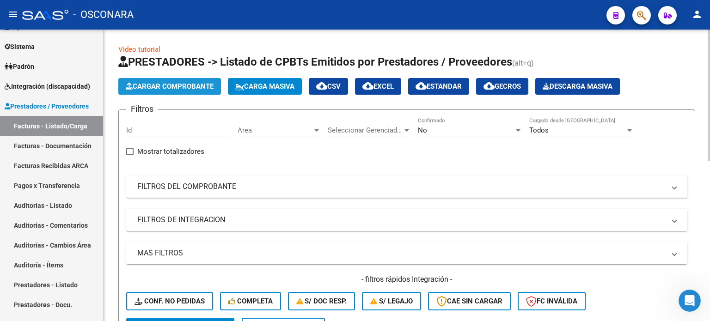
click at [183, 79] on button "Cargar Comprobante" at bounding box center [169, 86] width 103 height 17
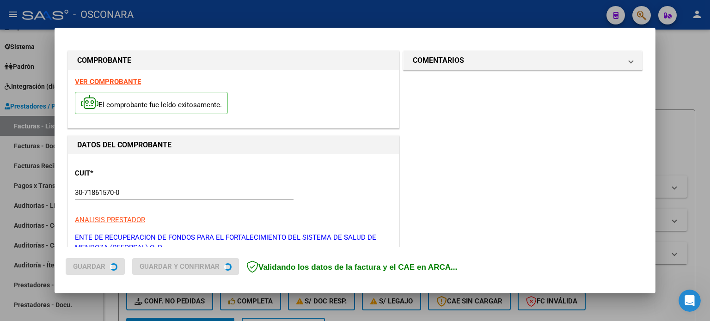
scroll to position [1, 0]
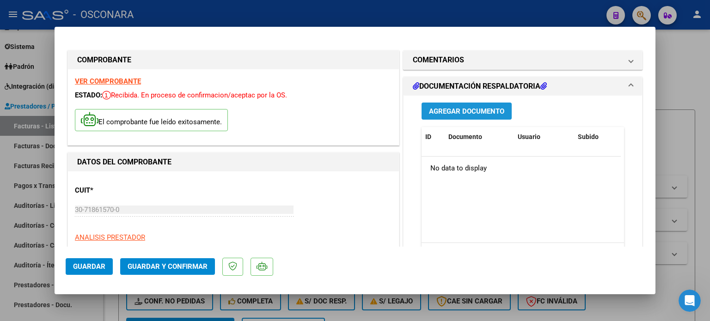
click at [461, 116] on button "Agregar Documento" at bounding box center [466, 111] width 90 height 17
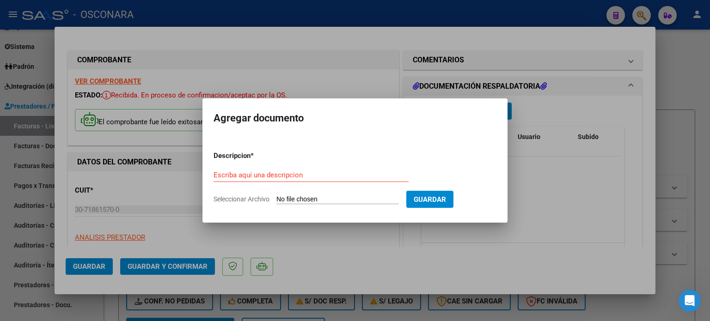
drag, startPoint x: 347, startPoint y: 194, endPoint x: 342, endPoint y: 184, distance: 10.7
click at [346, 194] on form "Descripcion * Escriba aquí una descripcion Seleccionar Archivo Guardar" at bounding box center [355, 177] width 283 height 67
click at [340, 178] on input "Escriba aquí una descripcion" at bounding box center [311, 175] width 195 height 8
drag, startPoint x: 306, startPoint y: 197, endPoint x: 299, endPoint y: 199, distance: 8.2
click at [299, 199] on input "Seleccionar Archivo" at bounding box center [337, 199] width 122 height 9
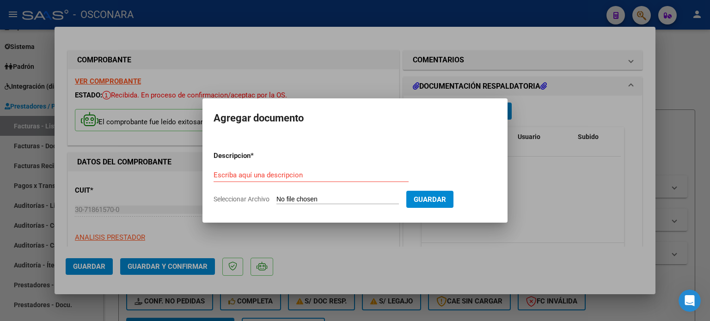
type input "C:\fakepath\Reporte FC 108 28.zip"
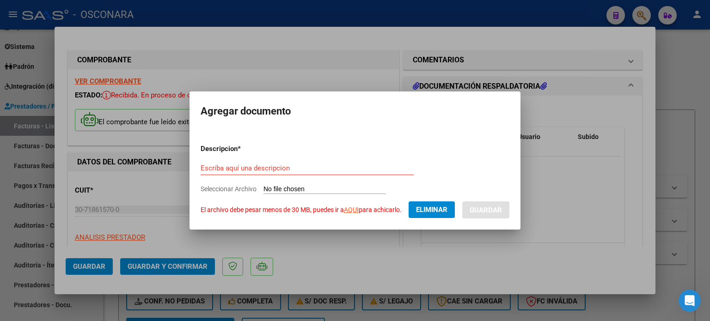
click at [349, 210] on link "AQUI" at bounding box center [351, 209] width 15 height 7
click at [0, 0] on label "Seleccionar Archivo El archivo debe pesar menos de 30 MB, puedes ir a AQUI para…" at bounding box center [0, 0] width 0 height 0
click at [300, 185] on app-file-uploader "Seleccionar Archivo El archivo debe pesar menos de 30 MB, puedes ir a AQUI para…" at bounding box center [332, 199] width 262 height 29
click at [0, 0] on label "Seleccionar Archivo El archivo debe pesar menos de 30 MB, puedes ir a AQUI para…" at bounding box center [0, 0] width 0 height 0
click at [436, 208] on span "Eliminar" at bounding box center [431, 210] width 31 height 8
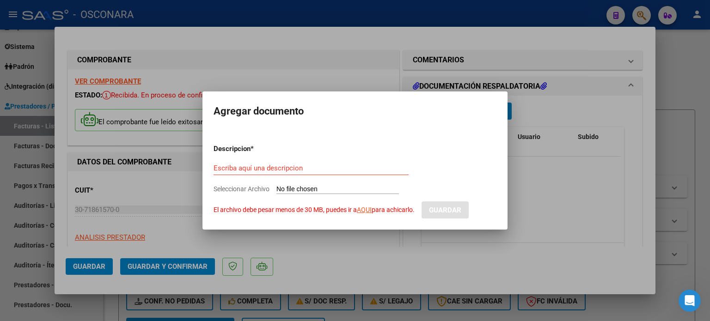
click at [342, 188] on input "Seleccionar Archivo El archivo debe pesar menos de 30 MB, puedes ir a AQUI para…" at bounding box center [337, 189] width 122 height 9
type input "C:\fakepath\Reporte FC 108 28.zip"
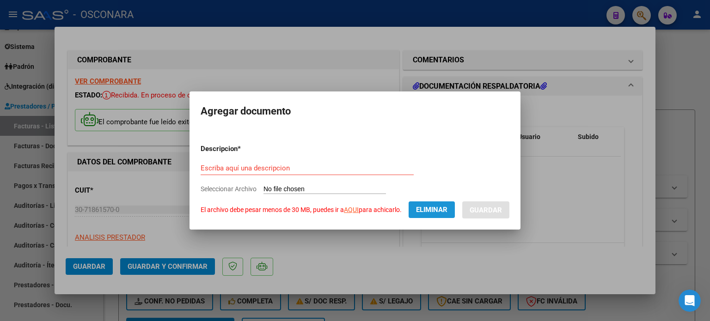
click at [441, 210] on span "Eliminar" at bounding box center [431, 210] width 31 height 8
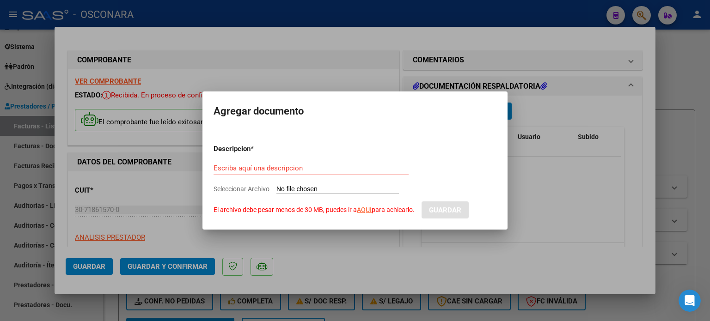
click at [553, 179] on div at bounding box center [355, 160] width 710 height 321
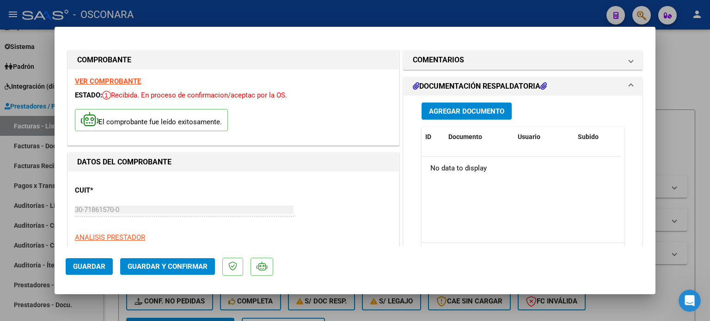
scroll to position [373, 0]
click at [460, 105] on button "Agregar Documento" at bounding box center [466, 111] width 90 height 17
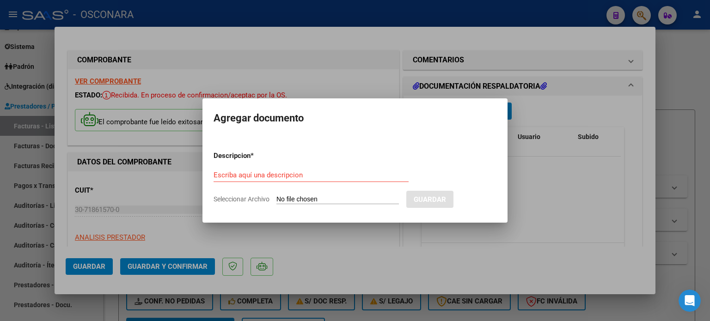
click at [353, 198] on input "Seleccionar Archivo" at bounding box center [337, 199] width 122 height 9
type input "C:\fakepath\Reporte 1.zip"
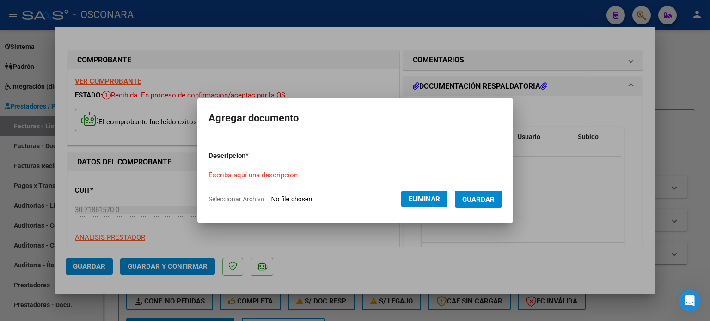
click at [275, 176] on input "Escriba aquí una descripcion" at bounding box center [309, 175] width 202 height 8
type input "Reporte 1"
click at [495, 199] on span "Guardar" at bounding box center [478, 199] width 32 height 8
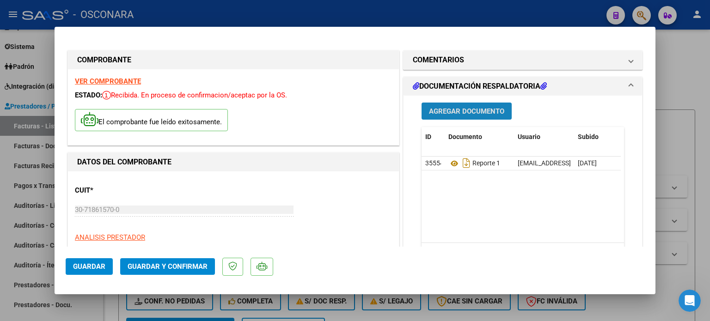
click at [466, 109] on span "Agregar Documento" at bounding box center [466, 111] width 75 height 8
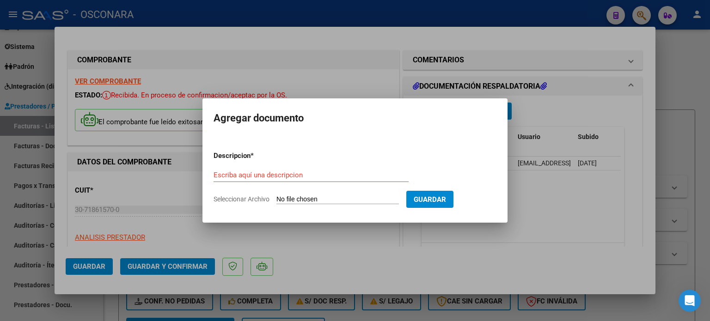
click at [352, 202] on input "Seleccionar Archivo" at bounding box center [337, 199] width 122 height 9
type input "C:\fakepath\Reporte 2.zip"
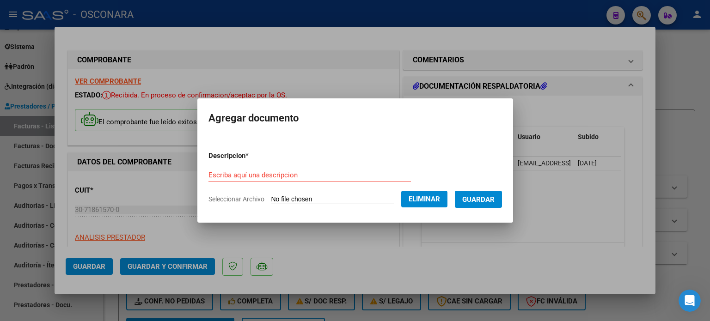
click at [330, 173] on input "Escriba aquí una descripcion" at bounding box center [309, 175] width 202 height 8
type input "Reporte 2"
click at [487, 196] on span "Guardar" at bounding box center [478, 199] width 32 height 8
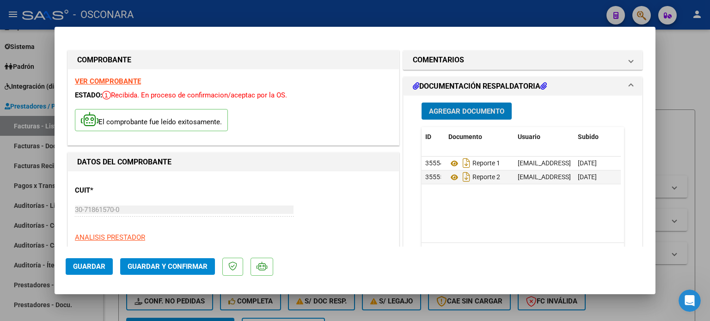
click at [481, 108] on span "Agregar Documento" at bounding box center [466, 111] width 75 height 8
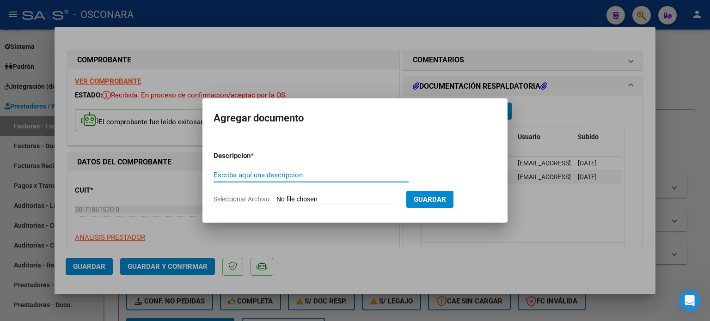
click at [339, 196] on input "Seleccionar Archivo" at bounding box center [337, 199] width 122 height 9
type input "C:\fakepath\Reporte 3.zip"
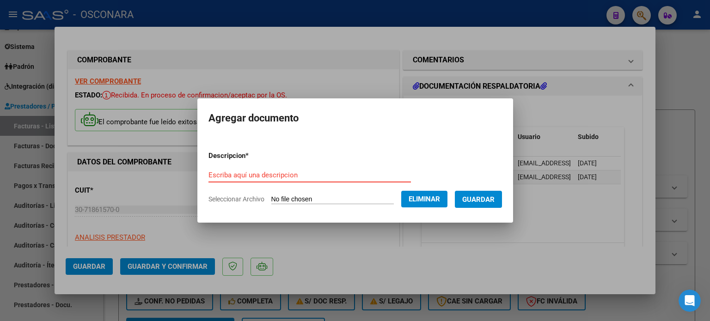
click at [303, 171] on input "Escriba aquí una descripcion" at bounding box center [309, 175] width 202 height 8
type input "r"
type input "Reporte 3"
click at [488, 198] on span "Guardar" at bounding box center [478, 199] width 32 height 8
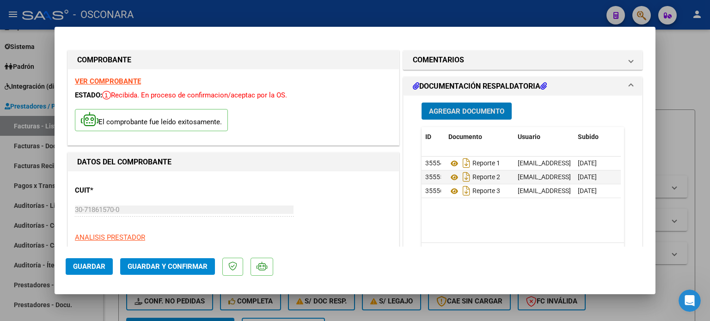
click at [456, 108] on span "Agregar Documento" at bounding box center [466, 111] width 75 height 8
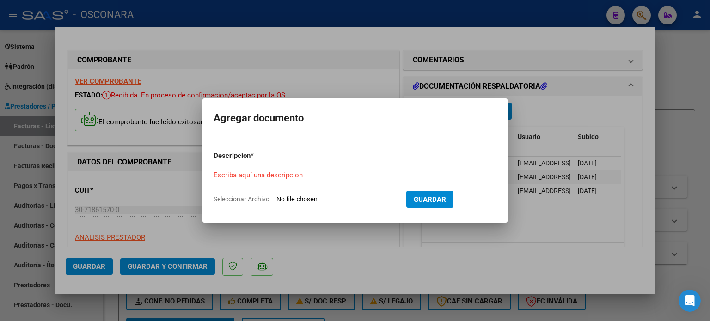
click at [320, 195] on input "Seleccionar Archivo" at bounding box center [337, 199] width 122 height 9
type input "C:\fakepath\Reporte 4.zip"
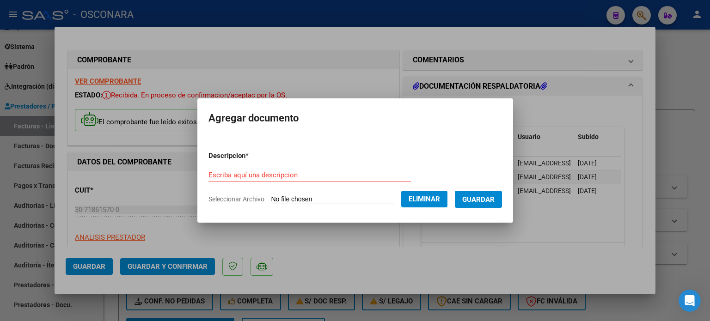
click at [299, 166] on form "Descripcion * Escriba aquí una descripcion Seleccionar Archivo Eliminar Guardar" at bounding box center [354, 177] width 293 height 67
click at [299, 177] on input "Escriba aquí una descripcion" at bounding box center [309, 175] width 202 height 8
type input "Reporte 4"
click at [479, 201] on span "Guardar" at bounding box center [478, 199] width 32 height 8
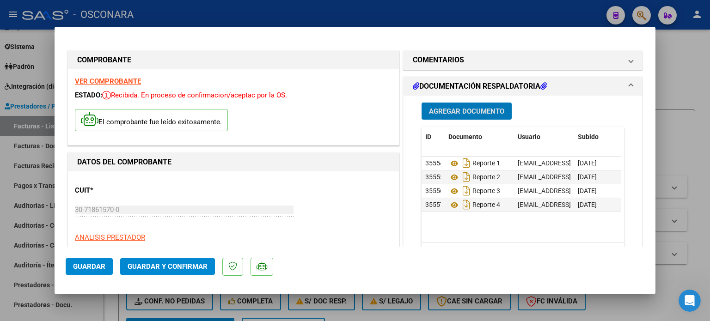
click at [477, 116] on button "Agregar Documento" at bounding box center [466, 111] width 90 height 17
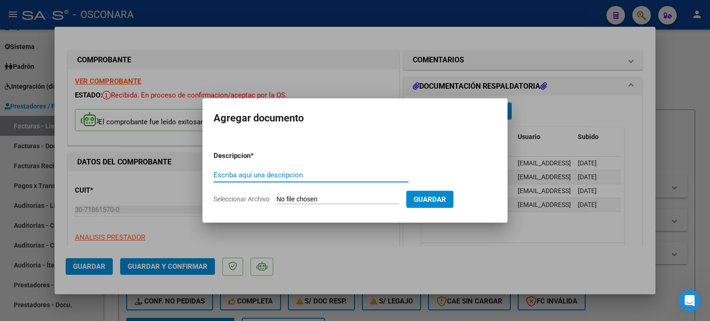
click at [357, 201] on input "Seleccionar Archivo" at bounding box center [337, 199] width 122 height 9
type input "C:\fakepath\Reporte 5.zip"
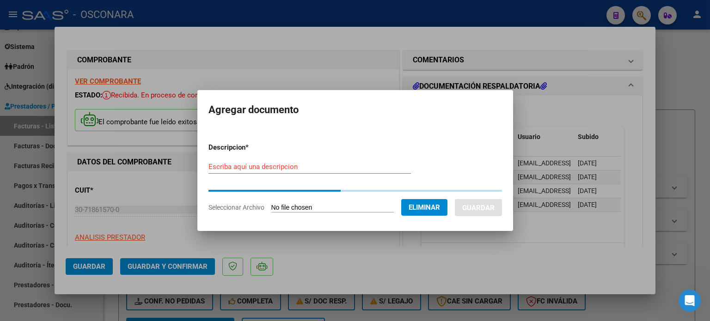
click at [274, 167] on input "Escriba aquí una descripcion" at bounding box center [309, 167] width 202 height 8
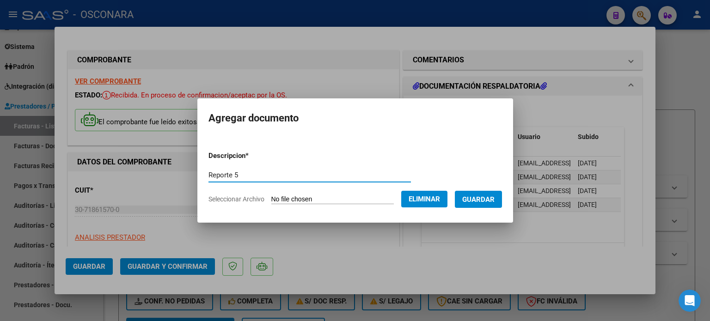
type input "Reporte 5"
click at [477, 195] on span "Guardar" at bounding box center [478, 199] width 32 height 8
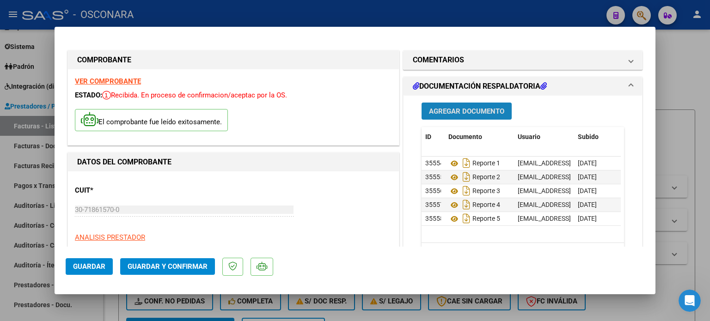
click at [447, 110] on span "Agregar Documento" at bounding box center [466, 111] width 75 height 8
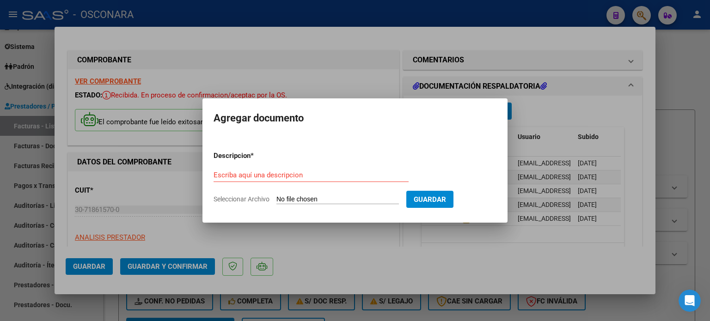
click at [330, 198] on input "Seleccionar Archivo" at bounding box center [337, 199] width 122 height 9
type input "C:\fakepath\Reporte 6.zip"
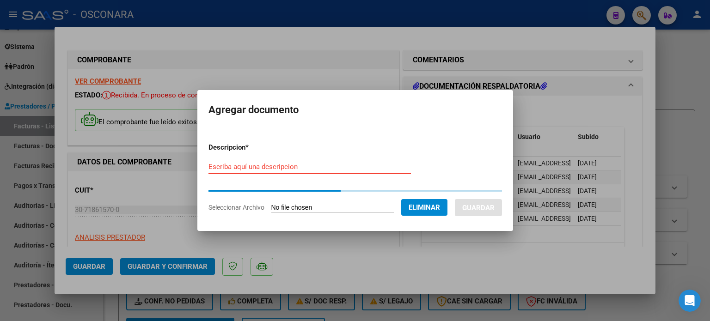
click at [289, 166] on input "Escriba aquí una descripcion" at bounding box center [309, 167] width 202 height 8
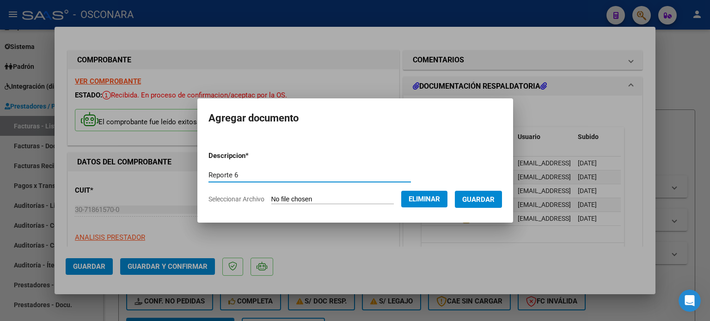
type input "Reporte 6"
click at [479, 205] on button "Guardar" at bounding box center [478, 199] width 47 height 17
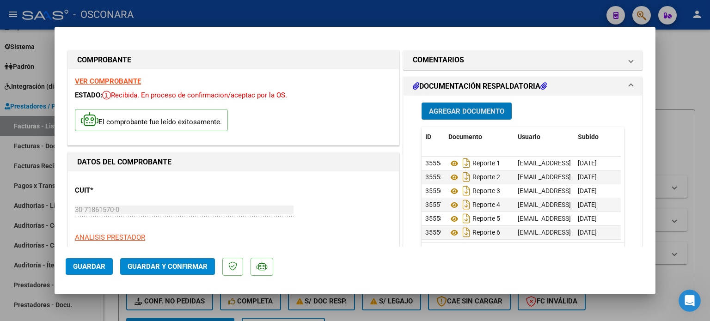
click at [456, 110] on span "Agregar Documento" at bounding box center [466, 111] width 75 height 8
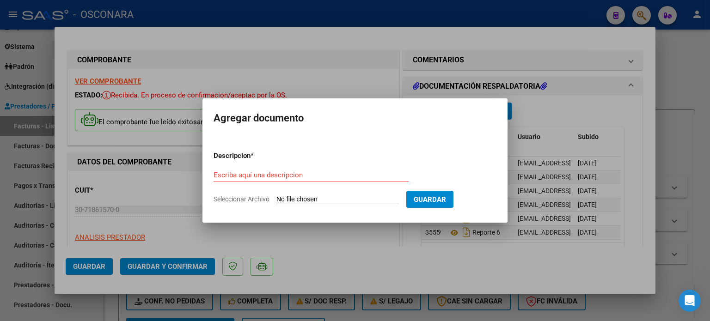
click at [348, 199] on input "Seleccionar Archivo" at bounding box center [337, 199] width 122 height 9
type input "C:\fakepath\Reporte 7.zip"
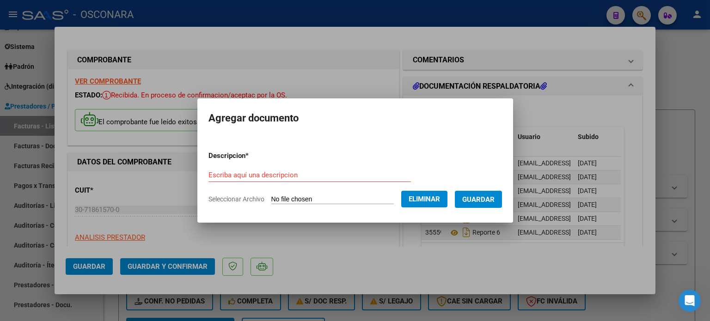
click at [310, 179] on input "Escriba aquí una descripcion" at bounding box center [309, 175] width 202 height 8
type input "Reporte7"
click at [495, 200] on span "Guardar" at bounding box center [478, 199] width 32 height 8
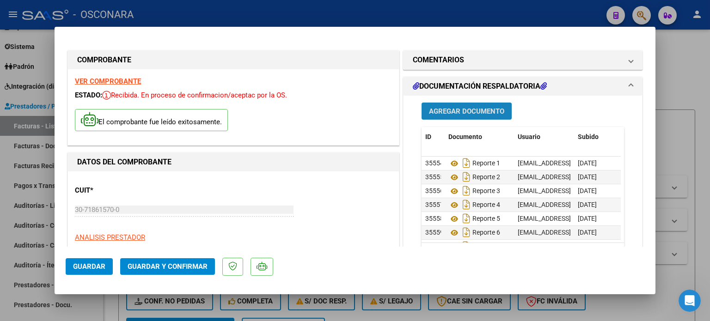
click at [442, 115] on span "Agregar Documento" at bounding box center [466, 111] width 75 height 8
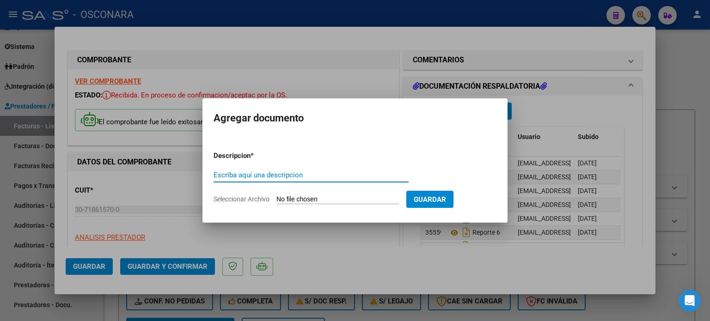
click at [345, 197] on input "Seleccionar Archivo" at bounding box center [337, 199] width 122 height 9
type input "C:\fakepath\Reporte 8.zip"
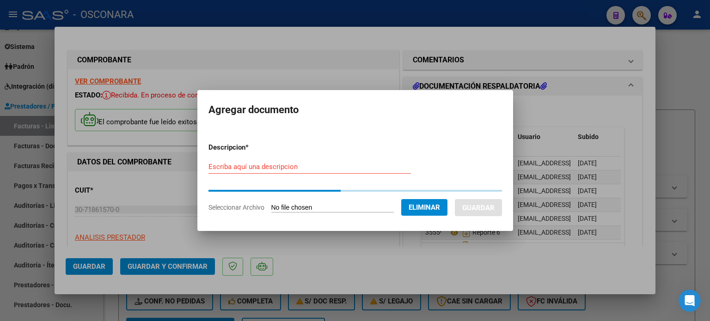
click at [322, 164] on input "Escriba aquí una descripcion" at bounding box center [309, 167] width 202 height 8
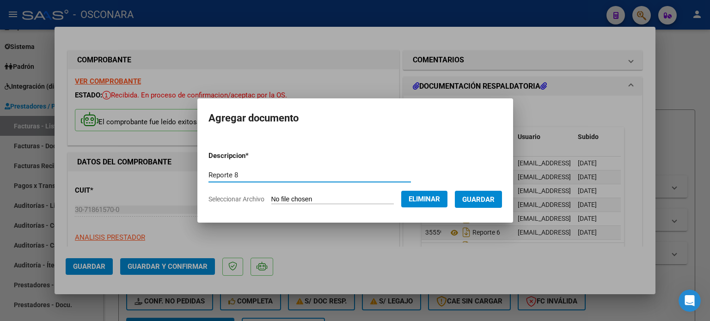
type input "Reporte 8"
click at [486, 205] on button "Guardar" at bounding box center [478, 199] width 47 height 17
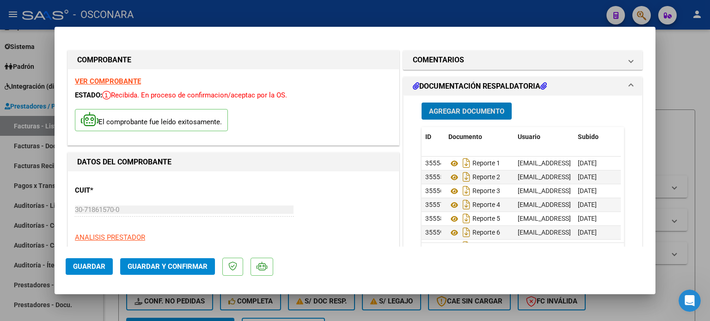
click at [174, 266] on span "Guardar y Confirmar" at bounding box center [168, 267] width 80 height 8
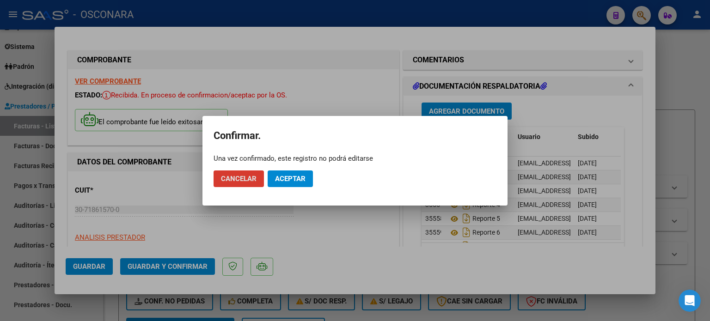
click at [244, 181] on span "Cancelar" at bounding box center [239, 179] width 36 height 8
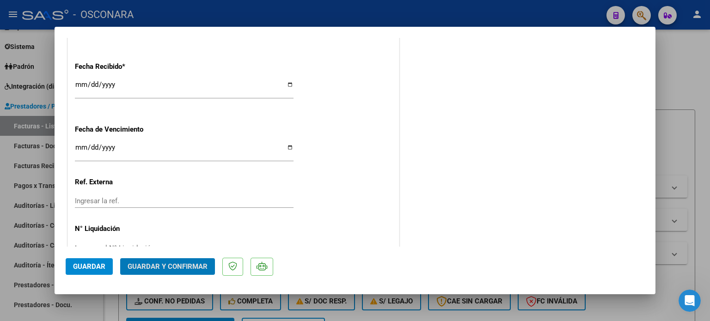
scroll to position [546, 0]
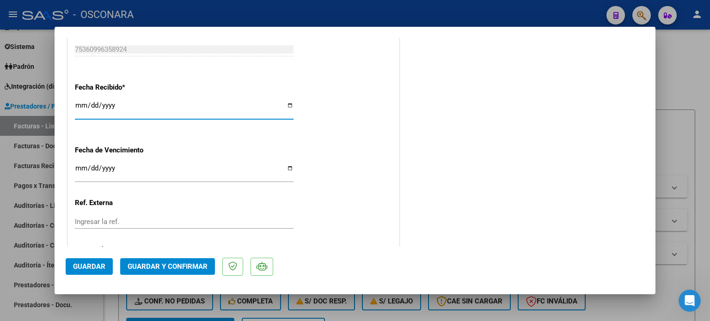
click at [82, 103] on input "[DATE]" at bounding box center [184, 109] width 219 height 15
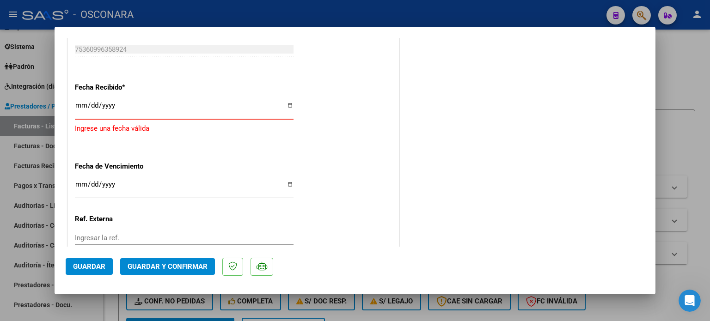
type input "[DATE]"
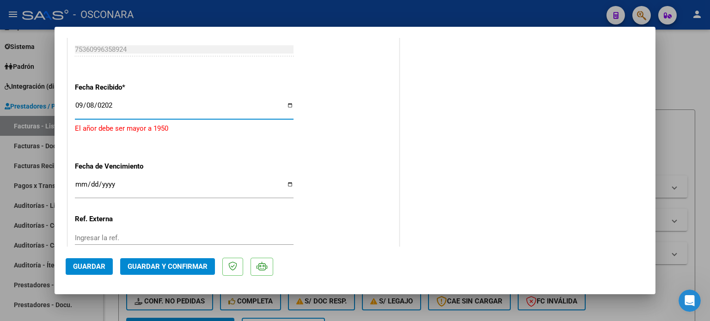
type input "[DATE]"
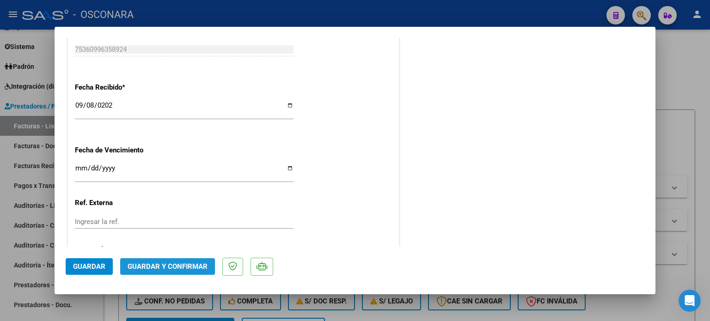
click at [158, 267] on span "Guardar y Confirmar" at bounding box center [168, 267] width 80 height 8
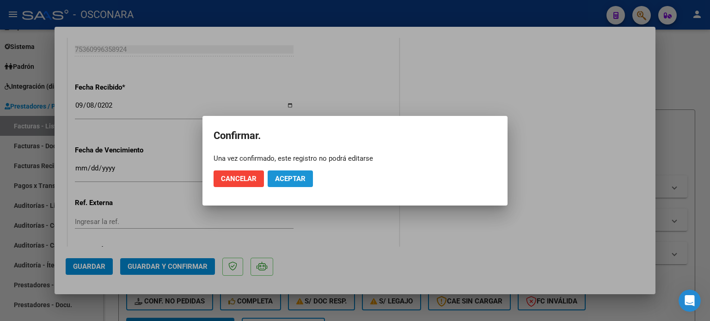
click at [301, 179] on span "Aceptar" at bounding box center [290, 179] width 31 height 8
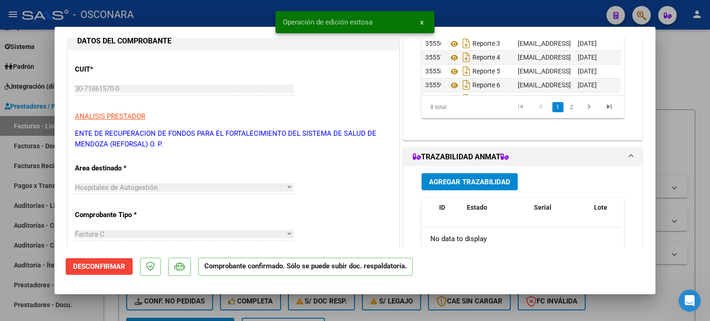
scroll to position [37, 0]
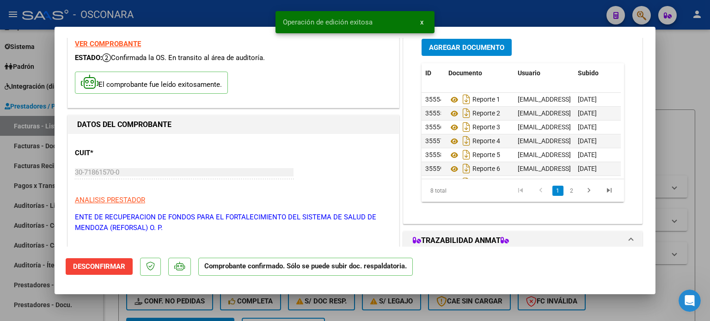
click at [680, 73] on div at bounding box center [355, 160] width 710 height 321
type input "$ 0,00"
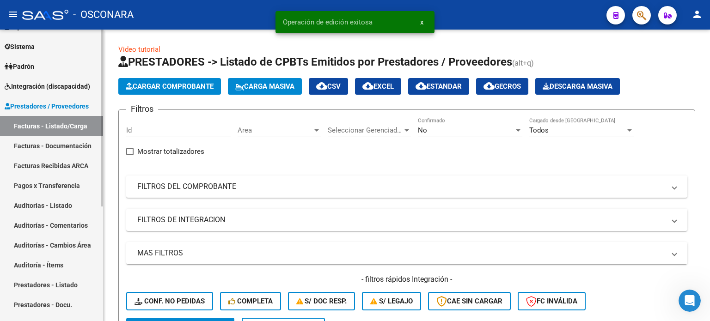
click at [61, 201] on link "Auditorías - Listado" at bounding box center [51, 205] width 103 height 20
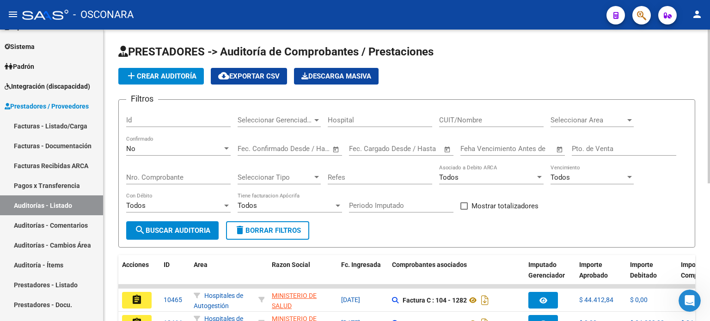
click at [165, 74] on span "add Crear Auditoría" at bounding box center [161, 76] width 71 height 8
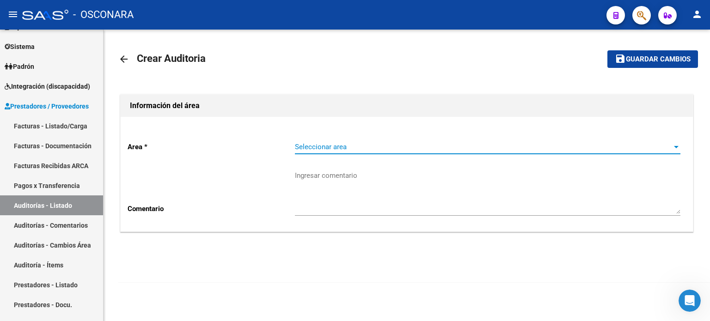
click at [383, 147] on span "Seleccionar area" at bounding box center [483, 147] width 377 height 8
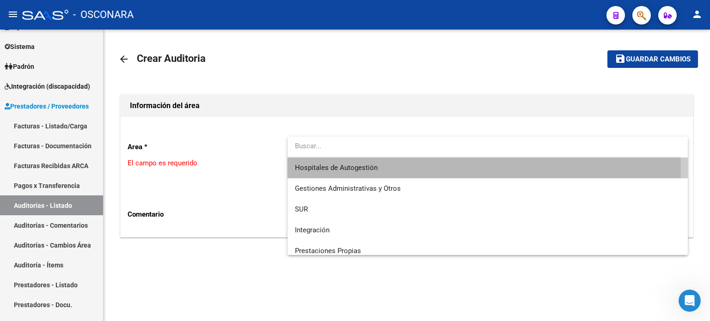
click at [380, 170] on span "Hospitales de Autogestión" at bounding box center [487, 168] width 385 height 21
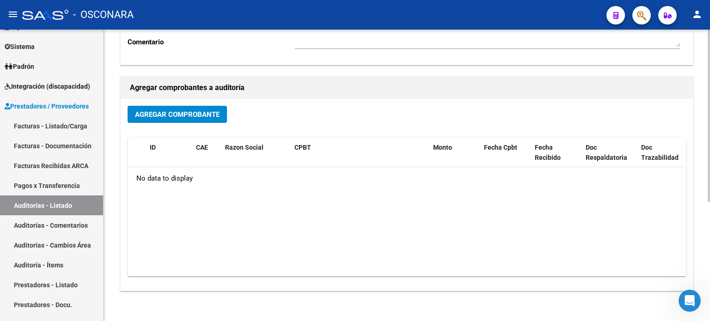
scroll to position [185, 0]
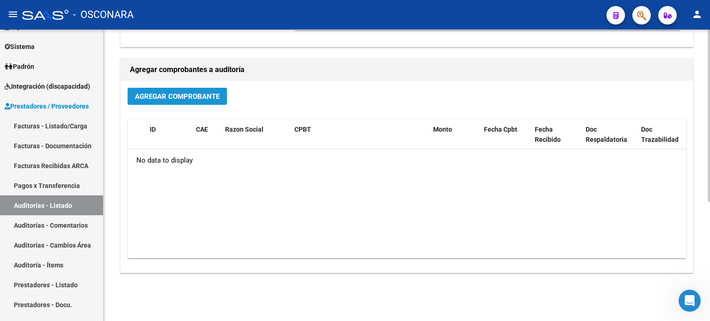
click at [191, 92] on span "Agregar Comprobante" at bounding box center [177, 96] width 85 height 8
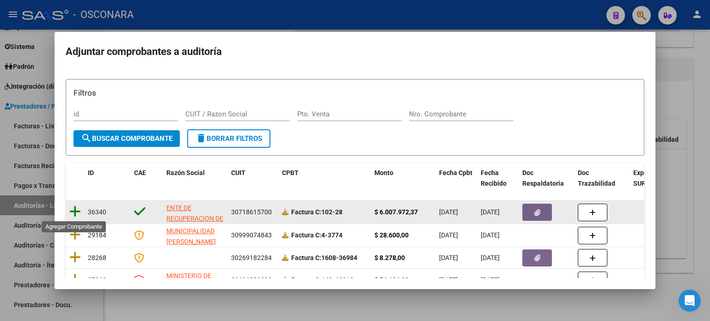
click at [72, 210] on icon at bounding box center [75, 211] width 12 height 13
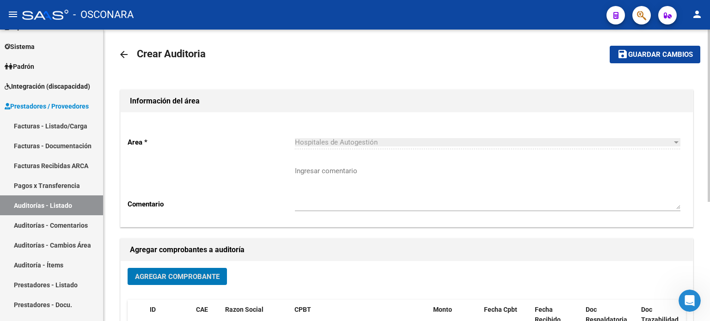
scroll to position [0, 0]
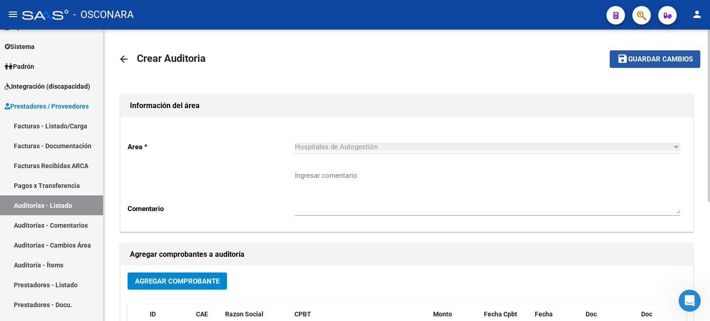
click at [650, 57] on span "Guardar cambios" at bounding box center [660, 59] width 65 height 8
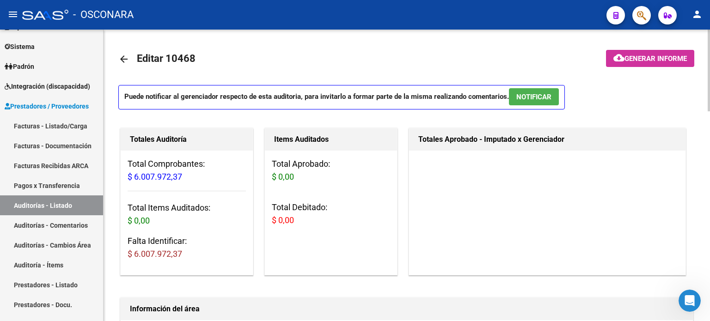
click at [650, 57] on span "Generar informe" at bounding box center [655, 59] width 62 height 8
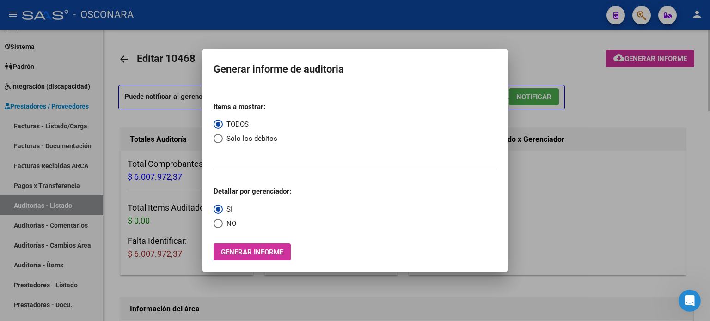
click at [552, 57] on div at bounding box center [355, 160] width 710 height 321
